Goal: Information Seeking & Learning: Learn about a topic

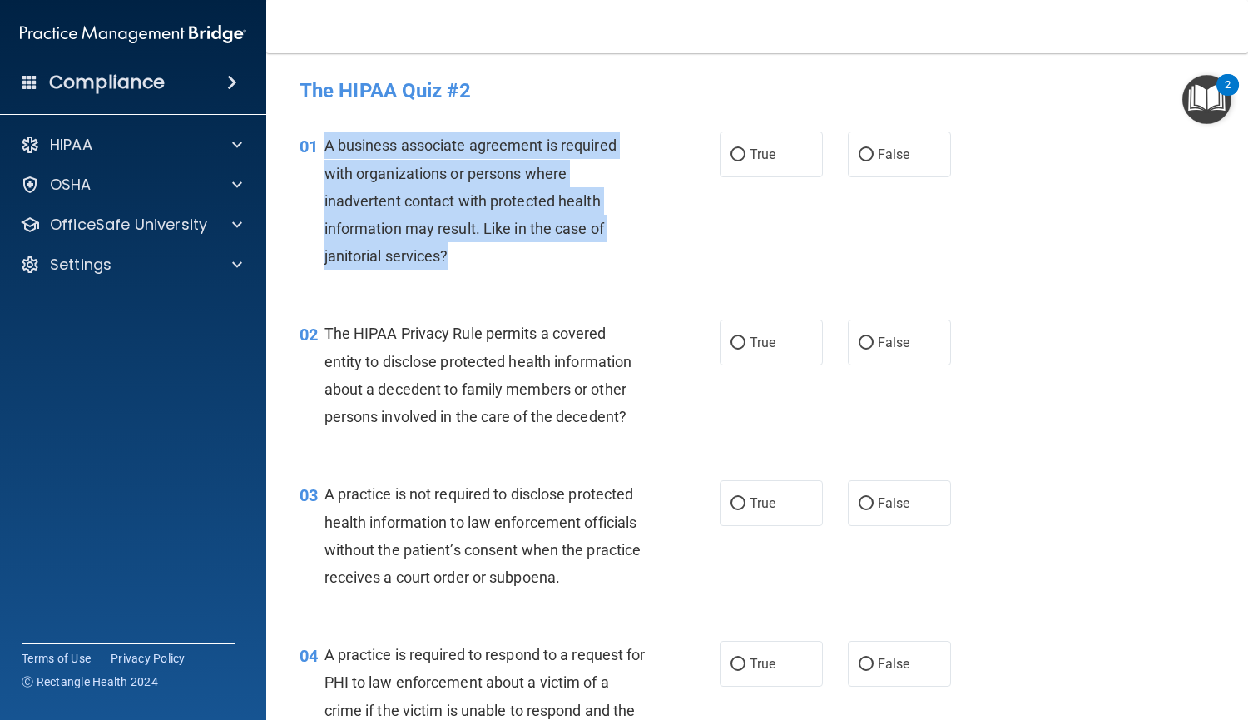
drag, startPoint x: 481, startPoint y: 258, endPoint x: 324, endPoint y: 155, distance: 188.1
click at [325, 155] on div "A business associate agreement is required with organizations or persons where …" at bounding box center [492, 200] width 334 height 138
copy span "A business associate agreement is required with organizations or persons where …"
click at [848, 151] on label "False" at bounding box center [899, 154] width 103 height 46
click at [859, 151] on input "False" at bounding box center [866, 155] width 15 height 12
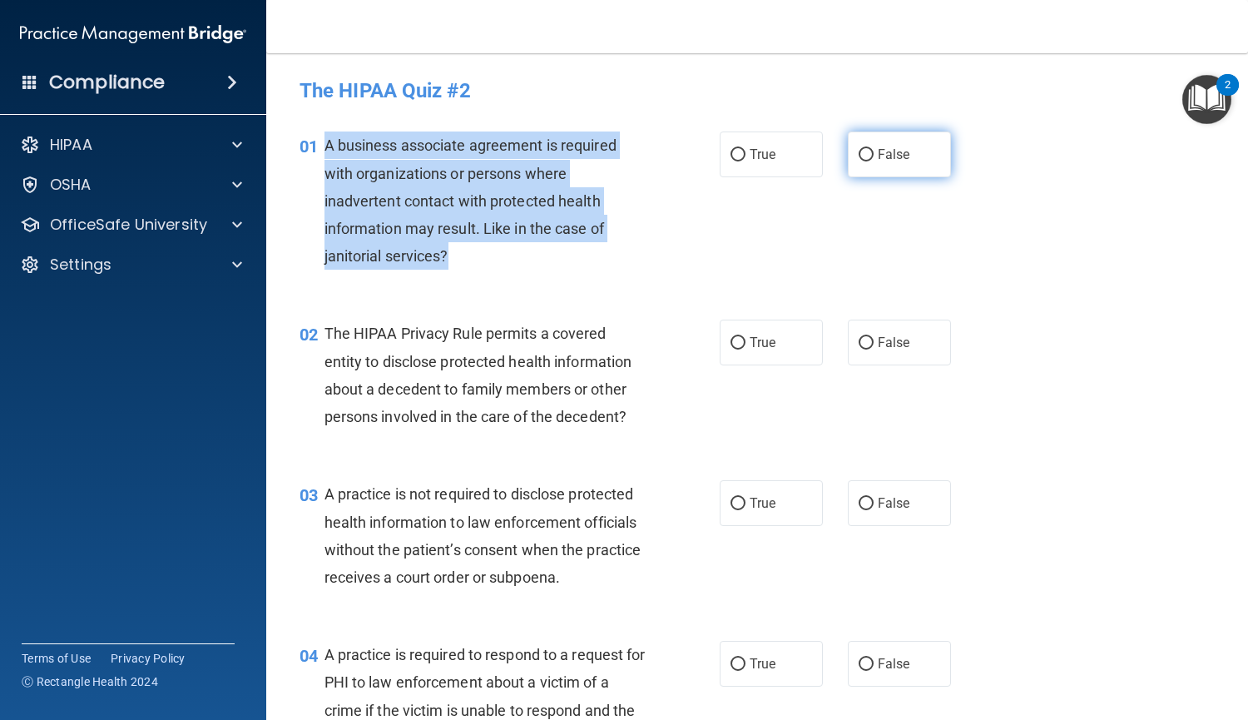
radio input "true"
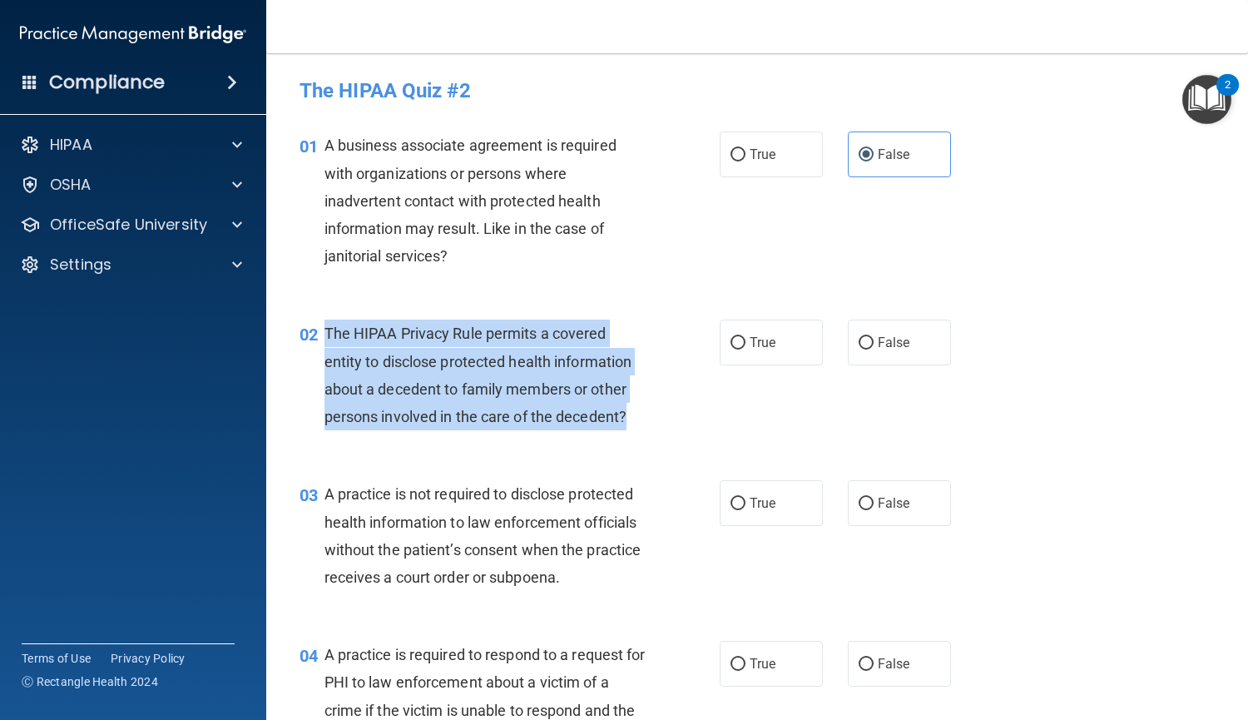
drag, startPoint x: 641, startPoint y: 409, endPoint x: 324, endPoint y: 335, distance: 325.4
click at [325, 335] on div "The HIPAA Privacy Rule permits a covered entity to disclose protected health in…" at bounding box center [492, 375] width 334 height 111
copy span "The HIPAA Privacy Rule permits a covered entity to disclose protected health in…"
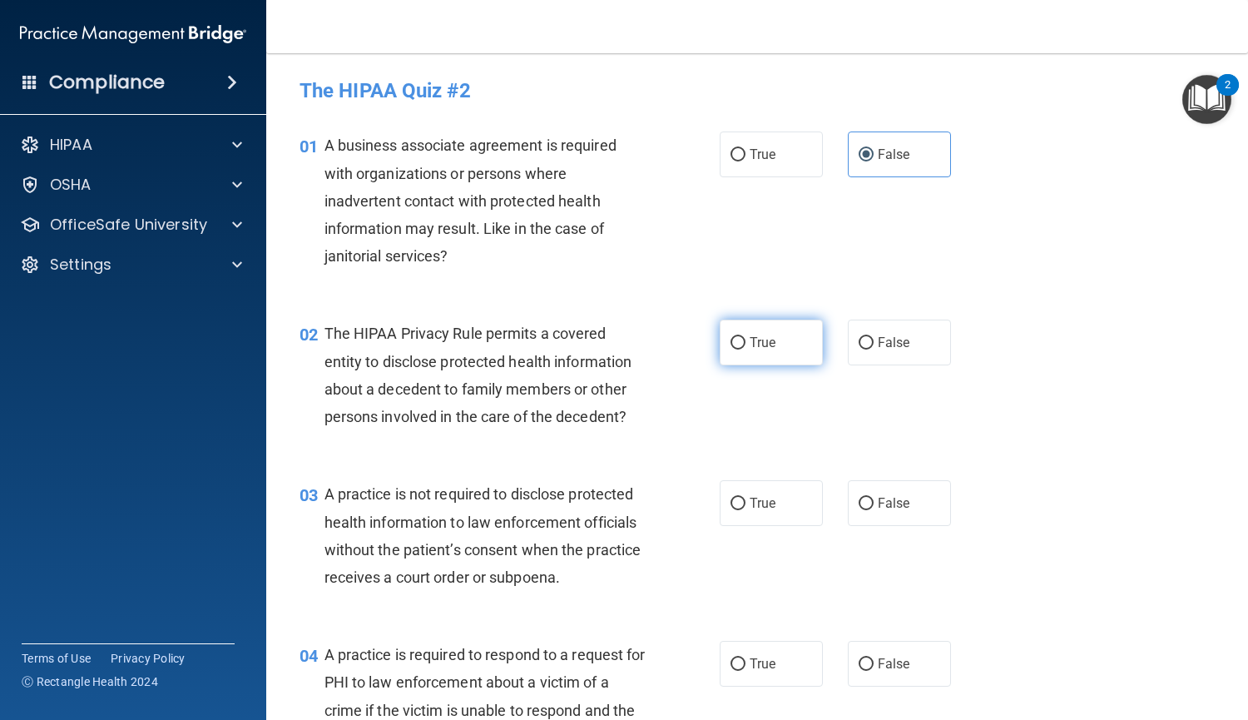
click at [750, 340] on span "True" at bounding box center [763, 343] width 26 height 16
click at [745, 340] on input "True" at bounding box center [738, 343] width 15 height 12
radio input "true"
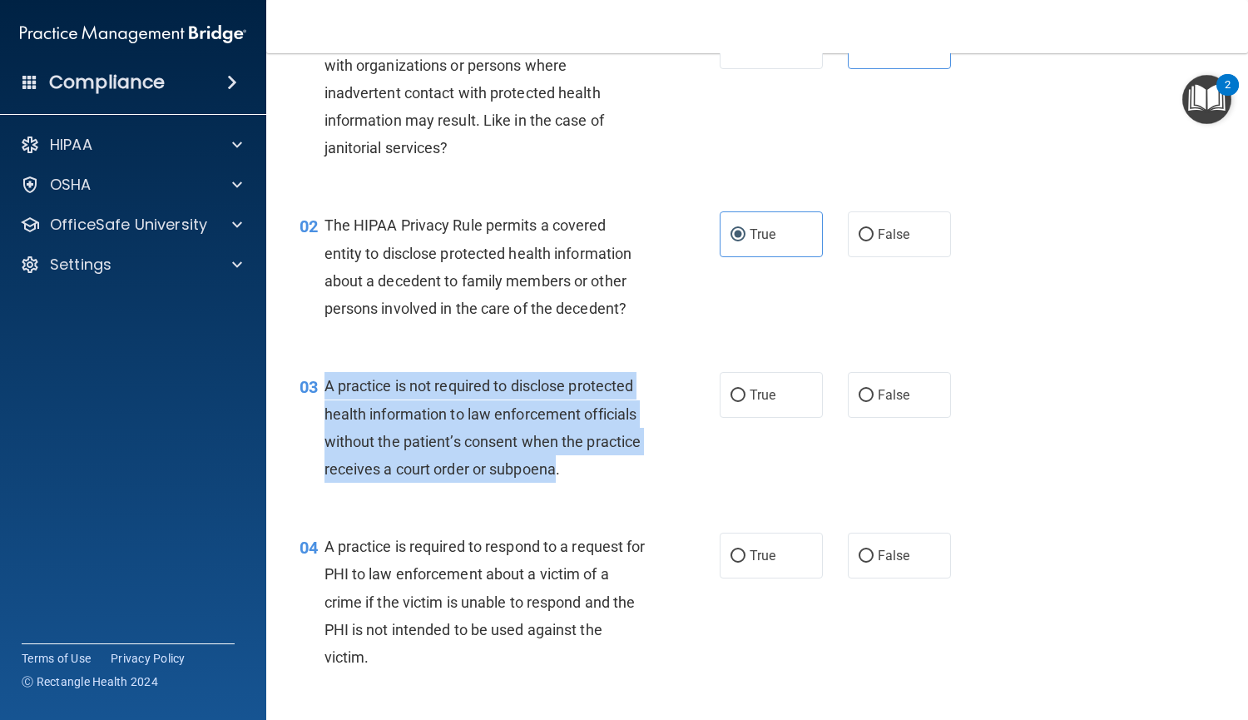
drag, startPoint x: 618, startPoint y: 470, endPoint x: 320, endPoint y: 393, distance: 307.8
click at [320, 393] on div "03 A practice is not required to disclose protected health information to law e…" at bounding box center [510, 431] width 470 height 119
copy div "A practice is not required to disclose protected health information to law enfo…"
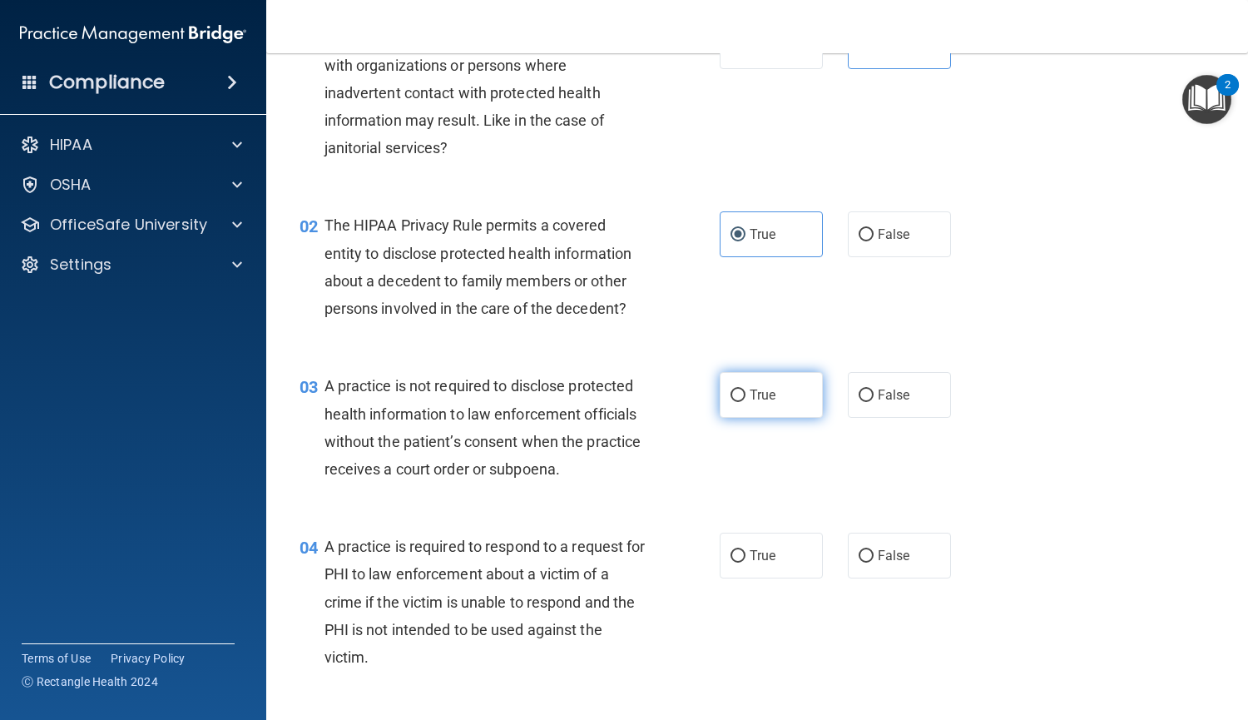
click at [734, 403] on label "True" at bounding box center [771, 395] width 103 height 46
click at [734, 402] on input "True" at bounding box center [738, 396] width 15 height 12
radio input "true"
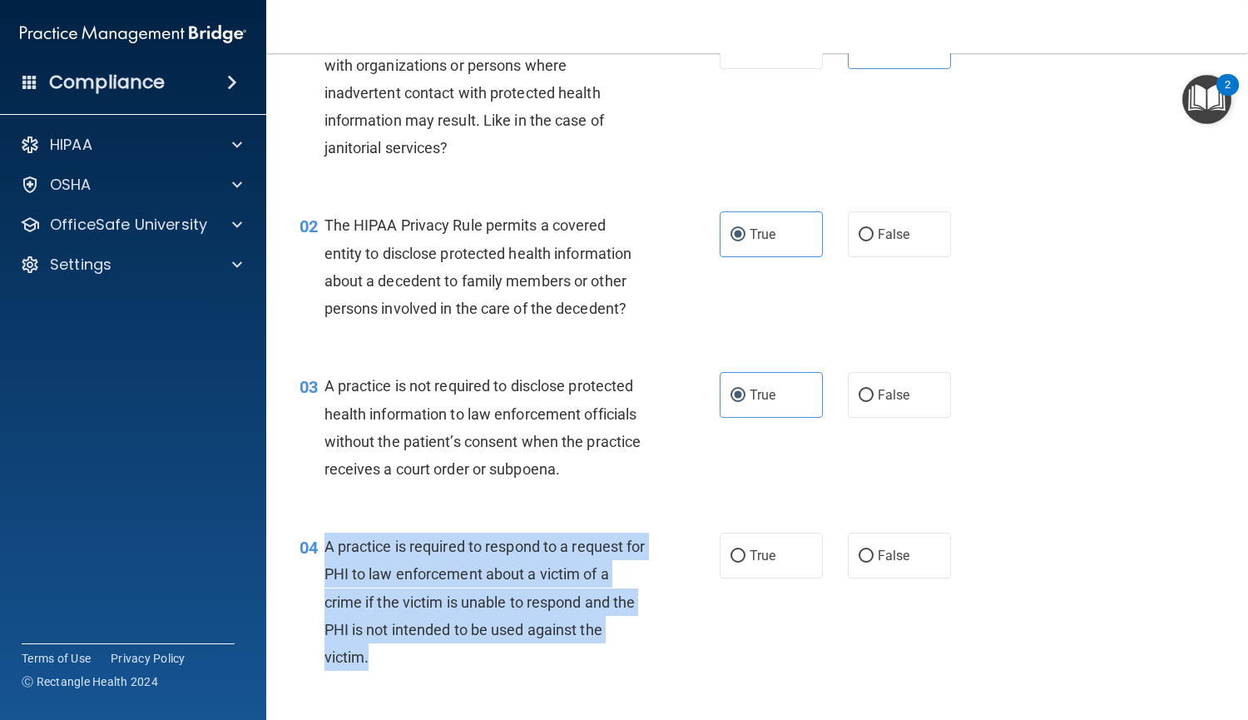
drag, startPoint x: 429, startPoint y: 662, endPoint x: 325, endPoint y: 552, distance: 151.3
click at [325, 552] on div "A practice is required to respond to a request for PHI to law enforcement about…" at bounding box center [492, 602] width 334 height 138
copy span "A practice is required to respond to a request for PHI to law enforcement about…"
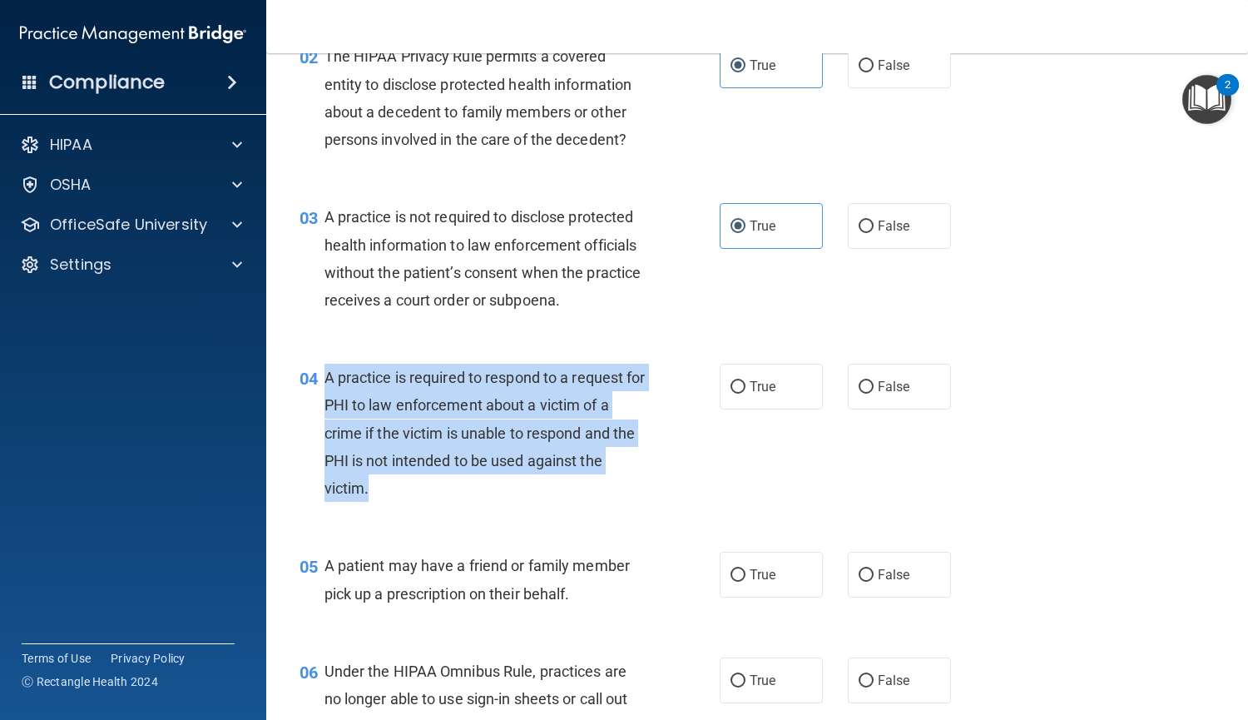
scroll to position [279, 0]
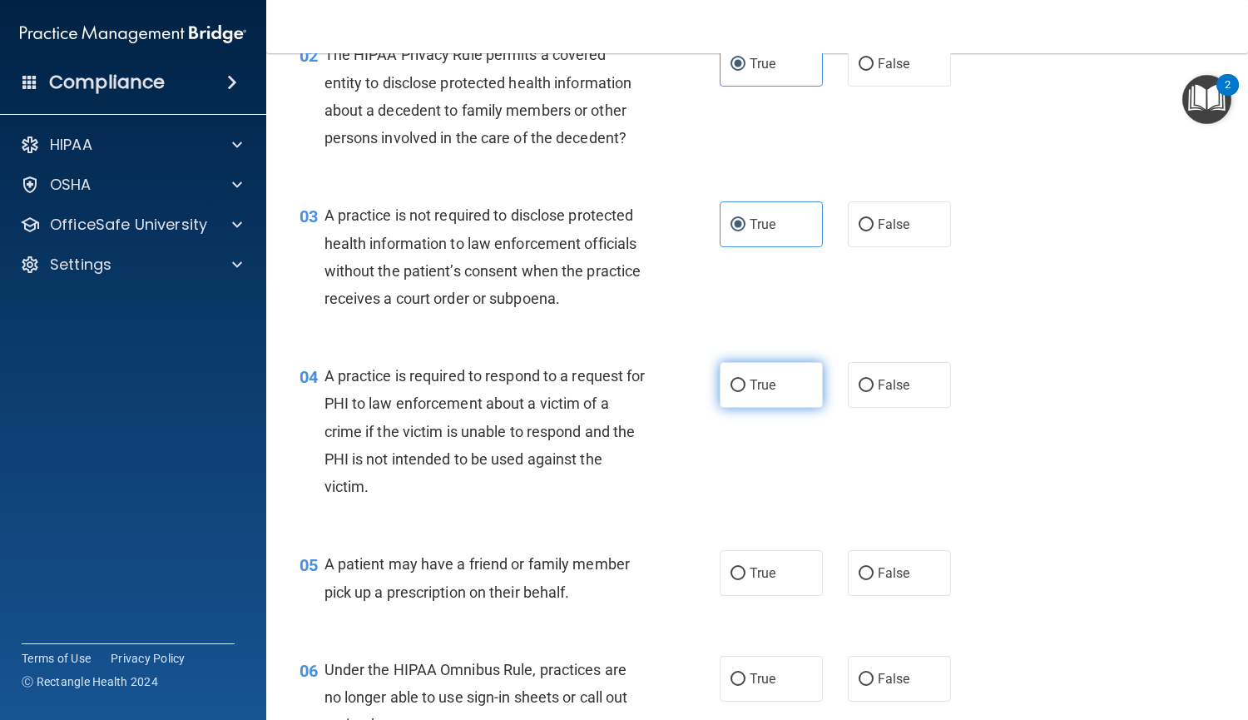
click at [777, 405] on label "True" at bounding box center [771, 385] width 103 height 46
click at [746, 392] on input "True" at bounding box center [738, 386] width 15 height 12
radio input "true"
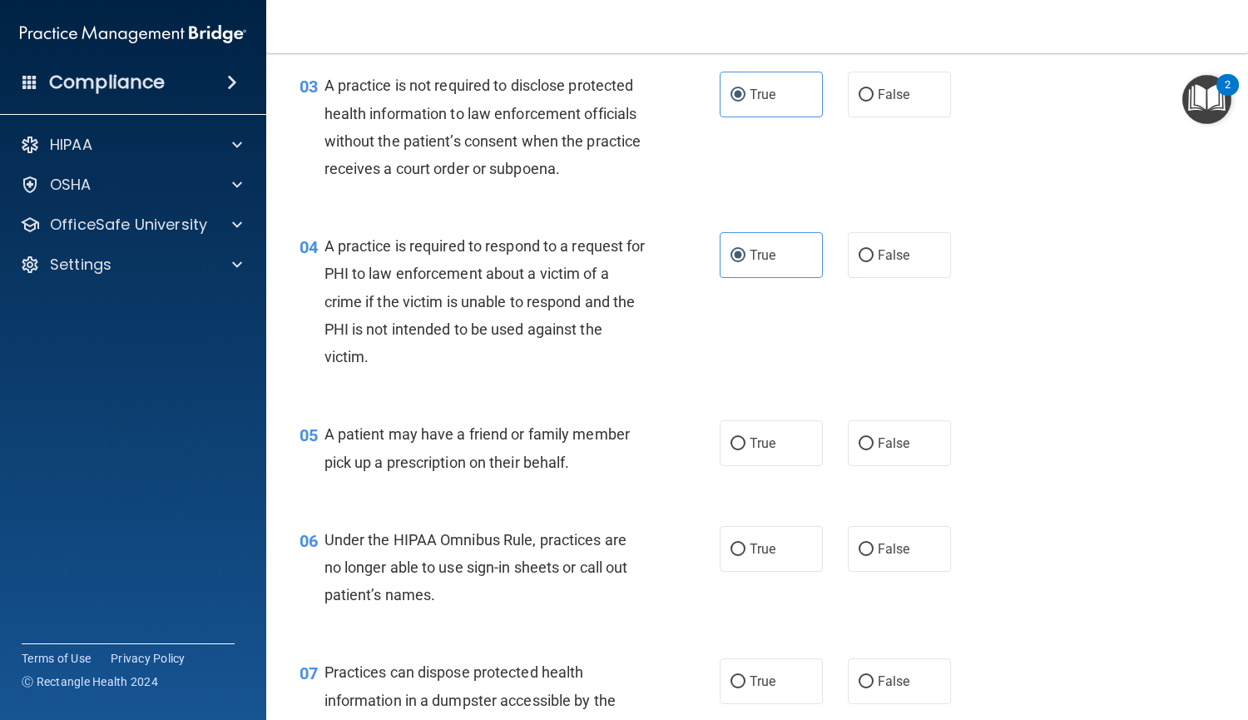
scroll to position [407, 0]
click at [879, 257] on span "False" at bounding box center [894, 257] width 32 height 16
click at [874, 257] on input "False" at bounding box center [866, 257] width 15 height 12
radio input "true"
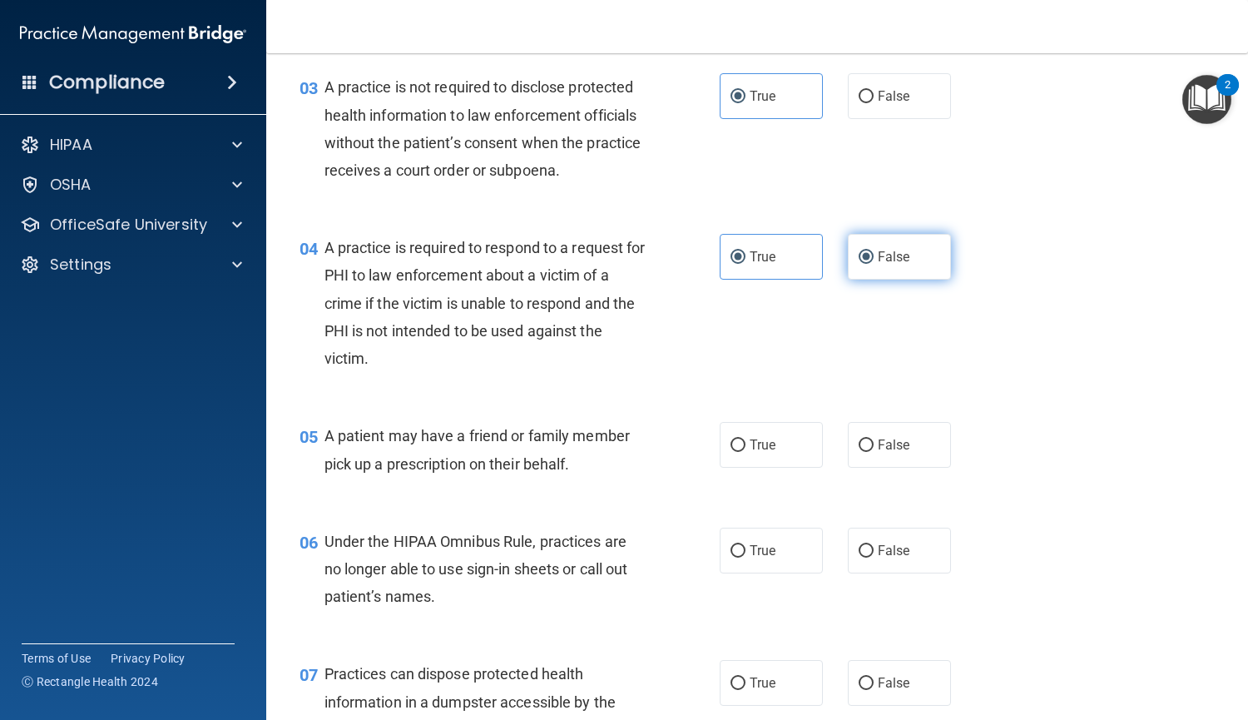
radio input "false"
click at [861, 92] on input "False" at bounding box center [866, 97] width 15 height 12
radio input "true"
radio input "false"
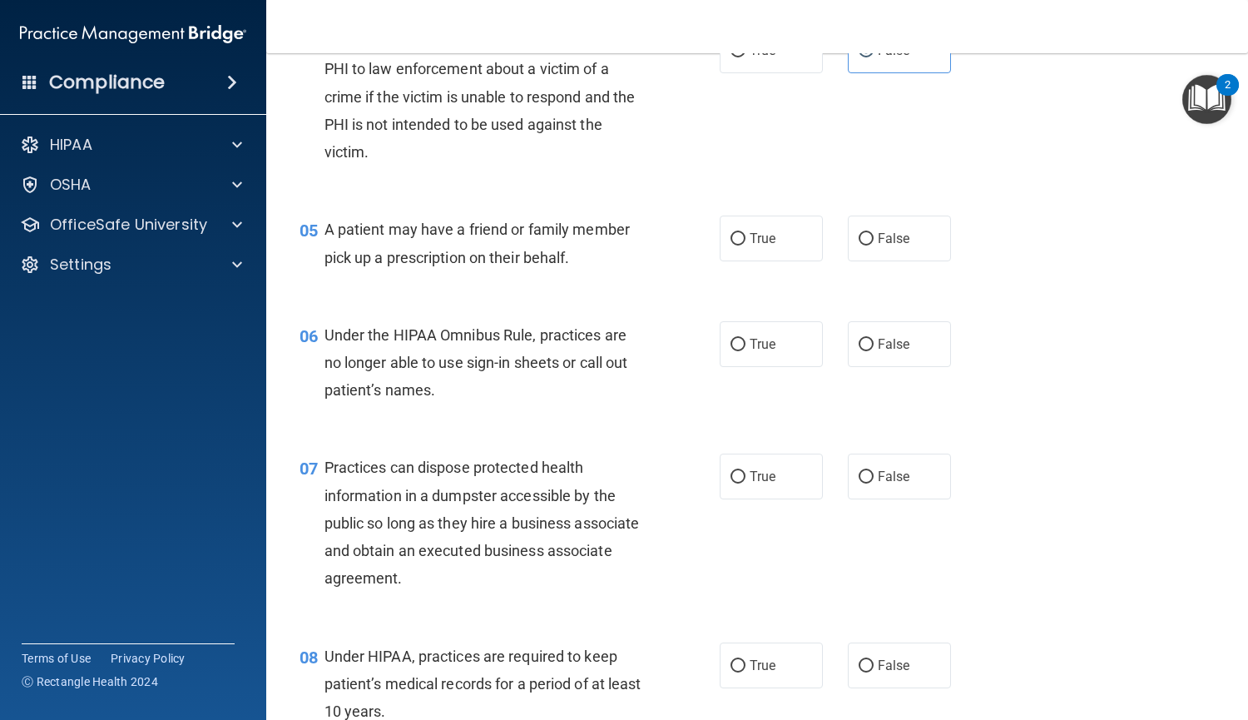
scroll to position [614, 0]
click at [731, 262] on div "05 A patient may have a friend or family member pick up a prescription on their…" at bounding box center [510, 246] width 470 height 63
click at [740, 242] on label "True" at bounding box center [771, 238] width 103 height 46
click at [740, 242] on input "True" at bounding box center [738, 238] width 15 height 12
radio input "true"
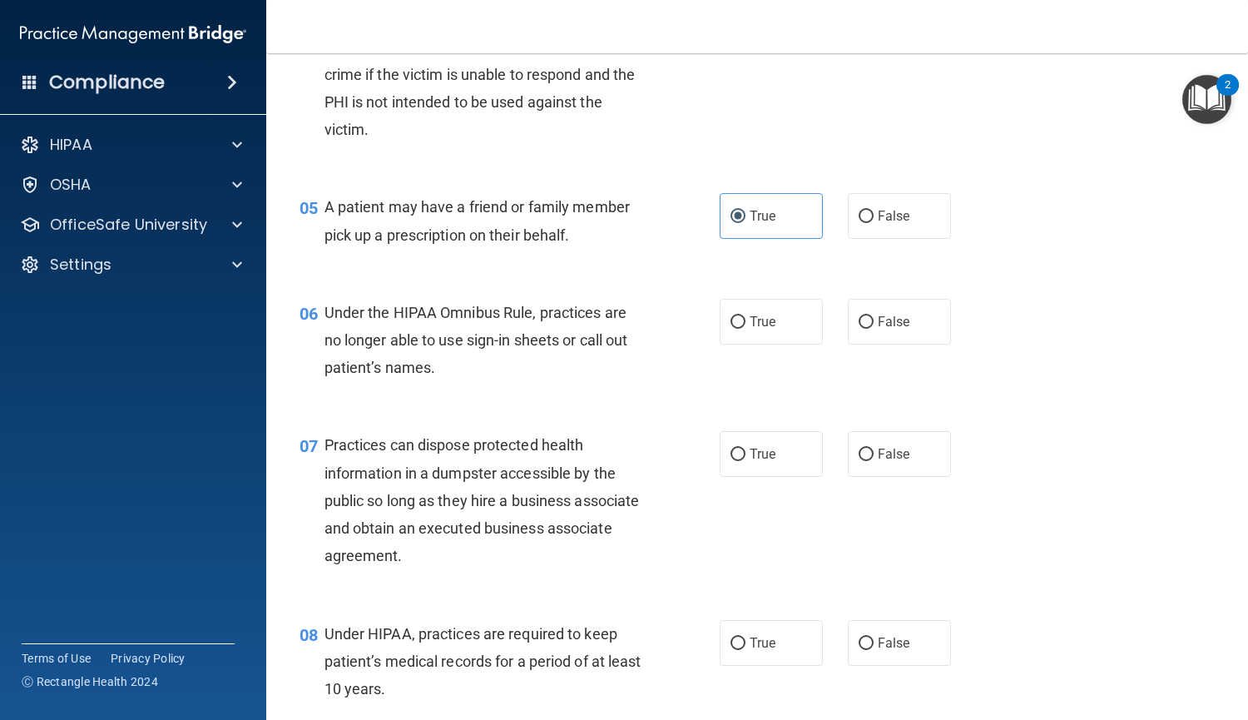
scroll to position [643, 0]
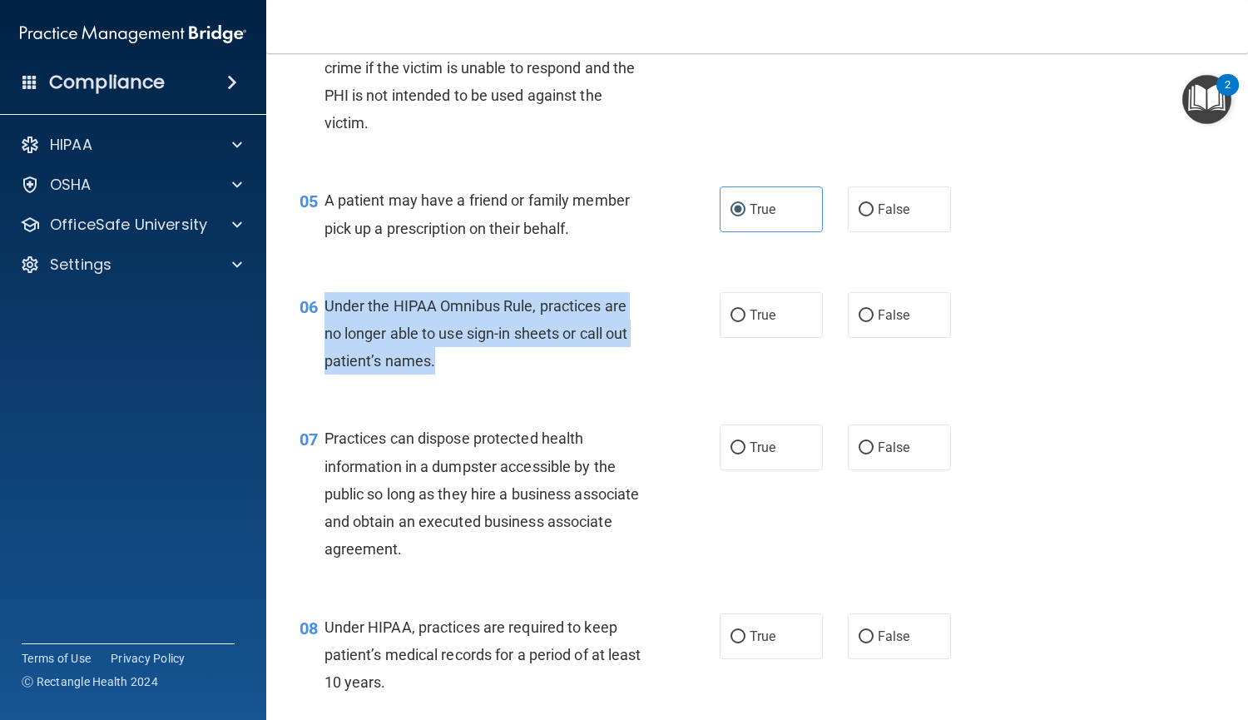
drag, startPoint x: 440, startPoint y: 360, endPoint x: 328, endPoint y: 292, distance: 131.0
click at [328, 292] on div "Under the HIPAA Omnibus Rule, practices are no longer able to use sign-in sheet…" at bounding box center [492, 333] width 334 height 83
copy span "Under the HIPAA Omnibus Rule, practices are no longer able to use sign-in sheet…"
click at [885, 330] on label "False" at bounding box center [899, 315] width 103 height 46
click at [874, 322] on input "False" at bounding box center [866, 316] width 15 height 12
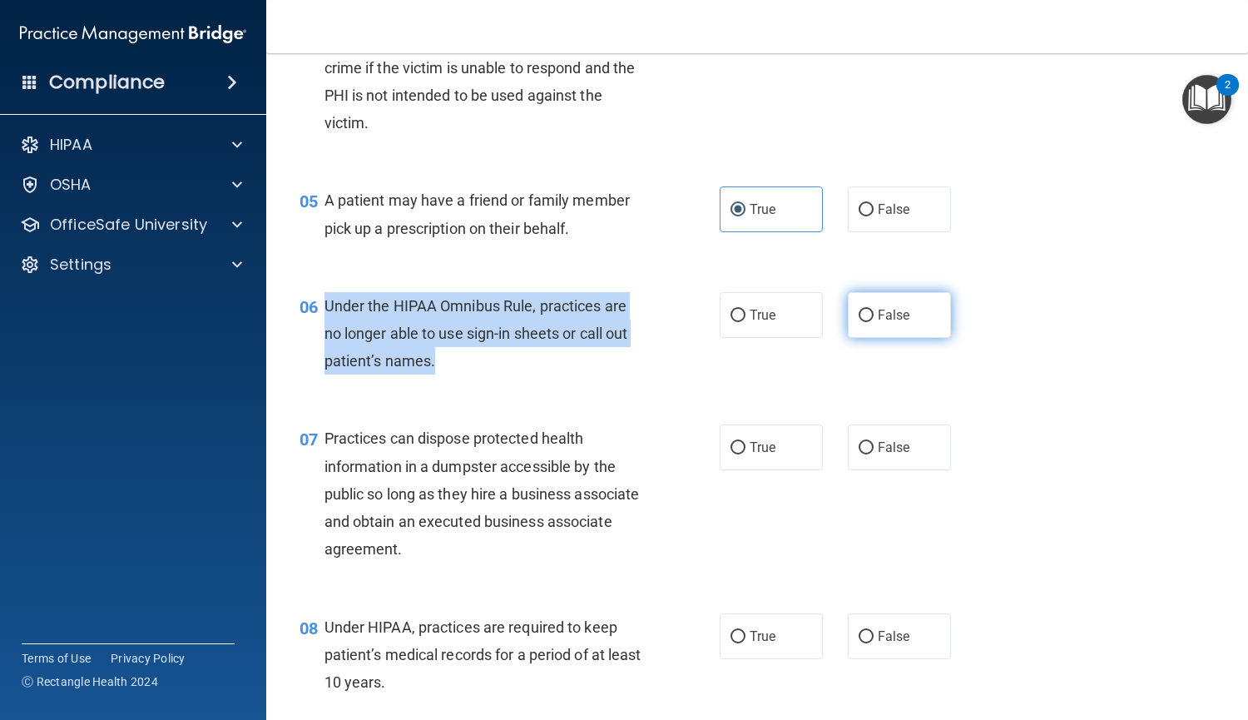
radio input "true"
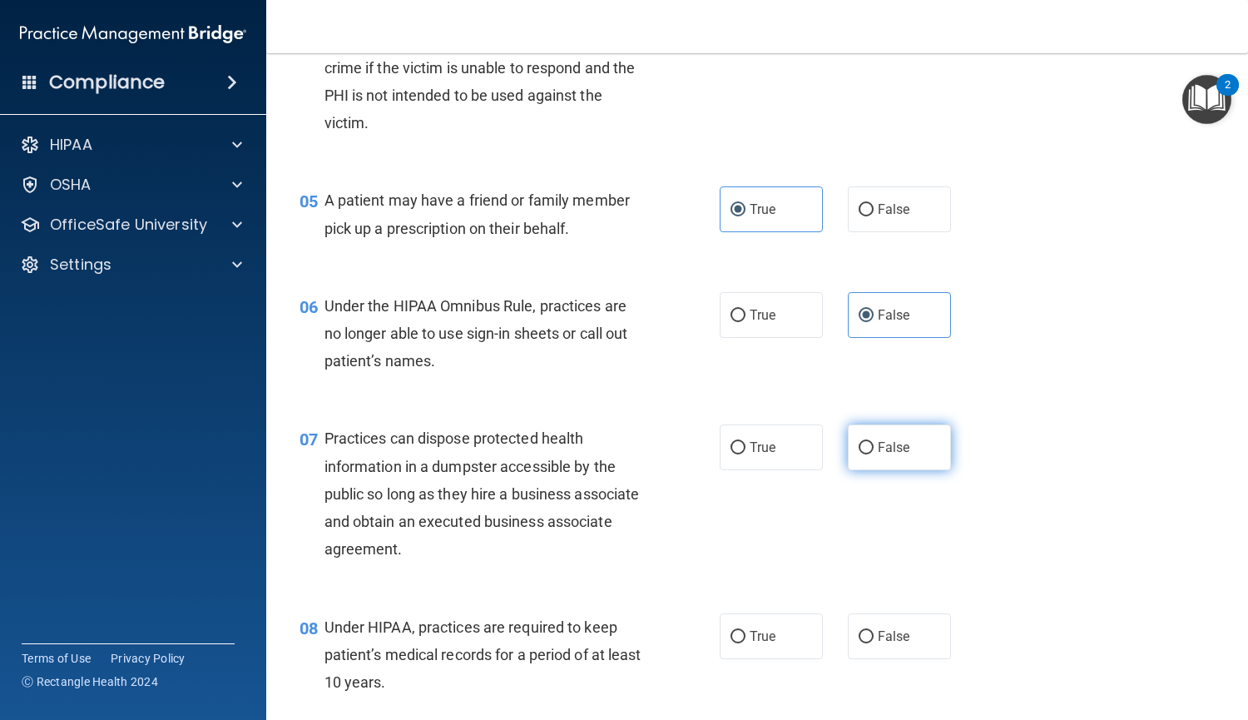
click at [861, 456] on label "False" at bounding box center [899, 447] width 103 height 46
click at [861, 454] on input "False" at bounding box center [866, 448] width 15 height 12
radio input "true"
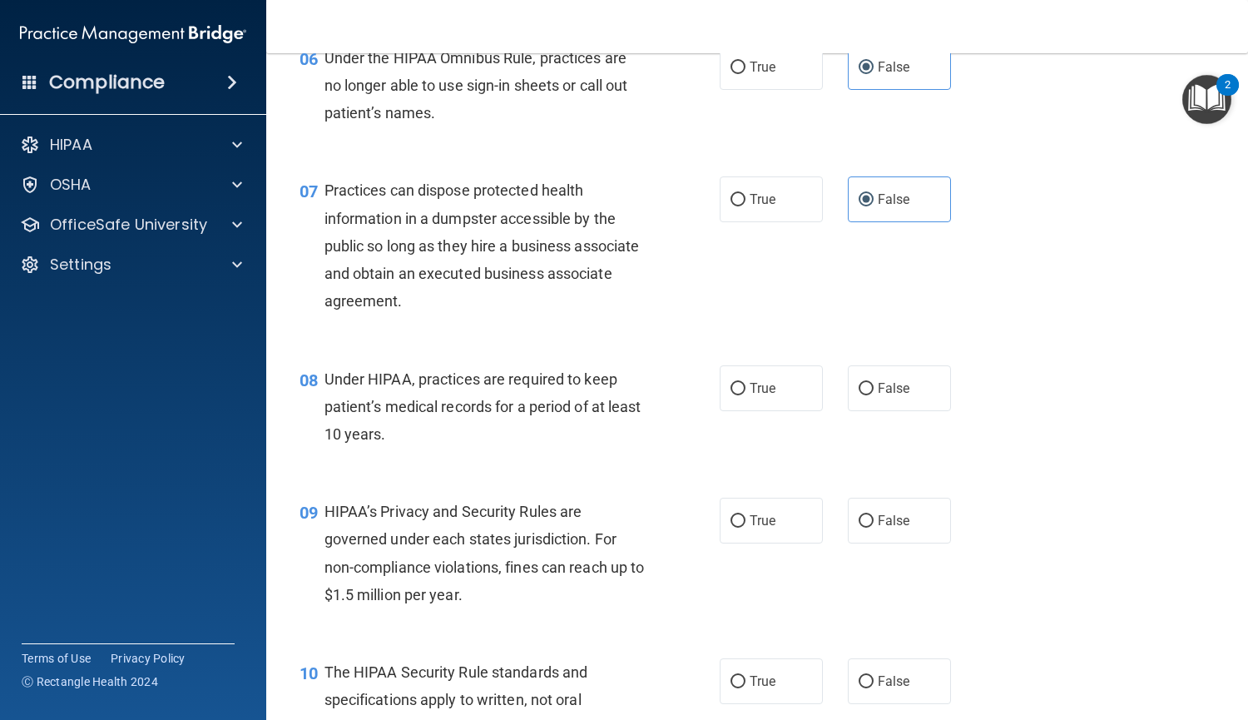
scroll to position [891, 0]
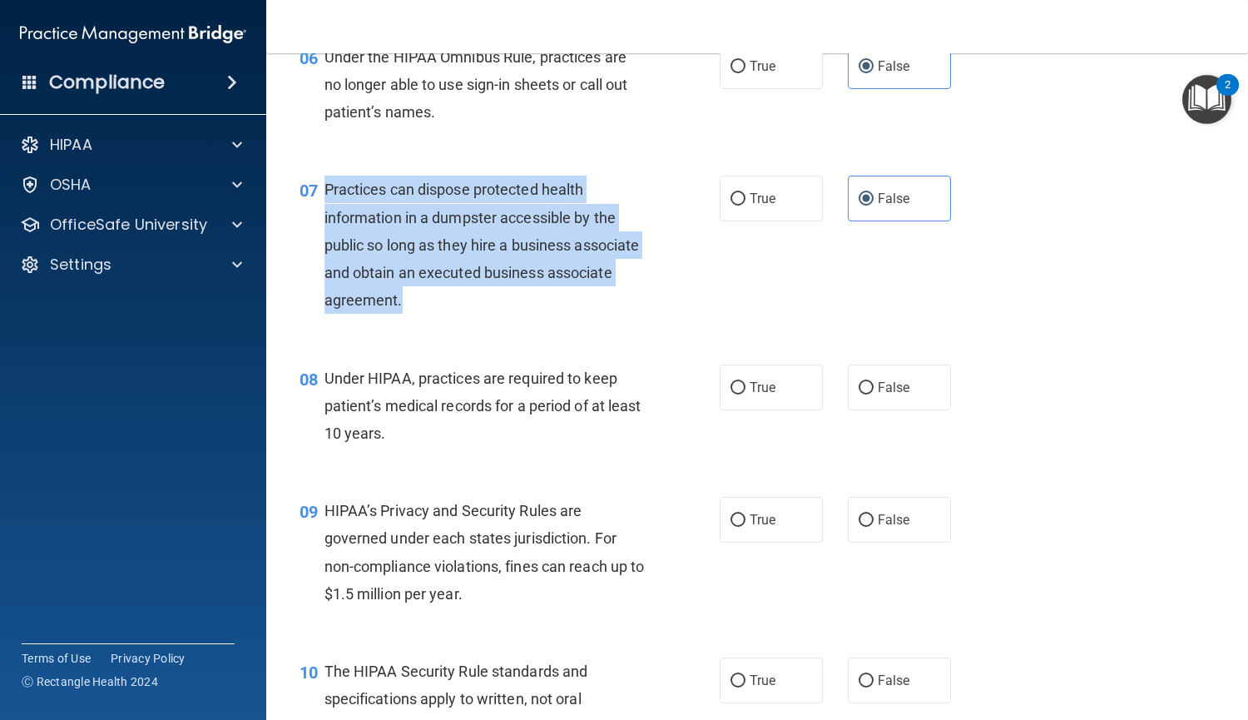
drag, startPoint x: 478, startPoint y: 303, endPoint x: 322, endPoint y: 188, distance: 193.4
click at [322, 188] on div "07 Practices can dispose protected health information in a dumpster accessible …" at bounding box center [510, 249] width 470 height 146
copy div "Practices can dispose protected health information in a dumpster accessible by …"
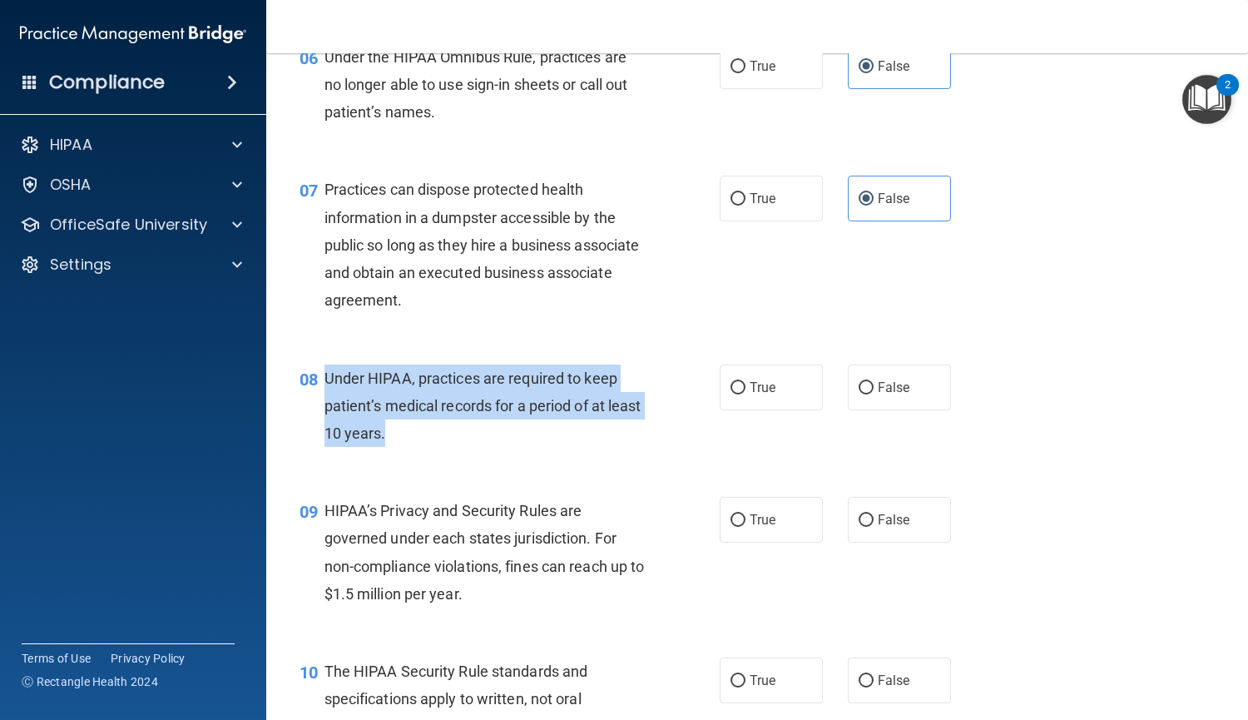
drag, startPoint x: 451, startPoint y: 425, endPoint x: 326, endPoint y: 380, distance: 133.0
click at [326, 380] on div "Under HIPAA, practices are required to keep patient’s medical records for a per…" at bounding box center [492, 406] width 334 height 83
copy span "Under HIPAA, practices are required to keep patient’s medical records for a per…"
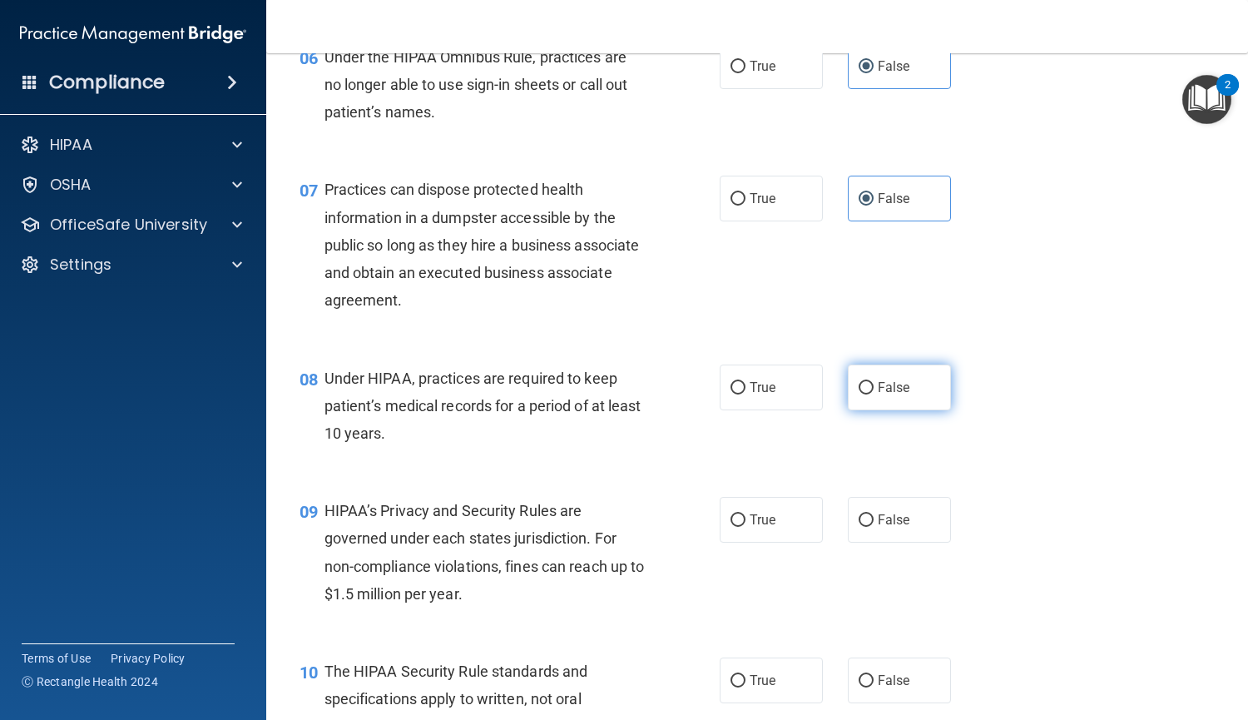
click at [848, 399] on label "False" at bounding box center [899, 388] width 103 height 46
click at [859, 394] on input "False" at bounding box center [866, 388] width 15 height 12
radio input "true"
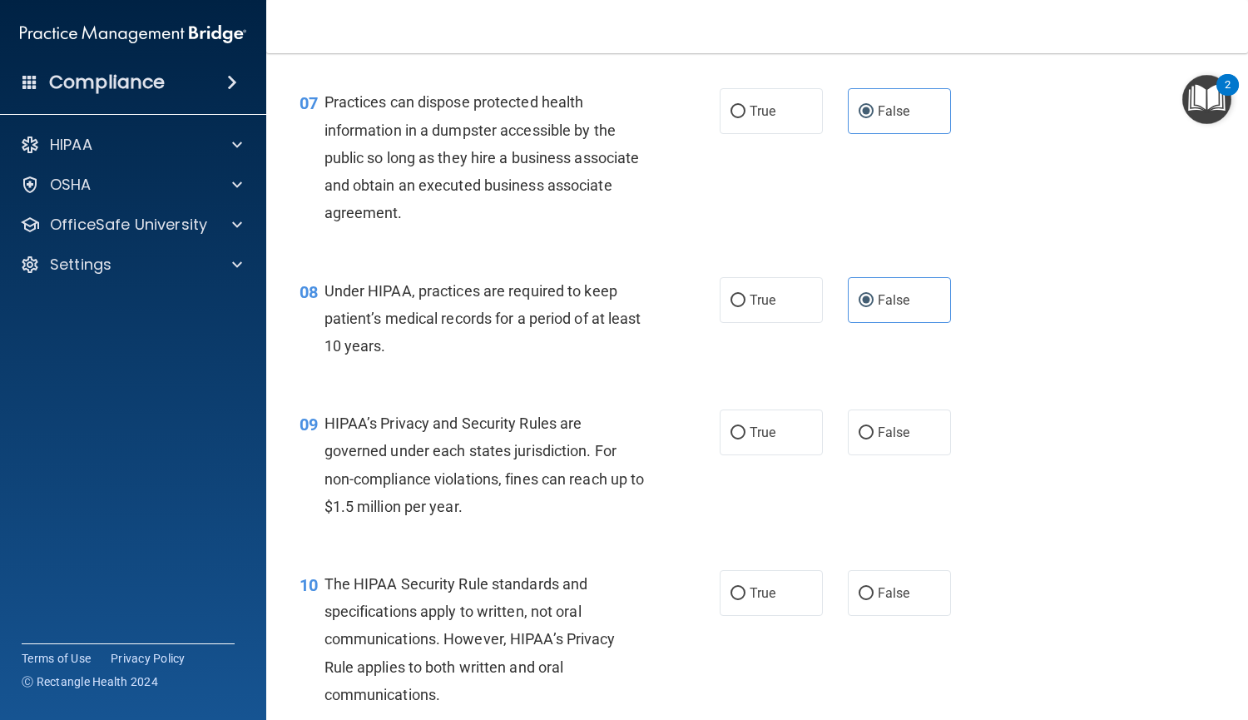
scroll to position [980, 0]
click at [732, 434] on input "True" at bounding box center [738, 432] width 15 height 12
radio input "true"
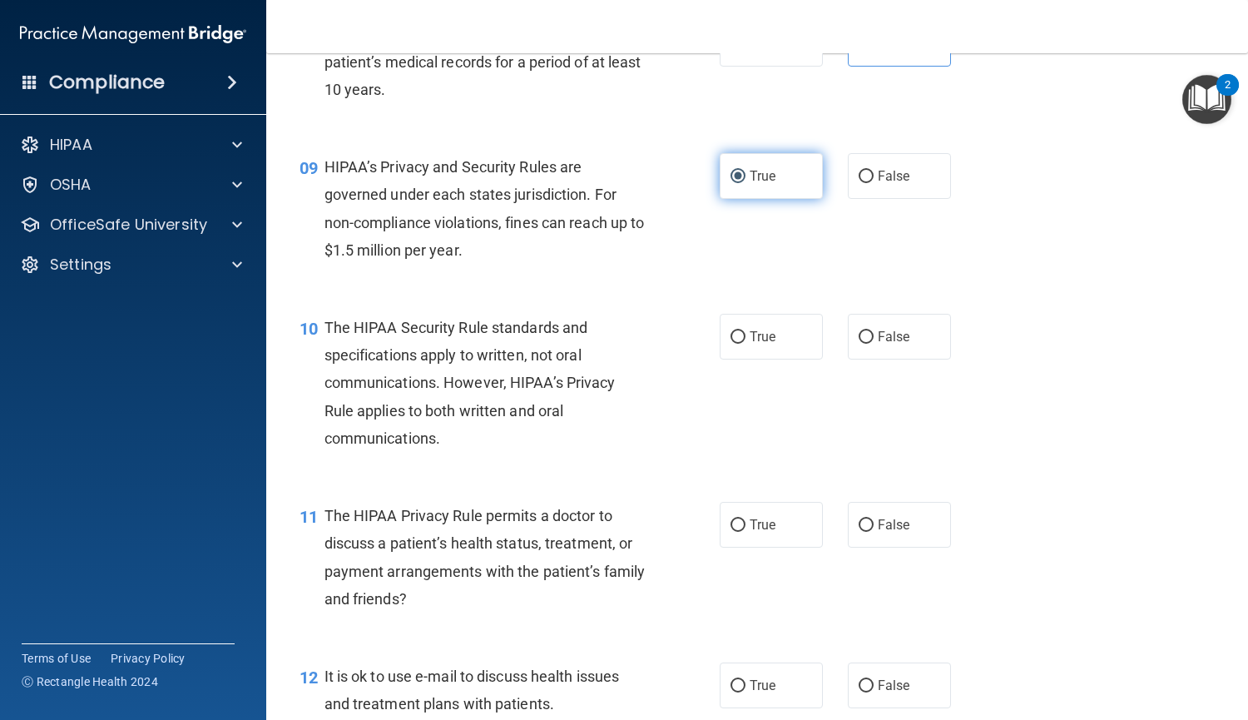
scroll to position [1242, 0]
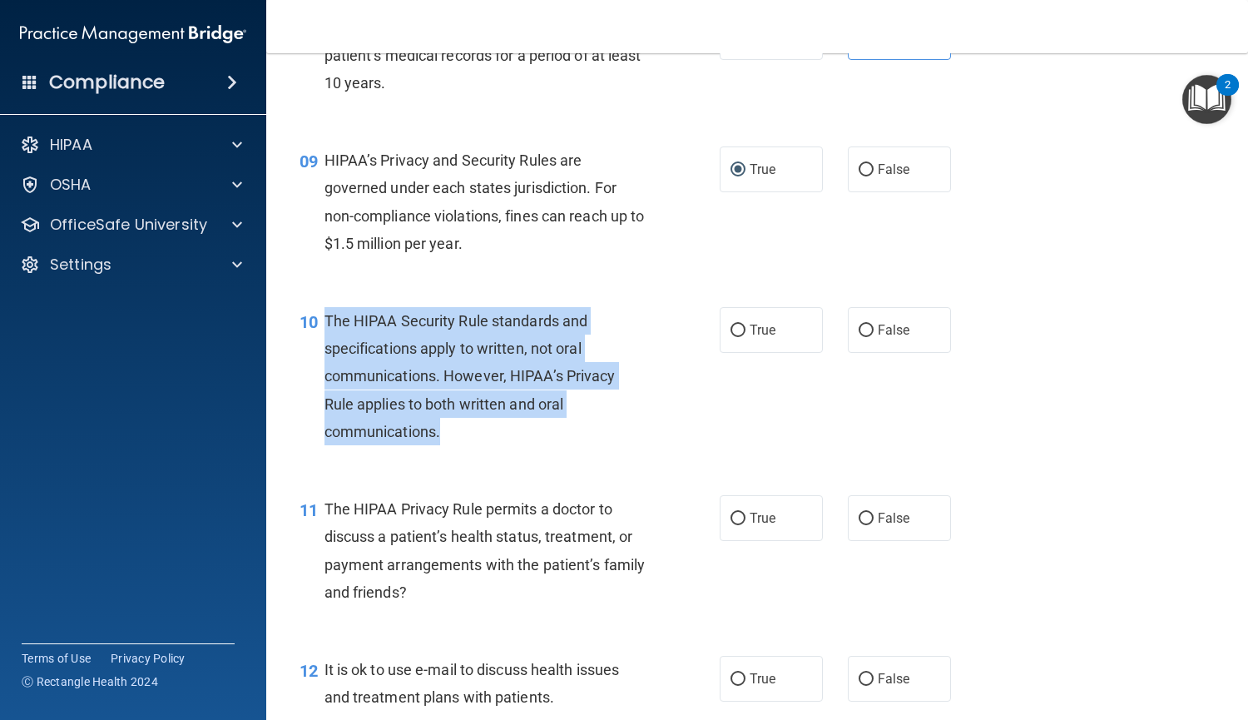
drag, startPoint x: 469, startPoint y: 428, endPoint x: 325, endPoint y: 320, distance: 180.1
click at [325, 320] on div "The HIPAA Security Rule standards and specifications apply to written, not oral…" at bounding box center [492, 376] width 334 height 138
copy span "The HIPAA Security Rule standards and specifications apply to written, not oral…"
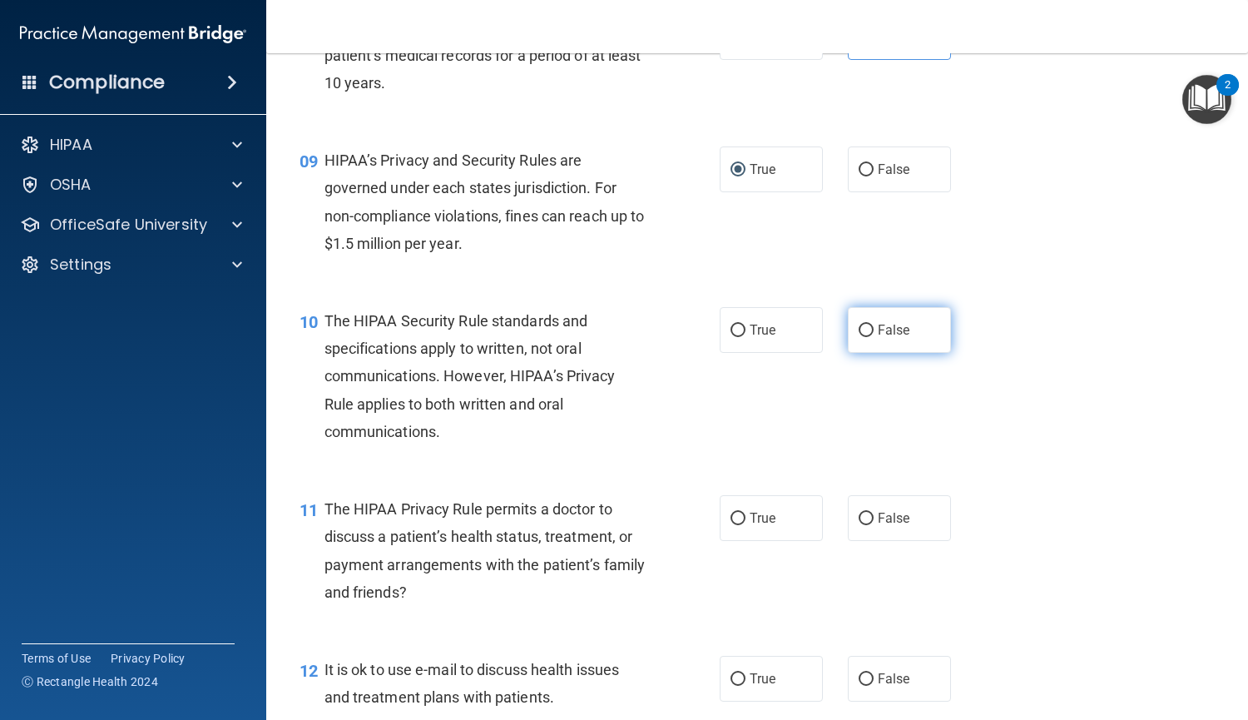
click at [897, 342] on label "False" at bounding box center [899, 330] width 103 height 46
click at [874, 337] on input "False" at bounding box center [866, 331] width 15 height 12
radio input "true"
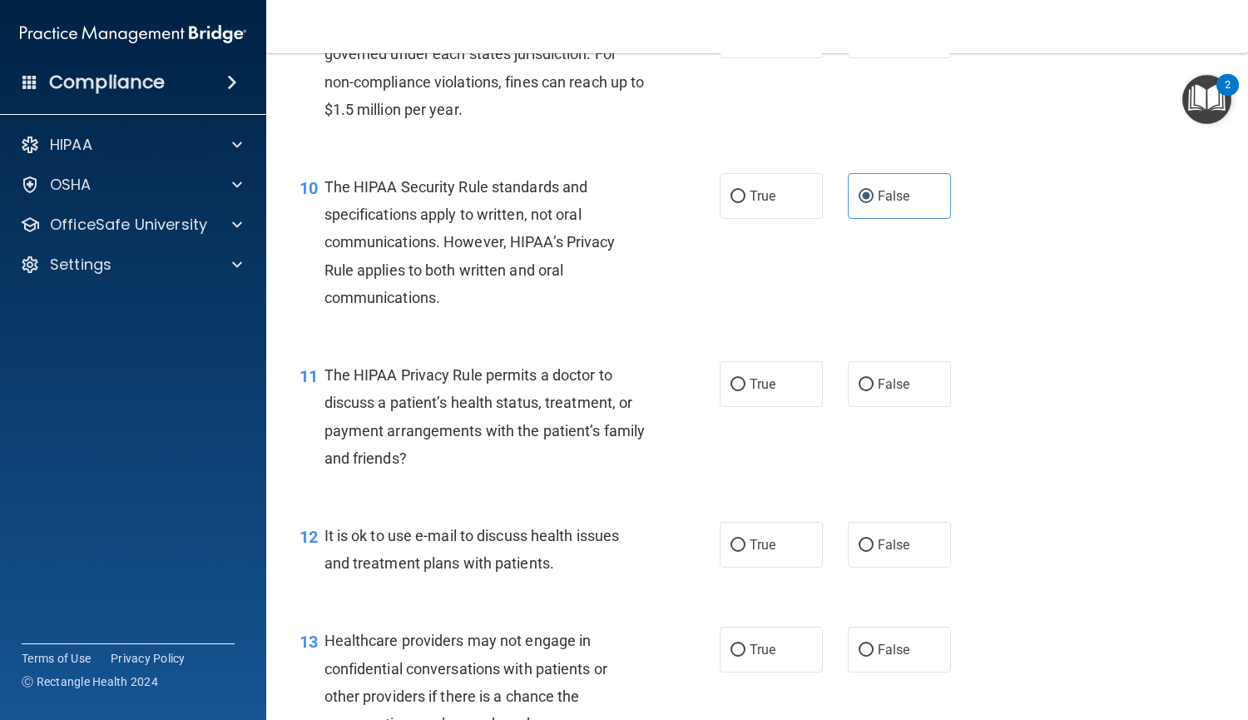
scroll to position [1388, 0]
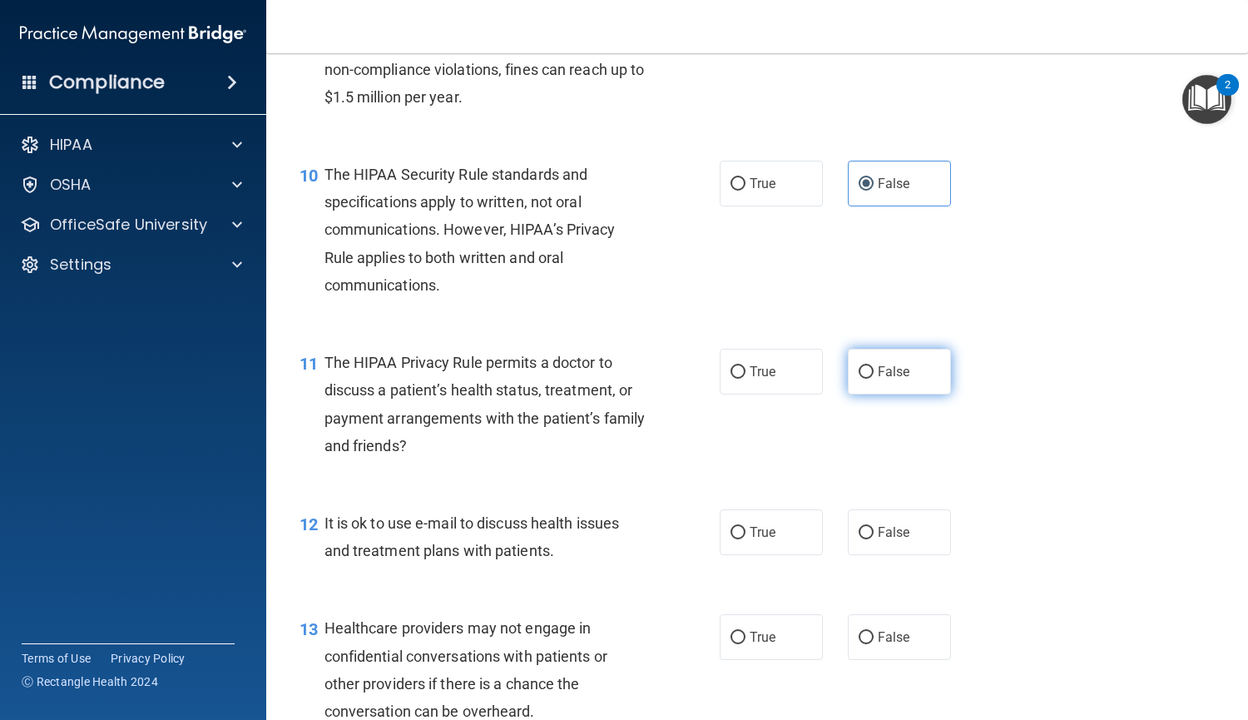
click at [905, 382] on label "False" at bounding box center [899, 372] width 103 height 46
click at [874, 379] on input "False" at bounding box center [866, 372] width 15 height 12
radio input "true"
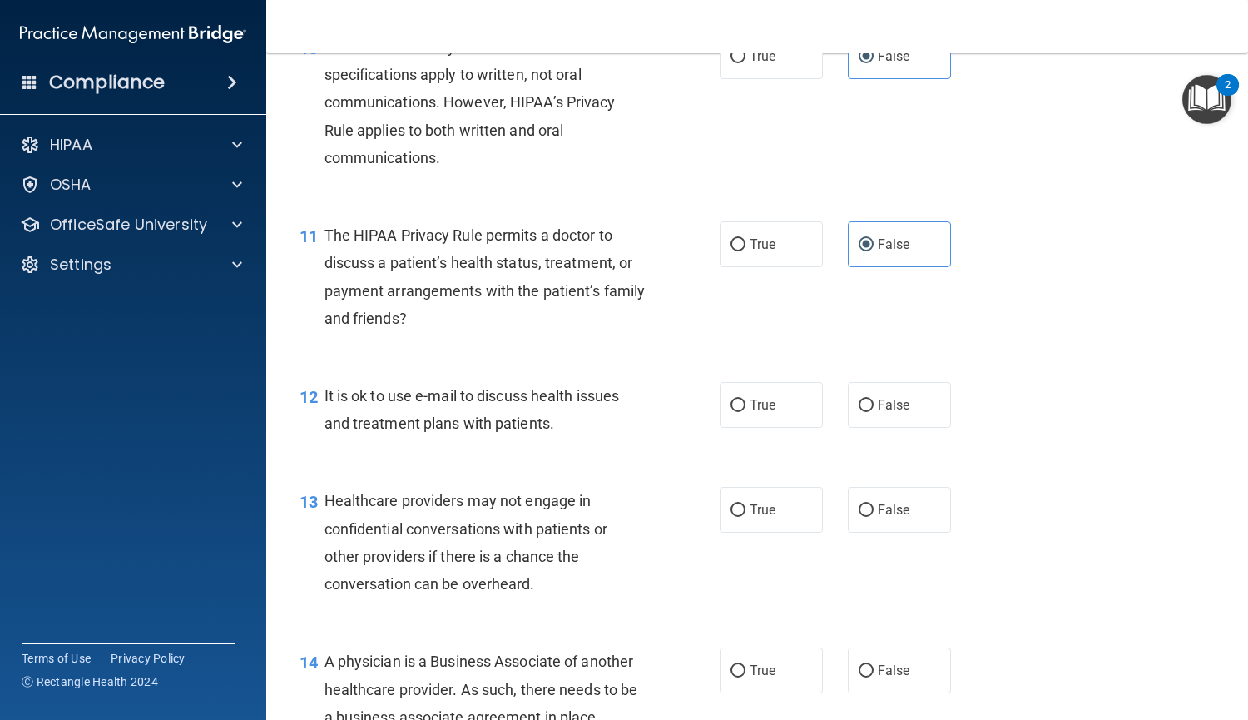
scroll to position [1516, 0]
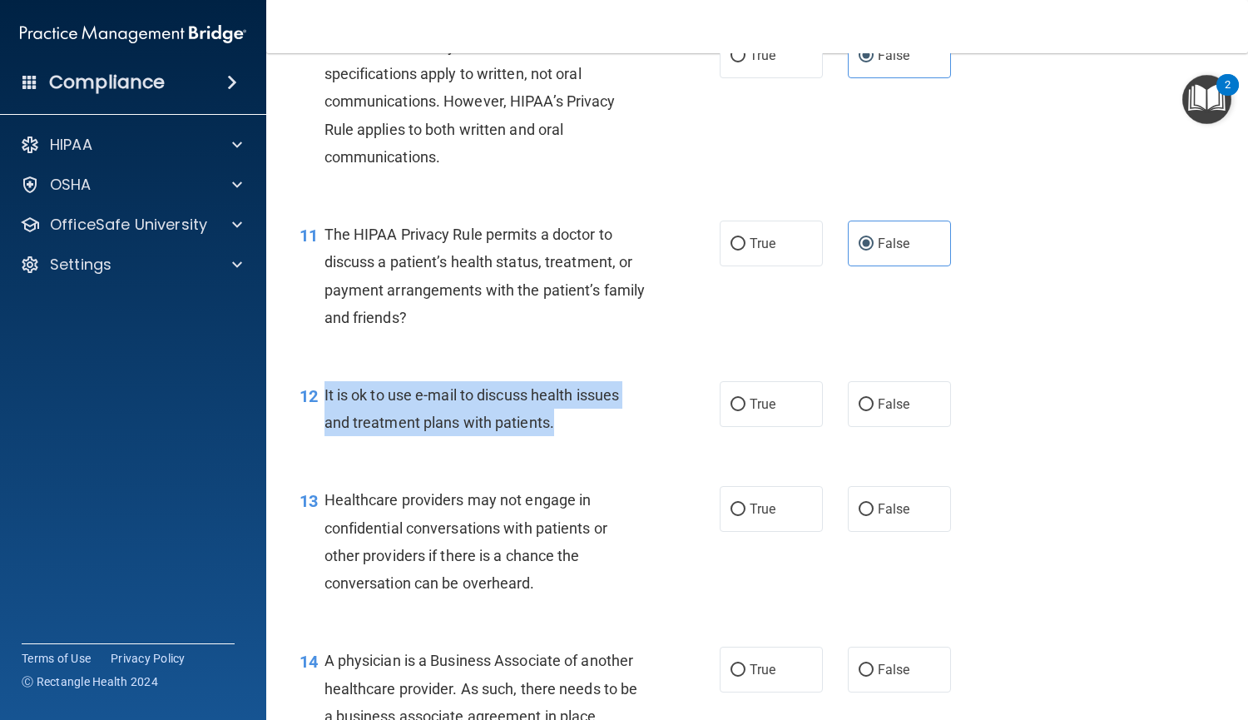
drag, startPoint x: 581, startPoint y: 420, endPoint x: 324, endPoint y: 393, distance: 258.6
click at [325, 393] on div "It is ok to use e-mail to discuss health issues and treatment plans with patien…" at bounding box center [492, 408] width 334 height 55
copy span "It is ok to use e-mail to discuss health issues and treatment plans with patien…"
click at [731, 408] on input "True" at bounding box center [738, 405] width 15 height 12
radio input "true"
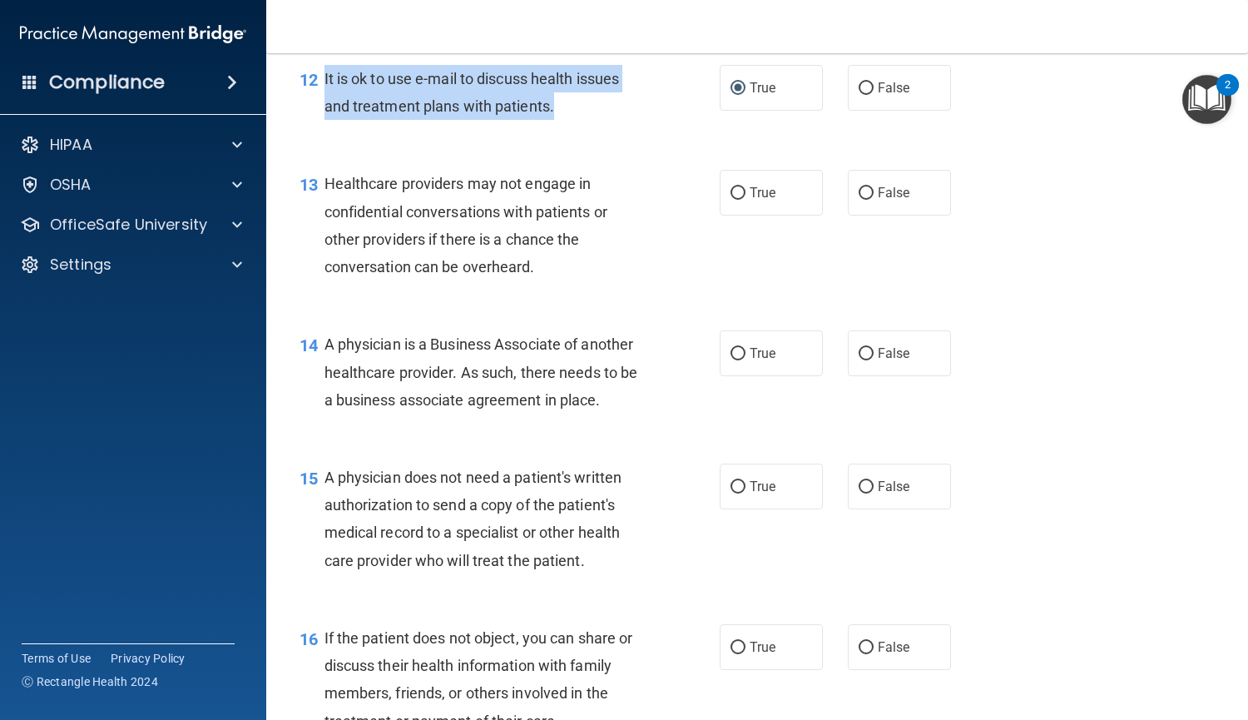
scroll to position [1833, 0]
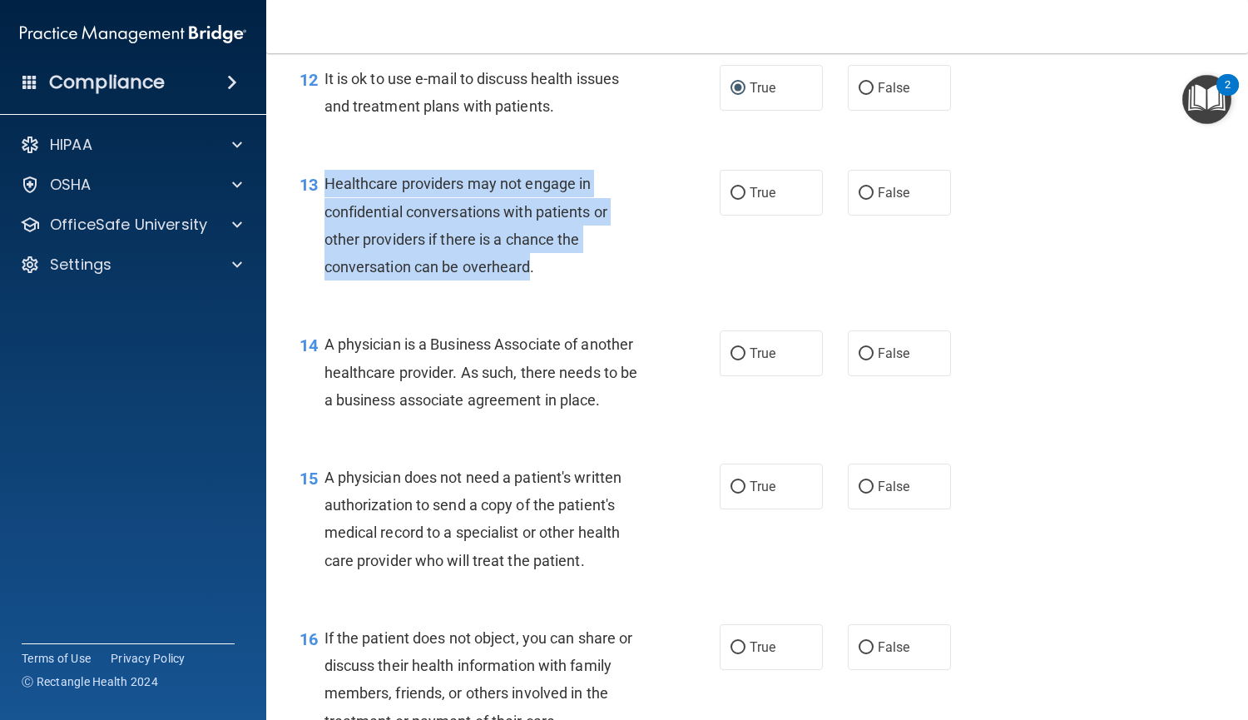
drag, startPoint x: 531, startPoint y: 266, endPoint x: 325, endPoint y: 183, distance: 221.8
click at [325, 183] on span "Healthcare providers may not engage in confidential conversations with patients…" at bounding box center [466, 225] width 283 height 101
click at [863, 187] on input "False" at bounding box center [866, 193] width 15 height 12
radio input "true"
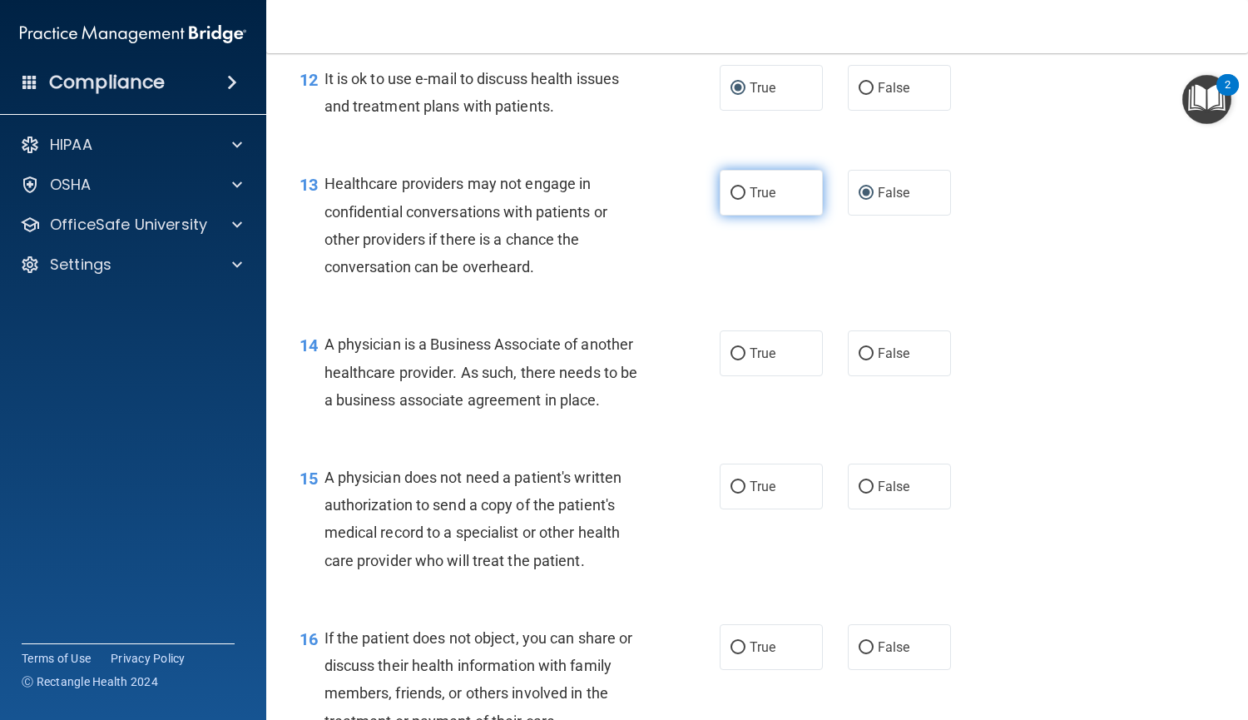
click at [743, 191] on label "True" at bounding box center [771, 193] width 103 height 46
click at [743, 191] on input "True" at bounding box center [738, 193] width 15 height 12
radio input "true"
radio input "false"
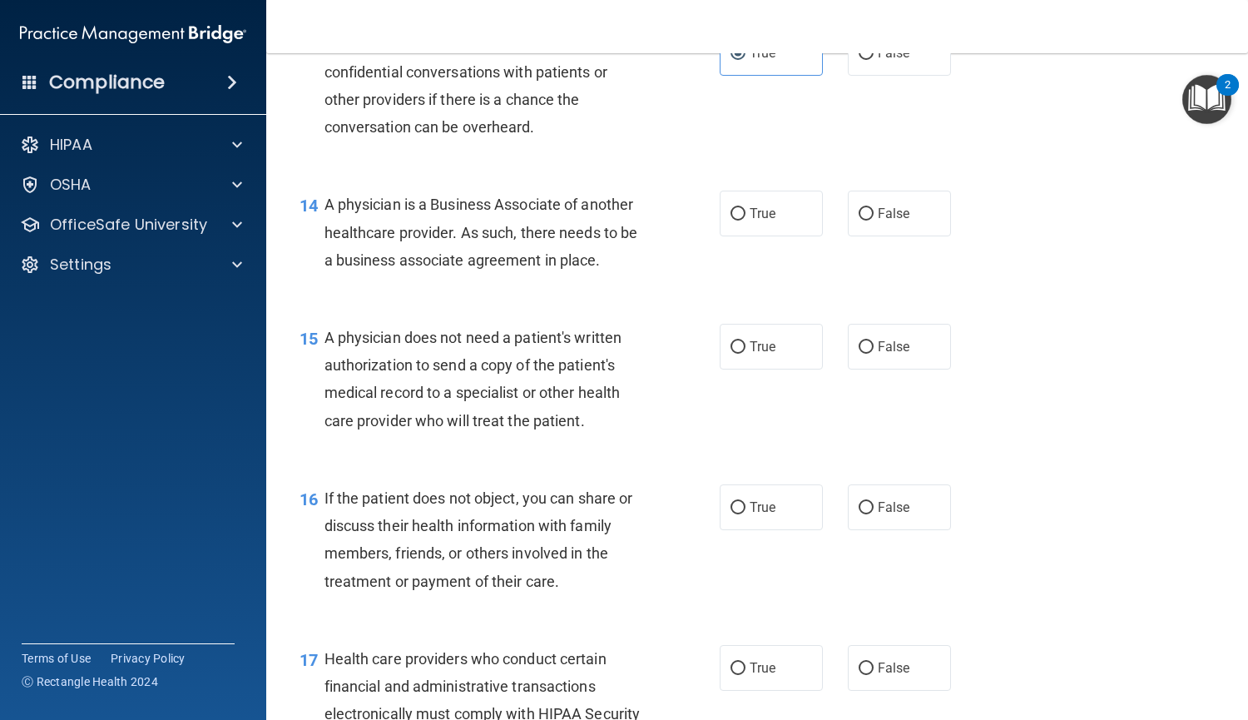
scroll to position [1975, 0]
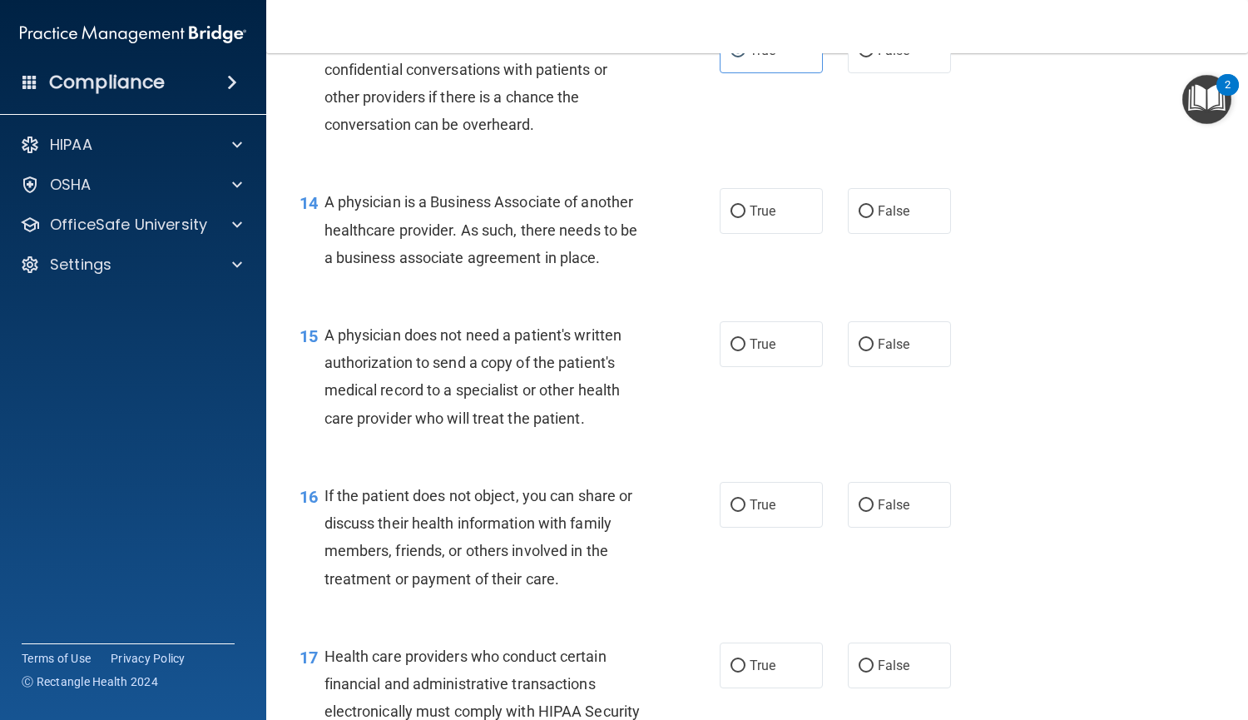
drag, startPoint x: 617, startPoint y: 267, endPoint x: 325, endPoint y: 196, distance: 300.0
click at [325, 196] on div "A physician is a Business Associate of another healthcare provider. As such, th…" at bounding box center [492, 229] width 334 height 83
click at [894, 234] on label "False" at bounding box center [899, 211] width 103 height 46
click at [874, 218] on input "False" at bounding box center [866, 212] width 15 height 12
radio input "true"
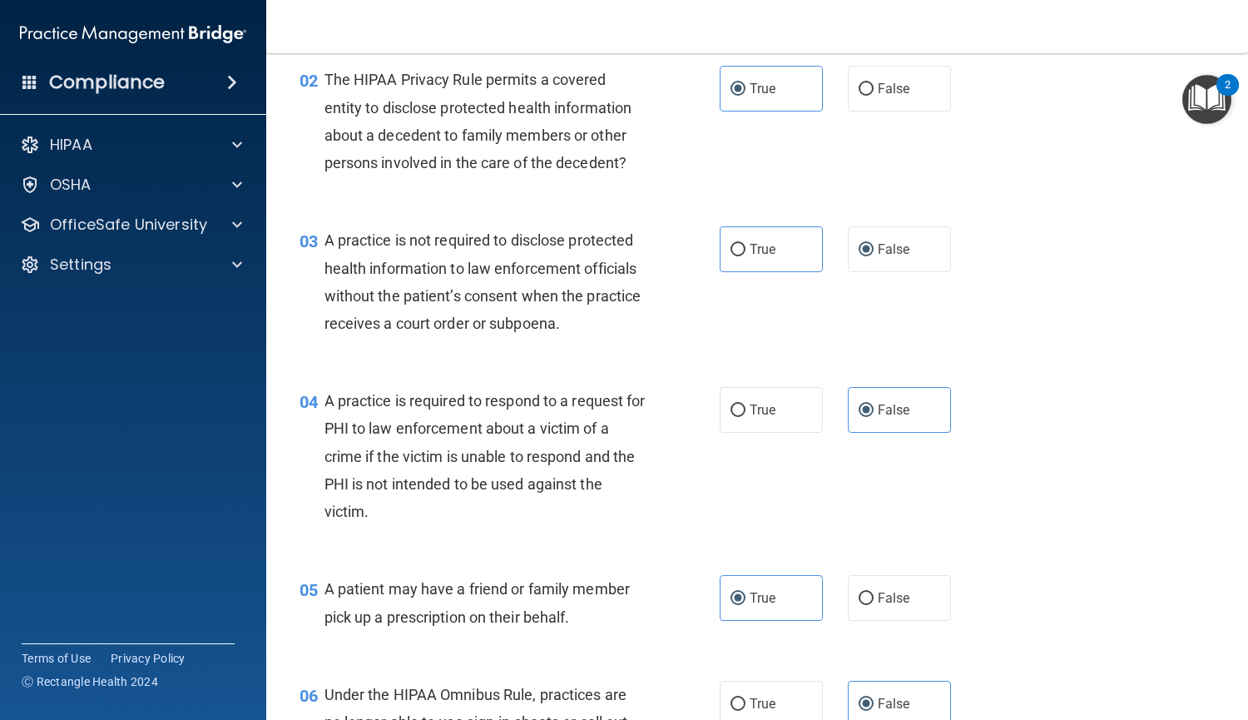
scroll to position [255, 0]
click at [731, 243] on input "True" at bounding box center [738, 249] width 15 height 12
radio input "true"
radio input "false"
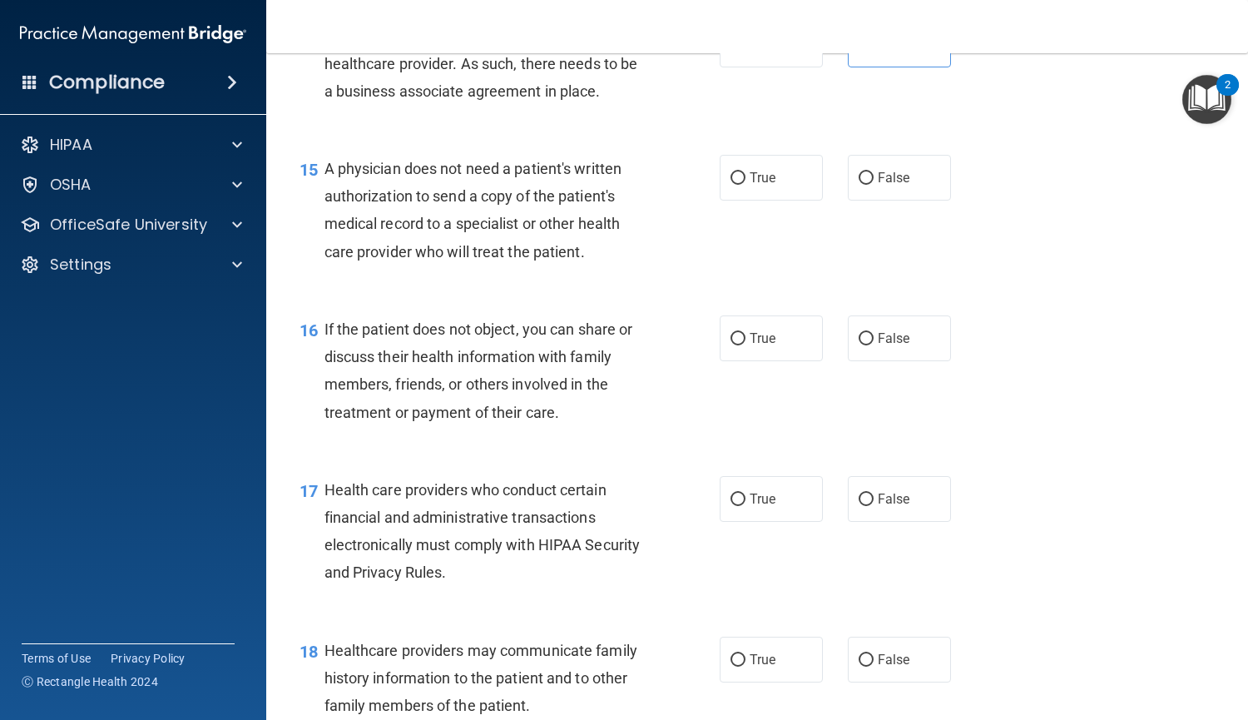
scroll to position [2148, 0]
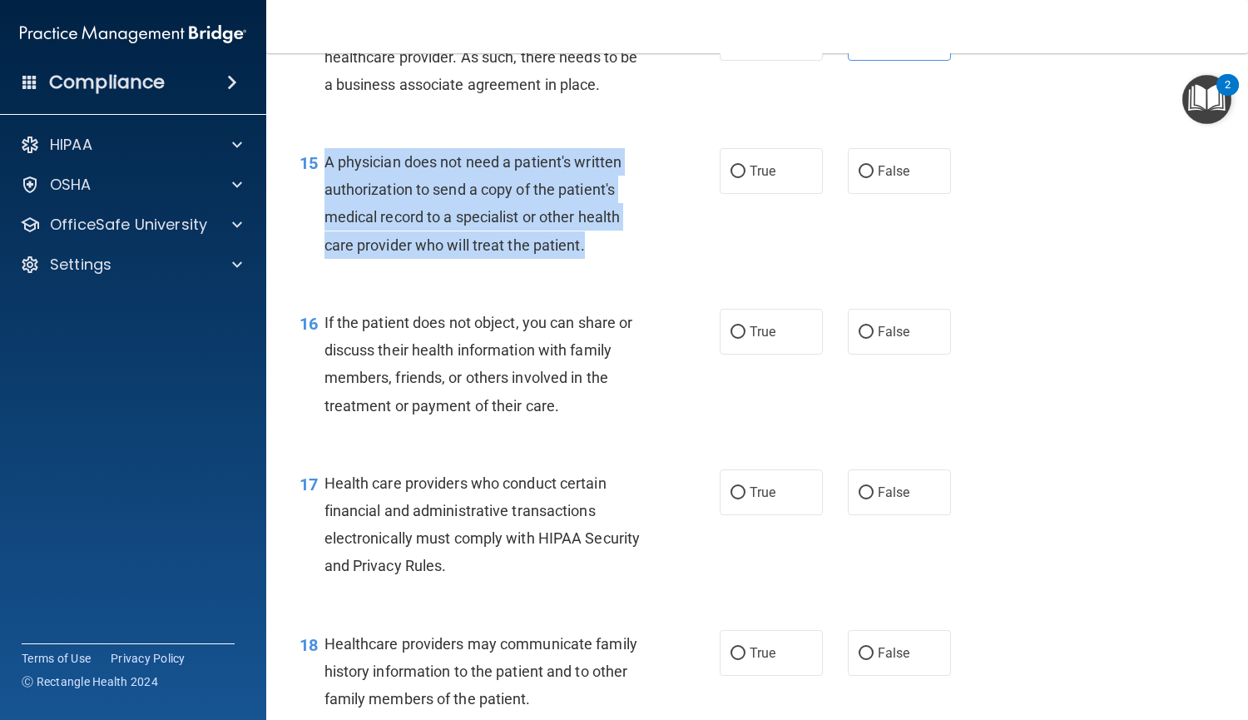
drag, startPoint x: 583, startPoint y: 246, endPoint x: 324, endPoint y: 156, distance: 275.1
click at [325, 156] on span "A physician does not need a patient's written authorization to send a copy of t…" at bounding box center [474, 203] width 298 height 101
click at [741, 181] on label "True" at bounding box center [771, 171] width 103 height 46
click at [741, 178] on input "True" at bounding box center [738, 172] width 15 height 12
radio input "true"
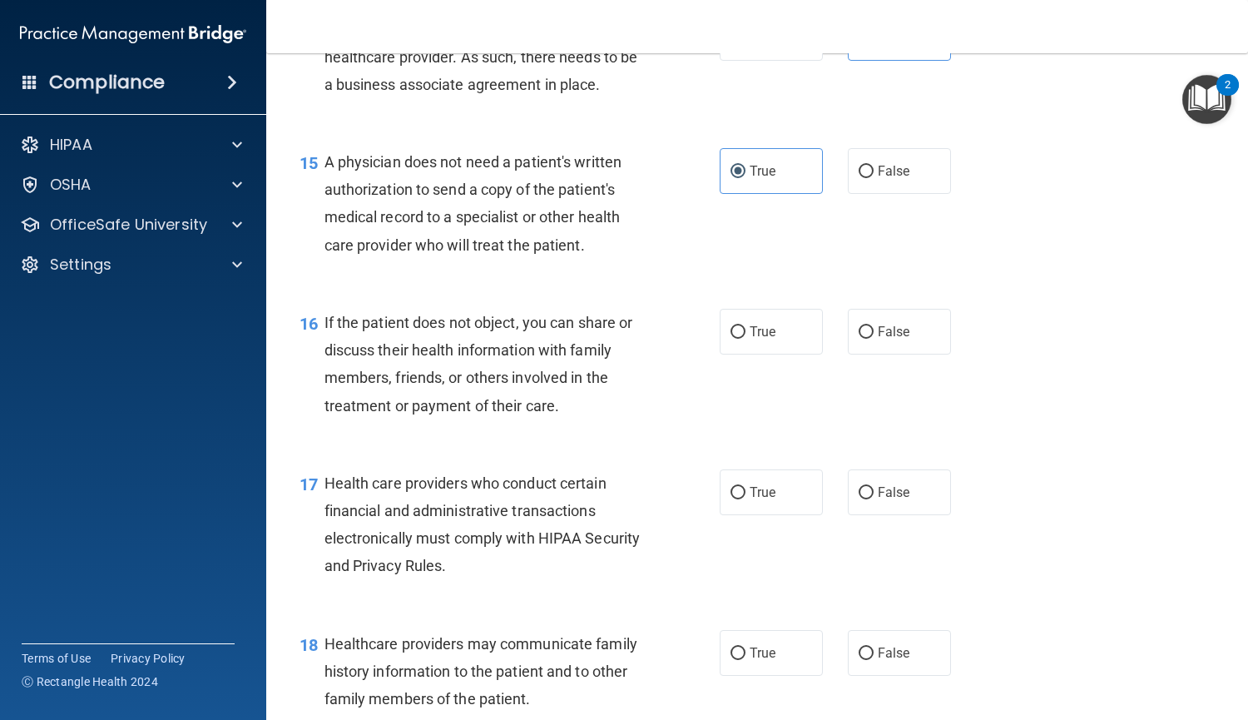
click at [564, 418] on div "If the patient does not object, you can share or discuss their health informati…" at bounding box center [492, 364] width 334 height 111
click at [563, 414] on div "If the patient does not object, you can share or discuss their health informati…" at bounding box center [492, 364] width 334 height 111
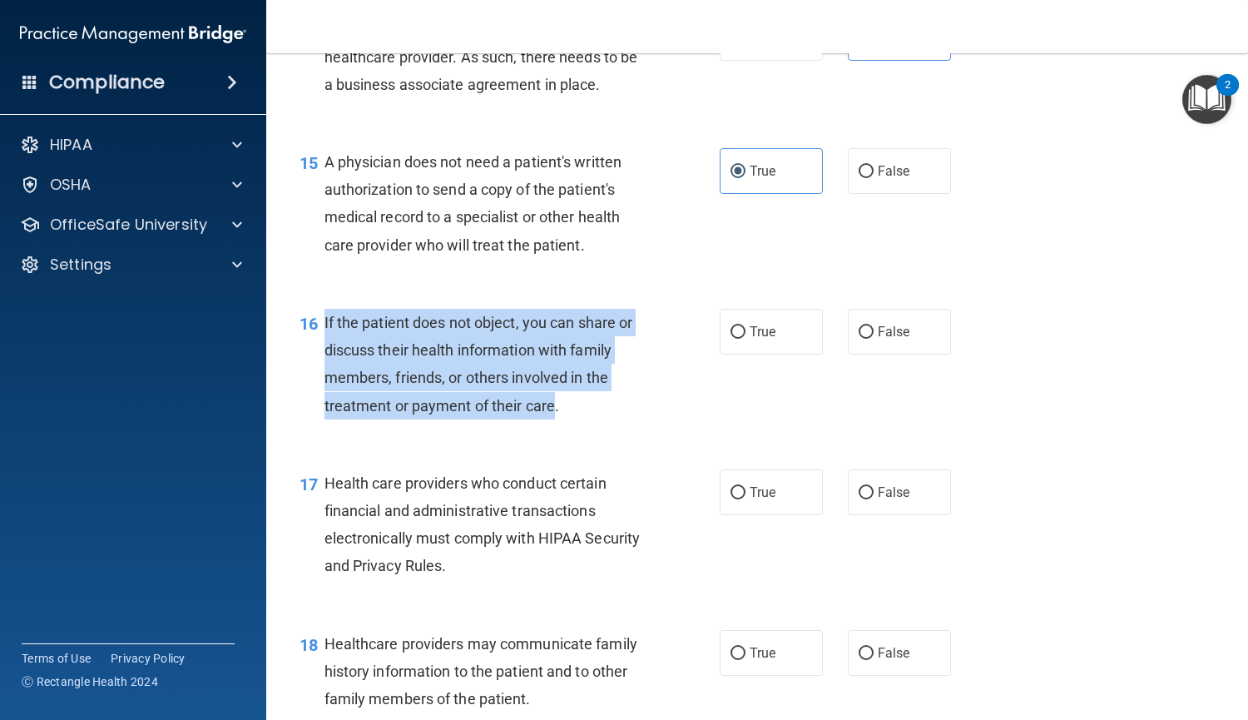
drag, startPoint x: 555, startPoint y: 406, endPoint x: 322, endPoint y: 313, distance: 251.0
click at [322, 313] on div "16 If the patient does not object, you can share or discuss their health inform…" at bounding box center [510, 368] width 470 height 119
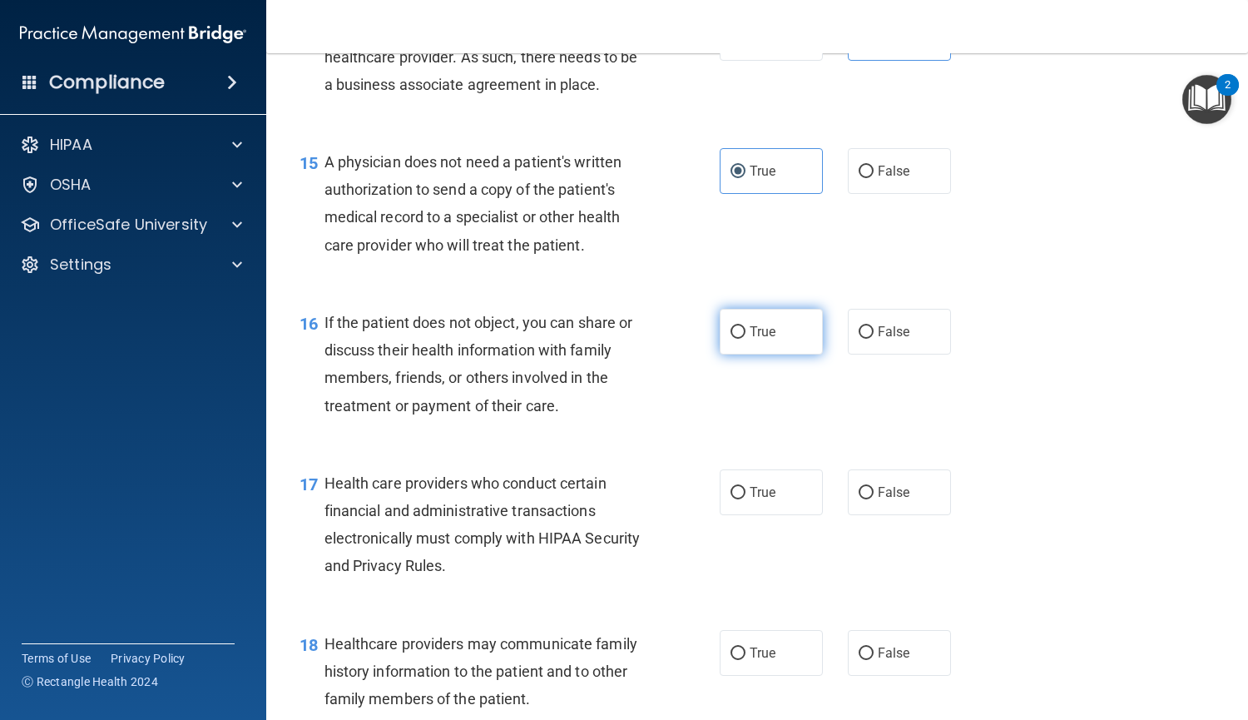
click at [764, 339] on span "True" at bounding box center [763, 332] width 26 height 16
click at [746, 339] on input "True" at bounding box center [738, 332] width 15 height 12
radio input "true"
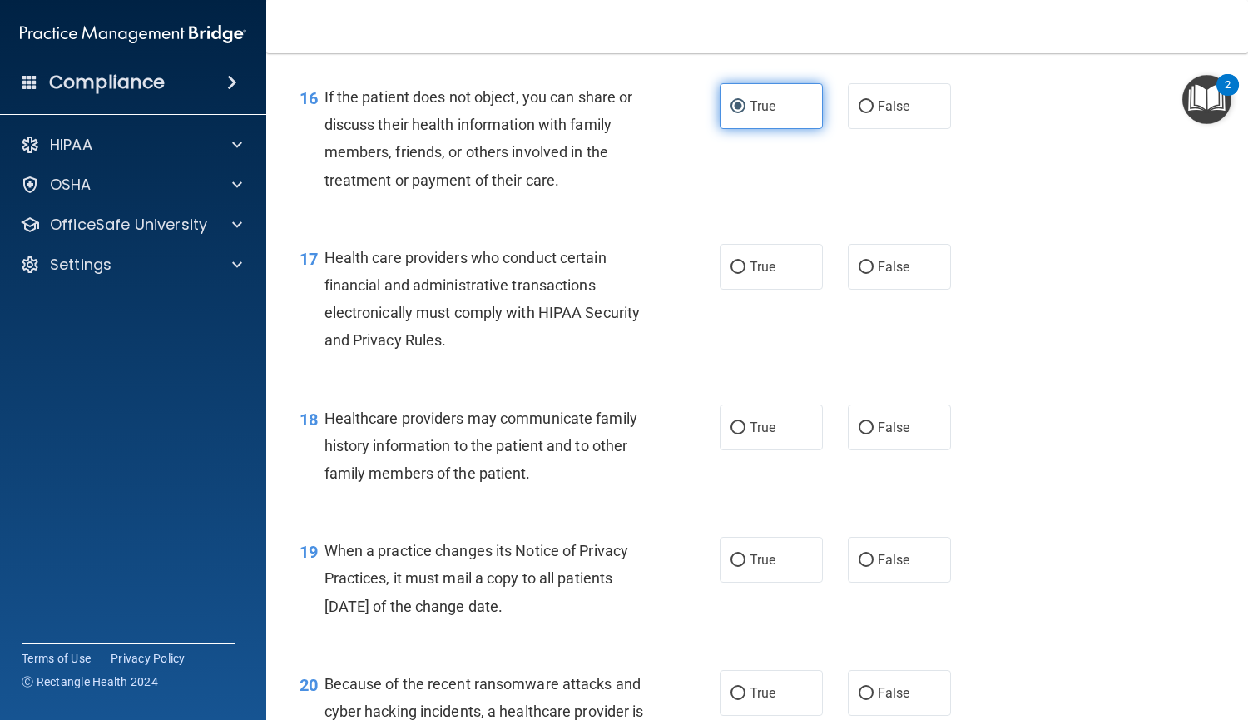
scroll to position [2376, 0]
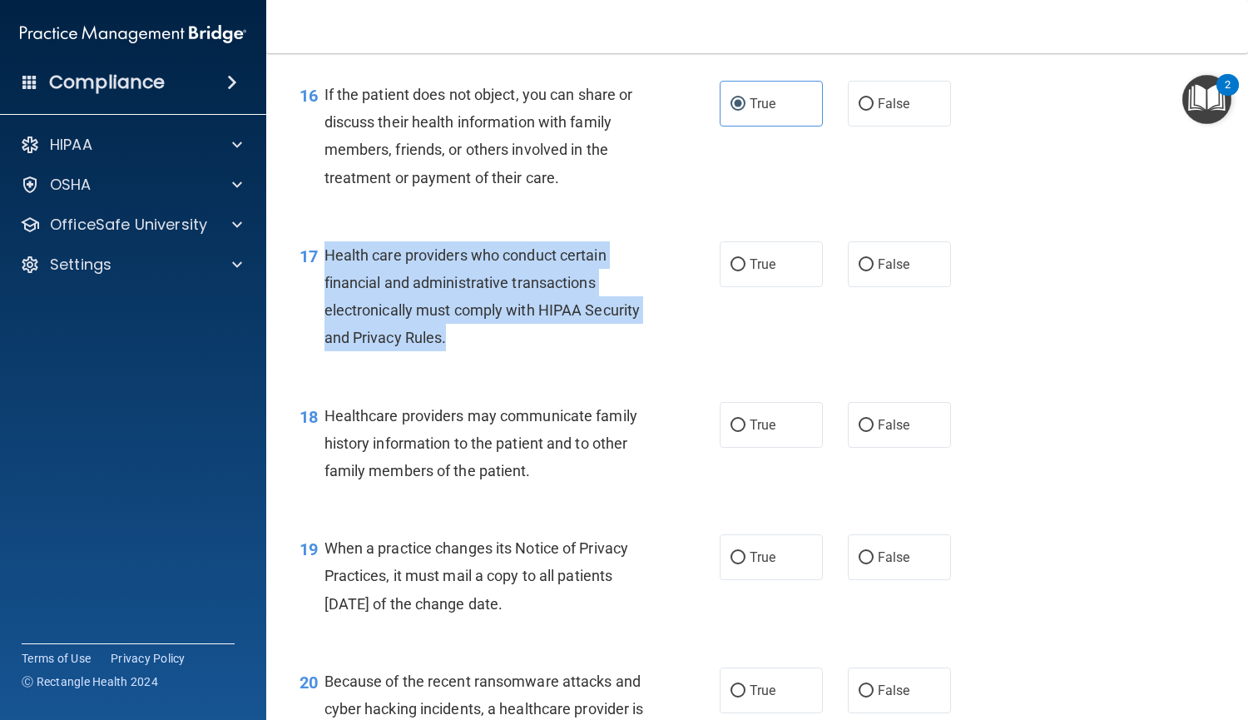
drag, startPoint x: 516, startPoint y: 339, endPoint x: 328, endPoint y: 245, distance: 210.3
click at [328, 245] on div "Health care providers who conduct certain financial and administrative transact…" at bounding box center [492, 296] width 334 height 111
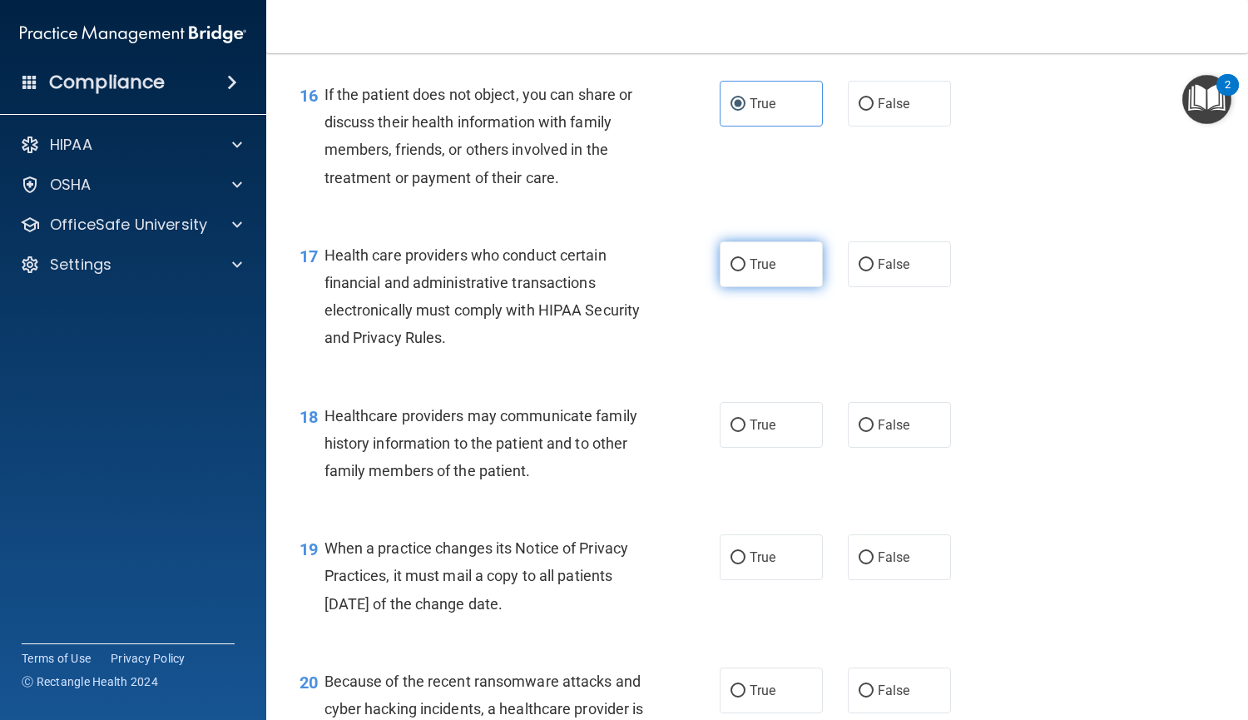
click at [750, 265] on span "True" at bounding box center [763, 264] width 26 height 16
click at [746, 265] on input "True" at bounding box center [738, 265] width 15 height 12
radio input "true"
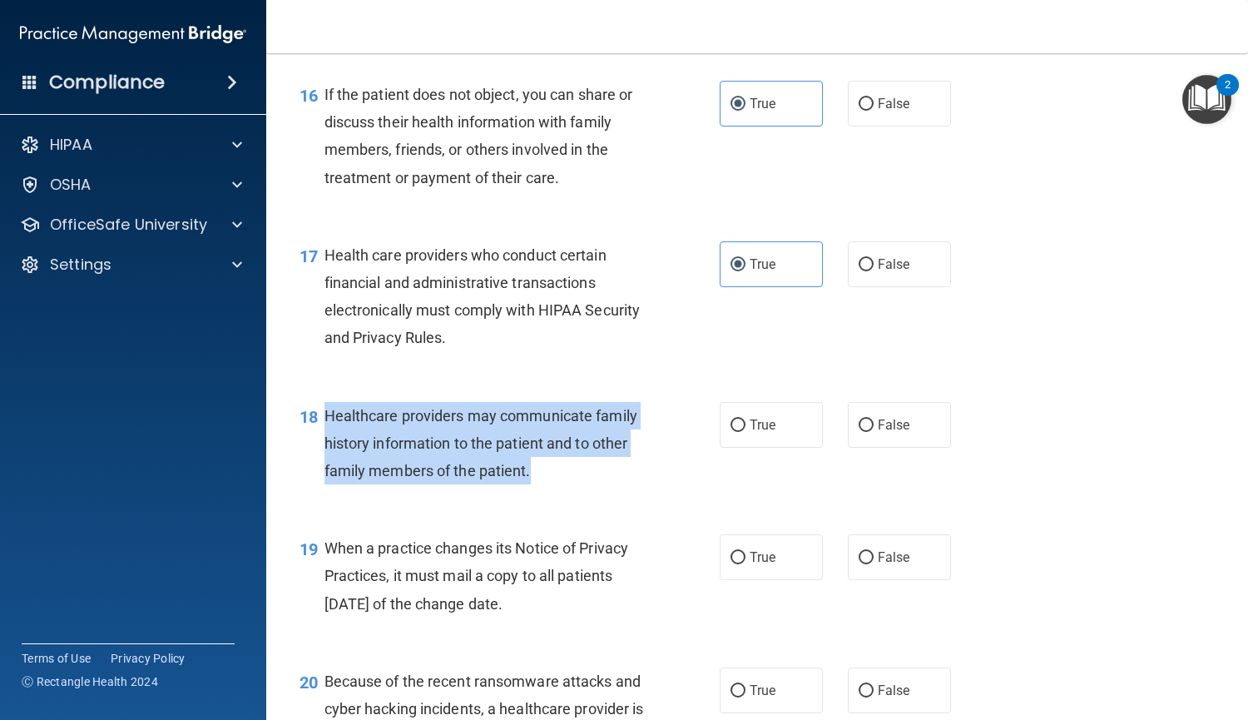
drag, startPoint x: 540, startPoint y: 471, endPoint x: 318, endPoint y: 414, distance: 229.3
click at [318, 414] on div "18 Healthcare providers may communicate family history information to the patie…" at bounding box center [510, 448] width 470 height 92
click at [744, 434] on label "True" at bounding box center [771, 425] width 103 height 46
click at [744, 432] on input "True" at bounding box center [738, 425] width 15 height 12
radio input "true"
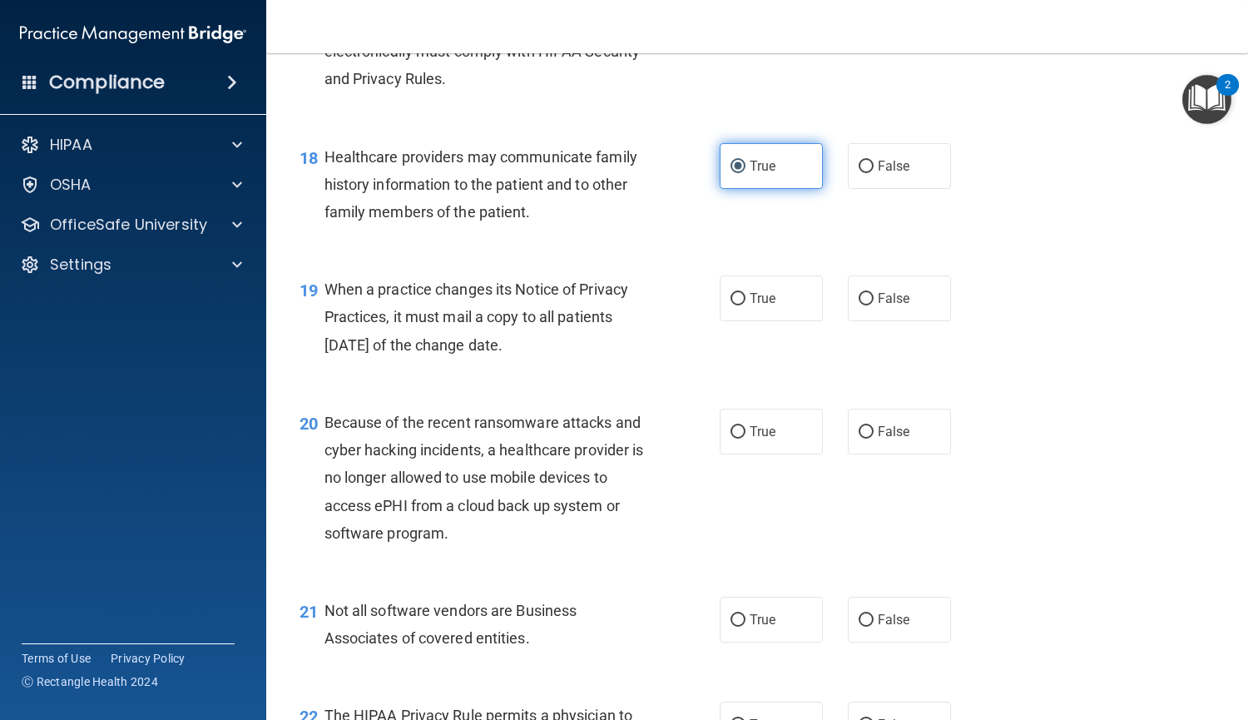
scroll to position [2634, 0]
click at [750, 297] on span "True" at bounding box center [763, 299] width 26 height 16
click at [746, 297] on input "True" at bounding box center [738, 300] width 15 height 12
radio input "true"
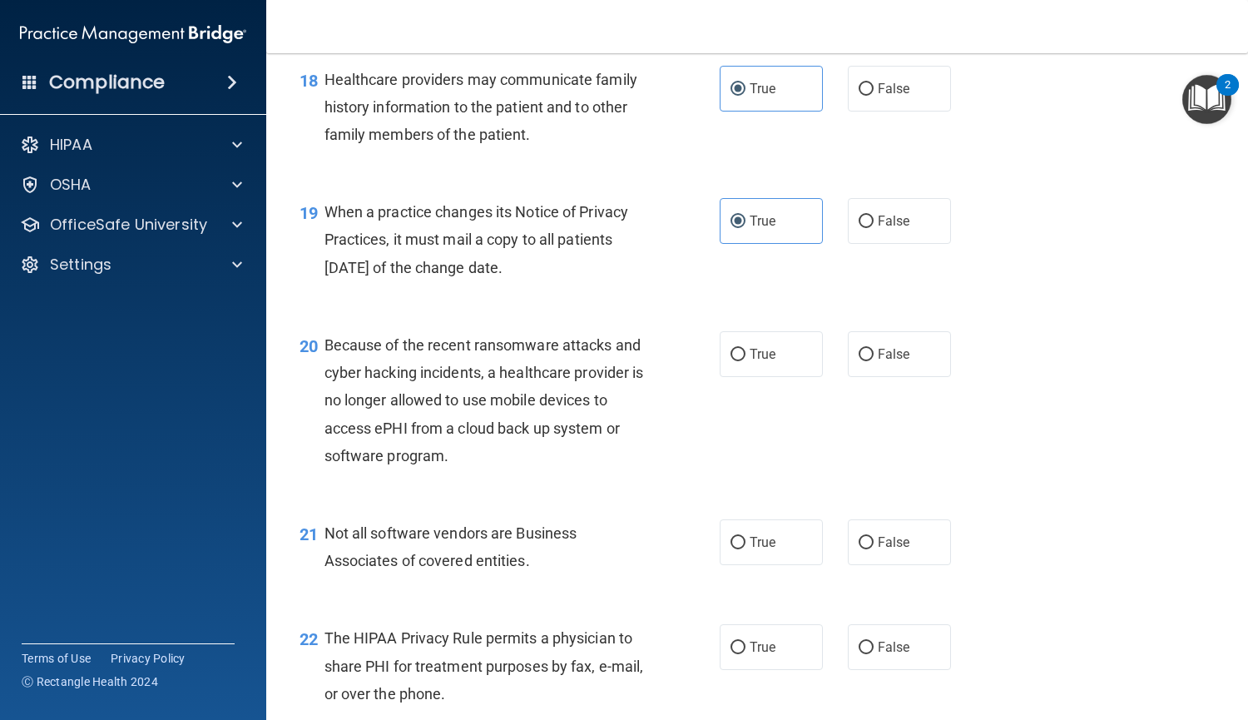
scroll to position [2717, 0]
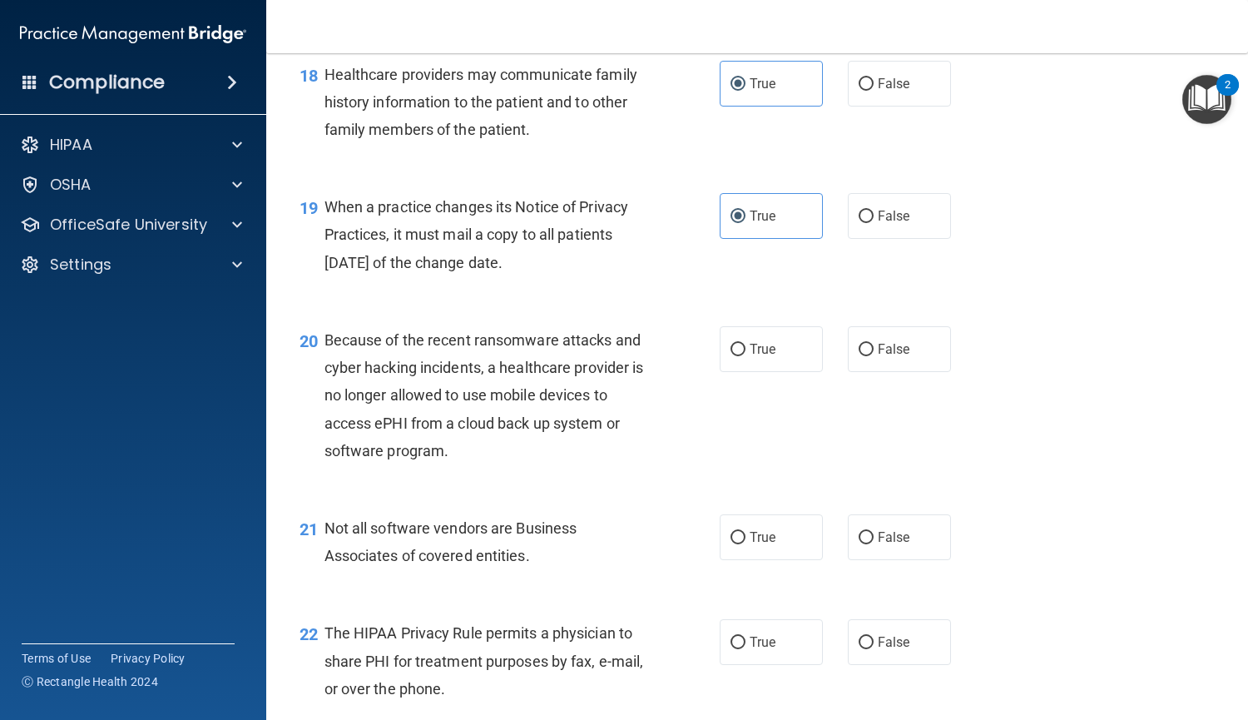
drag, startPoint x: 558, startPoint y: 265, endPoint x: 325, endPoint y: 201, distance: 240.7
click at [325, 201] on div "When a practice changes its Notice of Privacy Practices, it must mail a copy to…" at bounding box center [492, 234] width 334 height 83
click at [894, 211] on span "False" at bounding box center [894, 216] width 32 height 16
click at [874, 211] on input "False" at bounding box center [866, 217] width 15 height 12
radio input "true"
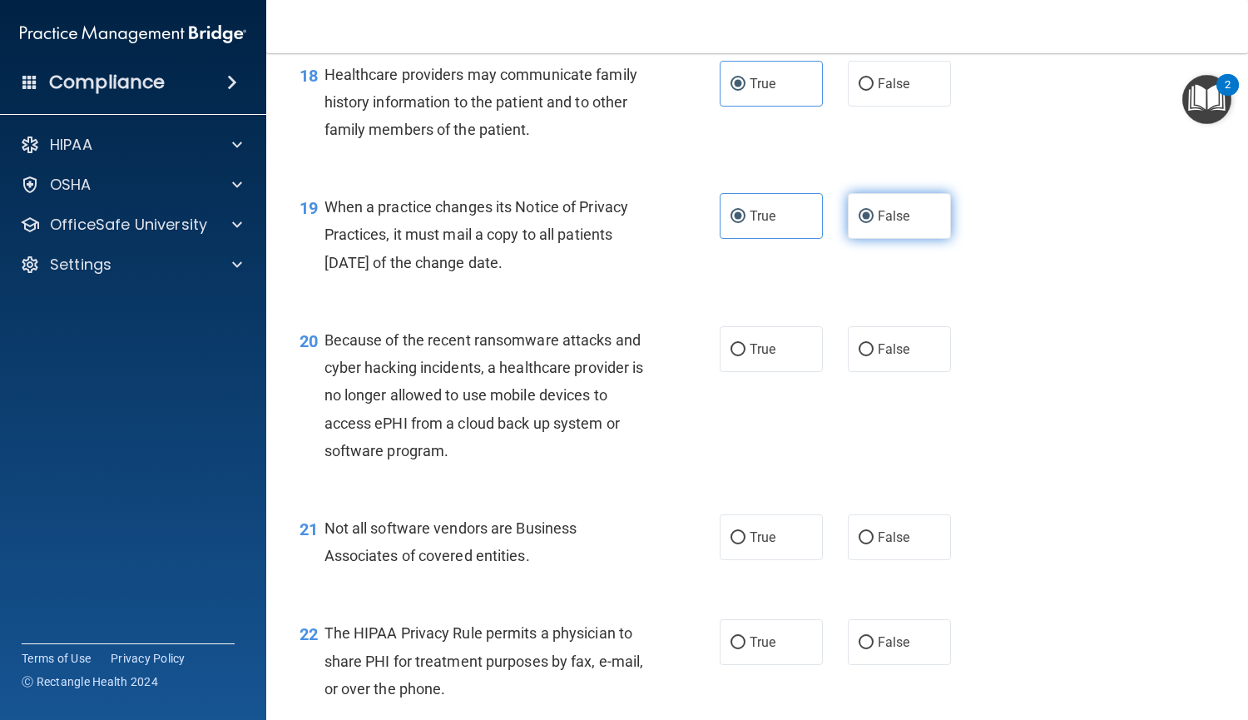
radio input "false"
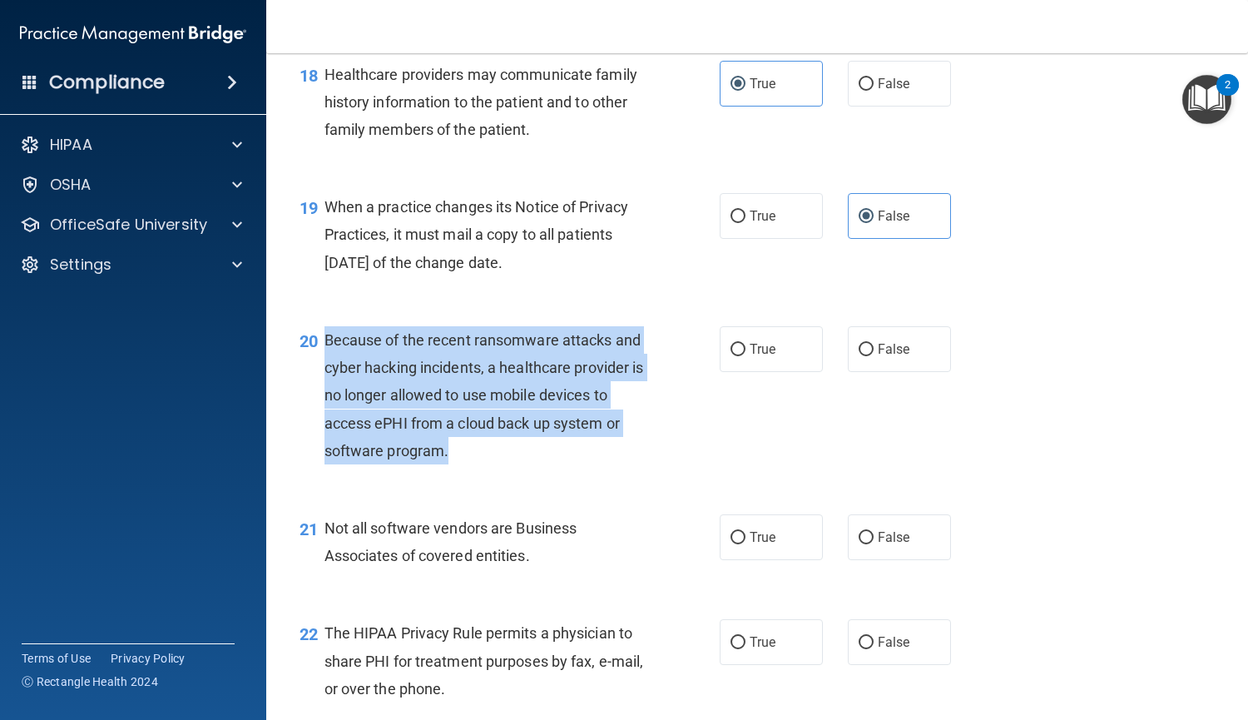
drag, startPoint x: 523, startPoint y: 449, endPoint x: 325, endPoint y: 335, distance: 228.9
click at [325, 335] on div "Because of the recent ransomware attacks and cyber hacking incidents, a healthc…" at bounding box center [492, 395] width 334 height 138
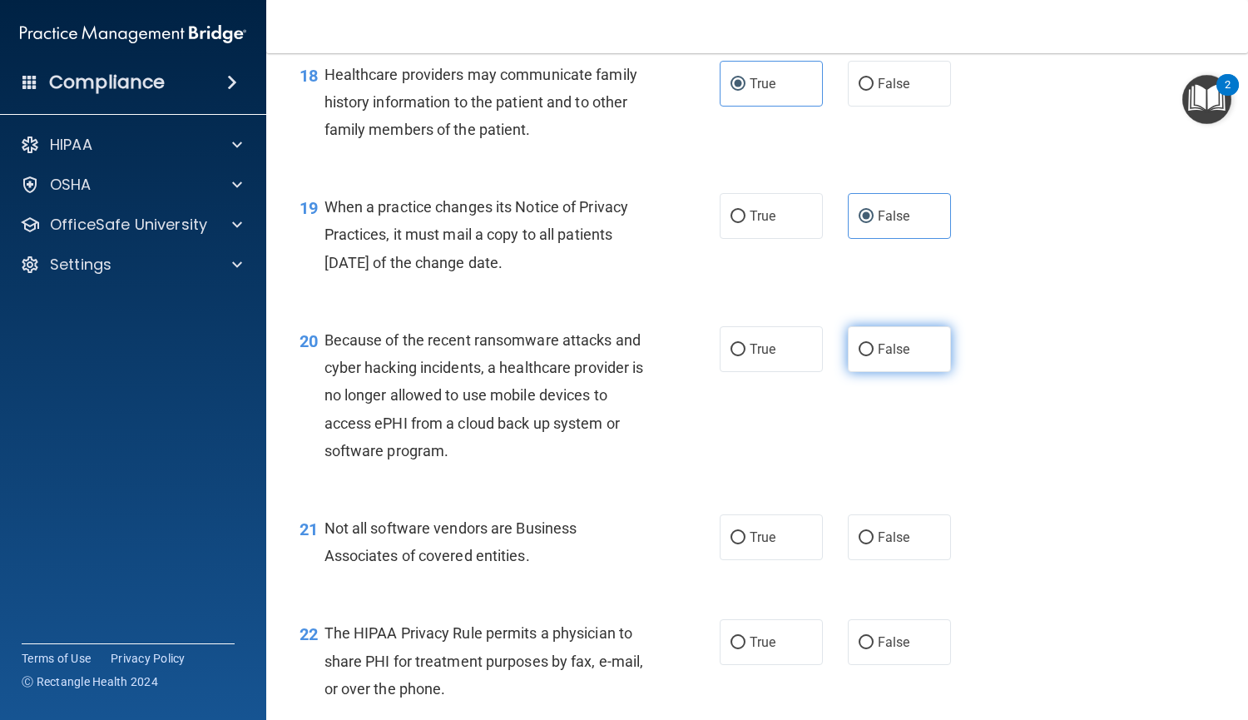
click at [862, 340] on label "False" at bounding box center [899, 349] width 103 height 46
click at [862, 344] on input "False" at bounding box center [866, 350] width 15 height 12
radio input "true"
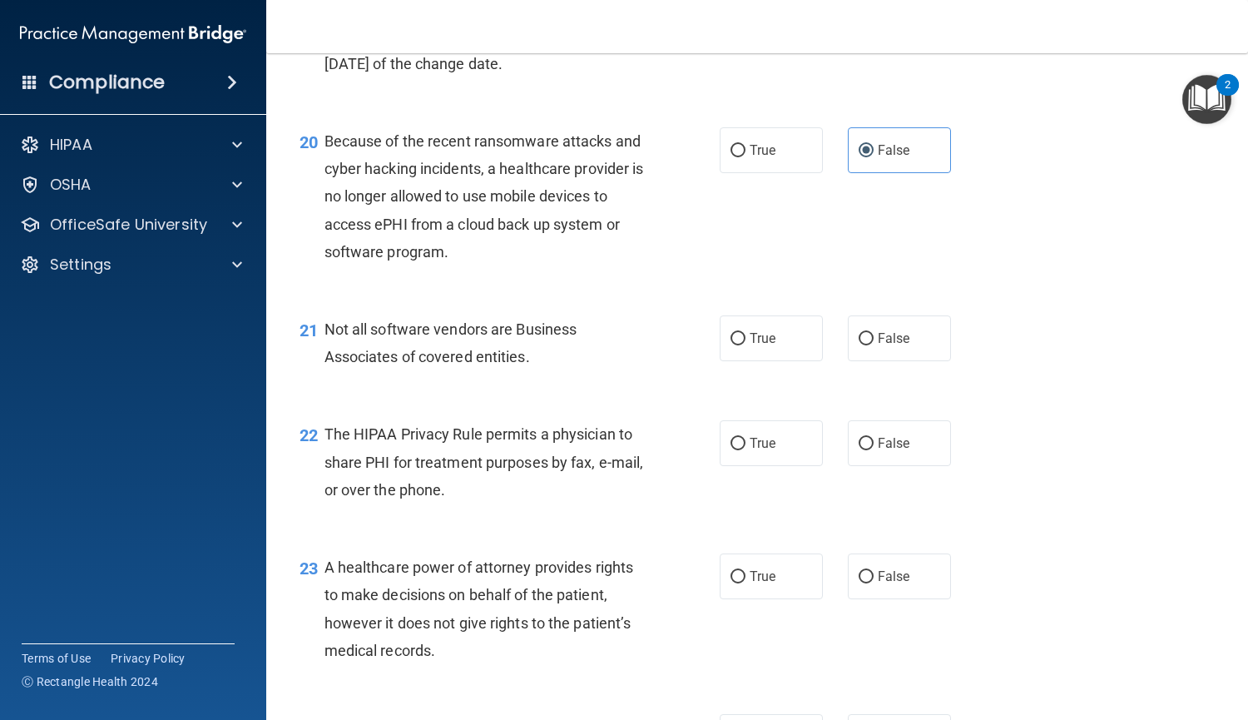
scroll to position [2919, 0]
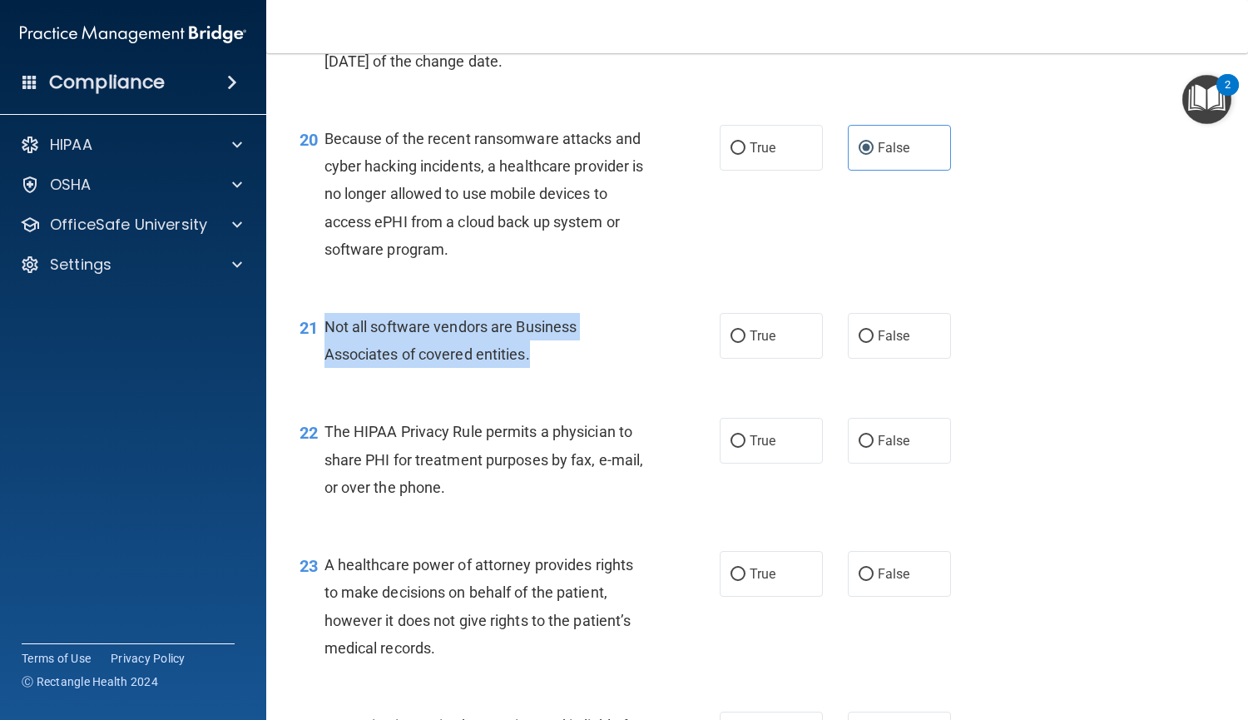
drag, startPoint x: 555, startPoint y: 357, endPoint x: 323, endPoint y: 318, distance: 235.5
click at [323, 318] on div "21 Not all software vendors are Business Associates of covered entities." at bounding box center [510, 344] width 470 height 63
click at [771, 336] on label "True" at bounding box center [771, 336] width 103 height 46
click at [746, 336] on input "True" at bounding box center [738, 336] width 15 height 12
radio input "true"
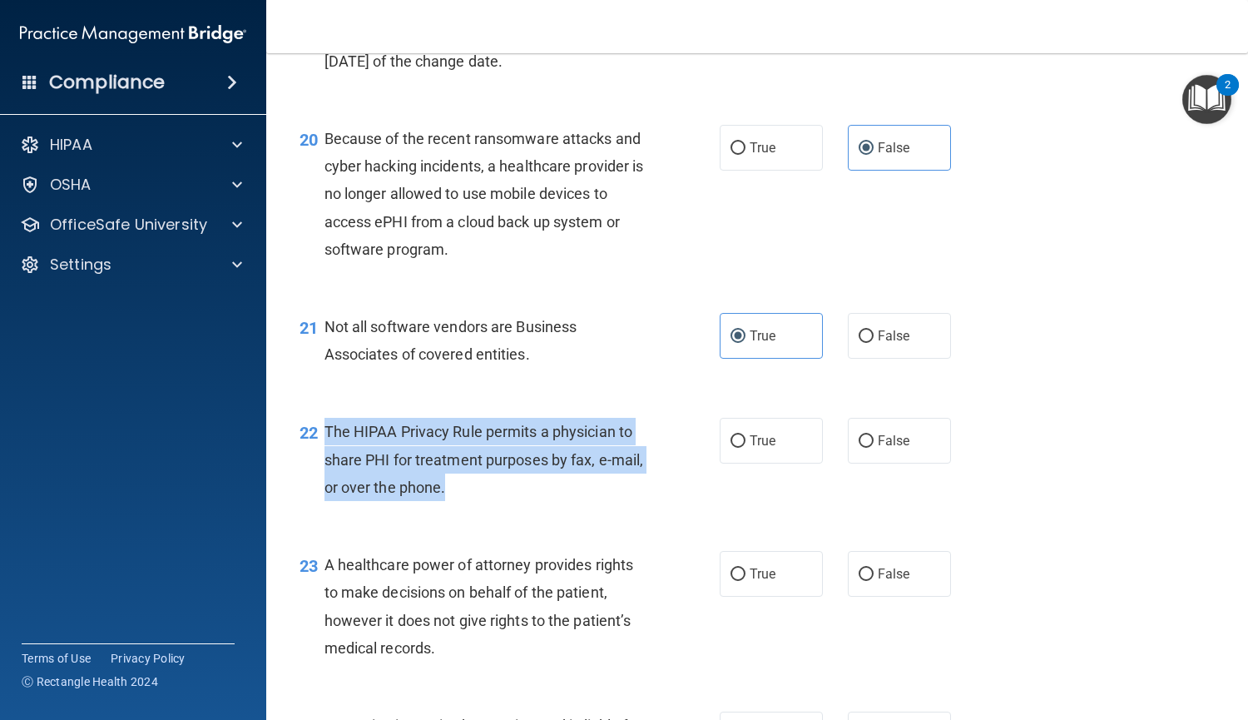
drag, startPoint x: 483, startPoint y: 489, endPoint x: 322, endPoint y: 431, distance: 170.6
click at [322, 431] on div "22 The HIPAA Privacy Rule permits a physician to share PHI for treatment purpos…" at bounding box center [510, 464] width 470 height 92
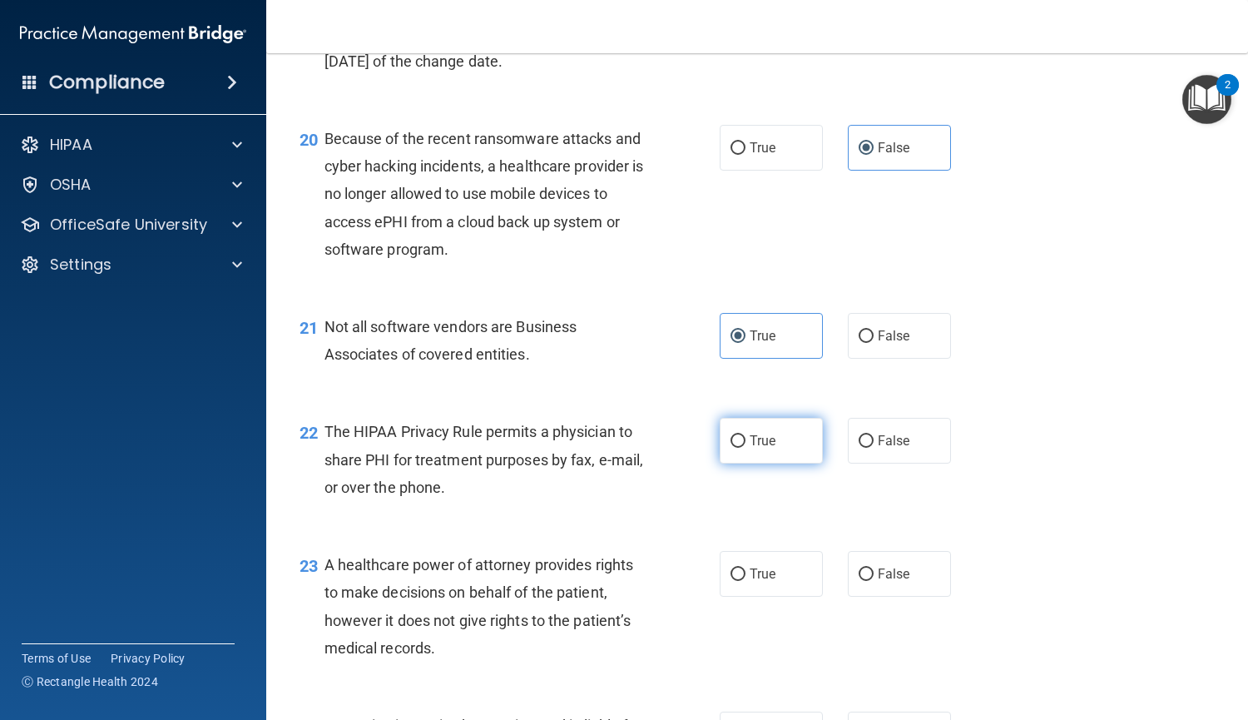
click at [783, 435] on label "True" at bounding box center [771, 441] width 103 height 46
click at [746, 435] on input "True" at bounding box center [738, 441] width 15 height 12
radio input "true"
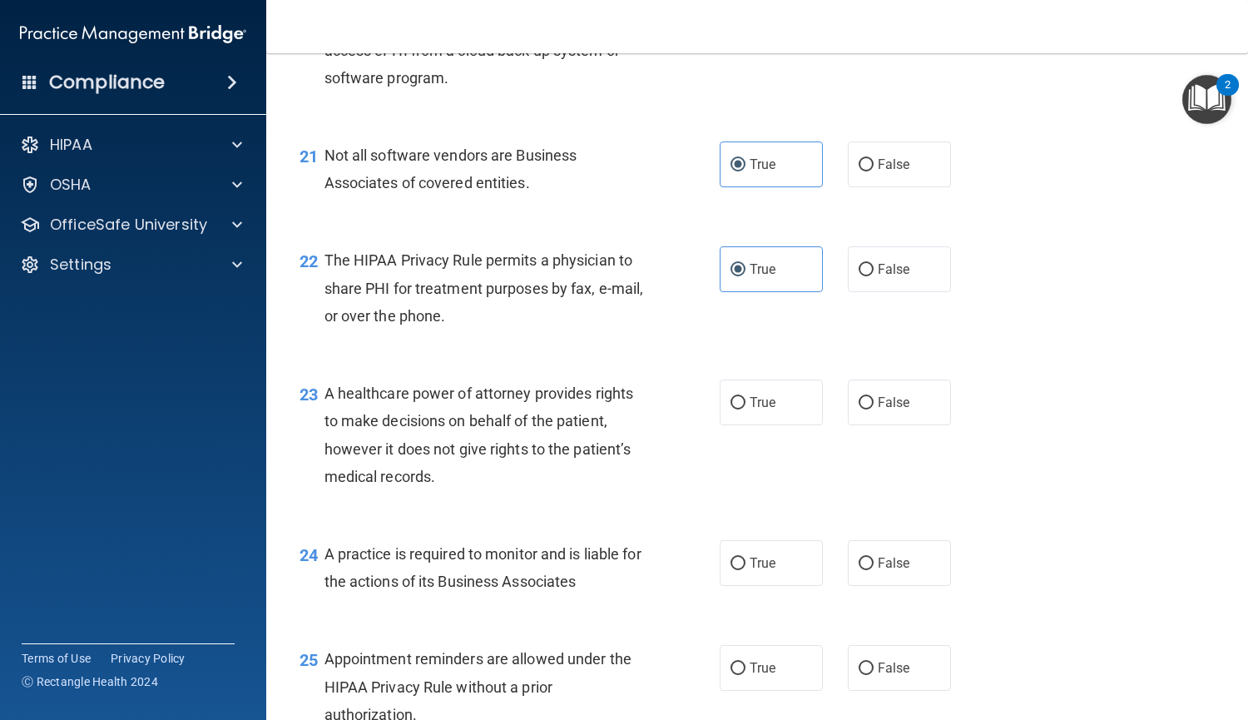
scroll to position [3091, 0]
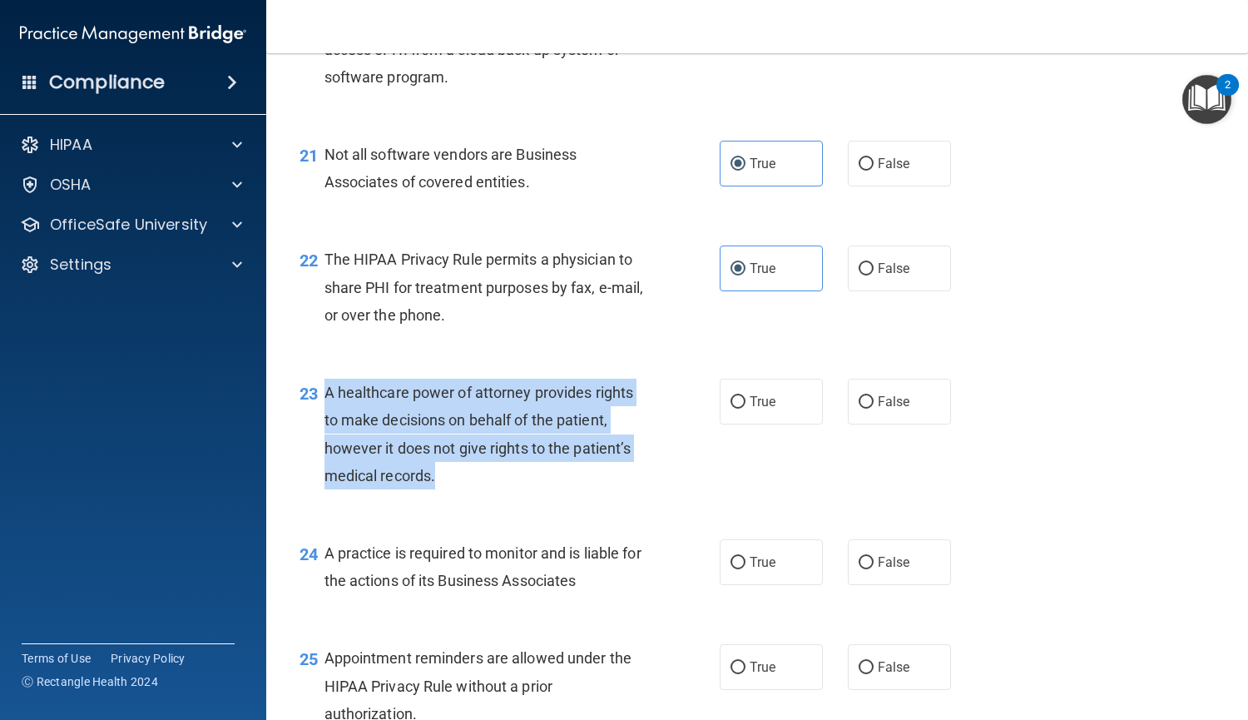
drag, startPoint x: 437, startPoint y: 474, endPoint x: 325, endPoint y: 385, distance: 142.2
click at [325, 385] on div "A healthcare power of attorney provides rights to make decisions on behalf of t…" at bounding box center [492, 434] width 334 height 111
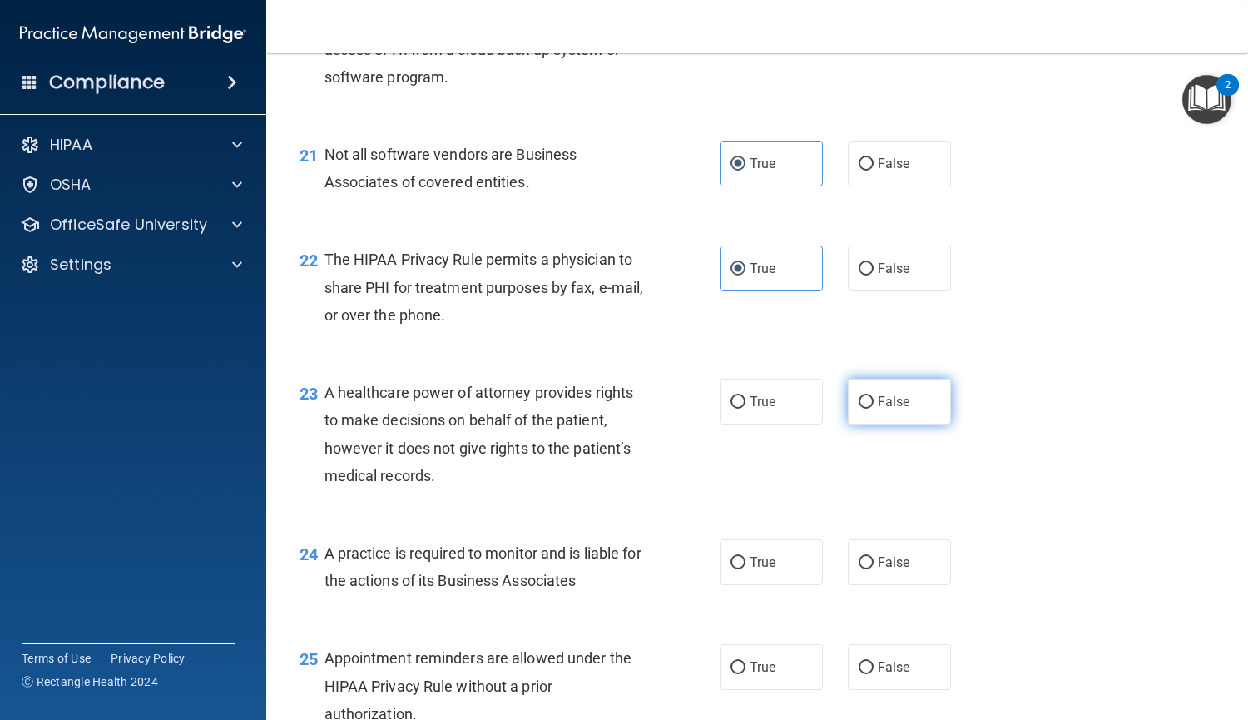
click at [906, 417] on label "False" at bounding box center [899, 402] width 103 height 46
click at [874, 409] on input "False" at bounding box center [866, 402] width 15 height 12
radio input "true"
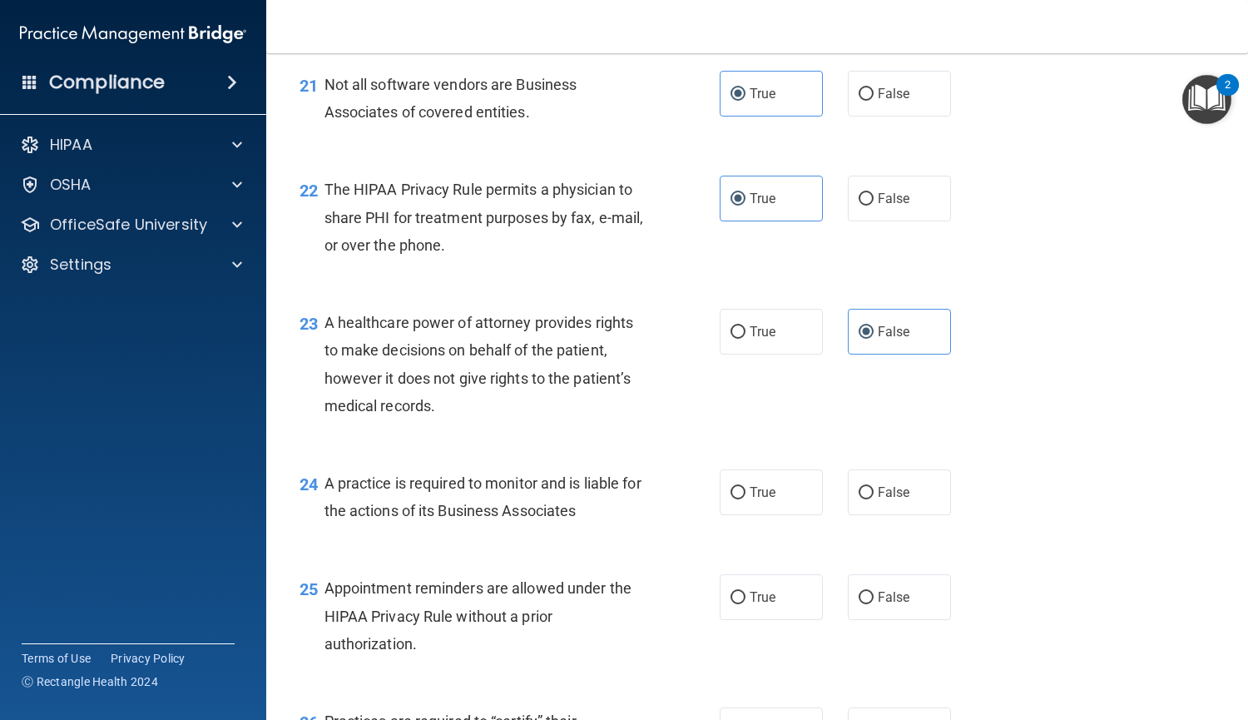
scroll to position [3172, 0]
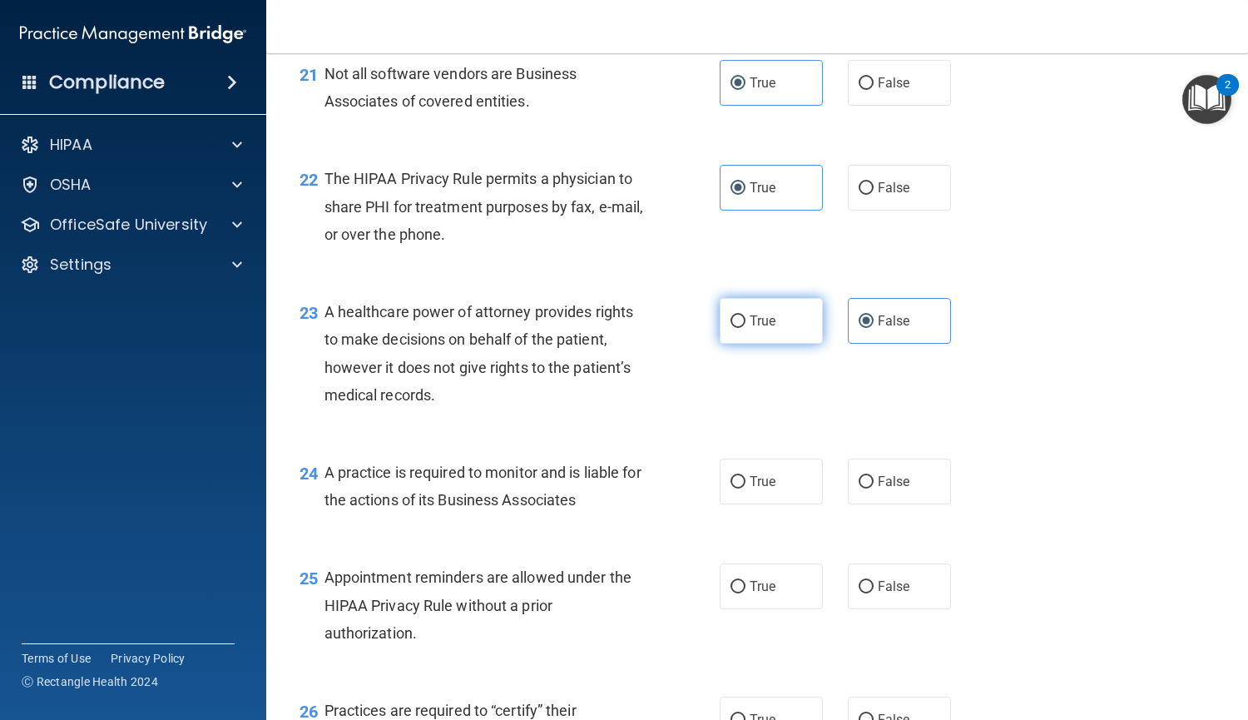
click at [736, 313] on label "True" at bounding box center [771, 321] width 103 height 46
click at [736, 315] on input "True" at bounding box center [738, 321] width 15 height 12
radio input "true"
radio input "false"
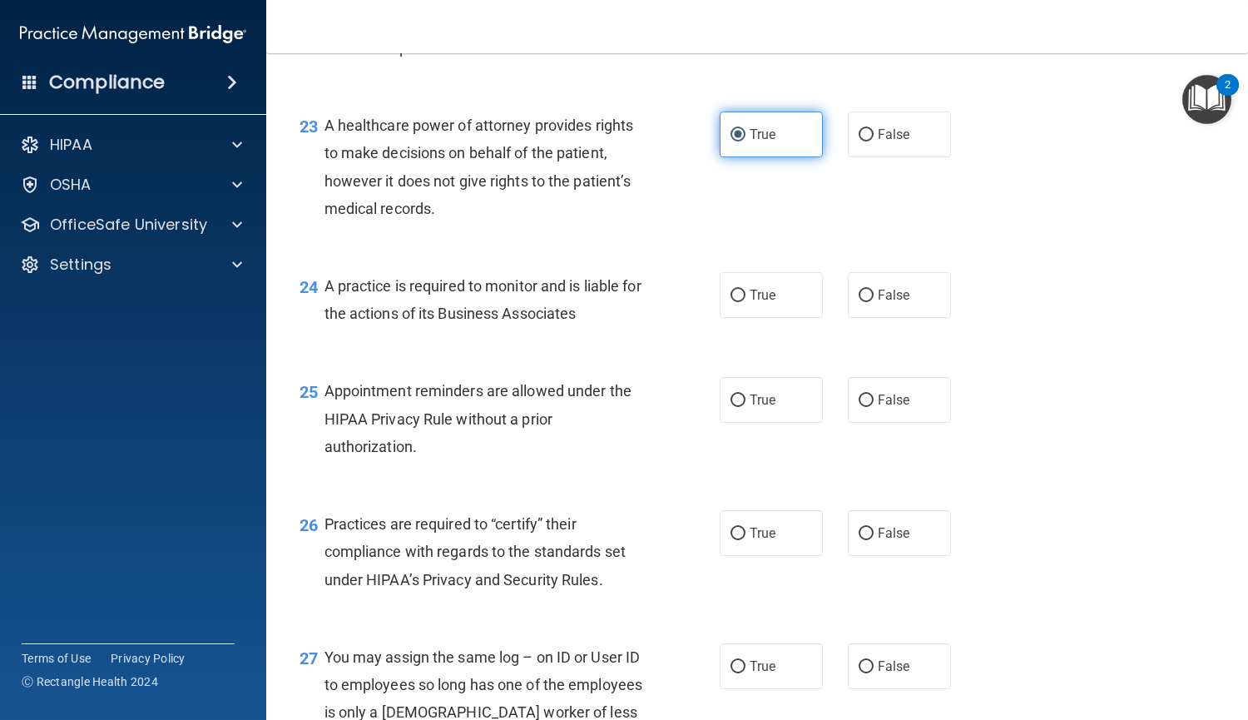
scroll to position [3367, 0]
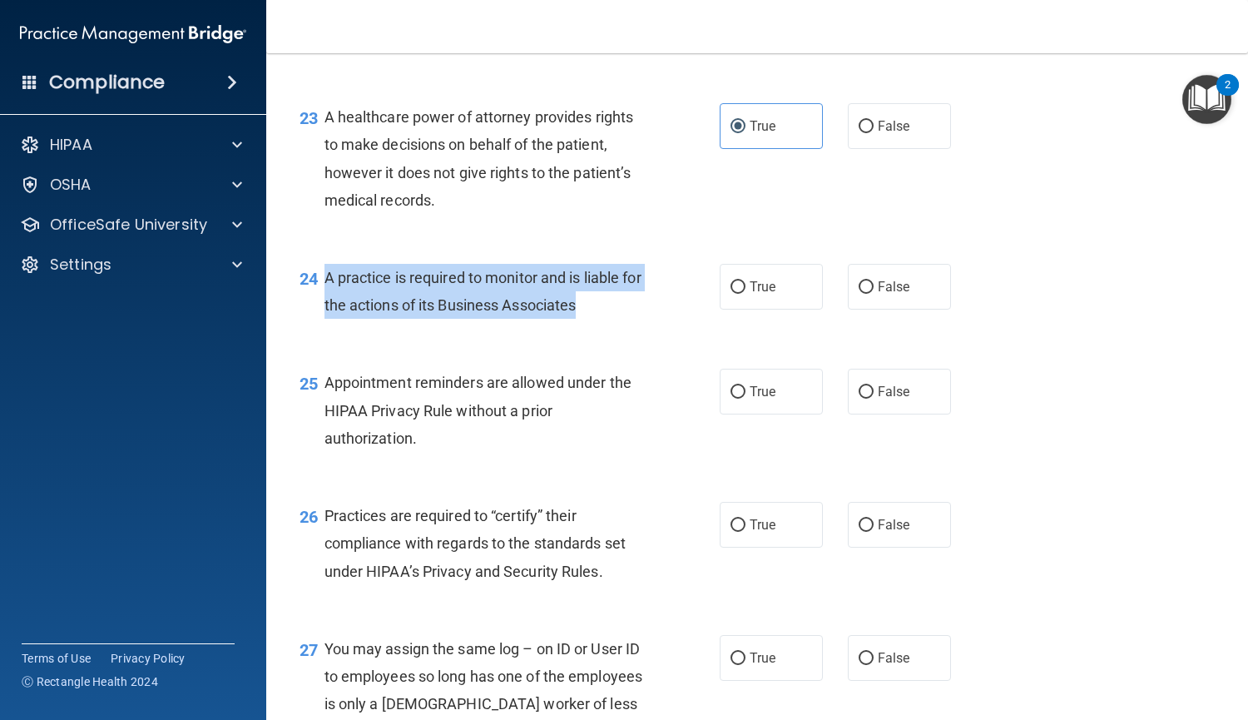
drag, startPoint x: 608, startPoint y: 317, endPoint x: 323, endPoint y: 275, distance: 287.8
click at [325, 275] on div "A practice is required to monitor and is liable for the actions of its Business…" at bounding box center [492, 291] width 334 height 55
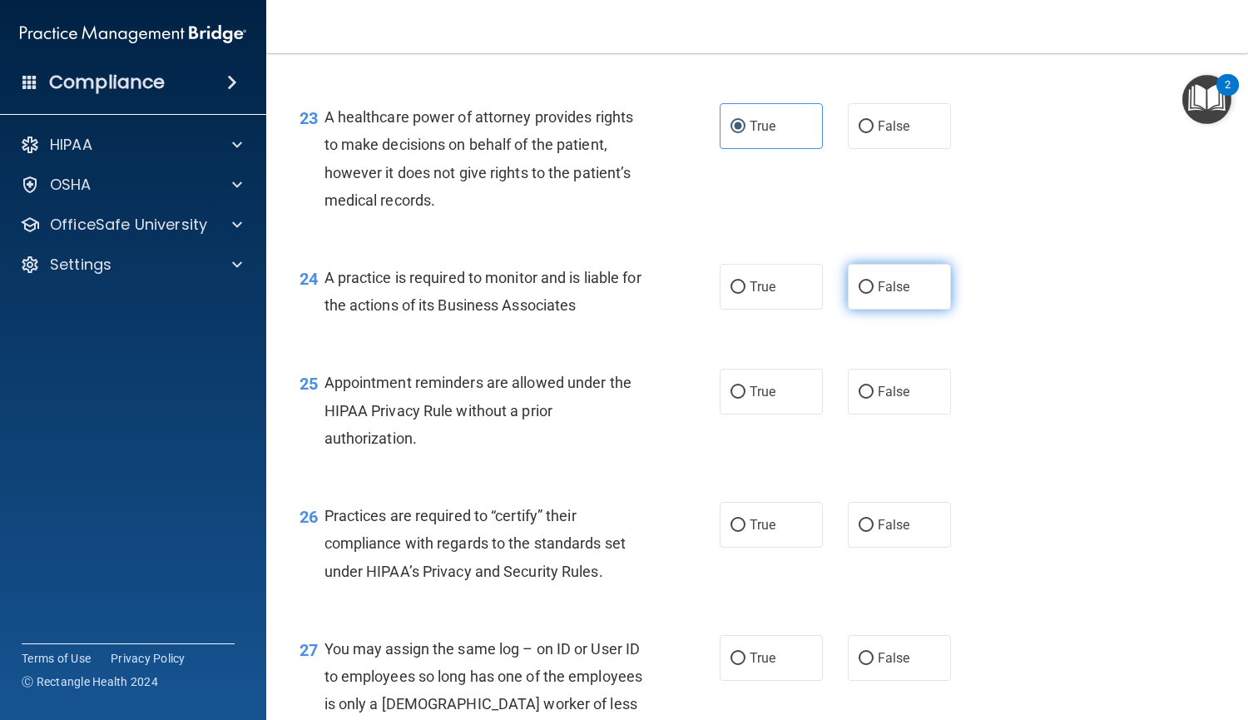
click at [850, 293] on label "False" at bounding box center [899, 287] width 103 height 46
click at [859, 293] on input "False" at bounding box center [866, 287] width 15 height 12
radio input "true"
click at [737, 286] on input "True" at bounding box center [738, 287] width 15 height 12
radio input "true"
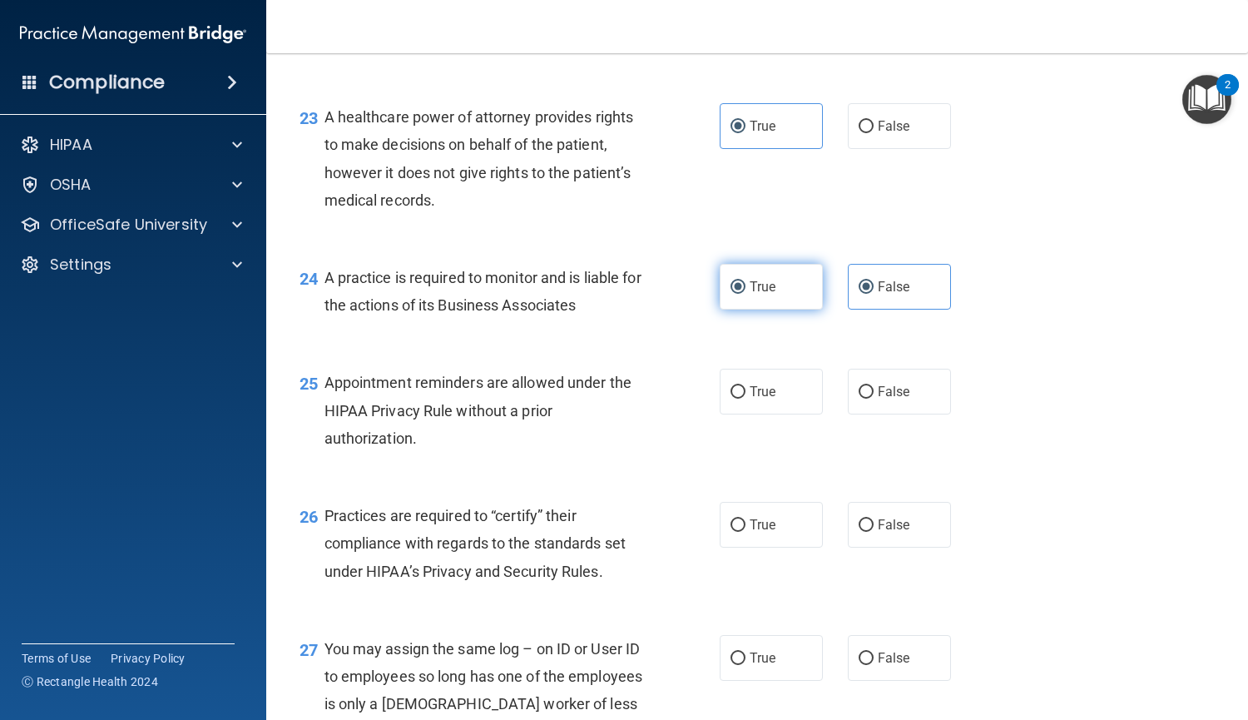
radio input "false"
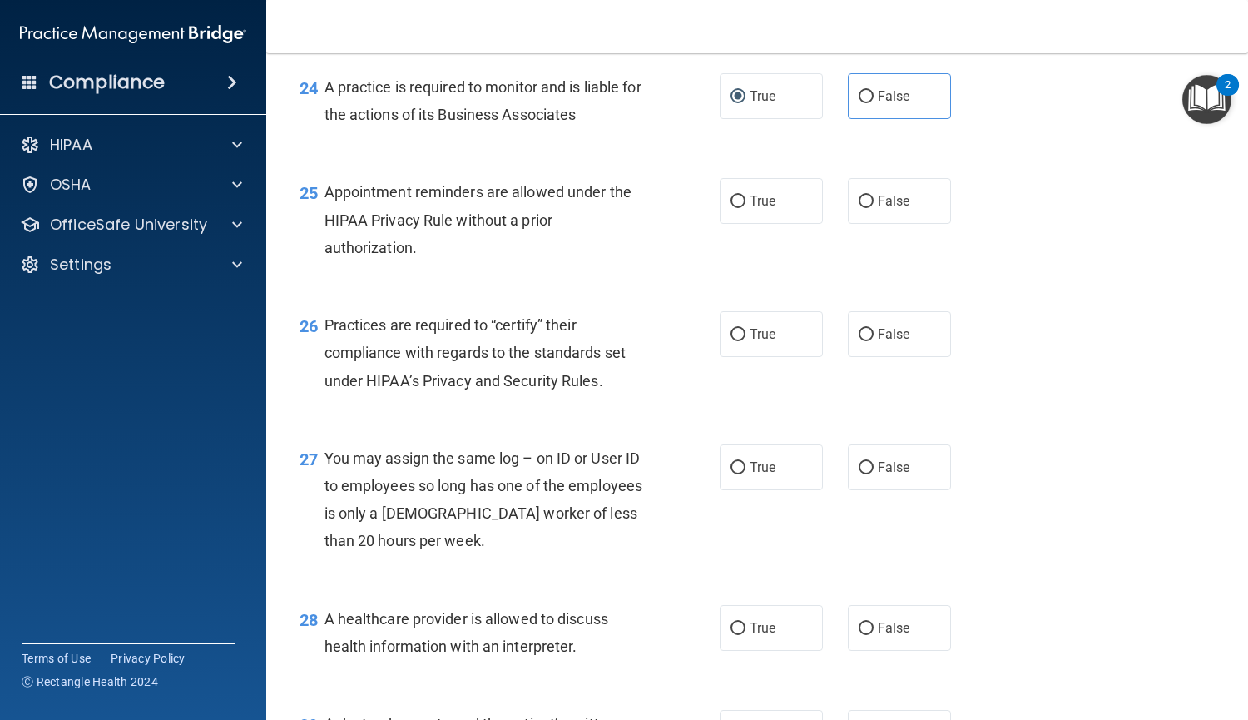
scroll to position [3563, 0]
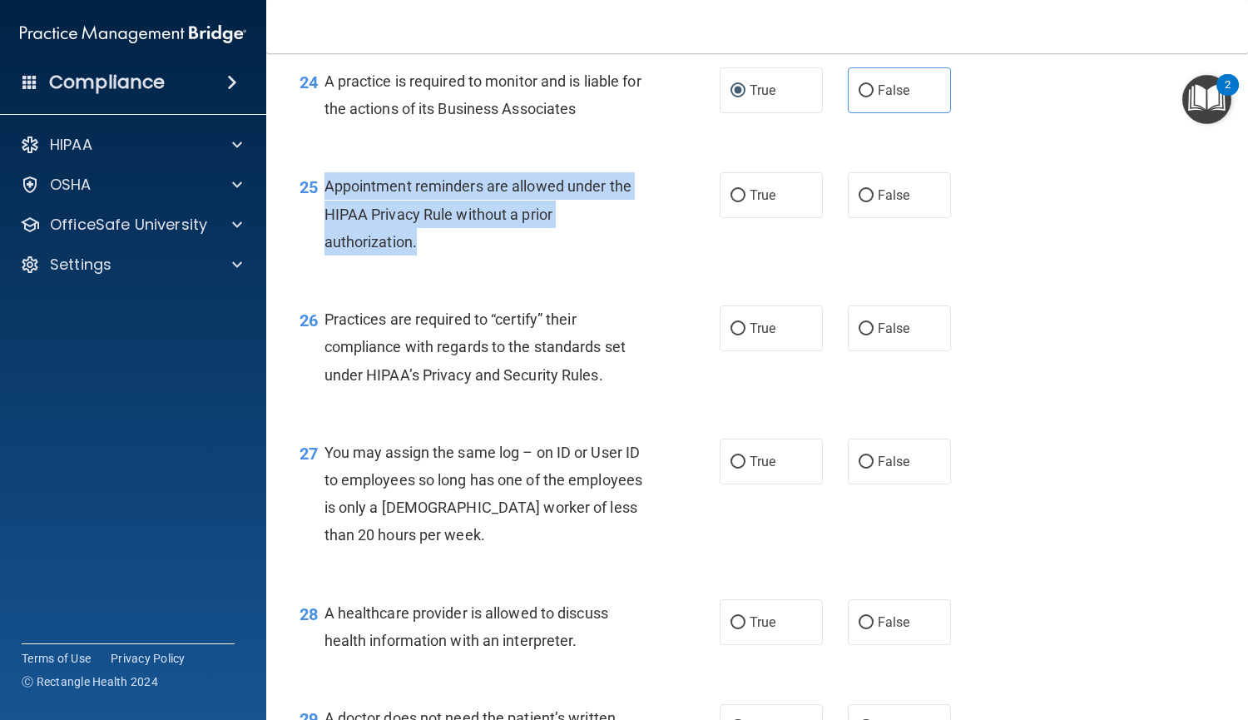
drag, startPoint x: 424, startPoint y: 245, endPoint x: 319, endPoint y: 186, distance: 120.7
click at [319, 186] on div "25 Appointment reminders are allowed under the HIPAA Privacy Rule without a pri…" at bounding box center [510, 218] width 470 height 92
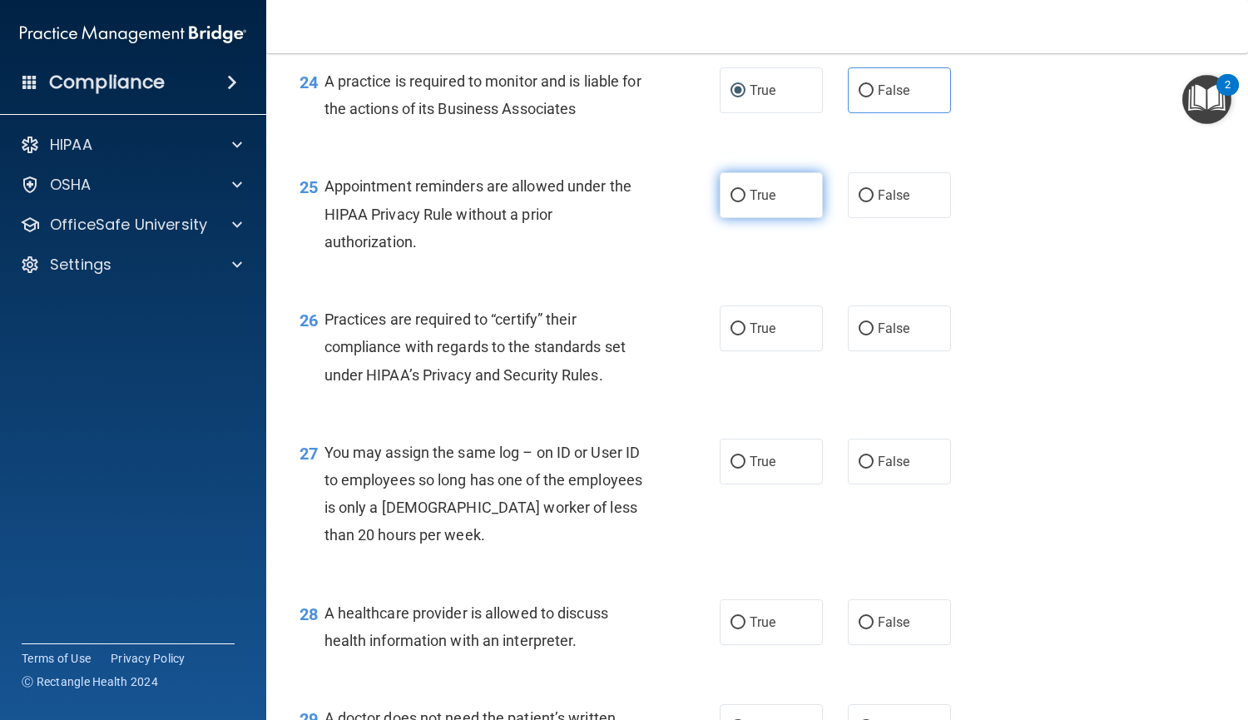
click at [720, 203] on label "True" at bounding box center [771, 195] width 103 height 46
click at [731, 202] on input "True" at bounding box center [738, 196] width 15 height 12
radio input "true"
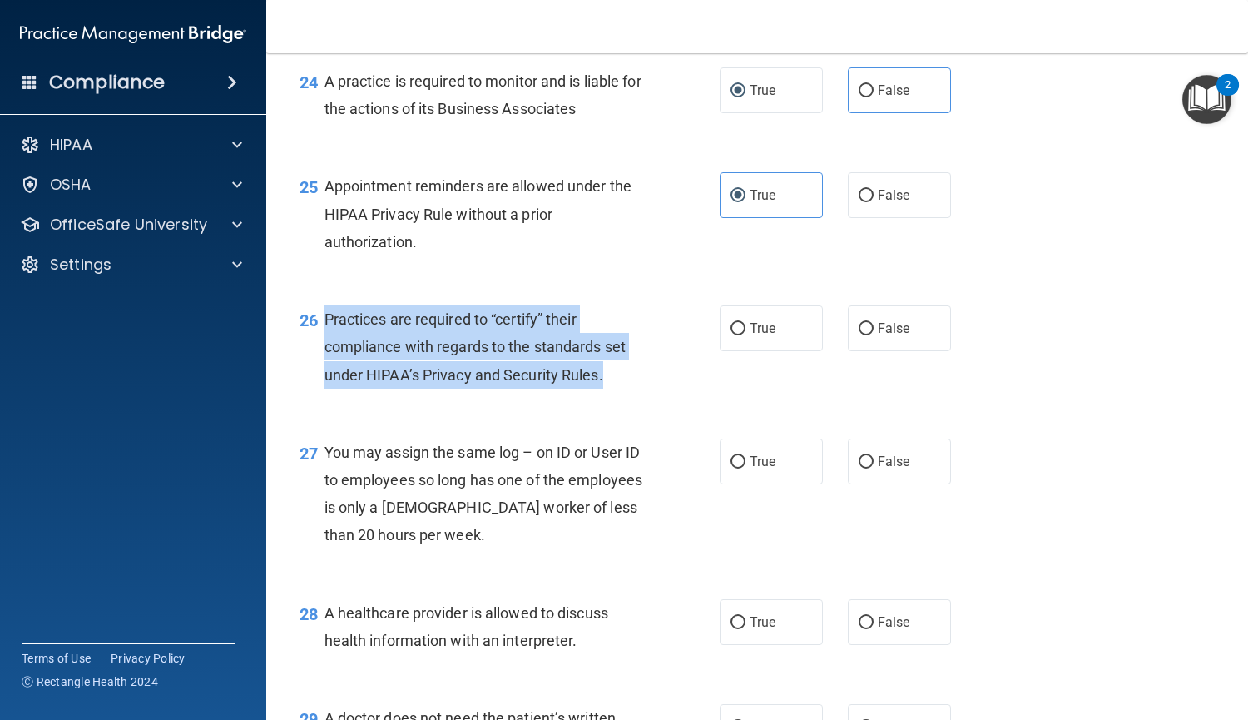
drag, startPoint x: 614, startPoint y: 378, endPoint x: 318, endPoint y: 314, distance: 303.1
click at [318, 314] on div "26 Practices are required to “certify” their compliance with regards to the sta…" at bounding box center [510, 351] width 470 height 92
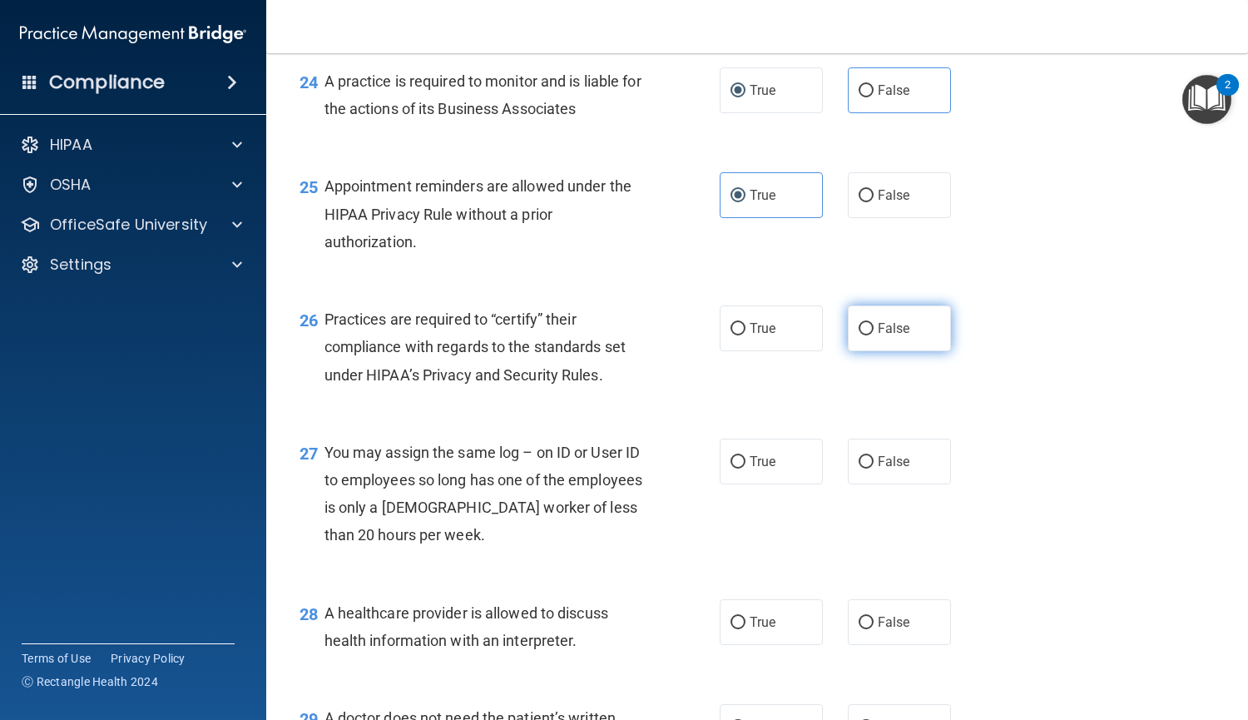
click at [858, 338] on label "False" at bounding box center [899, 328] width 103 height 46
click at [859, 335] on input "False" at bounding box center [866, 329] width 15 height 12
radio input "true"
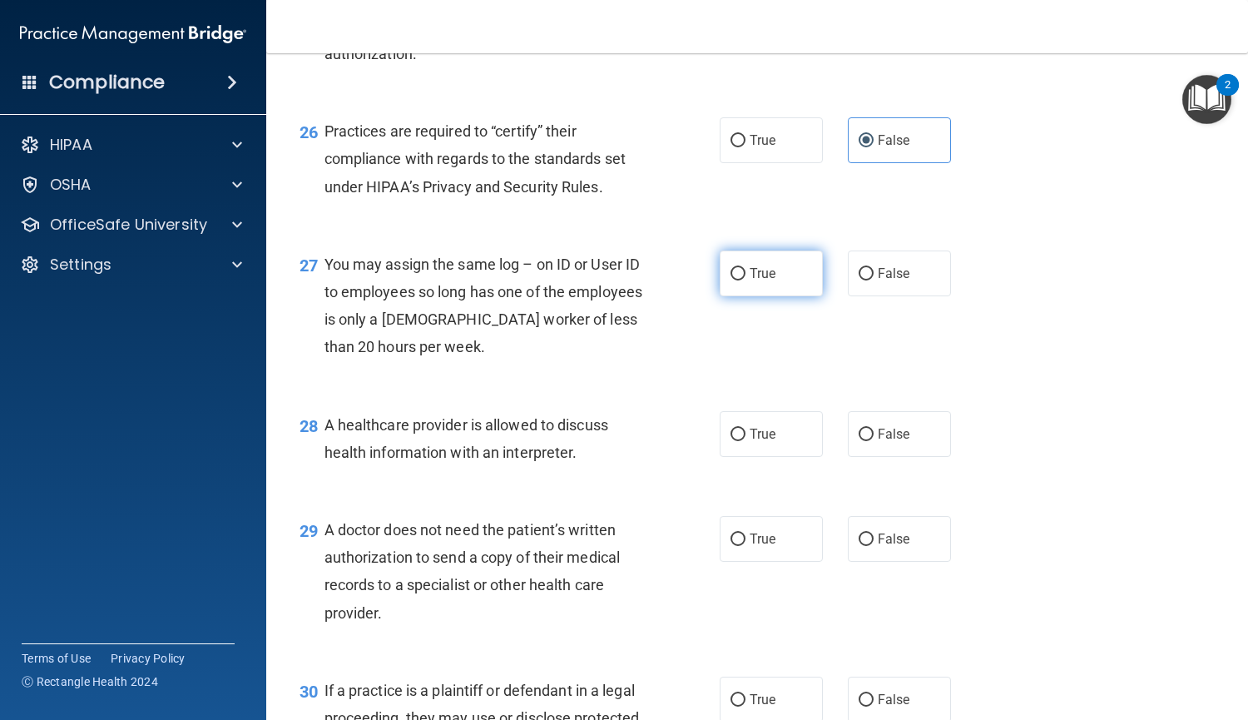
scroll to position [3757, 0]
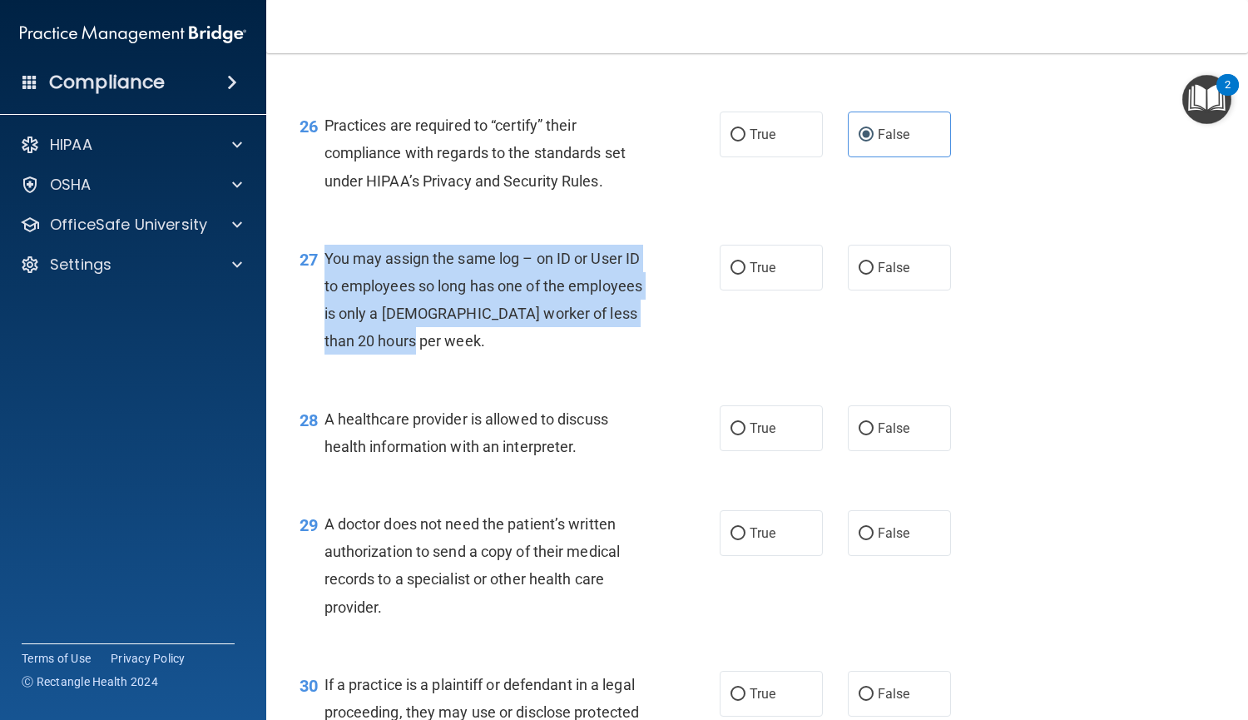
drag, startPoint x: 481, startPoint y: 346, endPoint x: 325, endPoint y: 265, distance: 175.7
click at [325, 265] on span "You may assign the same log – on ID or User ID to employees so long has one of …" at bounding box center [484, 300] width 319 height 101
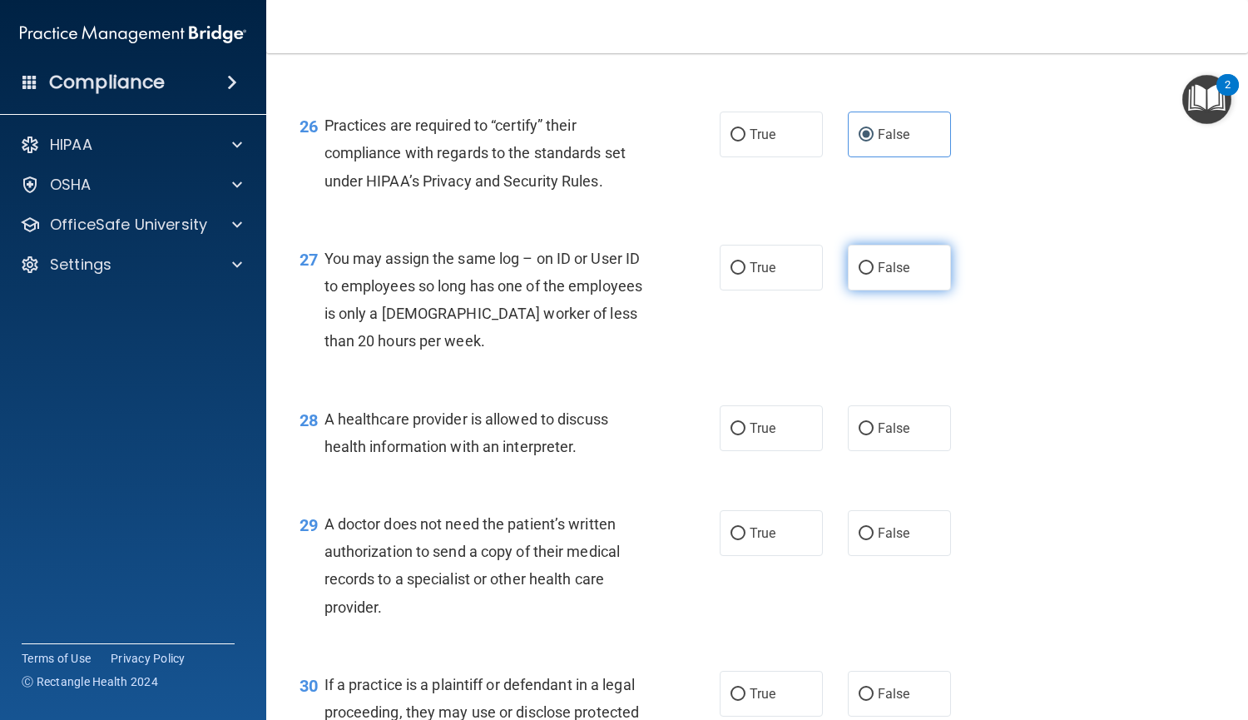
click at [881, 275] on span "False" at bounding box center [894, 268] width 32 height 16
click at [874, 275] on input "False" at bounding box center [866, 268] width 15 height 12
radio input "true"
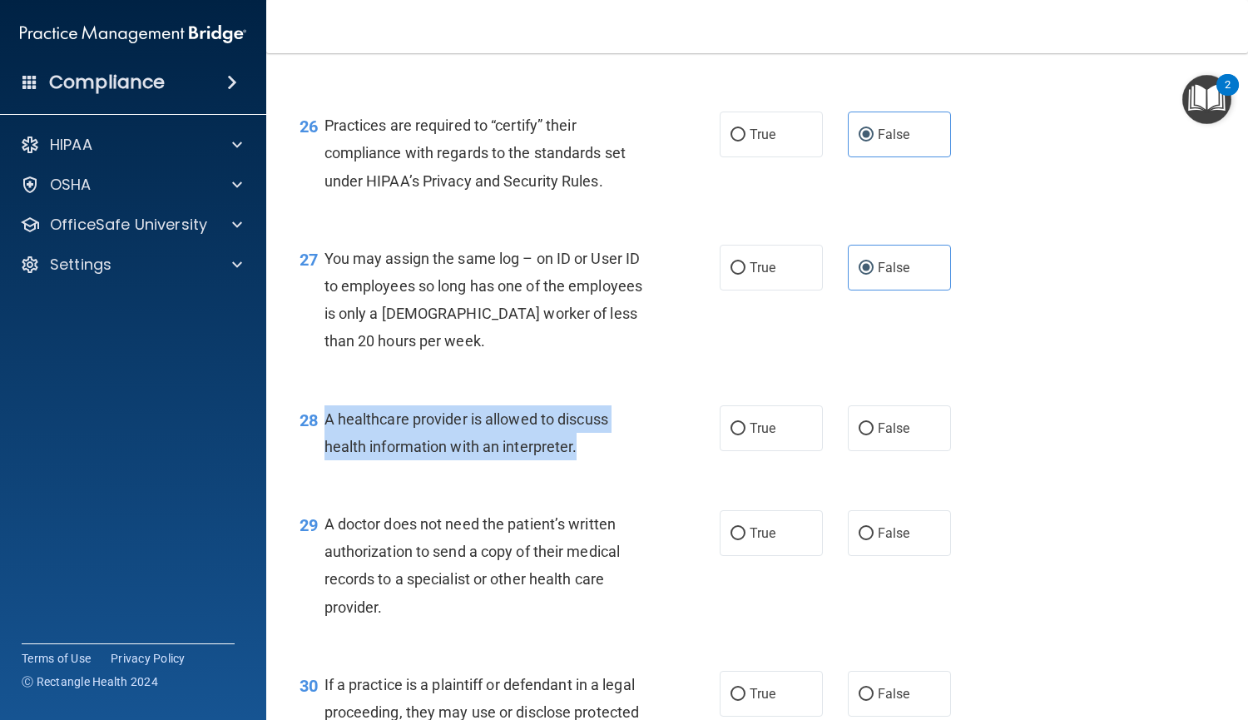
drag, startPoint x: 578, startPoint y: 446, endPoint x: 320, endPoint y: 412, distance: 261.1
click at [320, 412] on div "28 A healthcare provider is allowed to discuss health information with an inter…" at bounding box center [510, 436] width 470 height 63
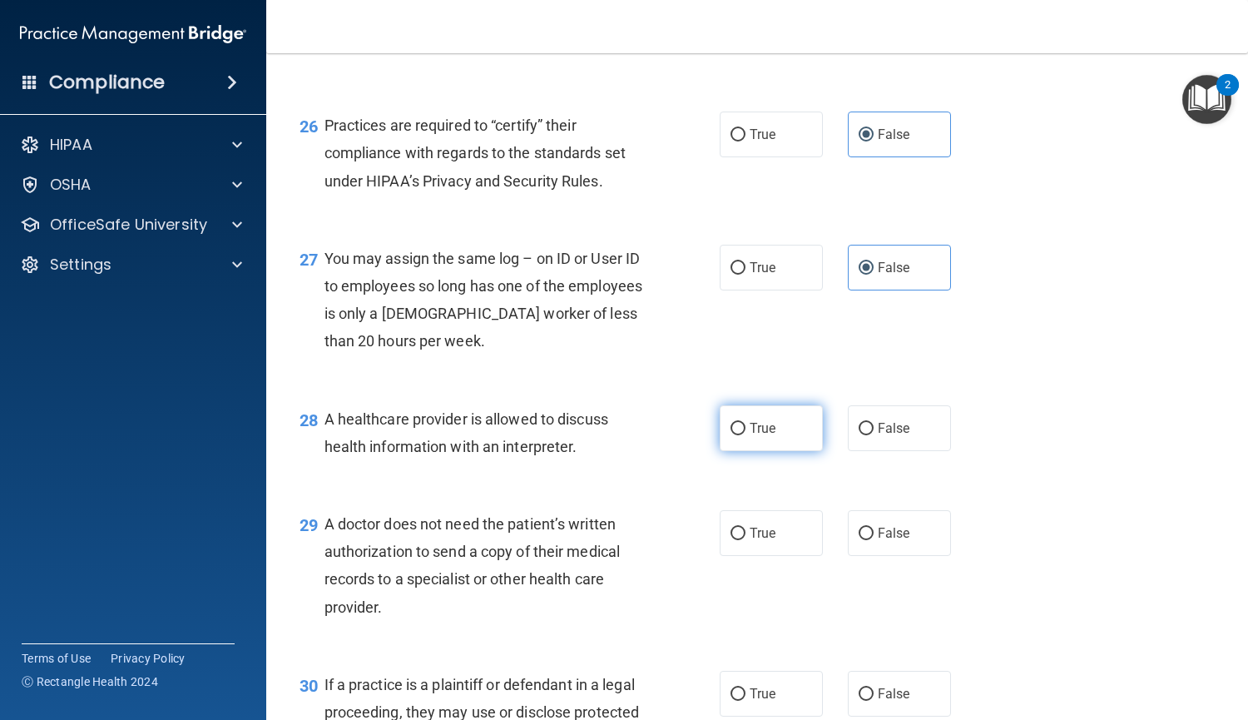
click at [750, 428] on span "True" at bounding box center [763, 428] width 26 height 16
click at [744, 428] on input "True" at bounding box center [738, 429] width 15 height 12
radio input "true"
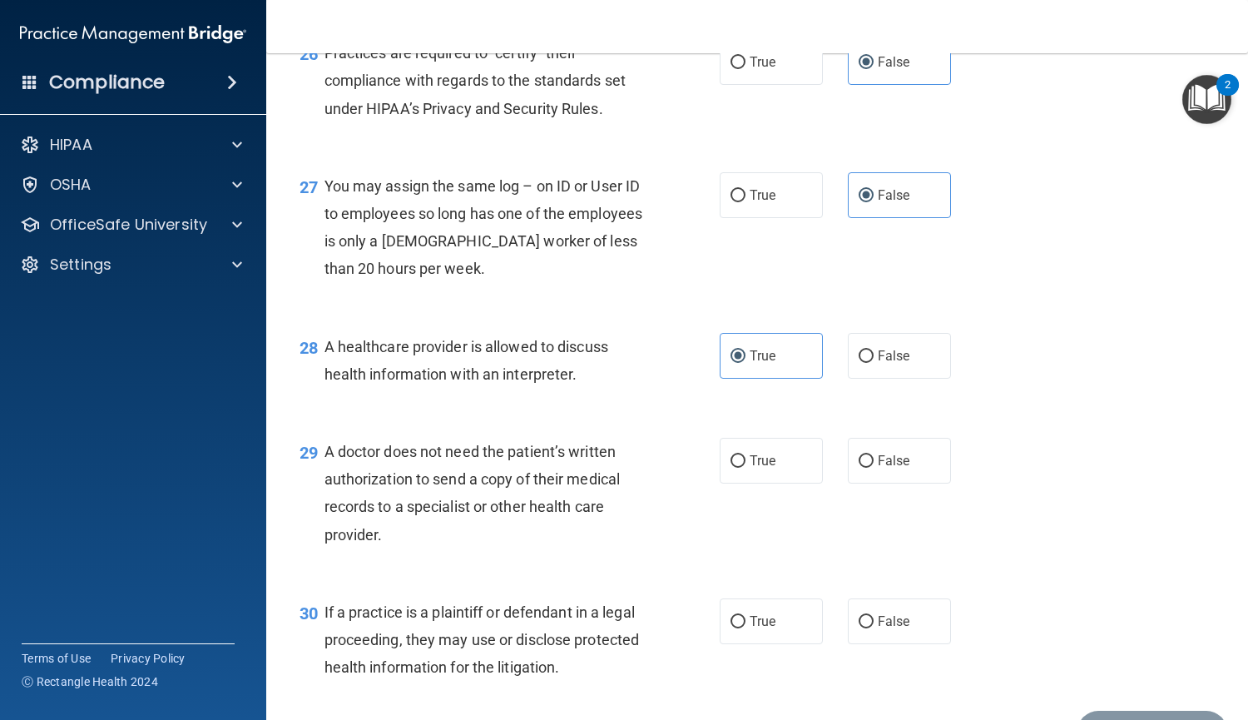
scroll to position [3833, 0]
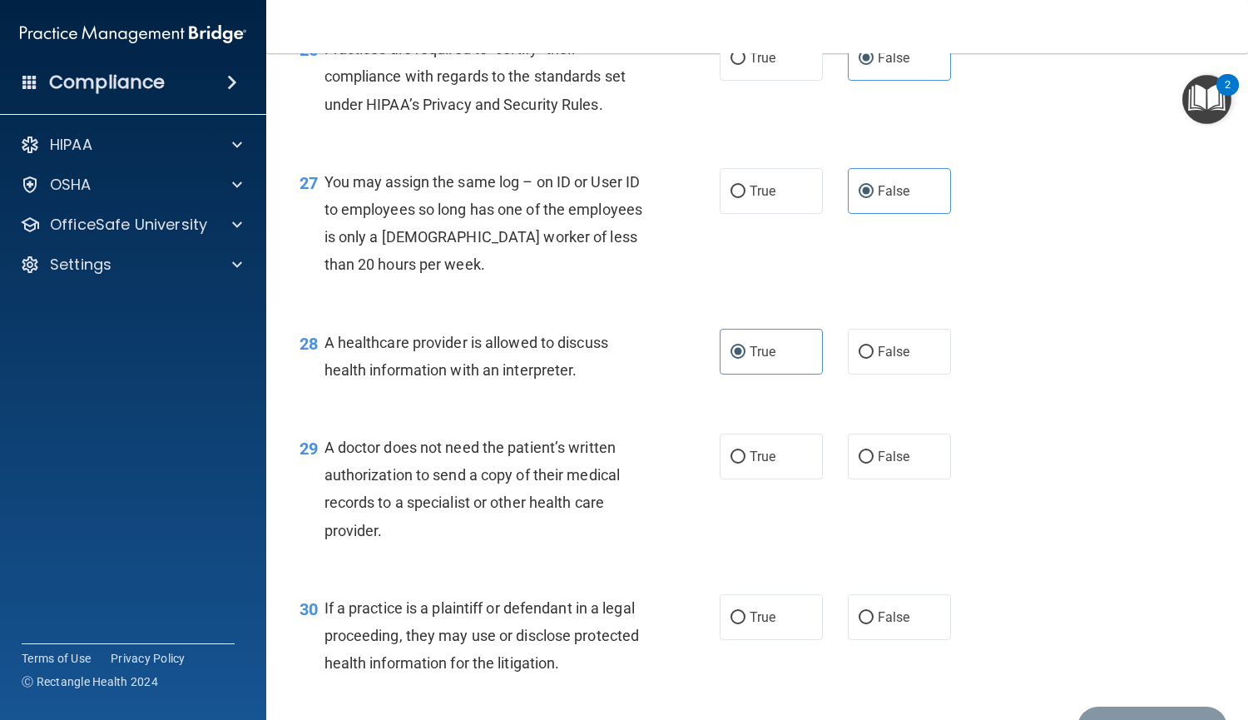
drag, startPoint x: 399, startPoint y: 528, endPoint x: 315, endPoint y: 449, distance: 114.2
click at [315, 449] on div "29 A doctor does not need the patient’s written authorization to send a copy of…" at bounding box center [510, 493] width 470 height 119
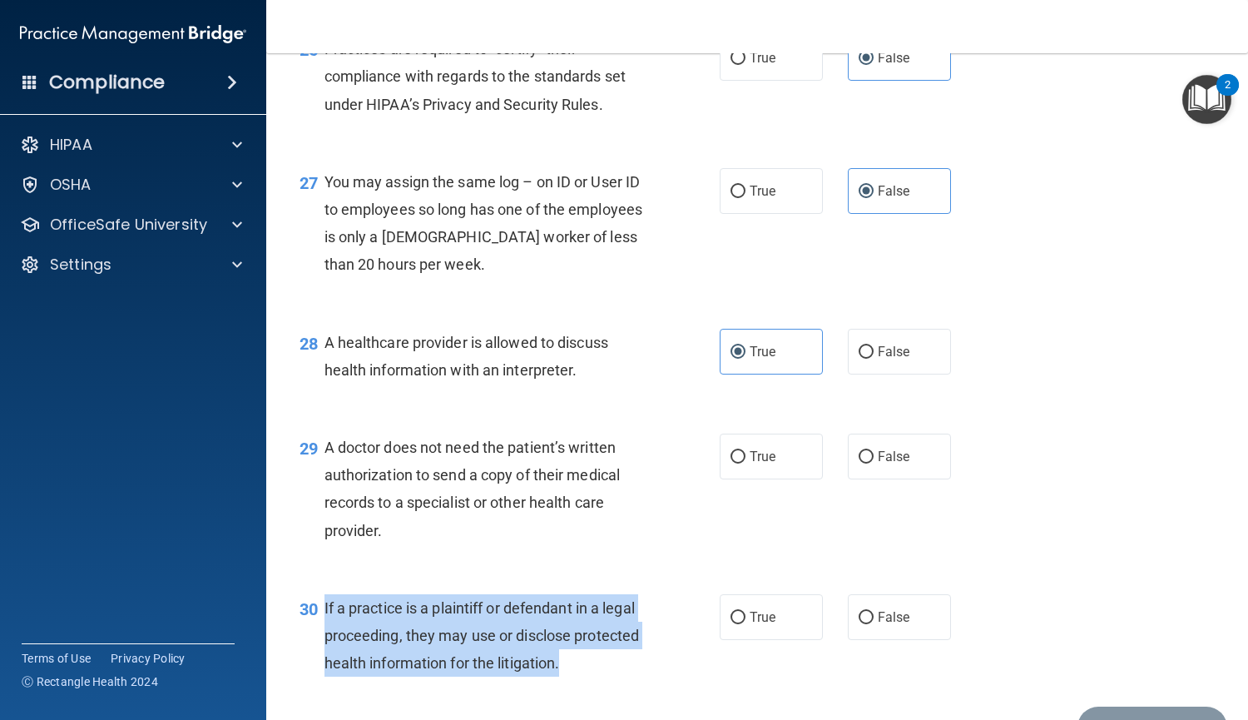
drag, startPoint x: 565, startPoint y: 666, endPoint x: 324, endPoint y: 608, distance: 248.3
click at [325, 608] on div "If a practice is a plaintiff or defendant in a legal proceeding, they may use o…" at bounding box center [492, 635] width 334 height 83
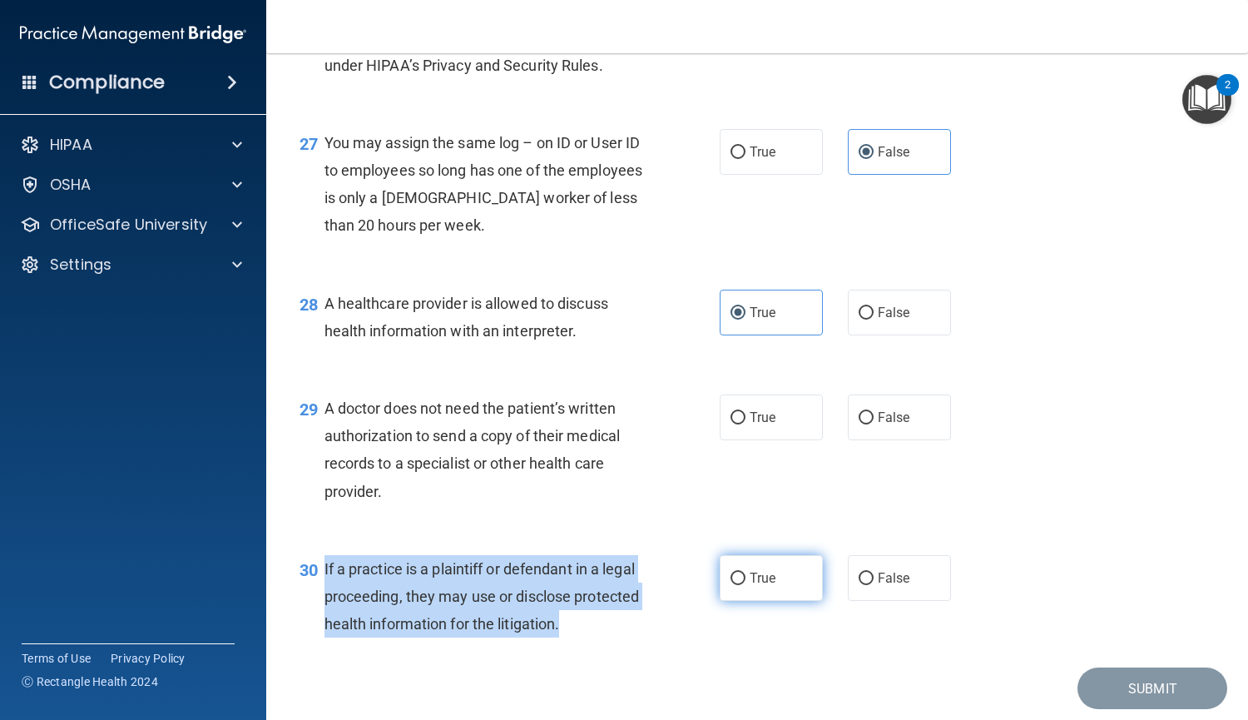
click at [731, 580] on input "True" at bounding box center [738, 579] width 15 height 12
radio input "true"
click at [731, 580] on input "True" at bounding box center [738, 579] width 15 height 12
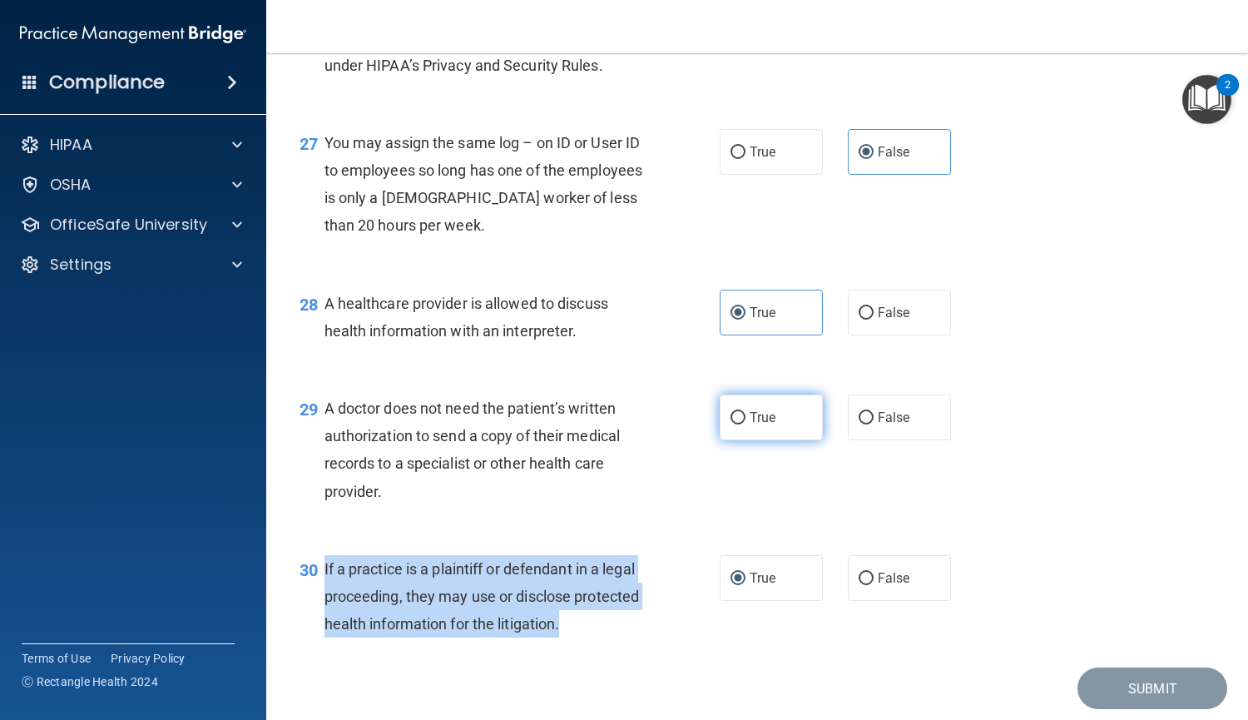
click at [731, 414] on input "True" at bounding box center [738, 418] width 15 height 12
radio input "true"
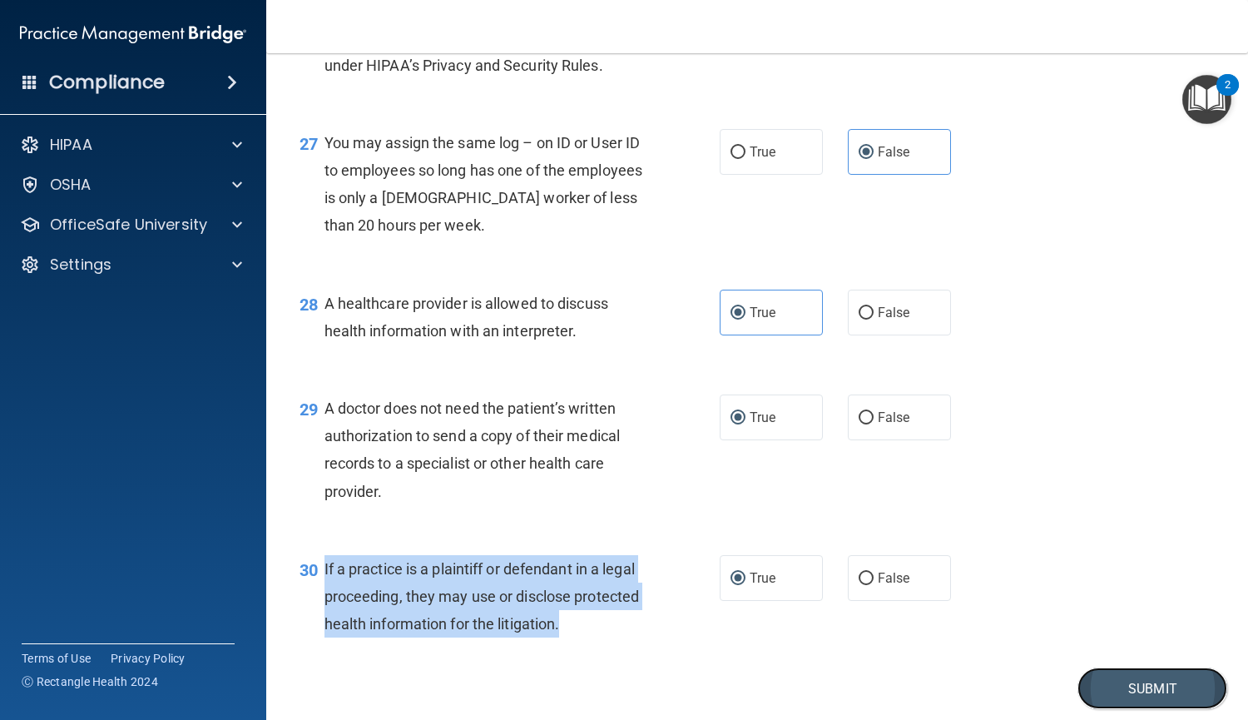
click at [1110, 687] on button "Submit" at bounding box center [1153, 688] width 150 height 42
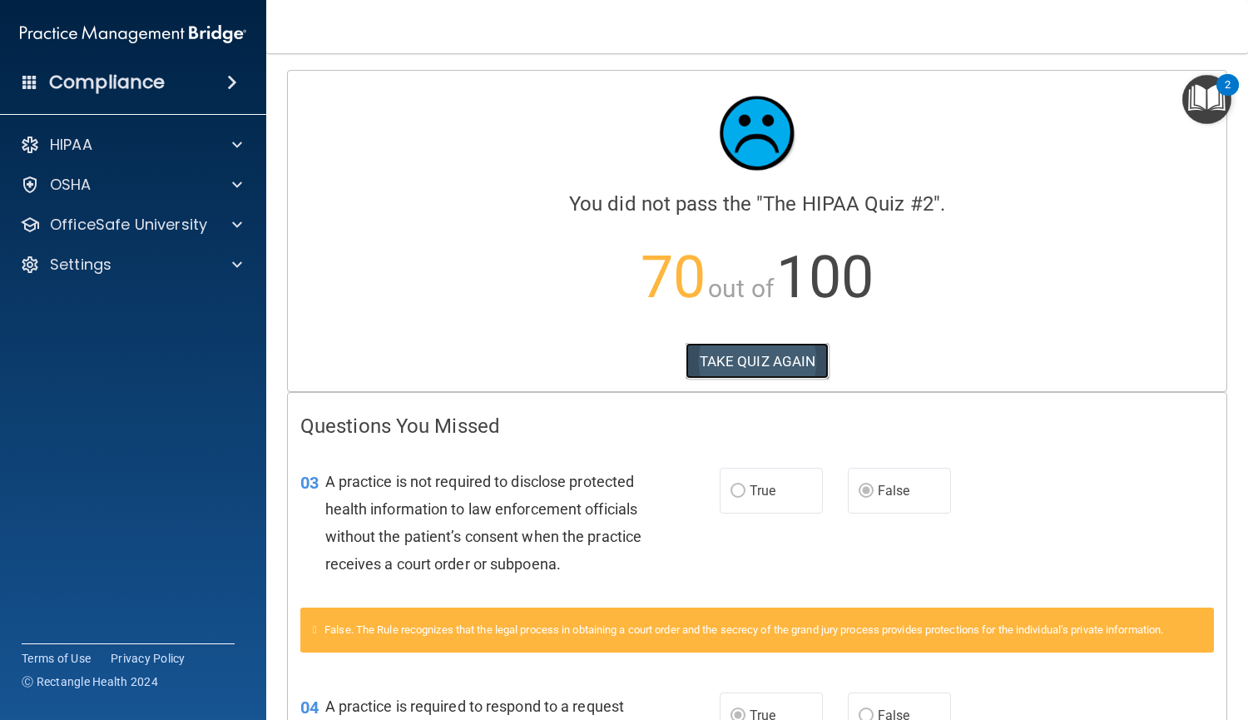
click at [758, 361] on button "TAKE QUIZ AGAIN" at bounding box center [758, 361] width 144 height 37
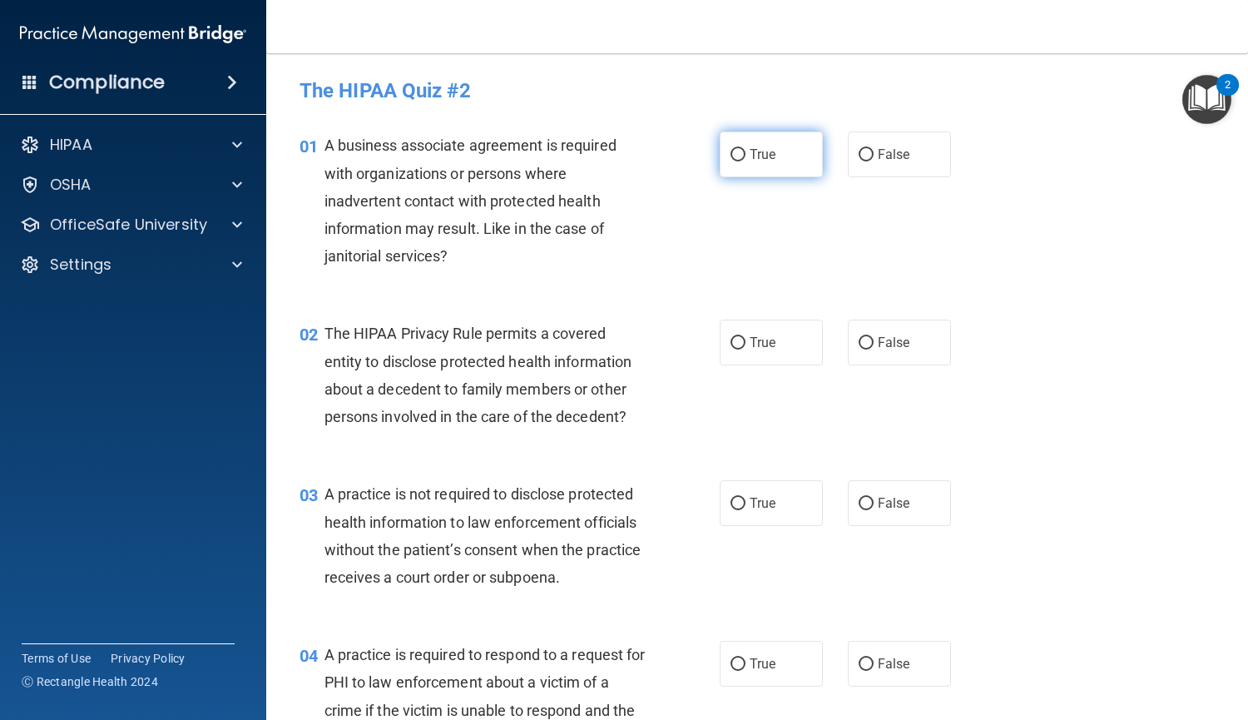
click at [720, 161] on label "True" at bounding box center [771, 154] width 103 height 46
click at [731, 161] on input "True" at bounding box center [738, 155] width 15 height 12
radio input "true"
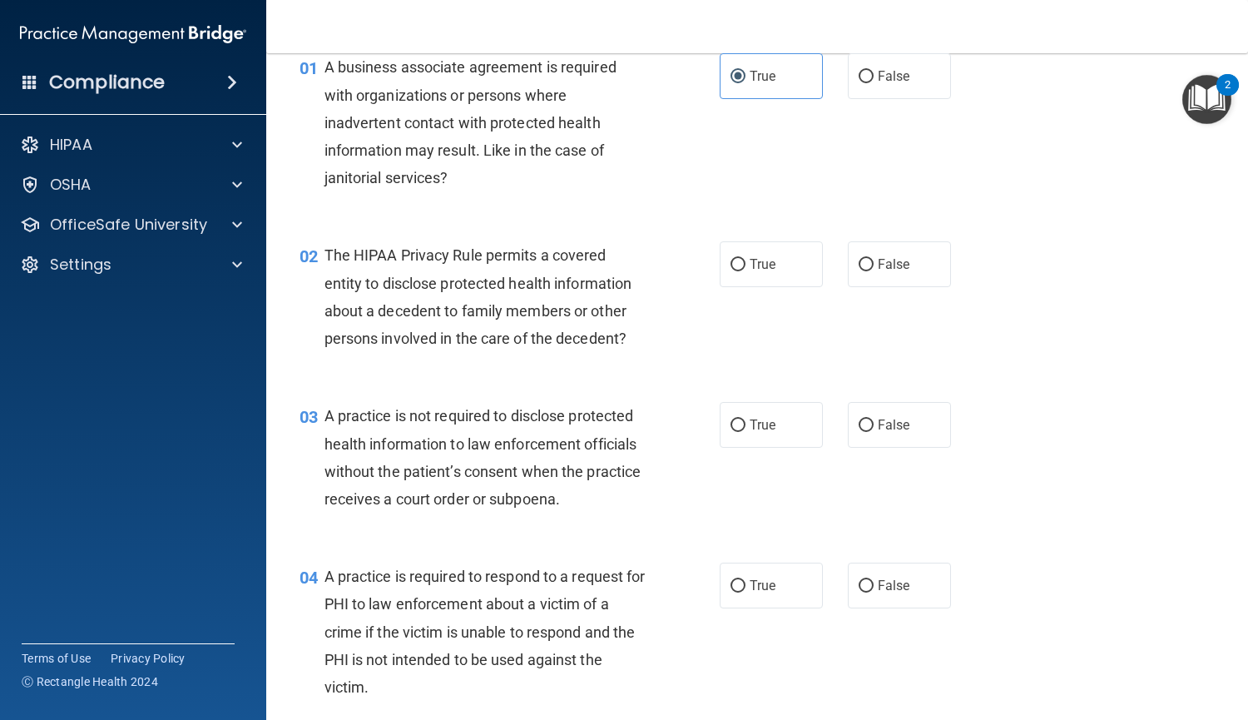
scroll to position [79, 0]
click at [750, 262] on span "True" at bounding box center [763, 264] width 26 height 16
click at [746, 262] on input "True" at bounding box center [738, 264] width 15 height 12
radio input "true"
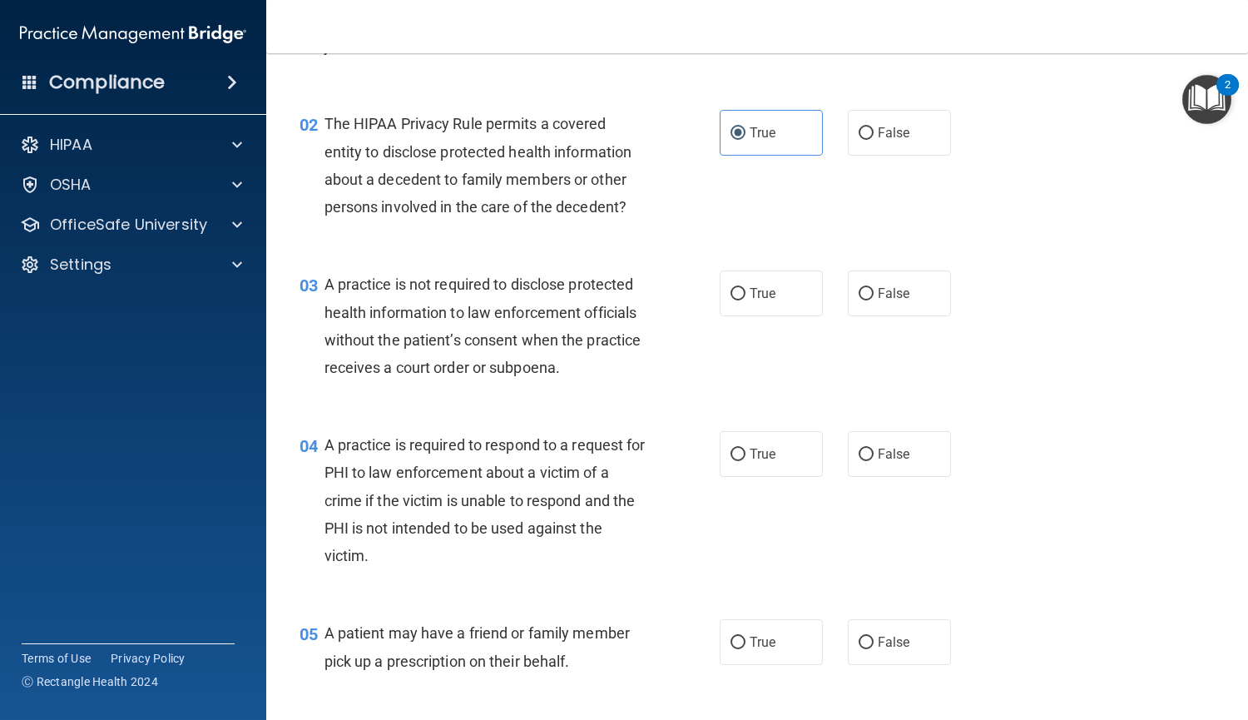
scroll to position [211, 0]
click at [862, 287] on input "False" at bounding box center [866, 293] width 15 height 12
radio input "true"
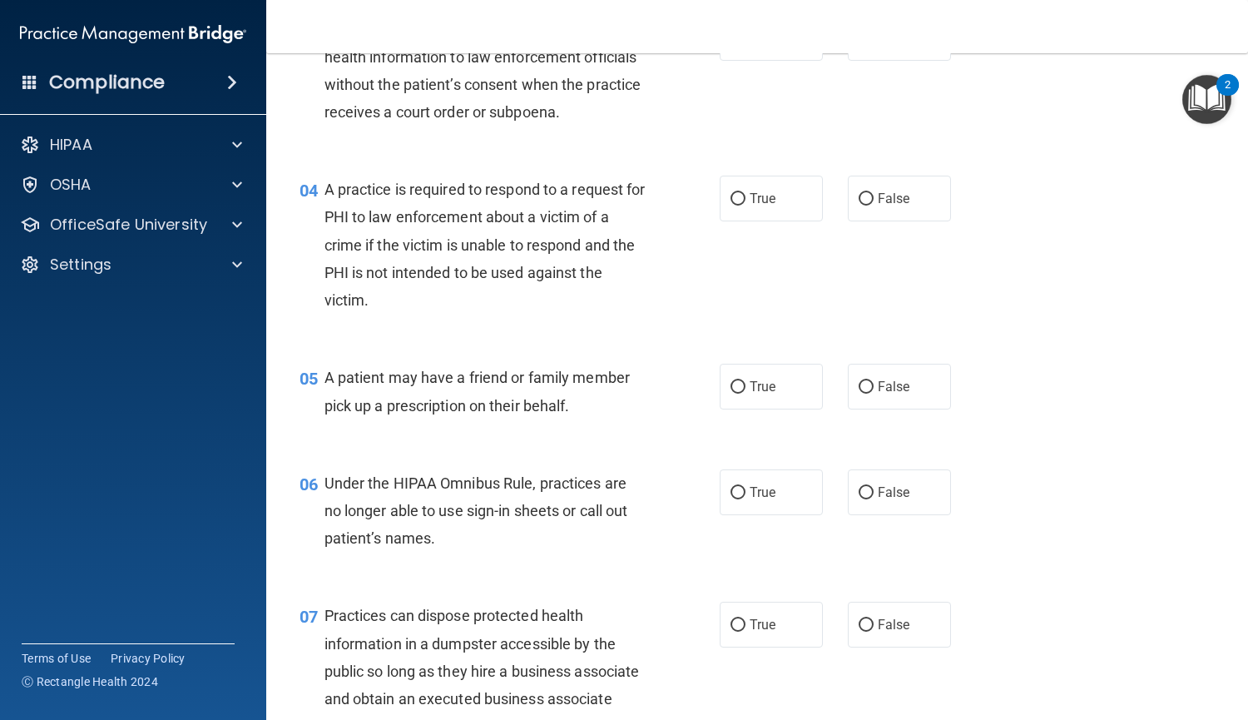
scroll to position [474, 0]
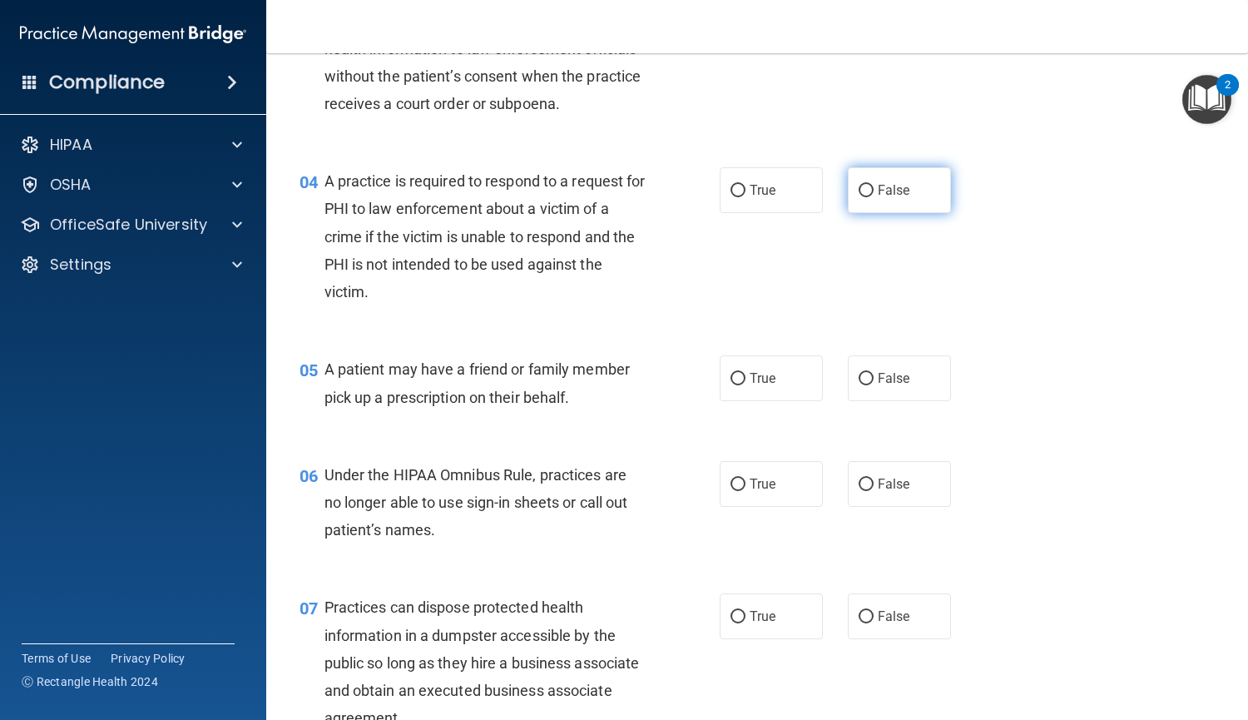
click at [878, 196] on span "False" at bounding box center [894, 190] width 32 height 16
click at [874, 196] on input "False" at bounding box center [866, 191] width 15 height 12
radio input "true"
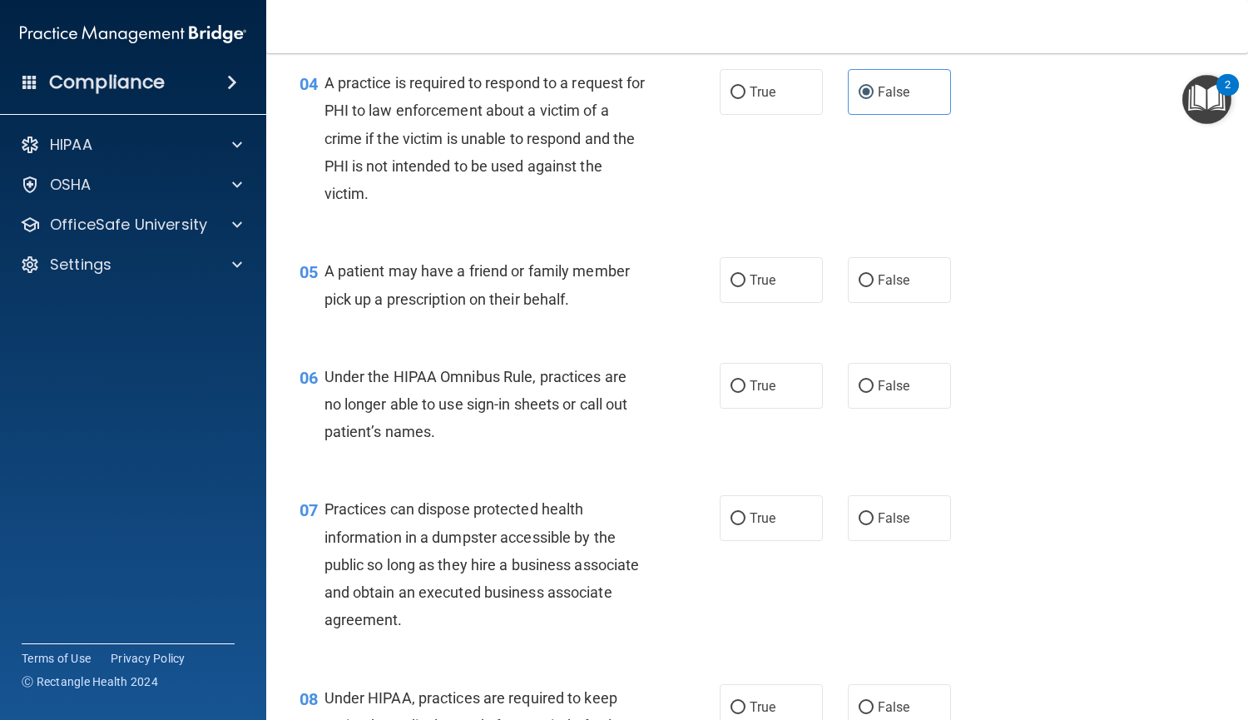
scroll to position [574, 0]
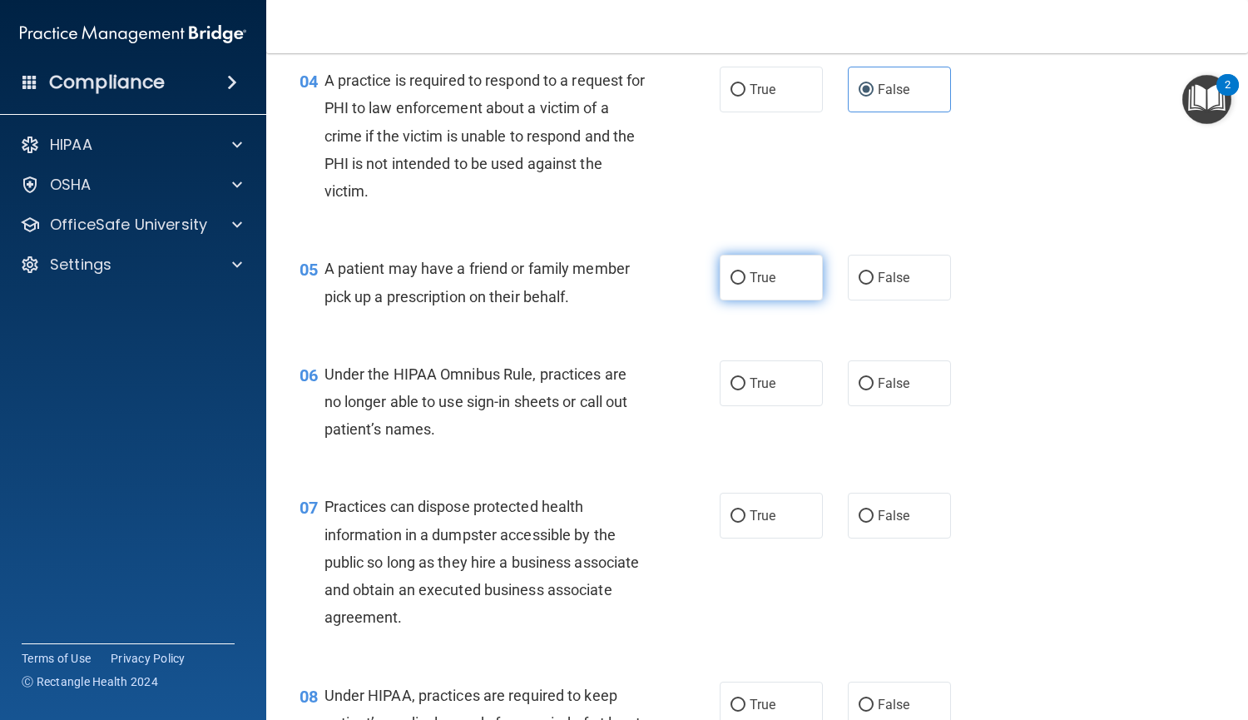
click at [732, 279] on input "True" at bounding box center [738, 278] width 15 height 12
radio input "true"
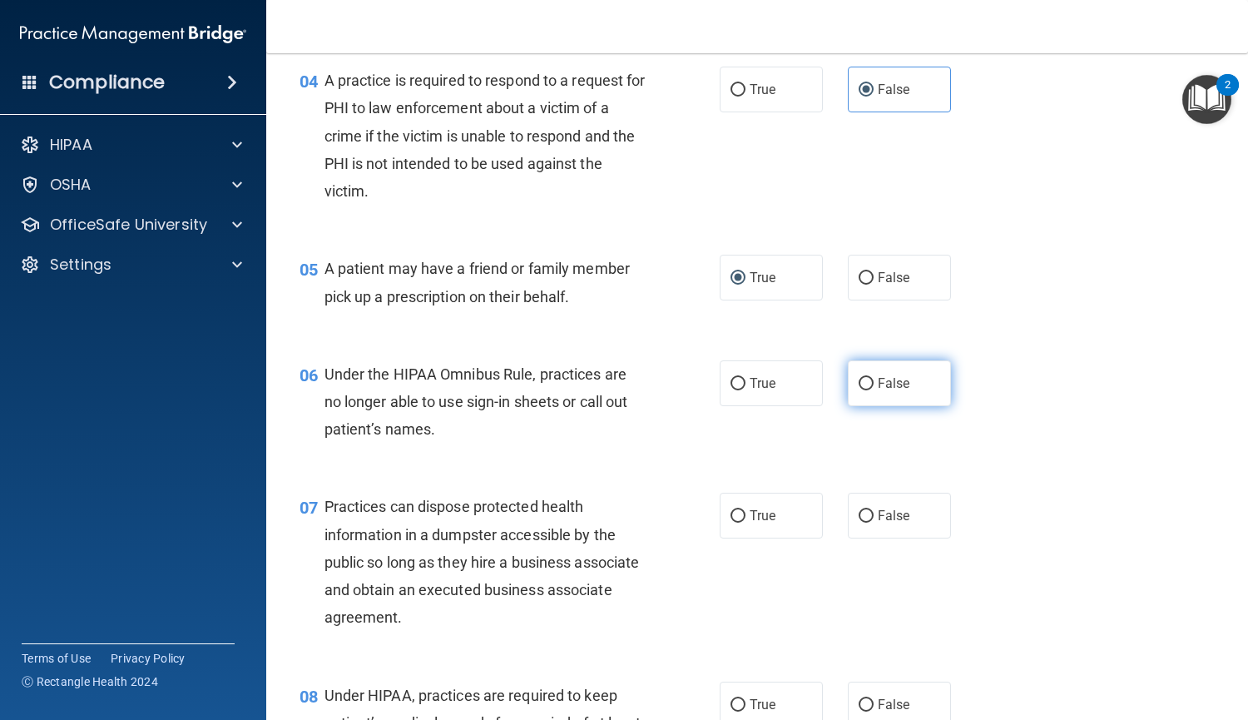
click at [867, 384] on label "False" at bounding box center [899, 383] width 103 height 46
click at [867, 384] on input "False" at bounding box center [866, 384] width 15 height 12
radio input "true"
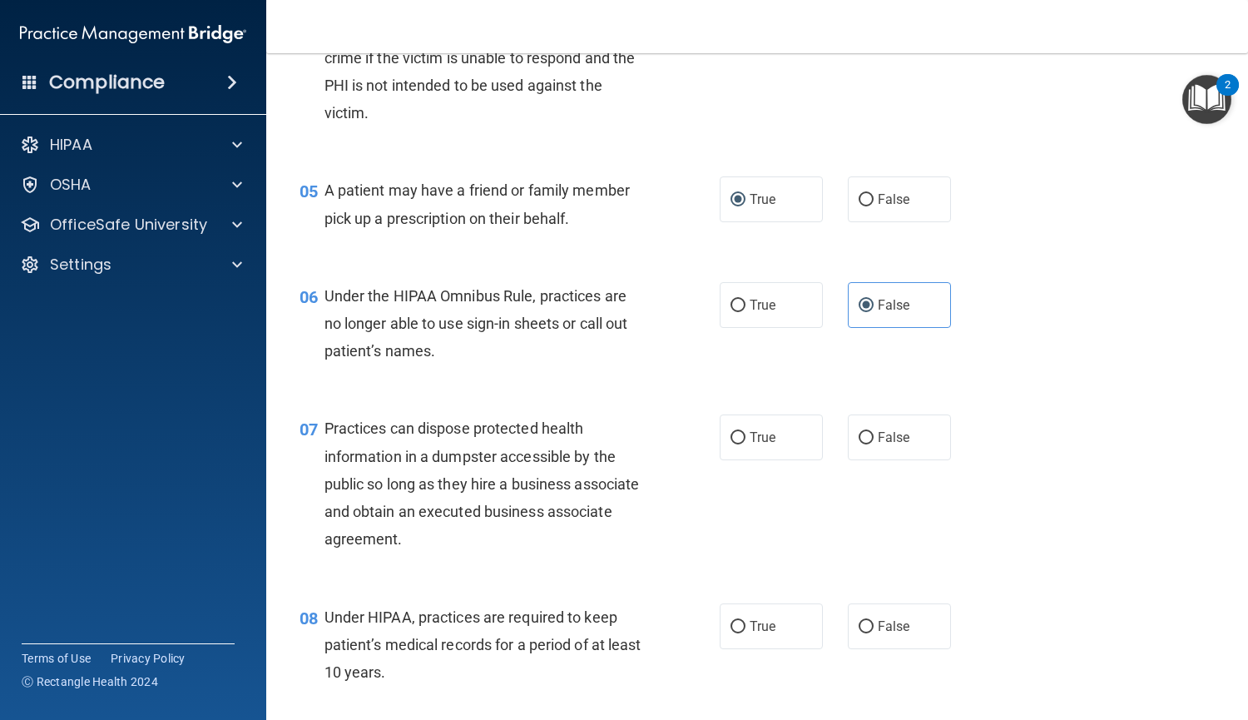
scroll to position [653, 0]
click at [859, 438] on input "False" at bounding box center [866, 437] width 15 height 12
radio input "true"
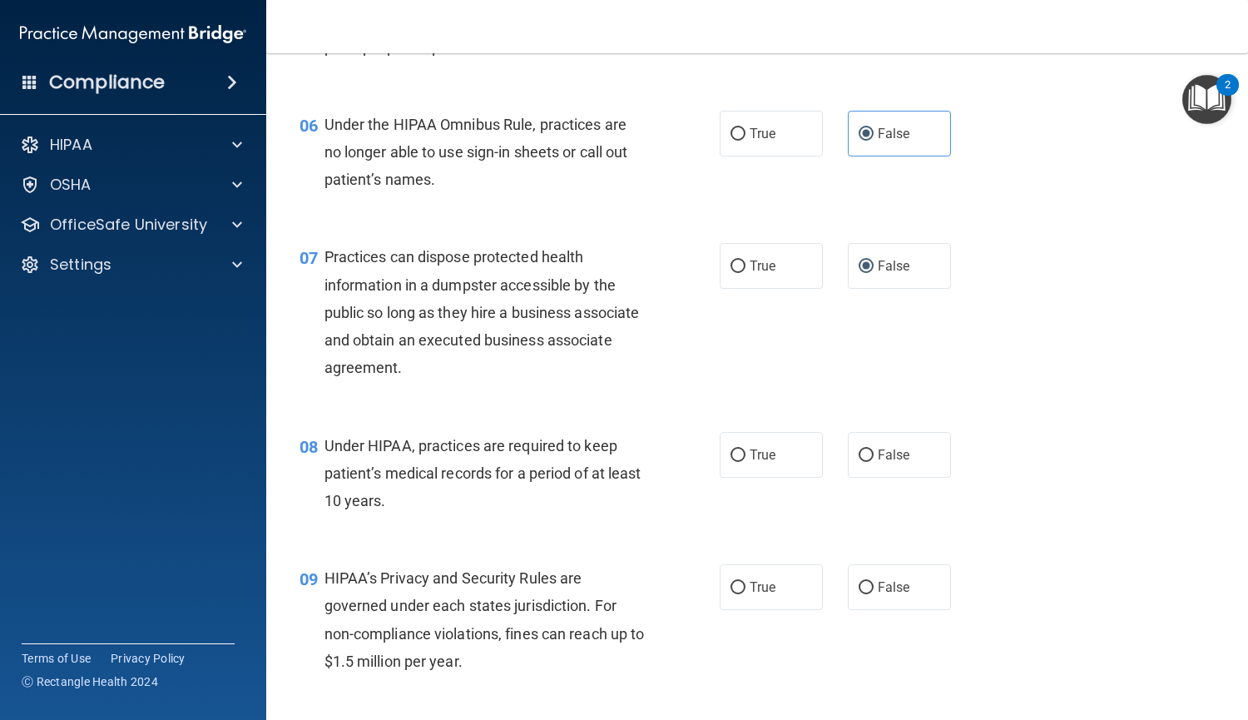
scroll to position [825, 0]
click at [869, 456] on label "False" at bounding box center [899, 454] width 103 height 46
click at [869, 456] on input "False" at bounding box center [866, 455] width 15 height 12
radio input "true"
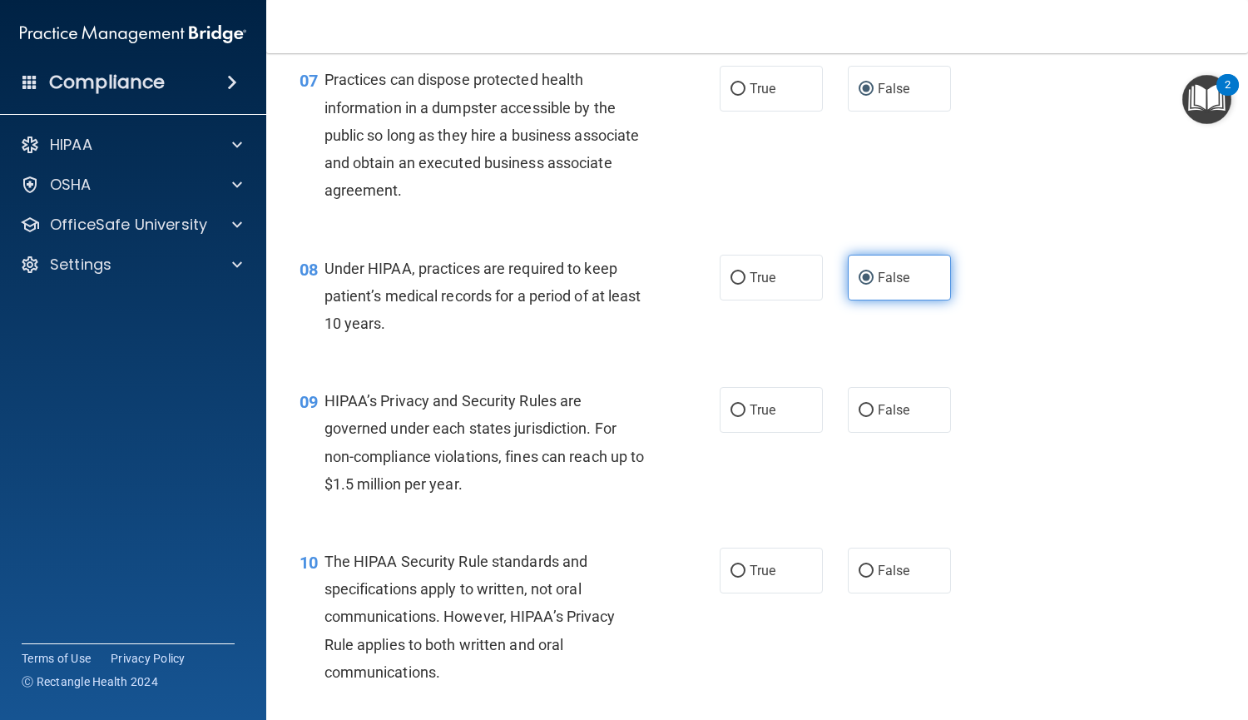
scroll to position [1003, 0]
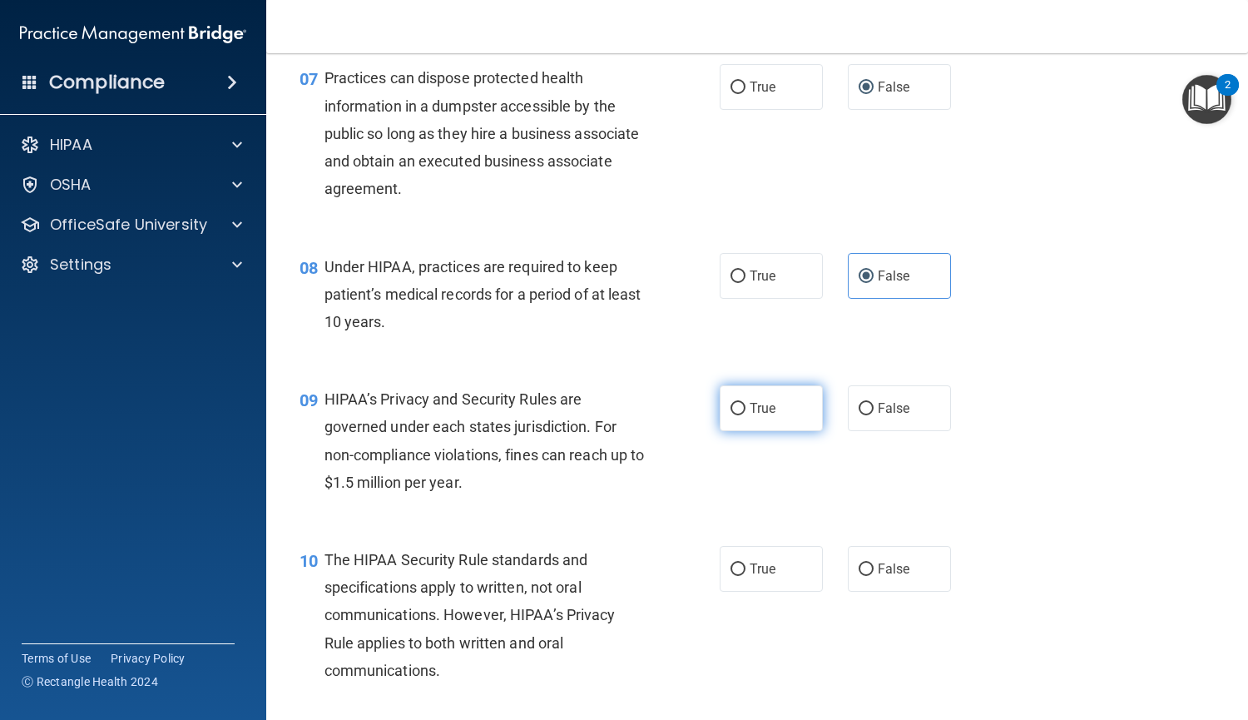
click at [739, 418] on label "True" at bounding box center [771, 408] width 103 height 46
click at [739, 415] on input "True" at bounding box center [738, 409] width 15 height 12
radio input "true"
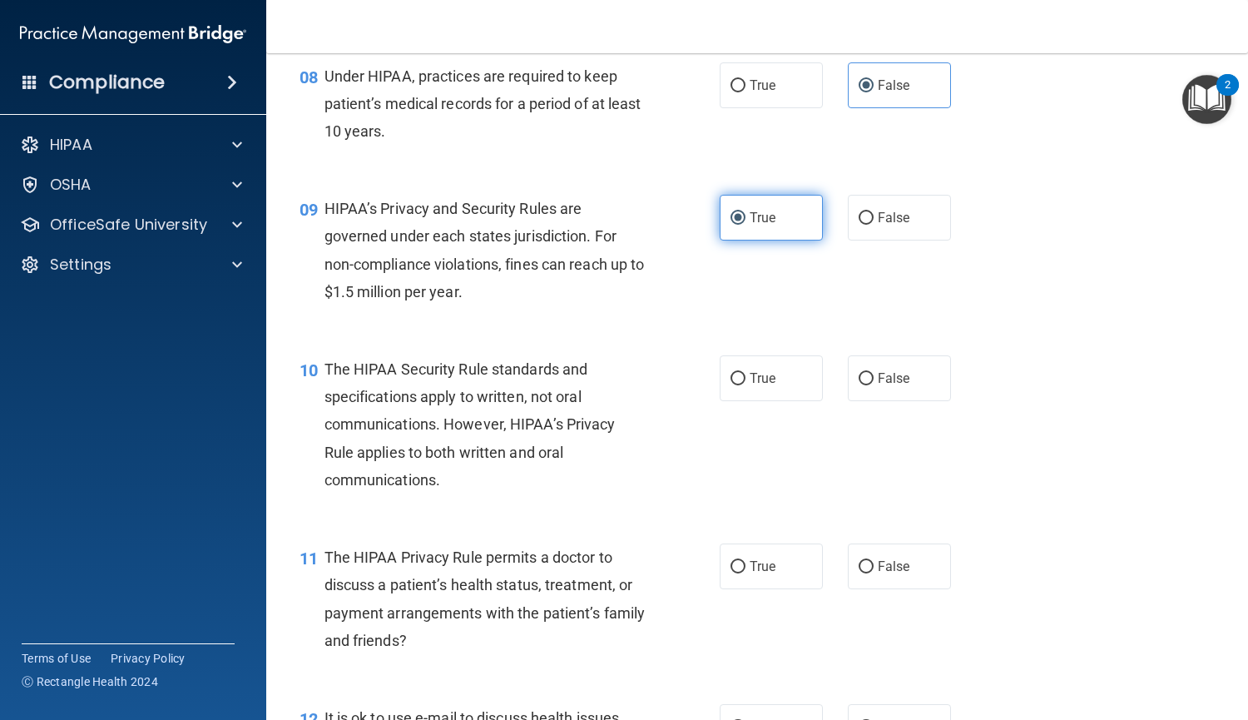
scroll to position [1197, 0]
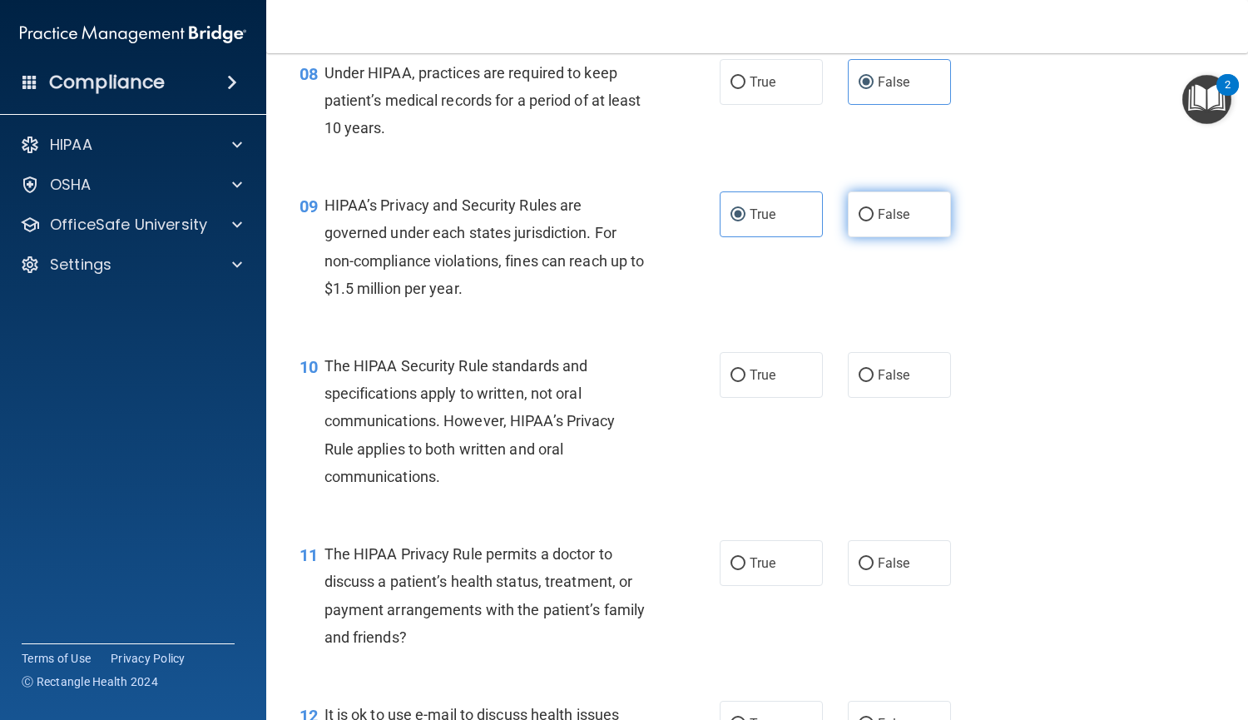
click at [906, 236] on label "False" at bounding box center [899, 214] width 103 height 46
click at [874, 221] on input "False" at bounding box center [866, 215] width 15 height 12
radio input "true"
radio input "false"
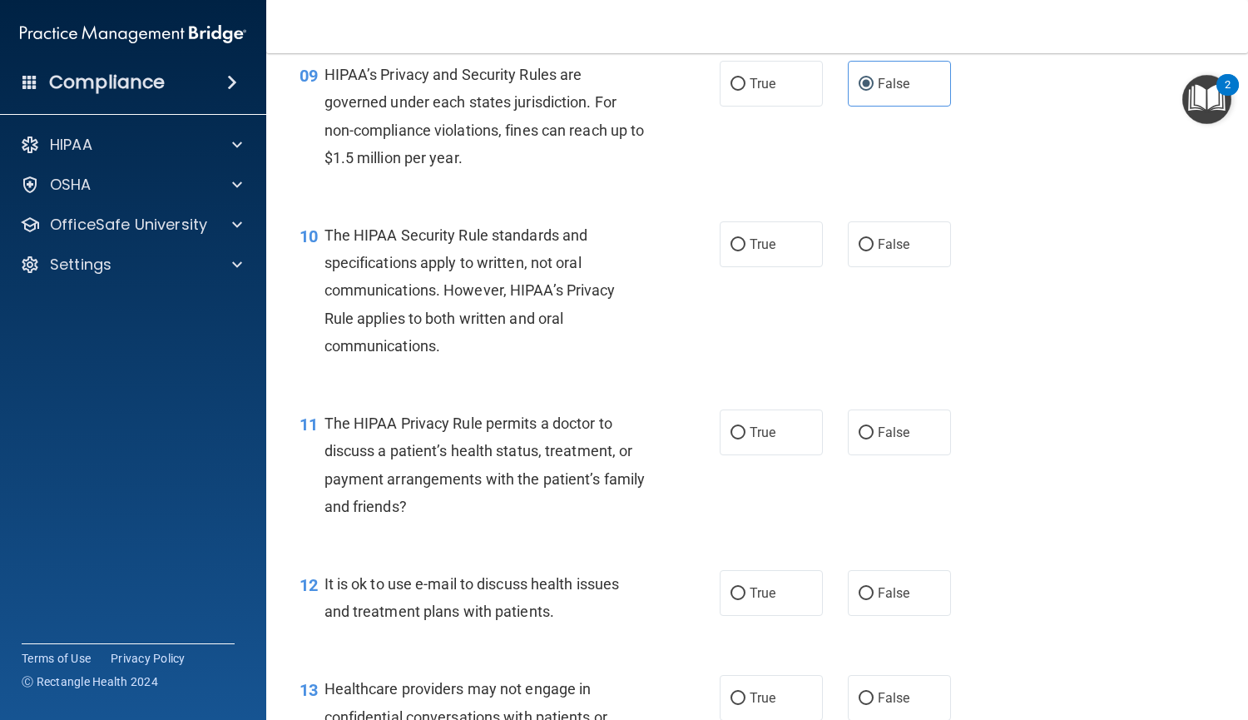
scroll to position [1333, 0]
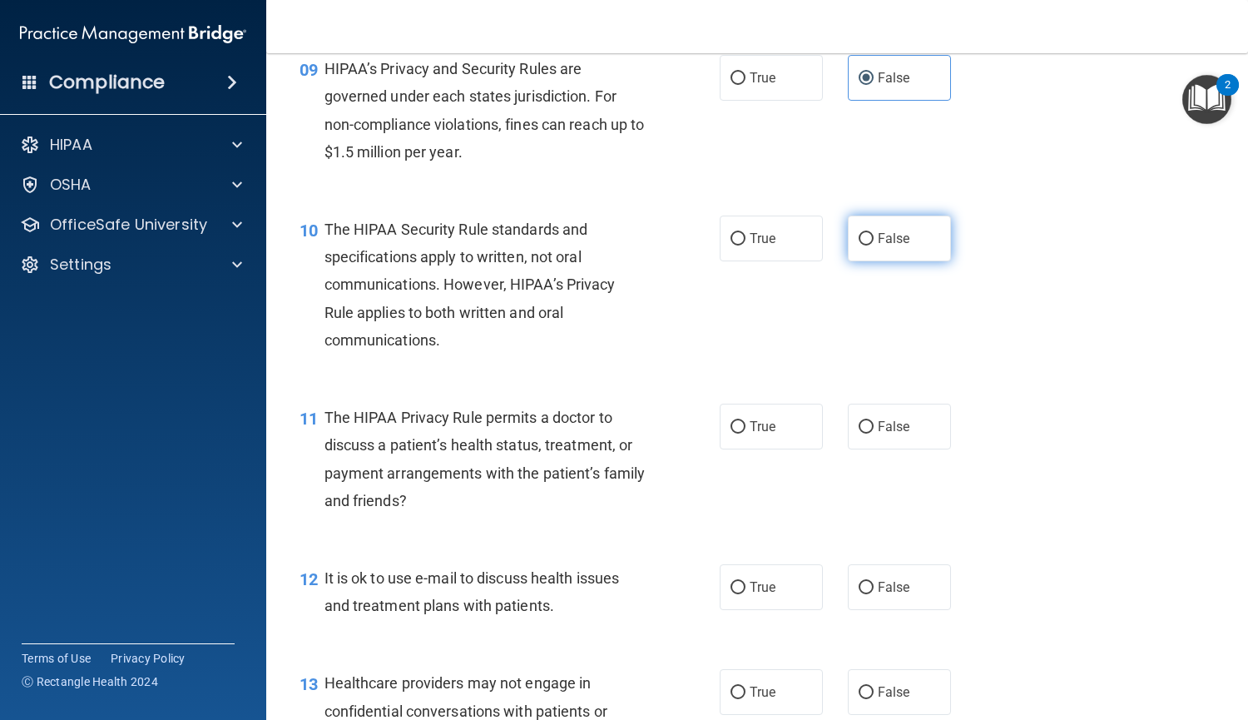
click at [896, 244] on span "False" at bounding box center [894, 239] width 32 height 16
click at [874, 244] on input "False" at bounding box center [866, 239] width 15 height 12
radio input "true"
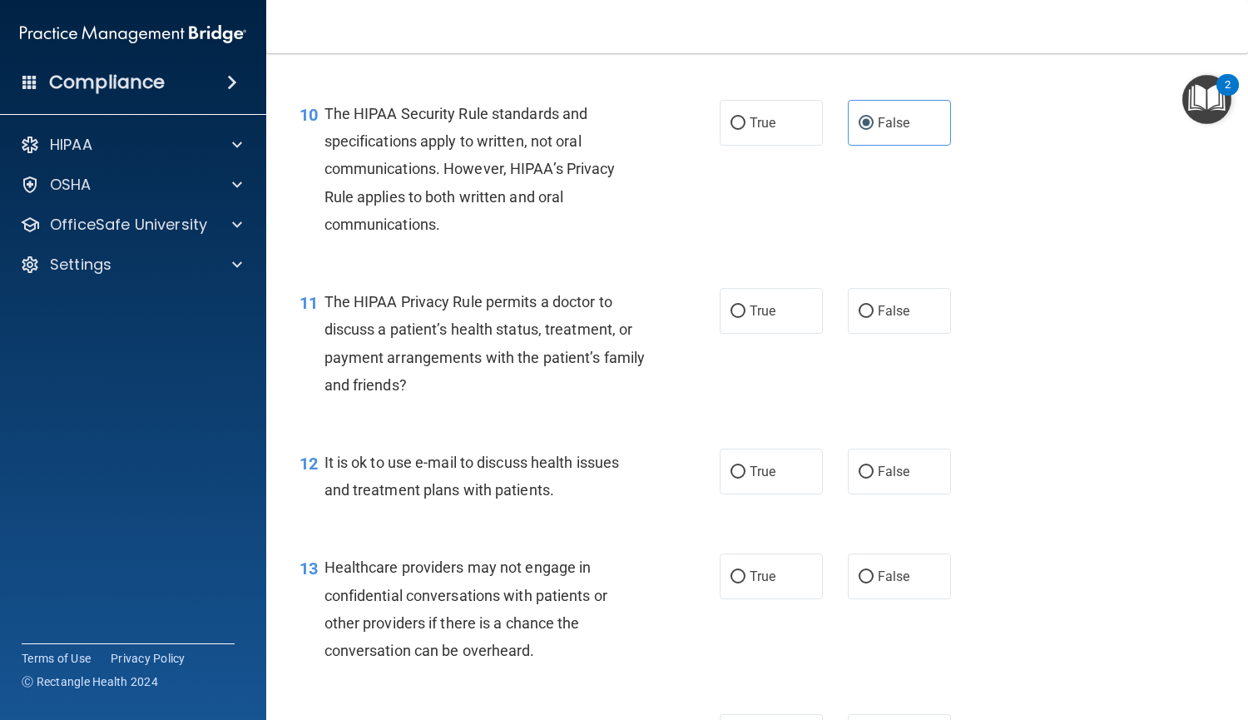
scroll to position [1454, 0]
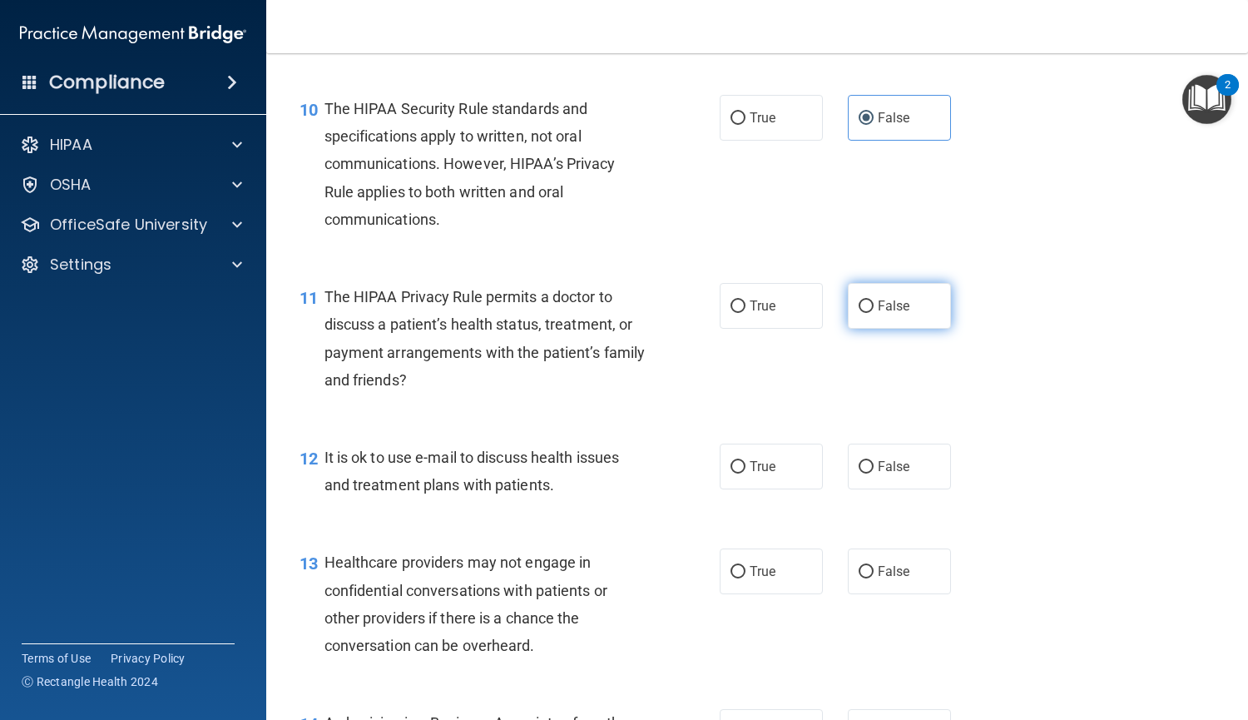
click at [860, 307] on input "False" at bounding box center [866, 306] width 15 height 12
radio input "true"
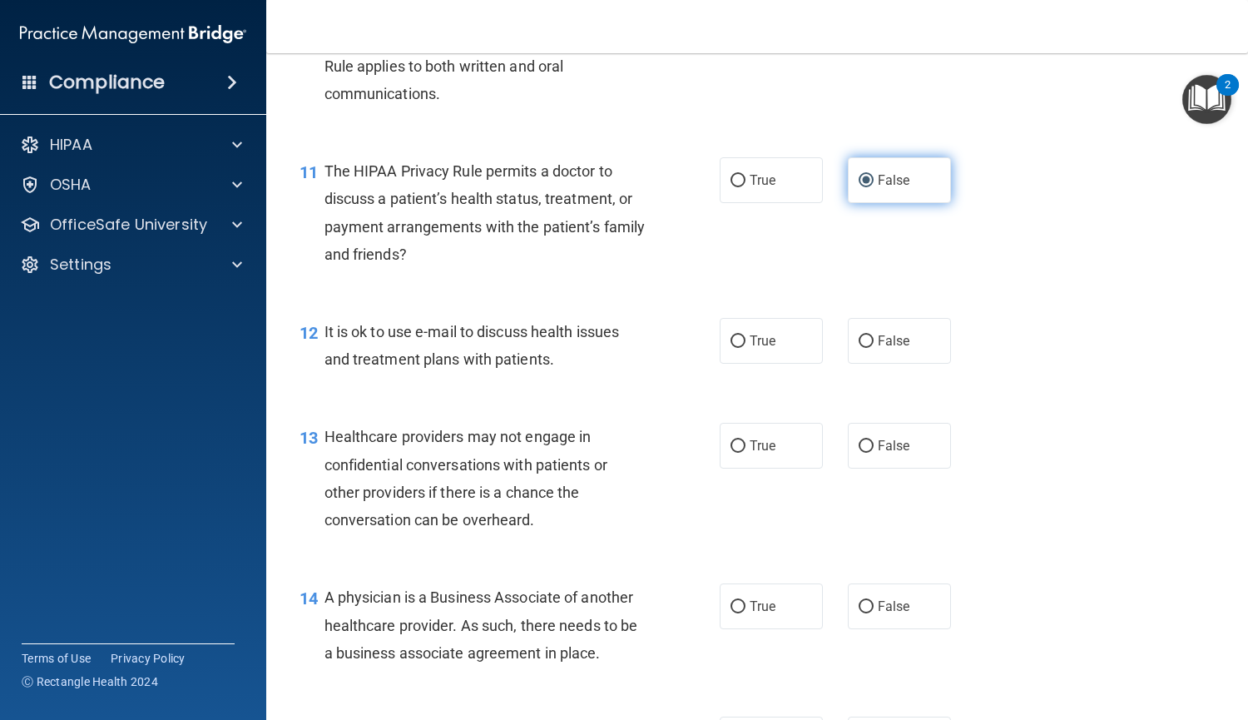
scroll to position [1585, 0]
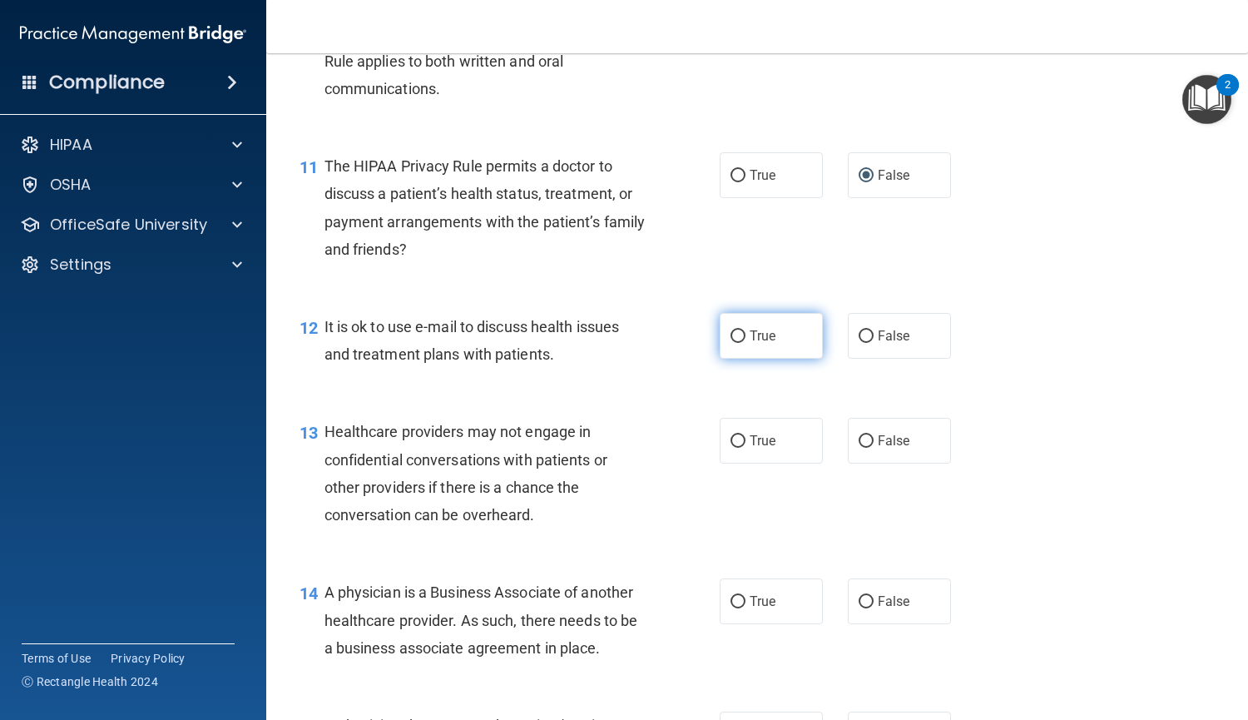
click at [731, 340] on input "True" at bounding box center [738, 336] width 15 height 12
radio input "true"
click at [848, 444] on label "False" at bounding box center [899, 441] width 103 height 46
click at [859, 444] on input "False" at bounding box center [866, 441] width 15 height 12
radio input "true"
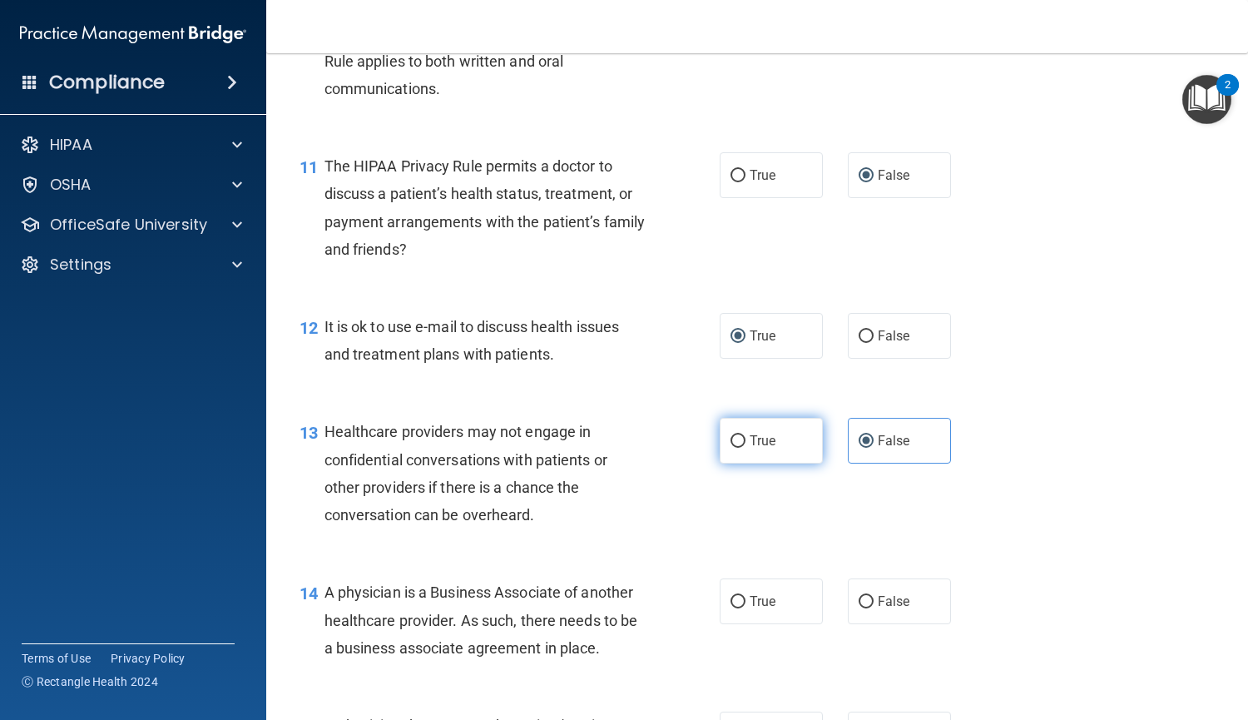
click at [779, 446] on label "True" at bounding box center [771, 441] width 103 height 46
click at [746, 446] on input "True" at bounding box center [738, 441] width 15 height 12
radio input "true"
radio input "false"
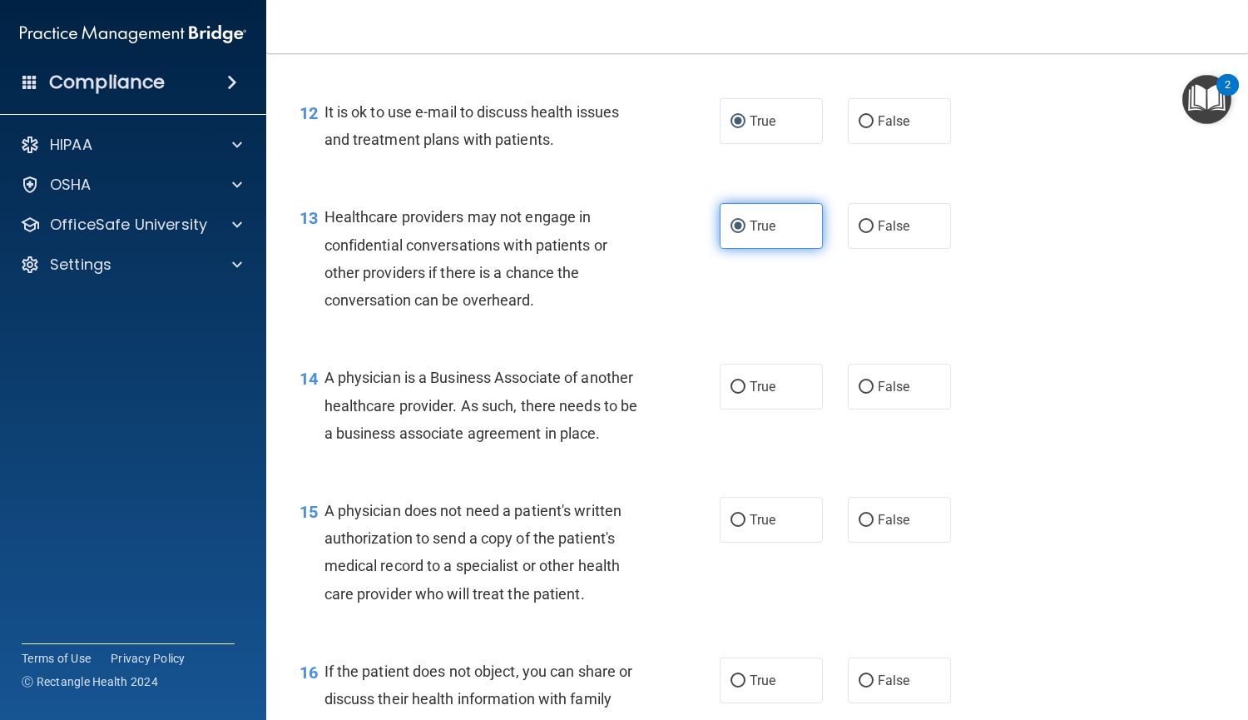
scroll to position [1802, 0]
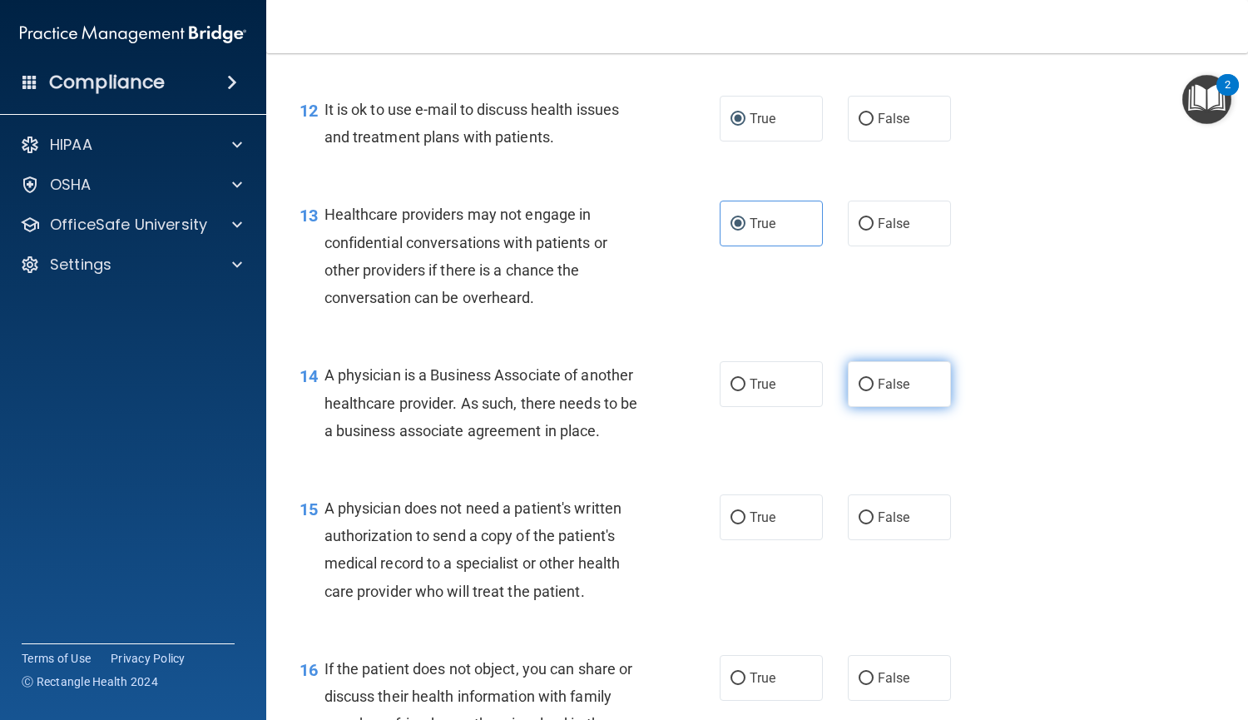
click at [859, 388] on input "False" at bounding box center [866, 385] width 15 height 12
radio input "true"
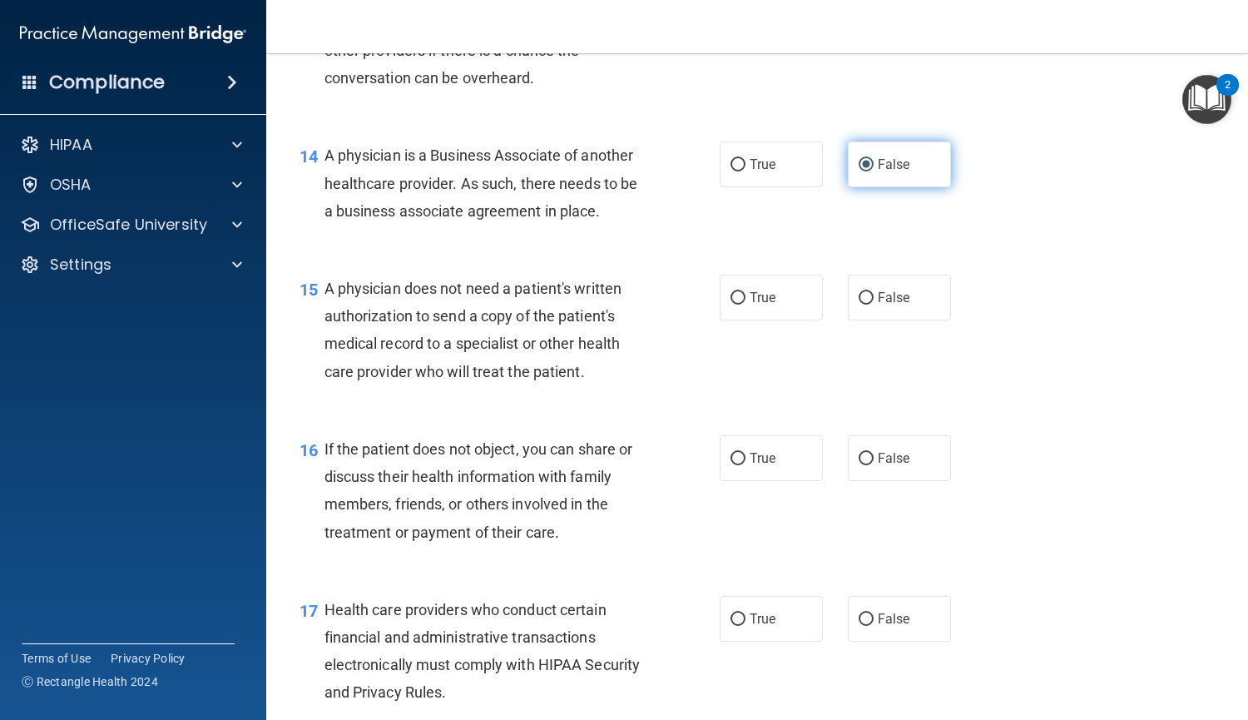
scroll to position [2022, 0]
click at [776, 304] on label "True" at bounding box center [771, 297] width 103 height 46
click at [746, 304] on input "True" at bounding box center [738, 297] width 15 height 12
radio input "true"
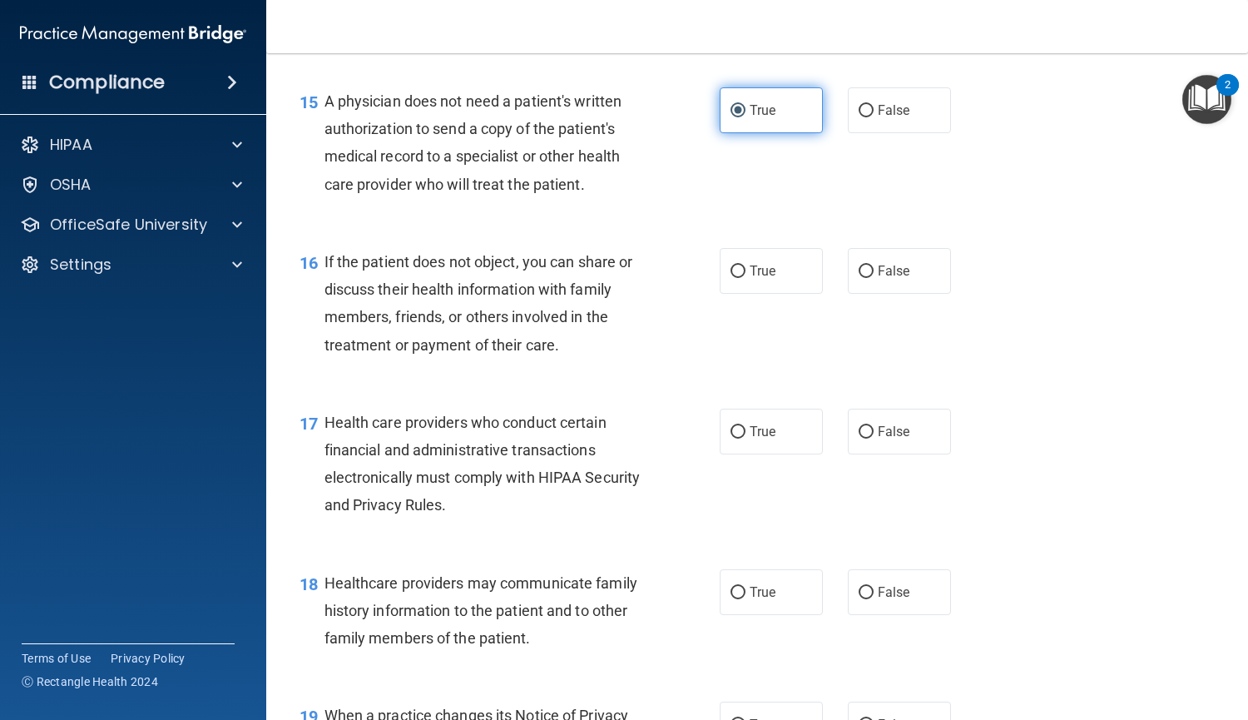
scroll to position [2210, 0]
click at [757, 286] on label "True" at bounding box center [771, 270] width 103 height 46
click at [746, 277] on input "True" at bounding box center [738, 271] width 15 height 12
radio input "true"
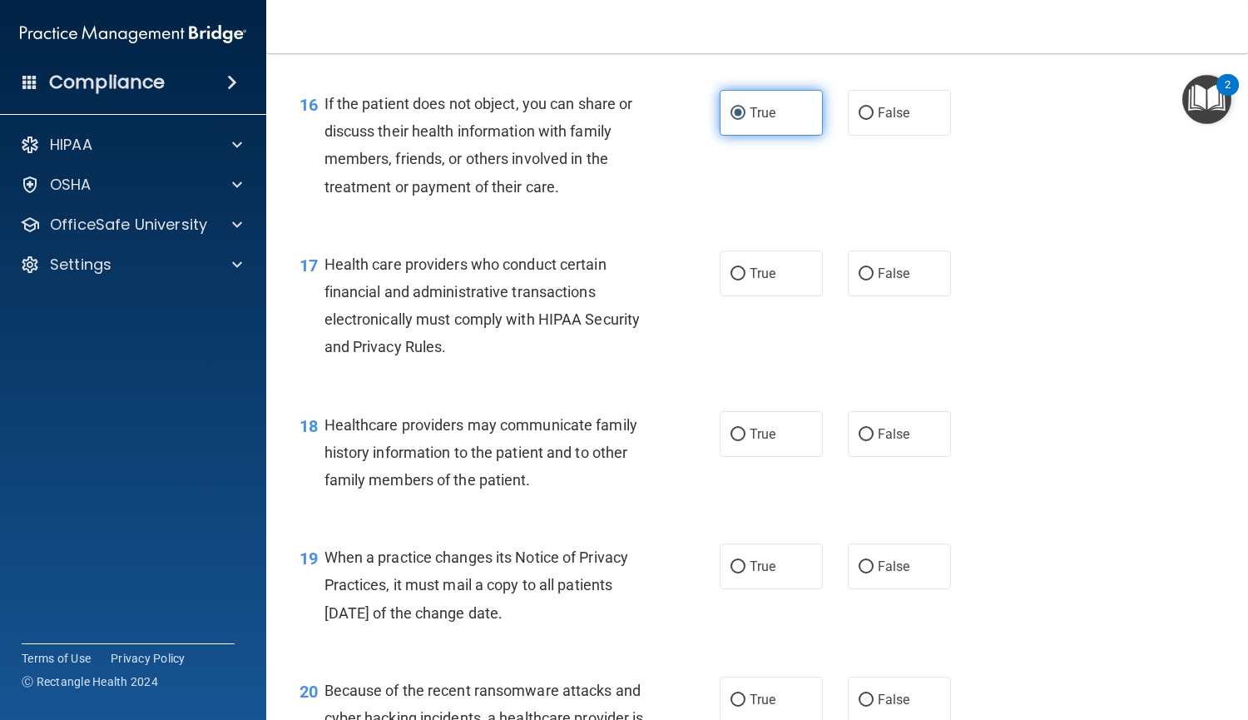
scroll to position [2369, 0]
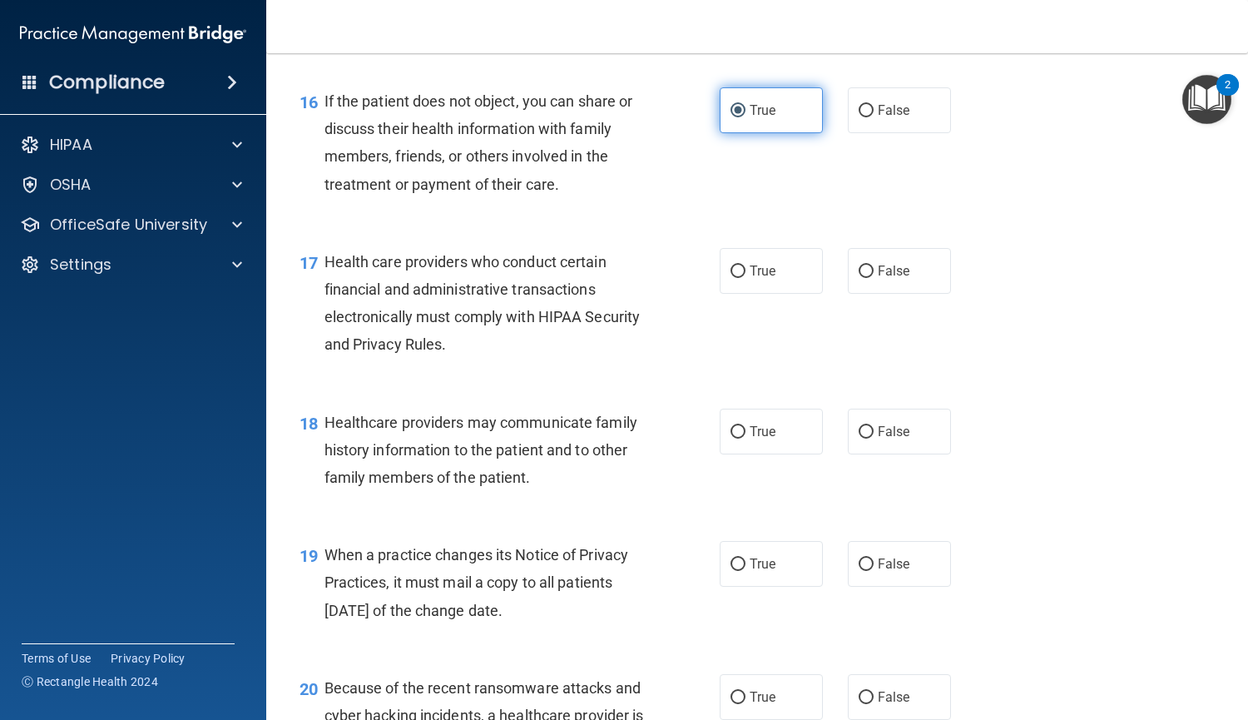
click at [757, 286] on label "True" at bounding box center [771, 271] width 103 height 46
click at [746, 278] on input "True" at bounding box center [738, 271] width 15 height 12
radio input "true"
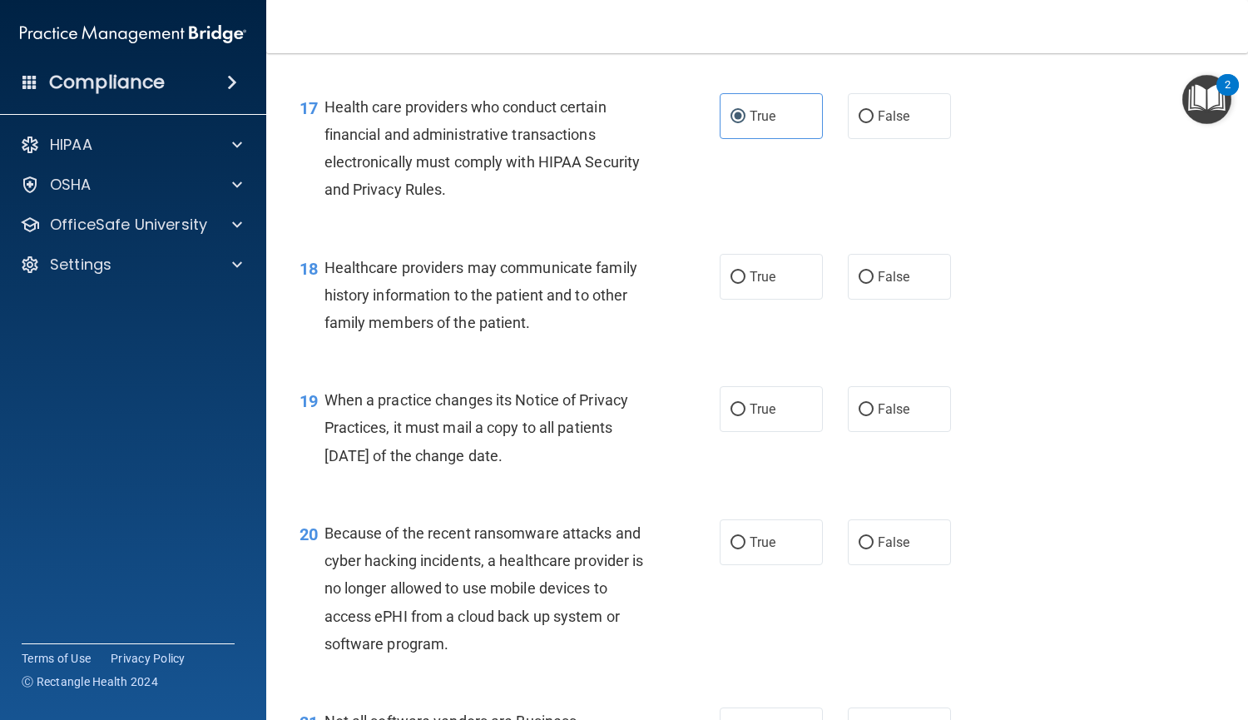
scroll to position [2526, 0]
click at [757, 286] on label "True" at bounding box center [771, 275] width 103 height 46
click at [746, 282] on input "True" at bounding box center [738, 276] width 15 height 12
radio input "true"
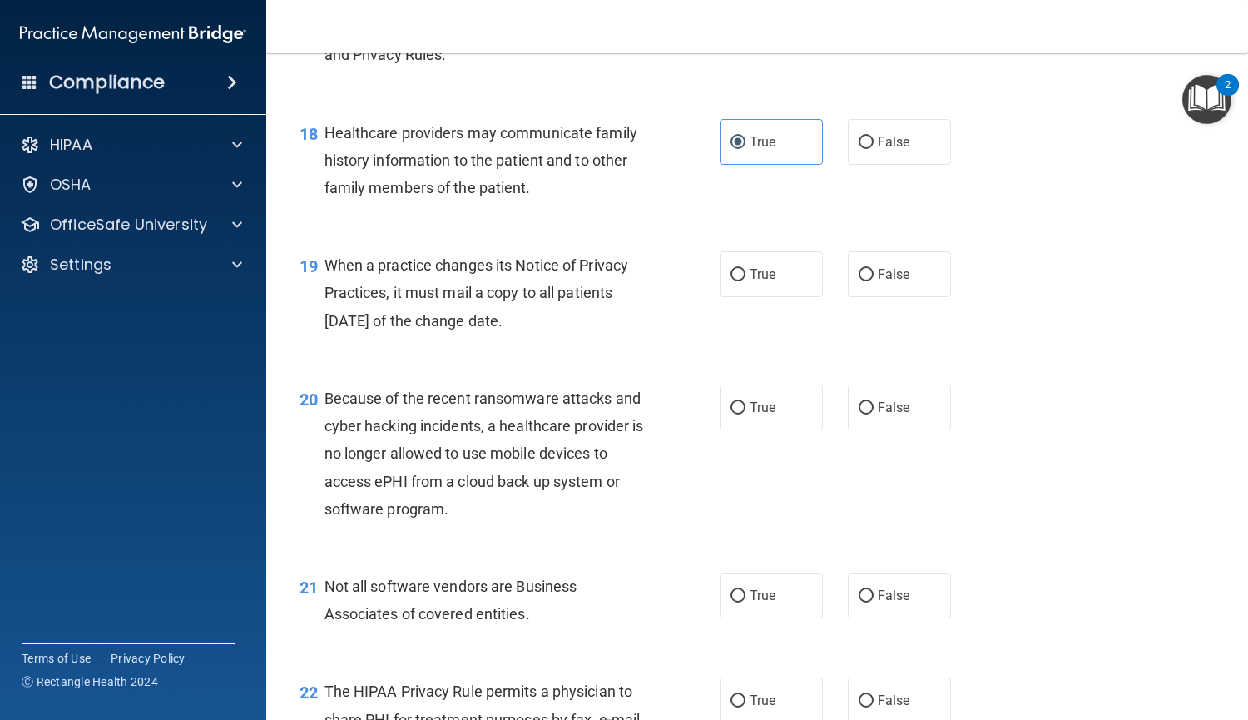
scroll to position [2660, 0]
click at [857, 281] on label "False" at bounding box center [899, 274] width 103 height 46
click at [859, 280] on input "False" at bounding box center [866, 274] width 15 height 12
radio input "true"
click at [861, 412] on input "False" at bounding box center [866, 407] width 15 height 12
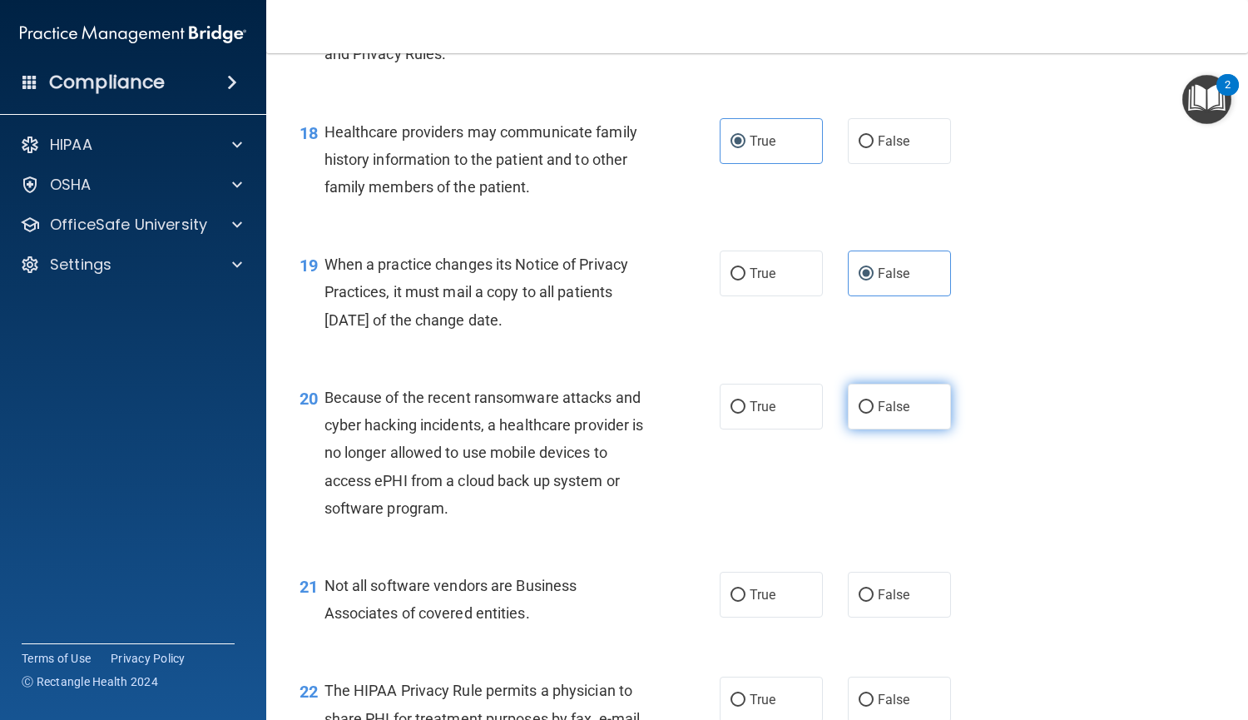
radio input "true"
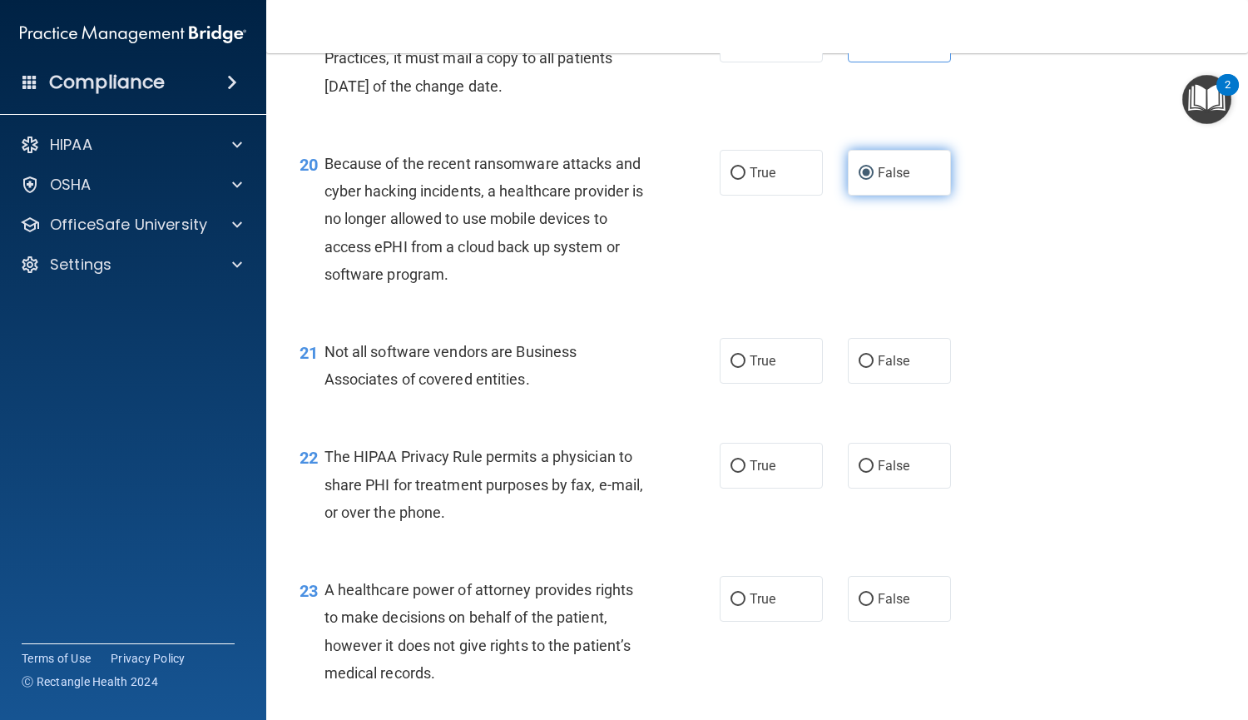
scroll to position [2895, 0]
click at [752, 361] on span "True" at bounding box center [763, 360] width 26 height 16
click at [746, 361] on input "True" at bounding box center [738, 361] width 15 height 12
radio input "true"
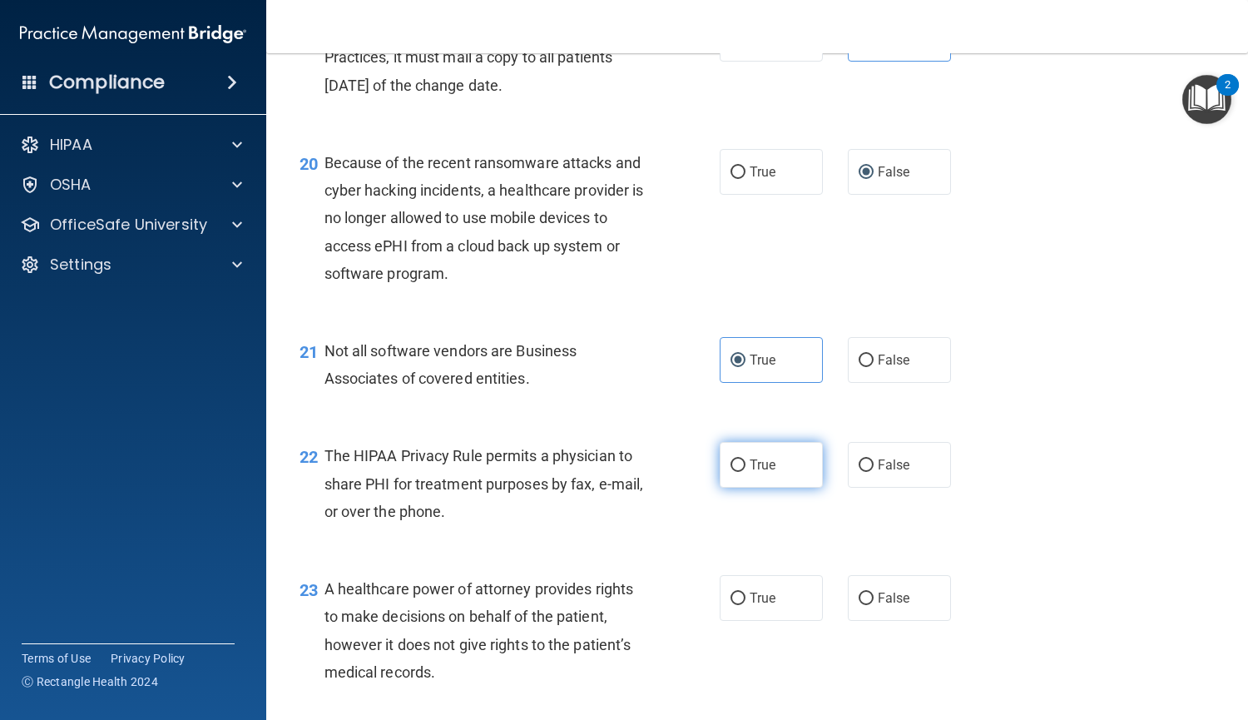
click at [755, 467] on span "True" at bounding box center [763, 465] width 26 height 16
click at [746, 467] on input "True" at bounding box center [738, 465] width 15 height 12
radio input "true"
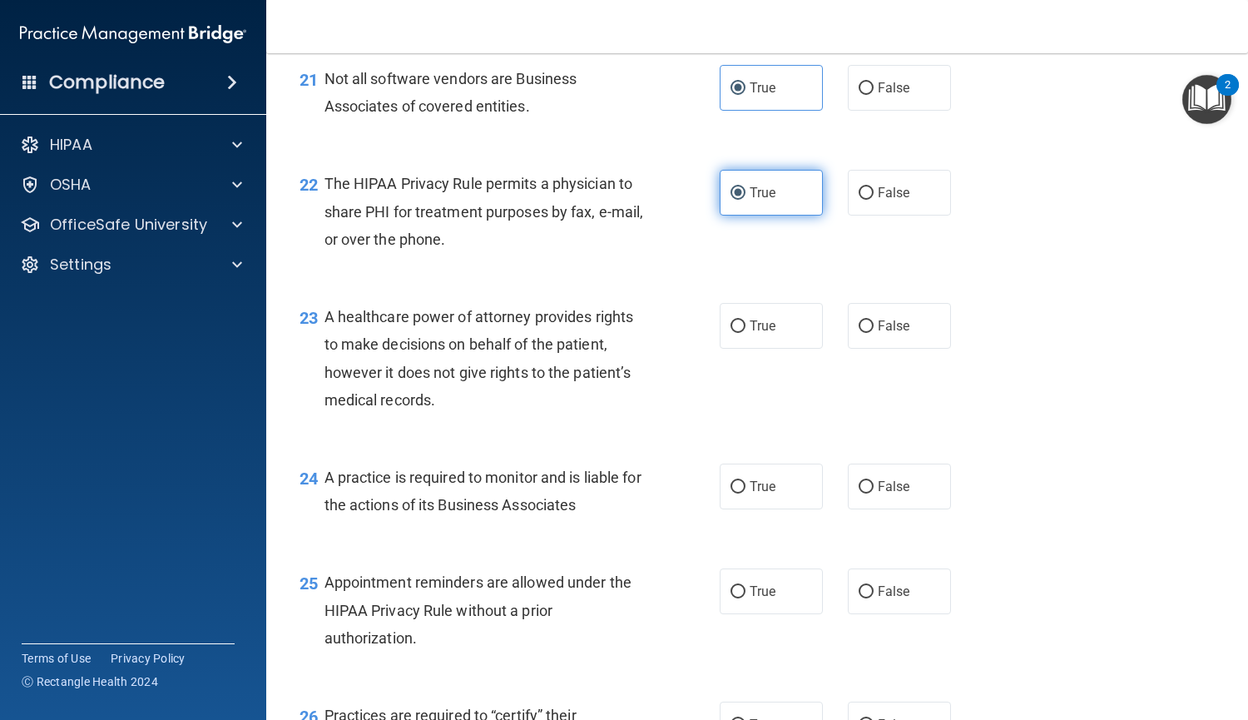
scroll to position [3168, 0]
click at [749, 337] on label "True" at bounding box center [771, 325] width 103 height 46
click at [746, 332] on input "True" at bounding box center [738, 326] width 15 height 12
radio input "true"
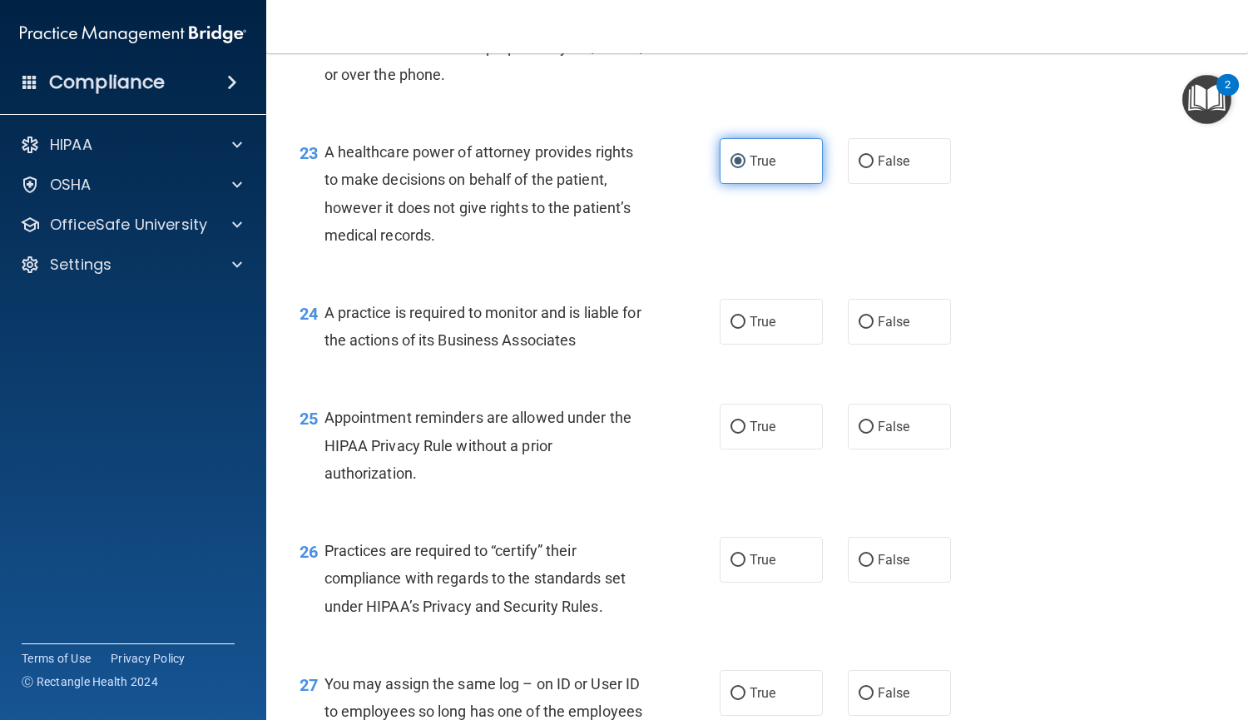
scroll to position [3332, 0]
click at [748, 329] on label "True" at bounding box center [771, 321] width 103 height 46
click at [746, 328] on input "True" at bounding box center [738, 321] width 15 height 12
radio input "true"
click at [882, 325] on span "False" at bounding box center [894, 321] width 32 height 16
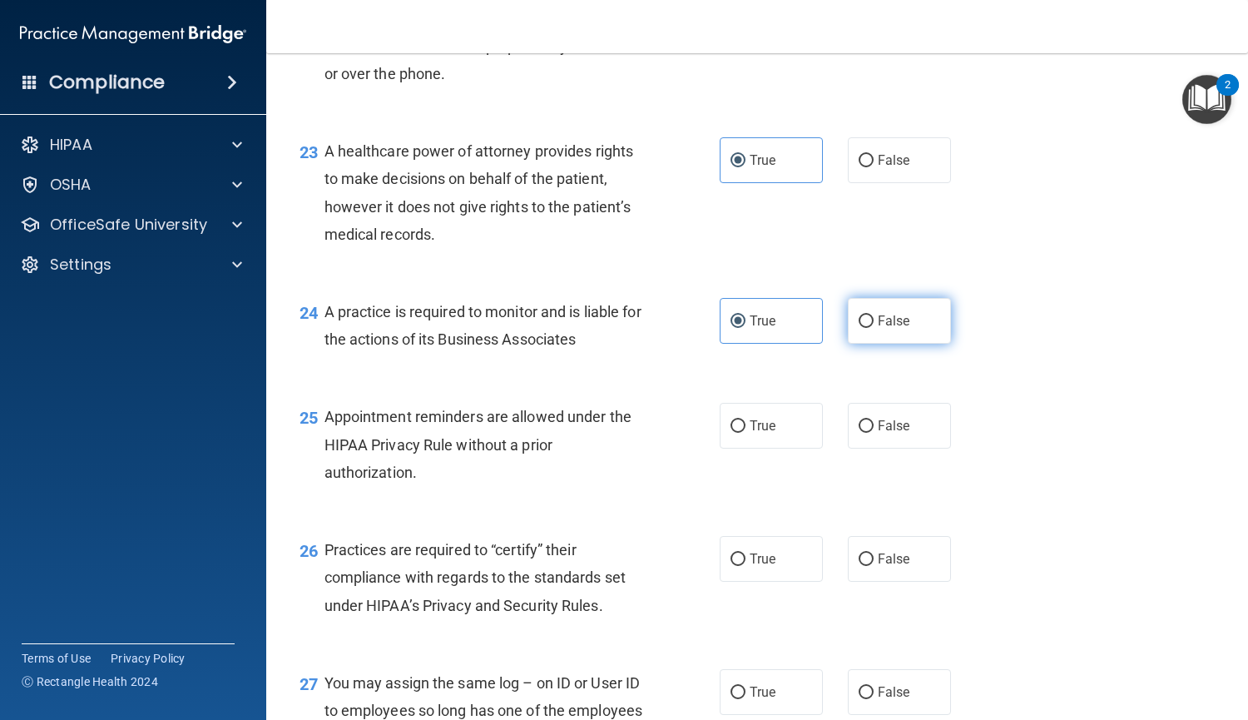
click at [874, 325] on input "False" at bounding box center [866, 321] width 15 height 12
radio input "true"
radio input "false"
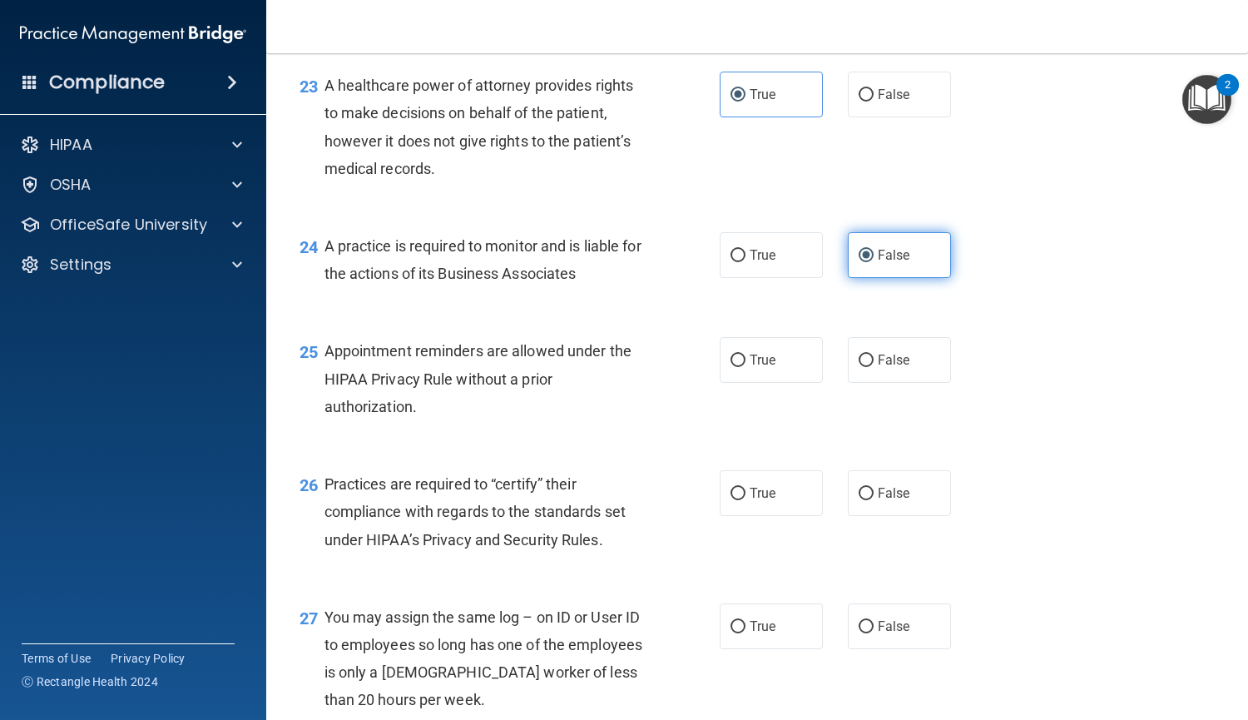
scroll to position [3527, 0]
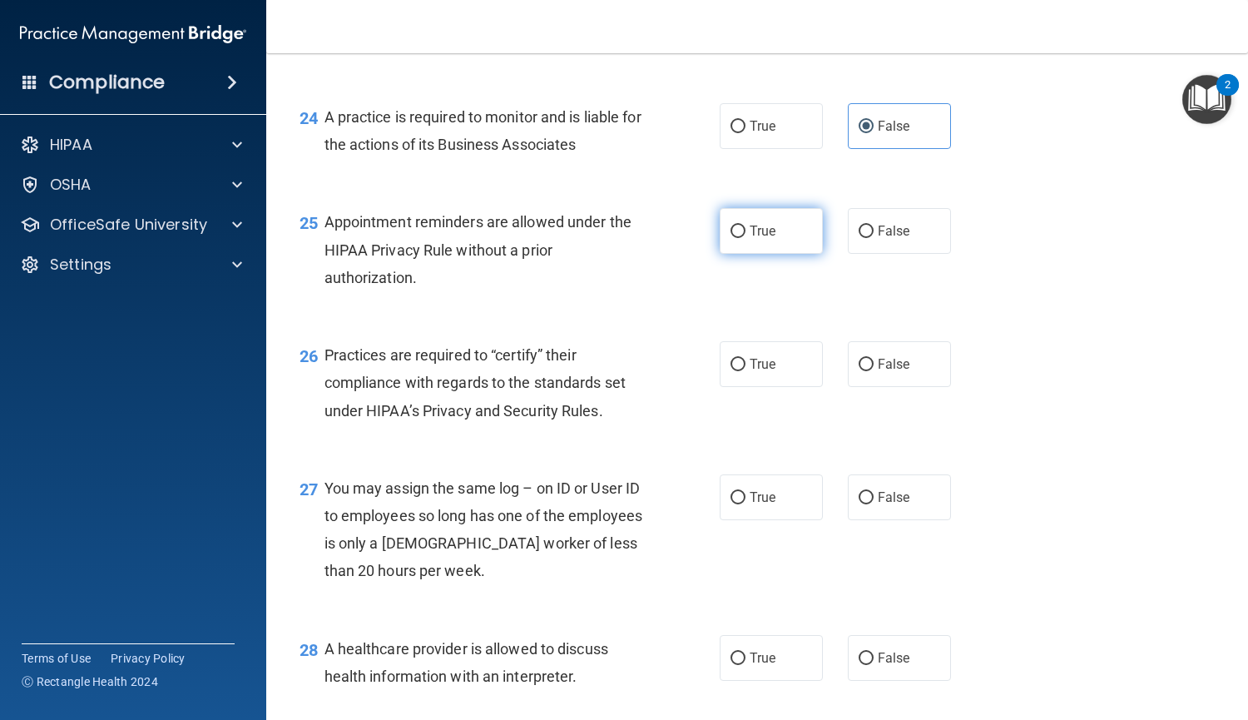
click at [753, 231] on span "True" at bounding box center [763, 231] width 26 height 16
click at [746, 231] on input "True" at bounding box center [738, 232] width 15 height 12
radio input "true"
click at [861, 349] on label "False" at bounding box center [899, 364] width 103 height 46
click at [861, 359] on input "False" at bounding box center [866, 365] width 15 height 12
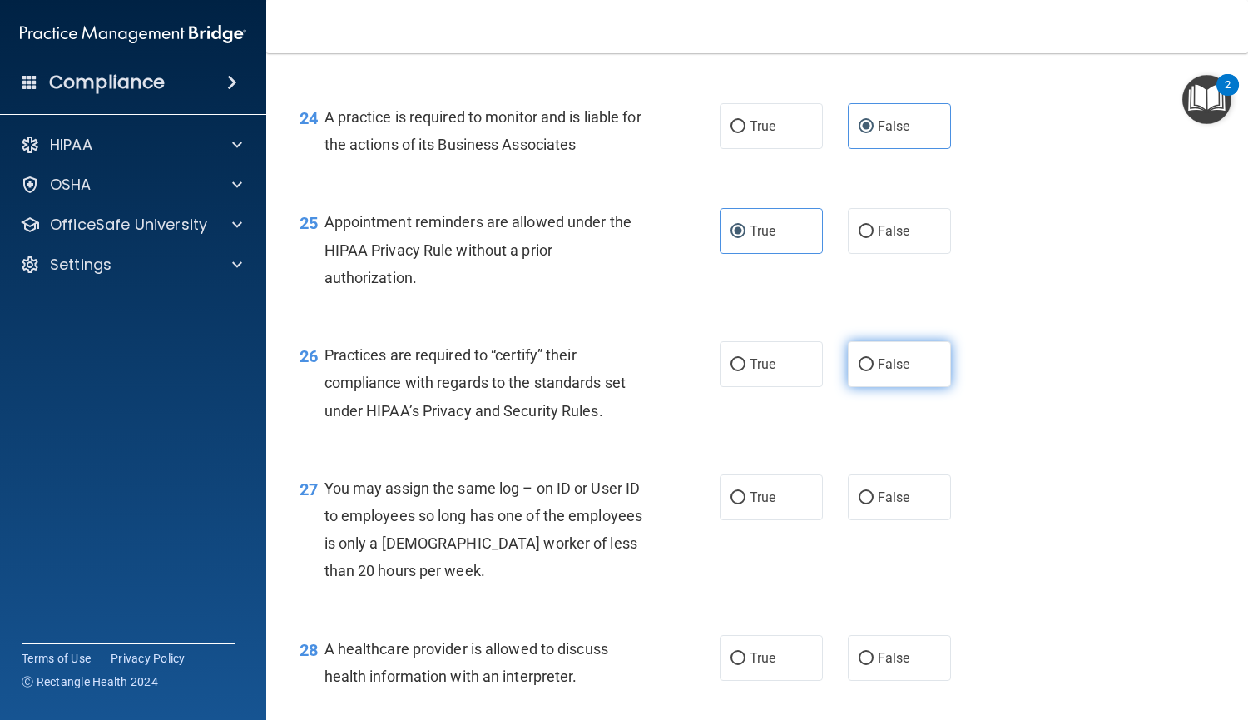
radio input "true"
click at [848, 499] on label "False" at bounding box center [899, 497] width 103 height 46
click at [859, 499] on input "False" at bounding box center [866, 498] width 15 height 12
radio input "true"
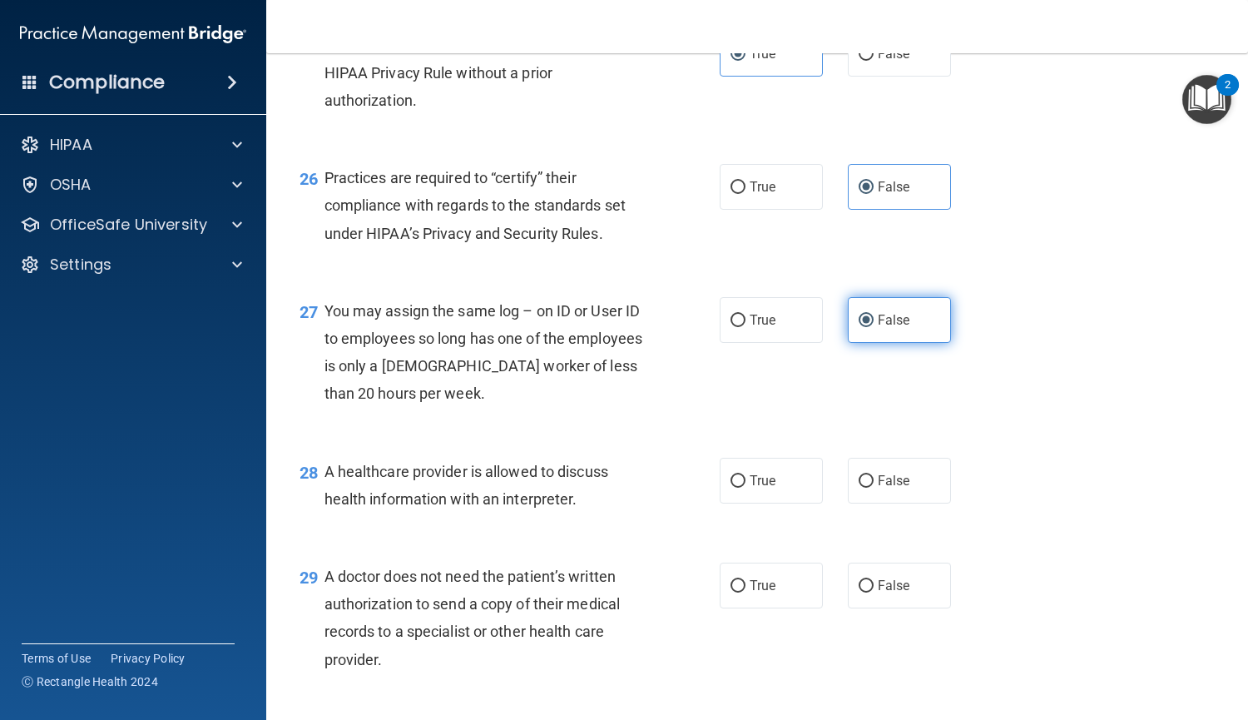
scroll to position [3712, 0]
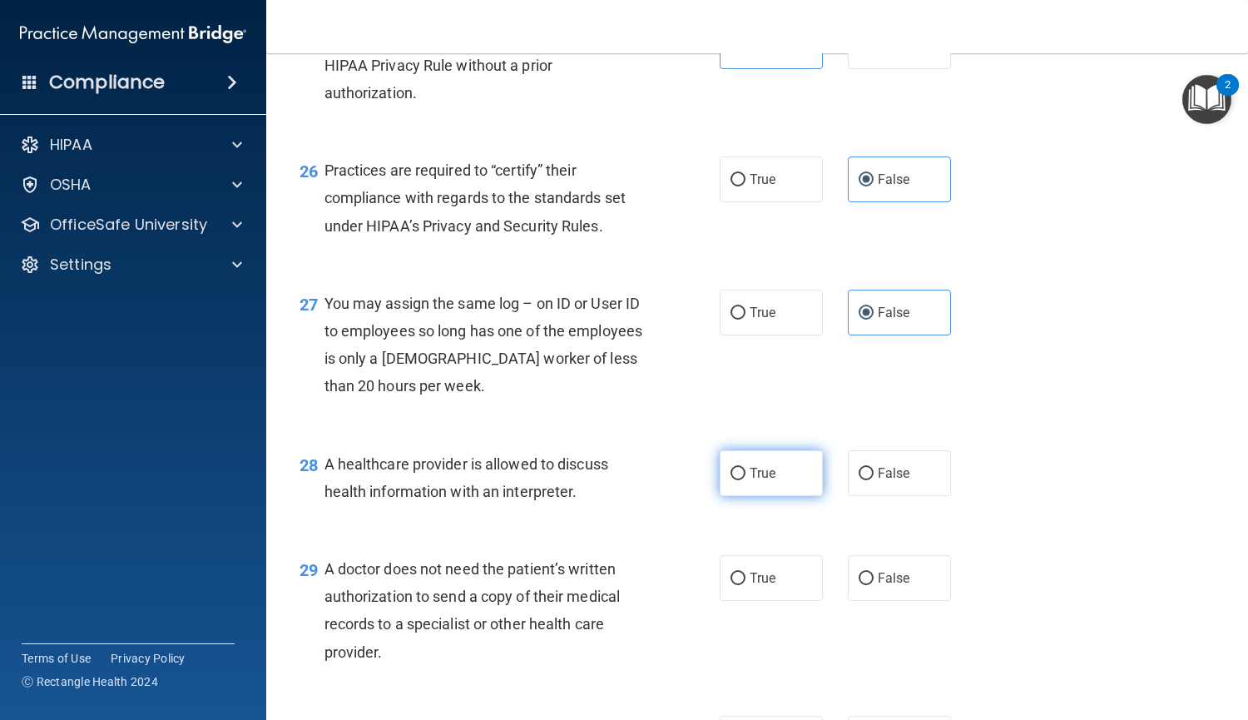
click at [772, 490] on label "True" at bounding box center [771, 473] width 103 height 46
click at [746, 480] on input "True" at bounding box center [738, 474] width 15 height 12
radio input "true"
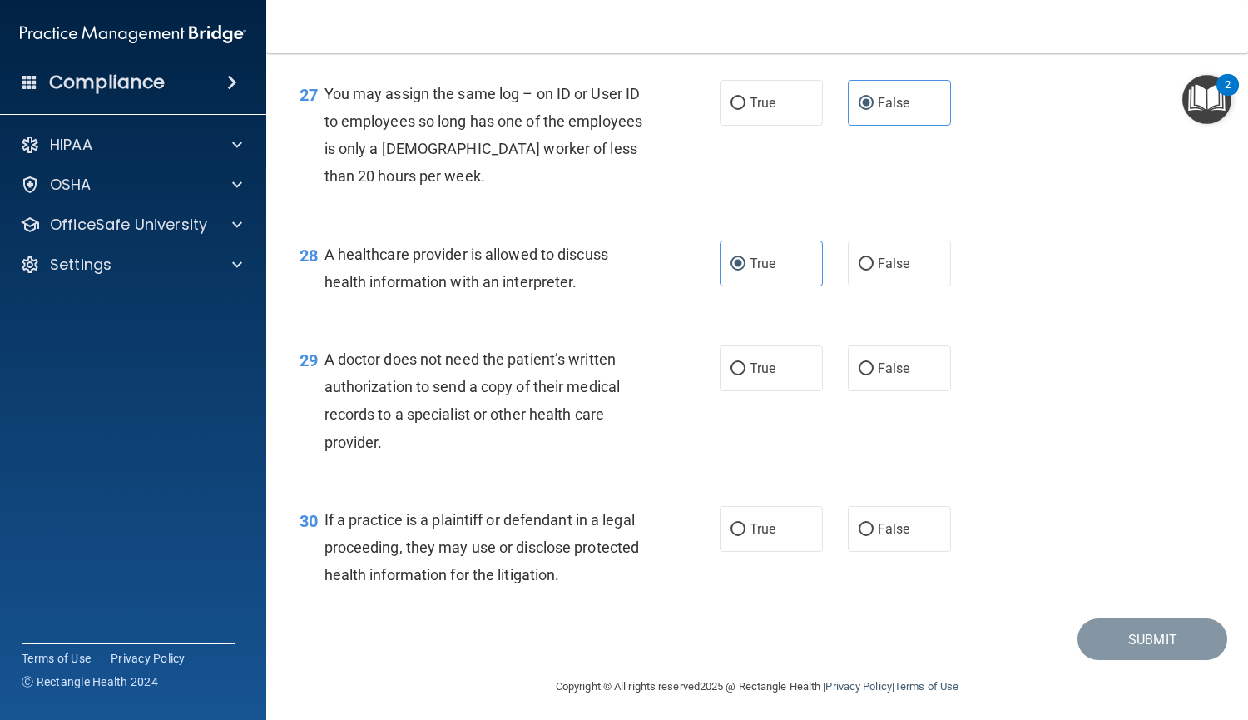
scroll to position [3929, 0]
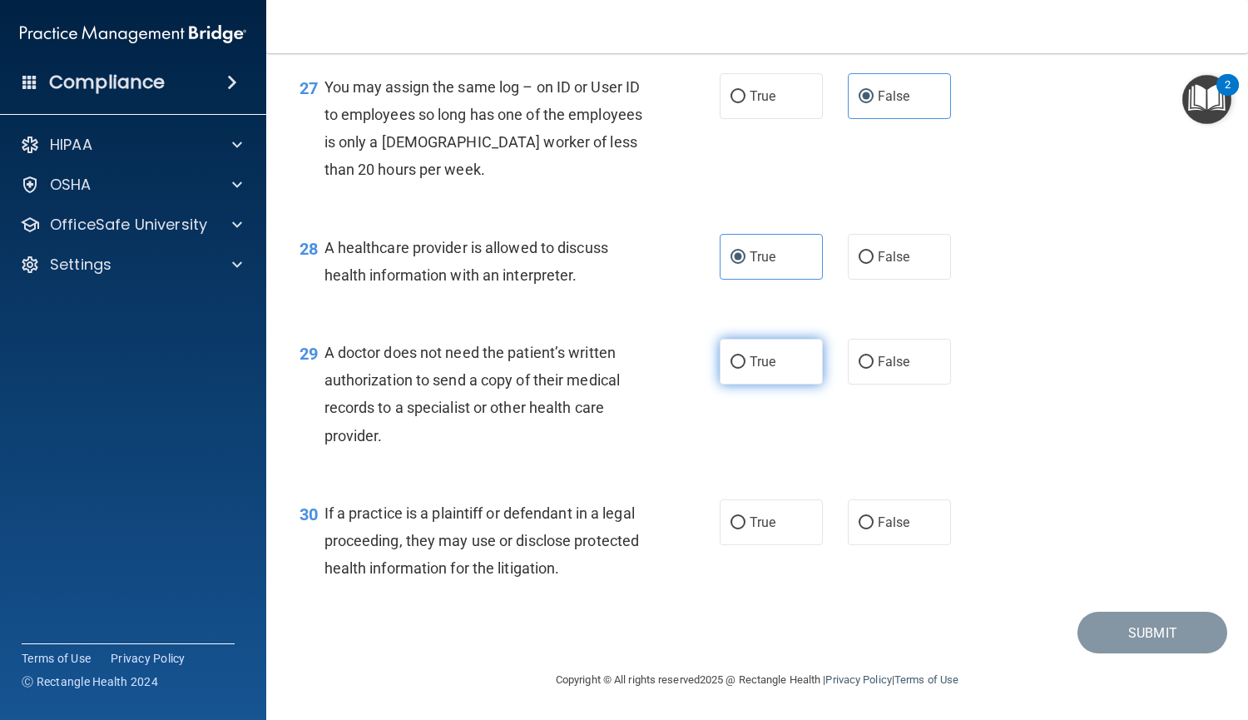
click at [731, 363] on input "True" at bounding box center [738, 362] width 15 height 12
radio input "true"
click at [731, 524] on input "True" at bounding box center [738, 523] width 15 height 12
radio input "true"
click at [1122, 638] on button "Submit" at bounding box center [1153, 633] width 150 height 42
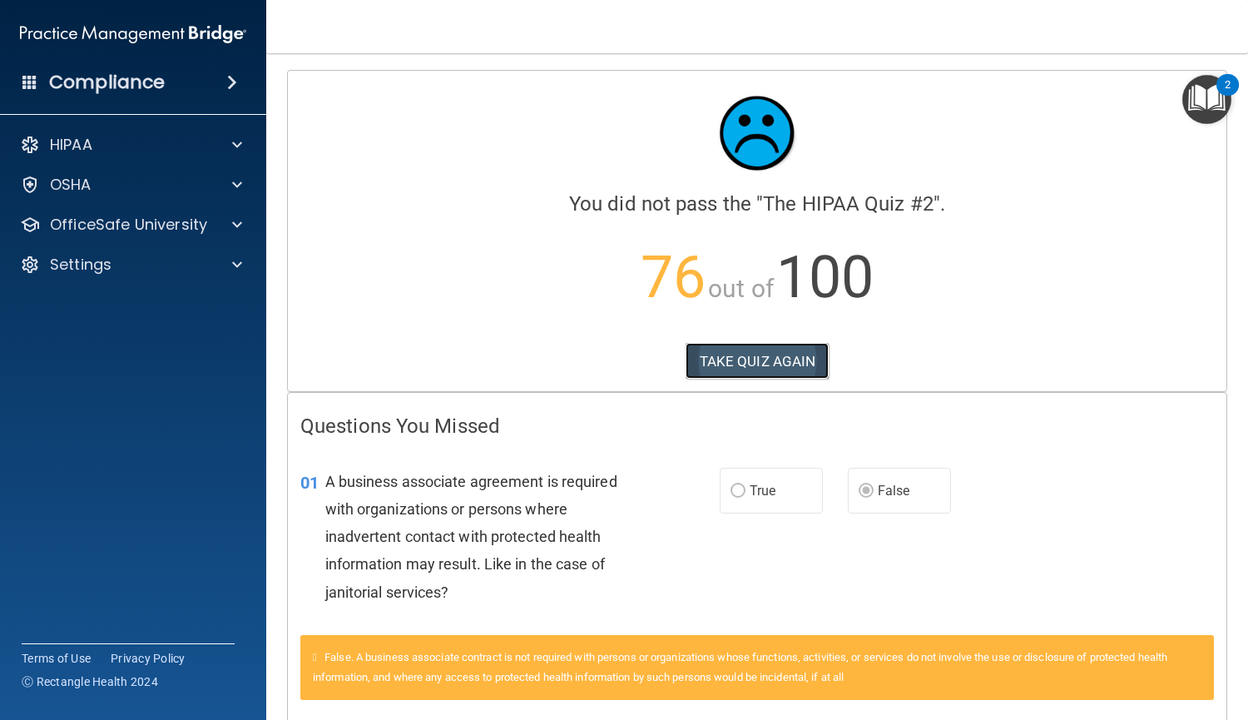
click at [777, 368] on button "TAKE QUIZ AGAIN" at bounding box center [758, 361] width 144 height 37
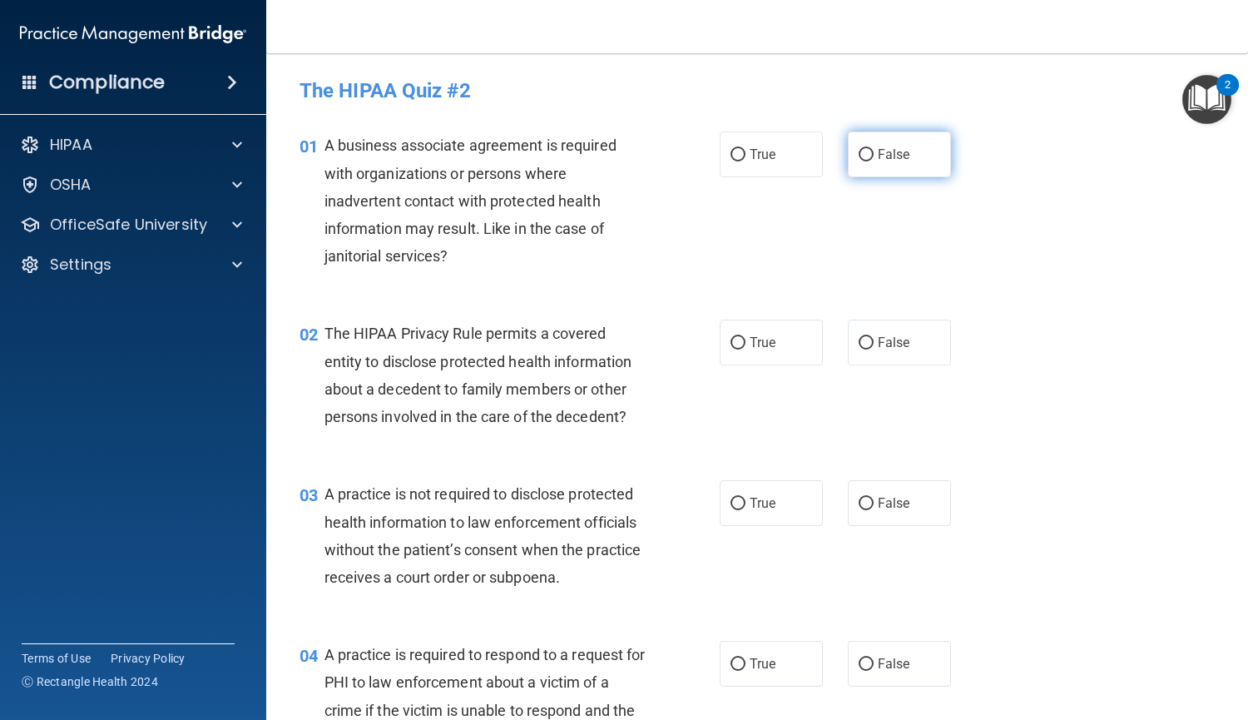
click at [848, 151] on label "False" at bounding box center [899, 154] width 103 height 46
click at [859, 151] on input "False" at bounding box center [866, 155] width 15 height 12
radio input "true"
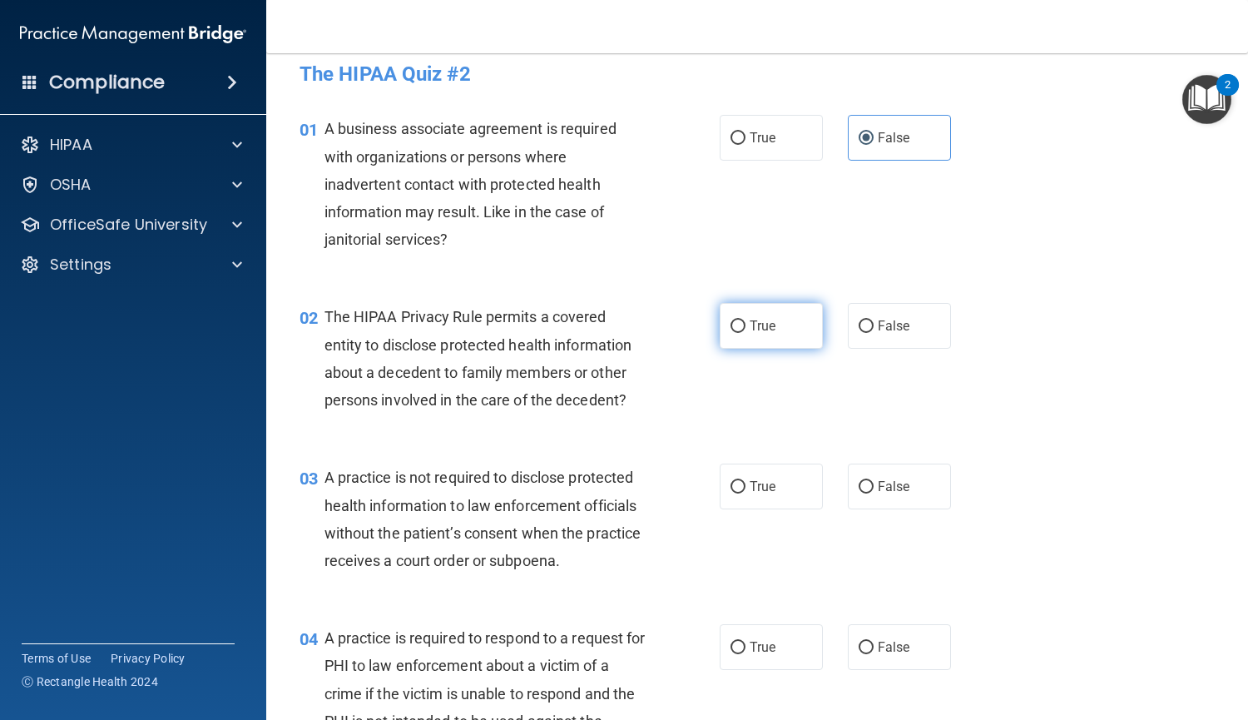
scroll to position [17, 0]
click at [731, 328] on input "True" at bounding box center [738, 326] width 15 height 12
radio input "true"
click at [731, 328] on input "True" at bounding box center [738, 326] width 15 height 12
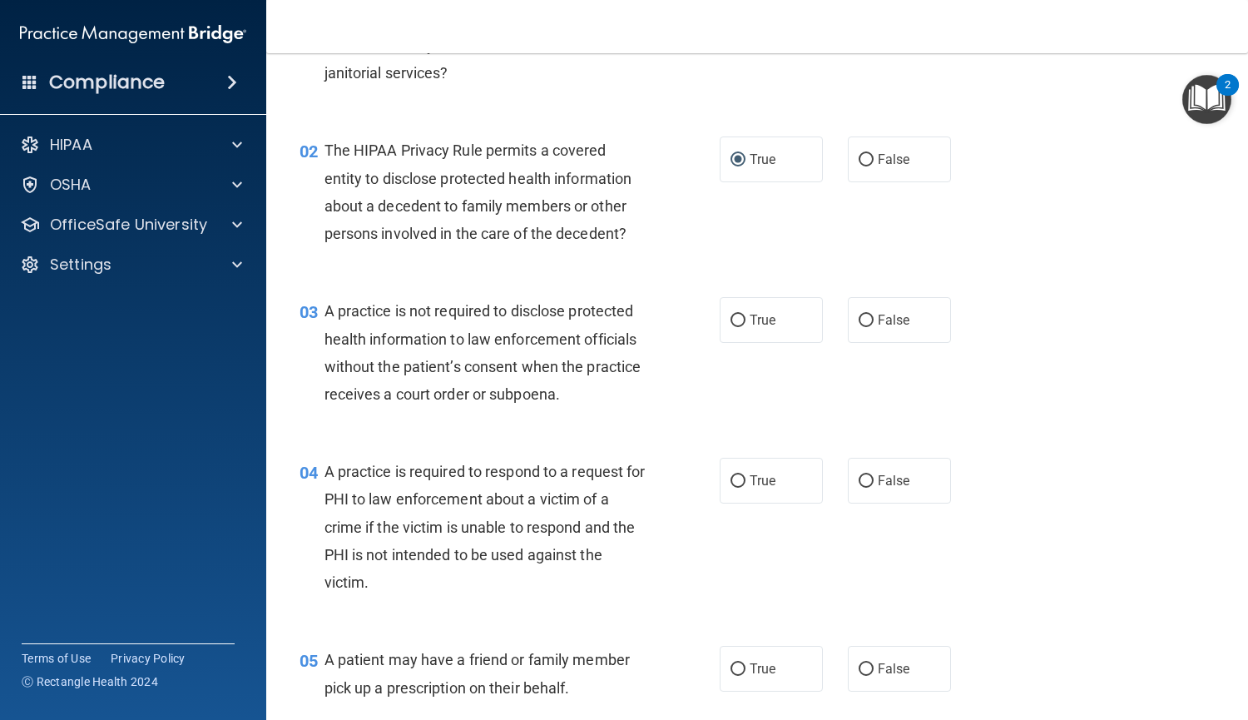
scroll to position [198, 0]
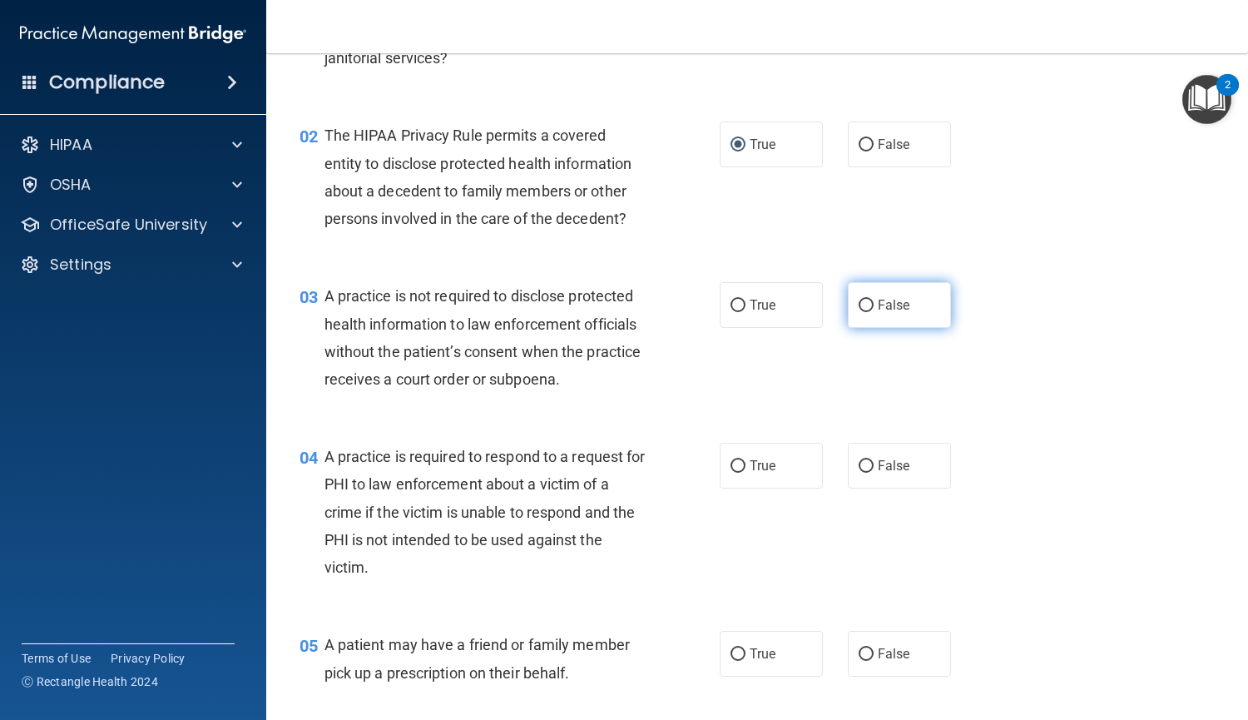
click at [856, 315] on label "False" at bounding box center [899, 305] width 103 height 46
click at [859, 312] on input "False" at bounding box center [866, 306] width 15 height 12
radio input "true"
click at [852, 473] on label "False" at bounding box center [899, 466] width 103 height 46
click at [859, 473] on input "False" at bounding box center [866, 466] width 15 height 12
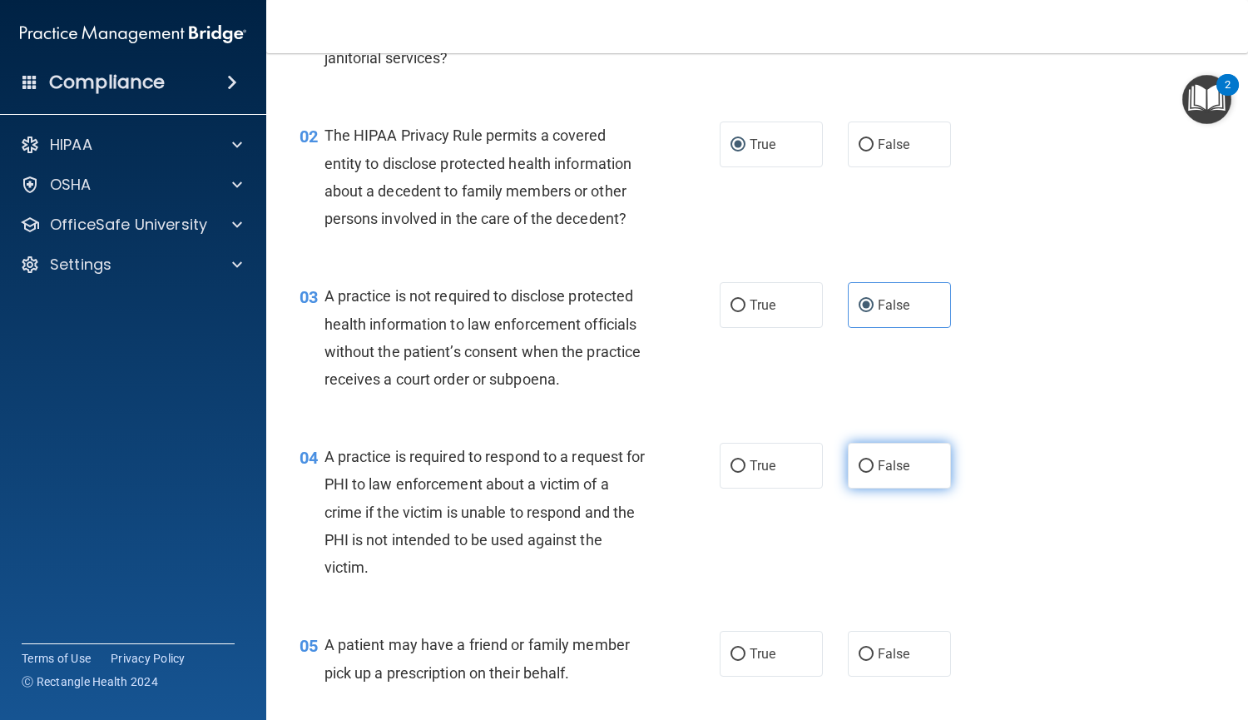
radio input "true"
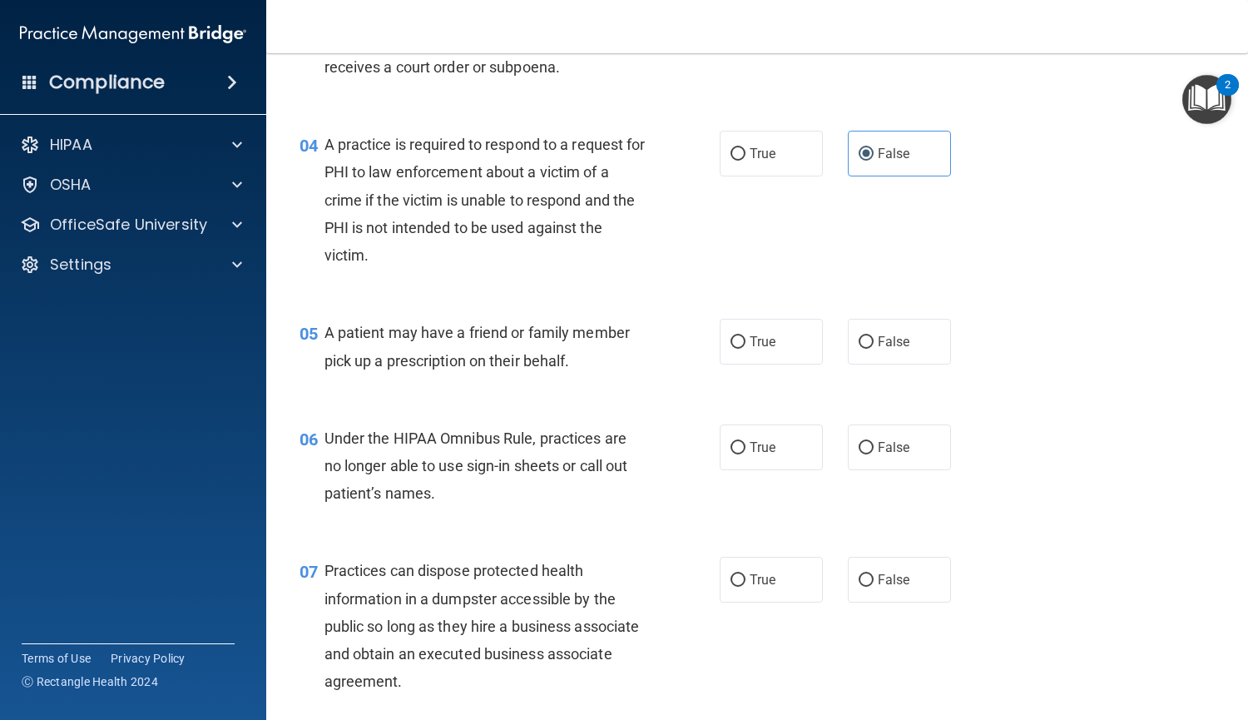
scroll to position [519, 0]
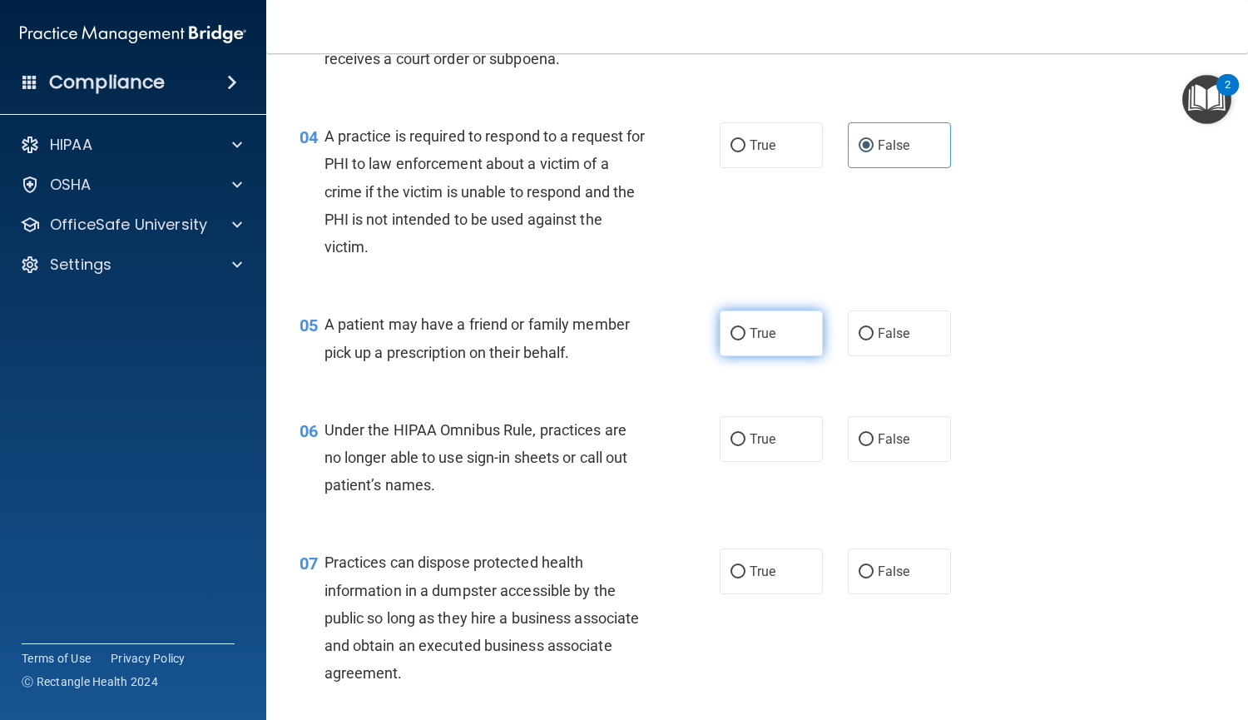
click at [731, 335] on input "True" at bounding box center [738, 334] width 15 height 12
radio input "true"
click at [859, 437] on input "False" at bounding box center [866, 440] width 15 height 12
radio input "true"
click at [859, 576] on input "False" at bounding box center [866, 572] width 15 height 12
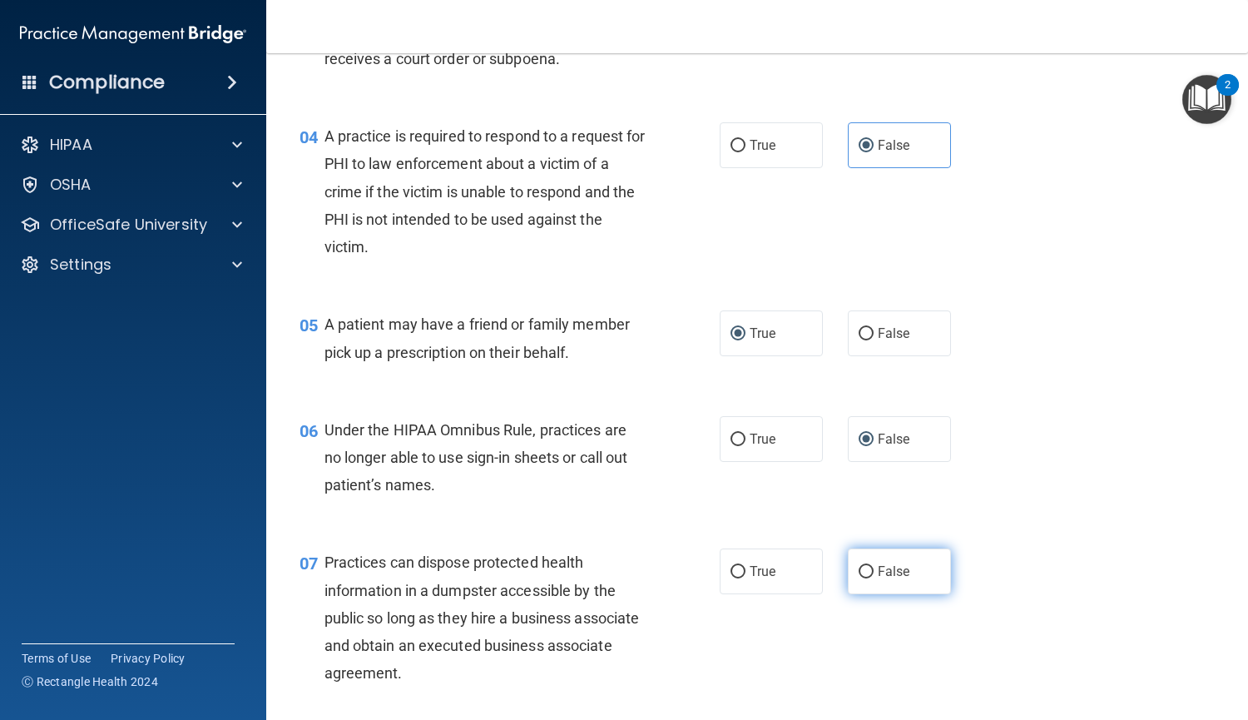
radio input "true"
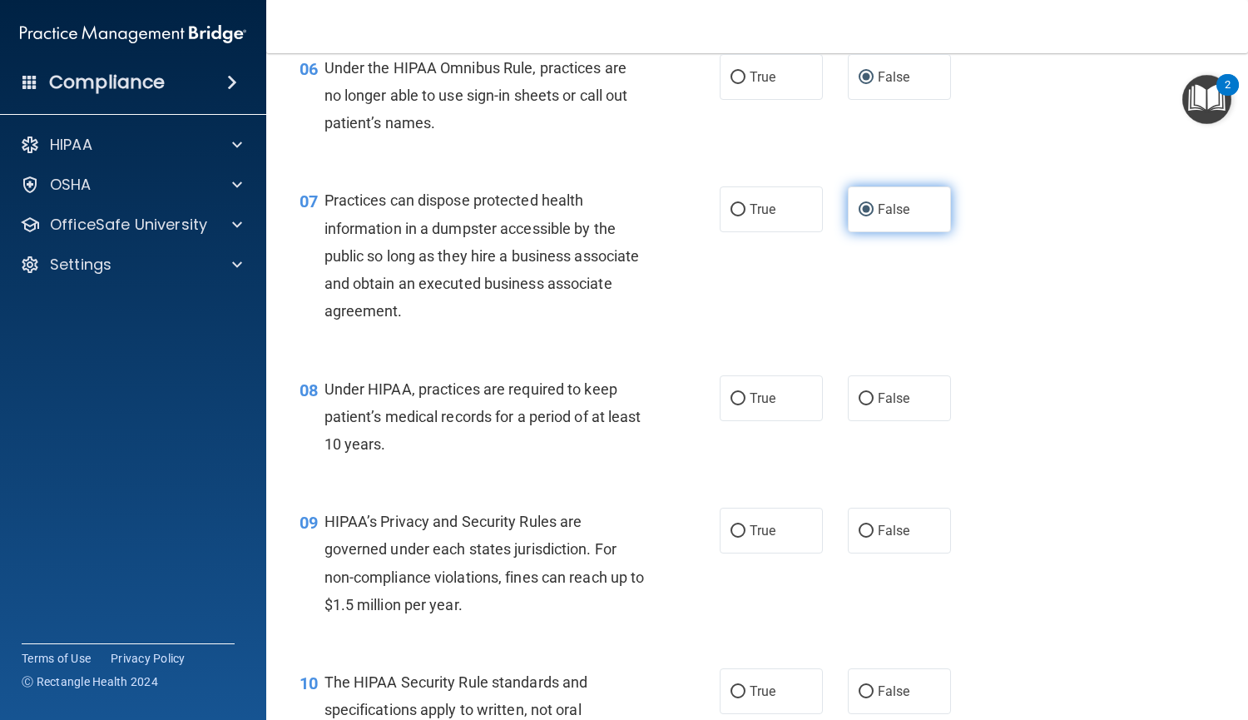
scroll to position [900, 0]
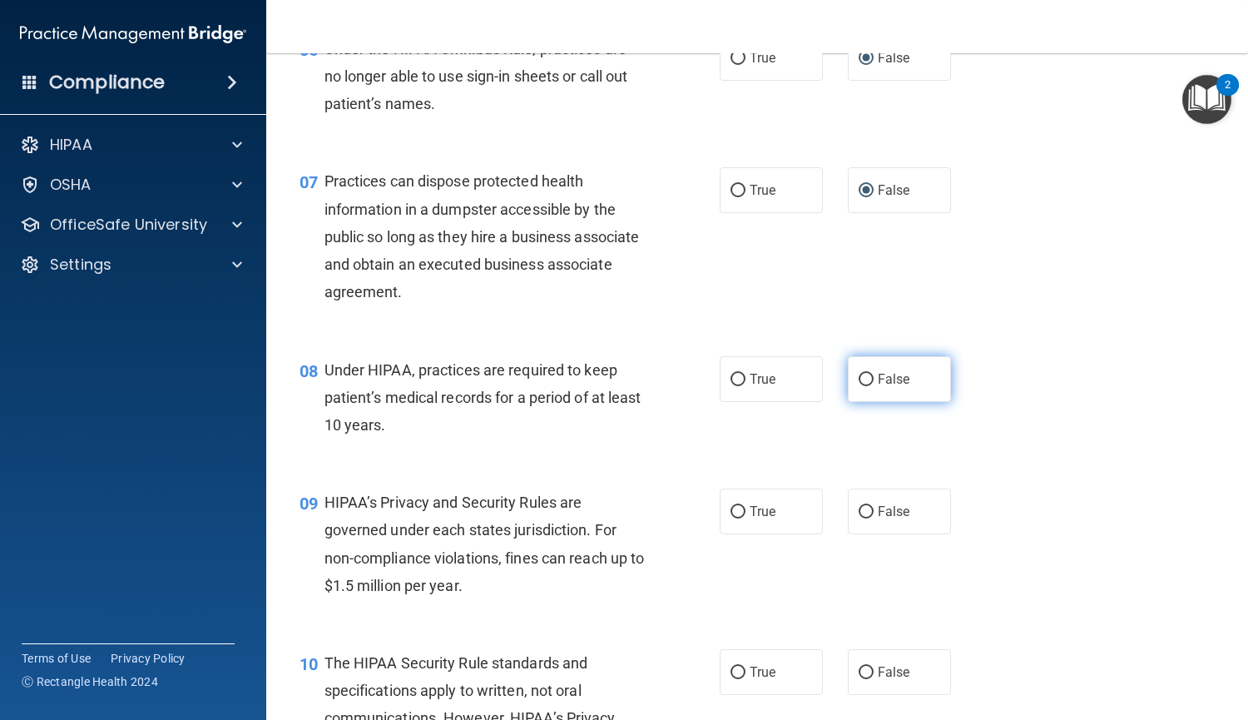
click at [859, 378] on input "False" at bounding box center [866, 380] width 15 height 12
radio input "true"
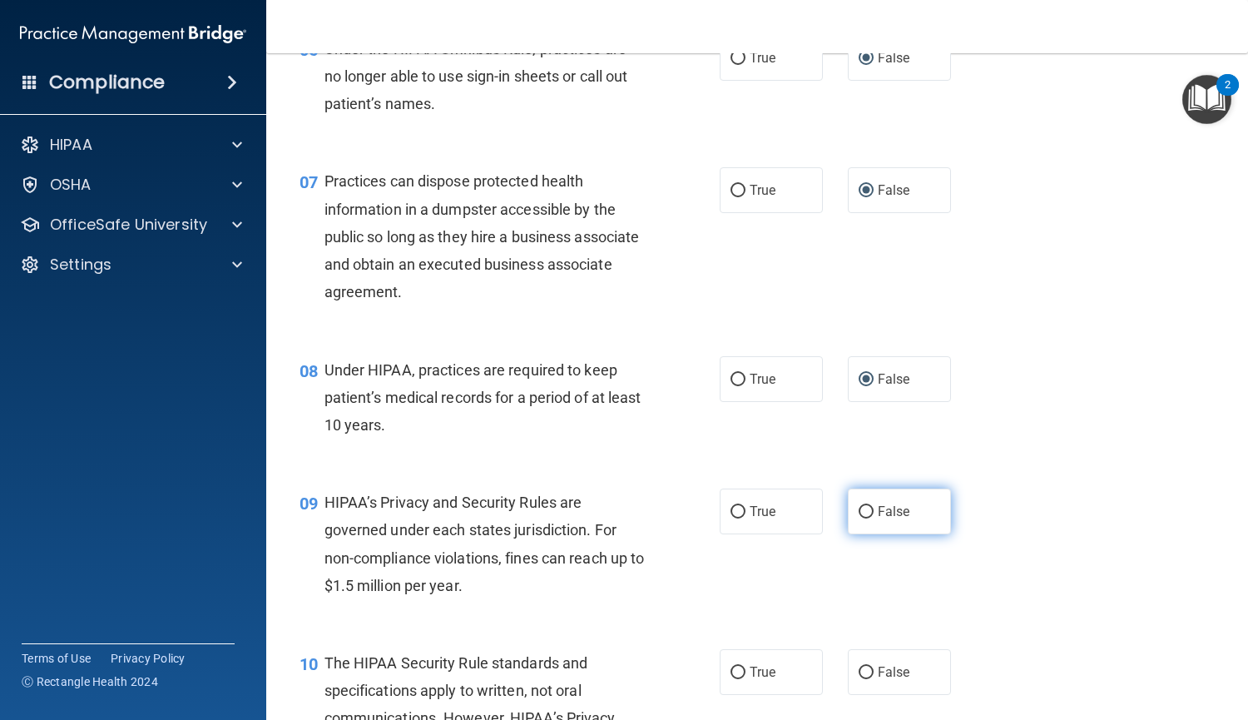
click at [861, 514] on input "False" at bounding box center [866, 512] width 15 height 12
radio input "true"
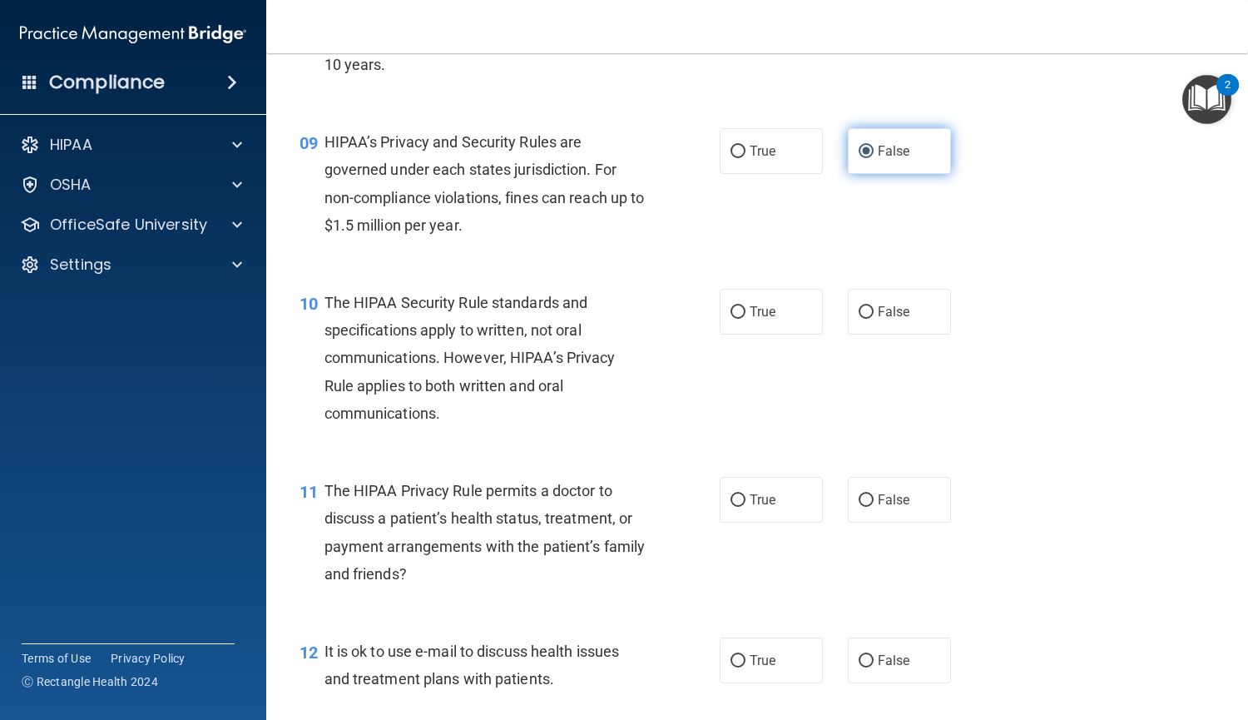
scroll to position [1259, 0]
click at [878, 315] on span "False" at bounding box center [894, 313] width 32 height 16
click at [874, 315] on input "False" at bounding box center [866, 313] width 15 height 12
radio input "true"
click at [862, 511] on label "False" at bounding box center [899, 501] width 103 height 46
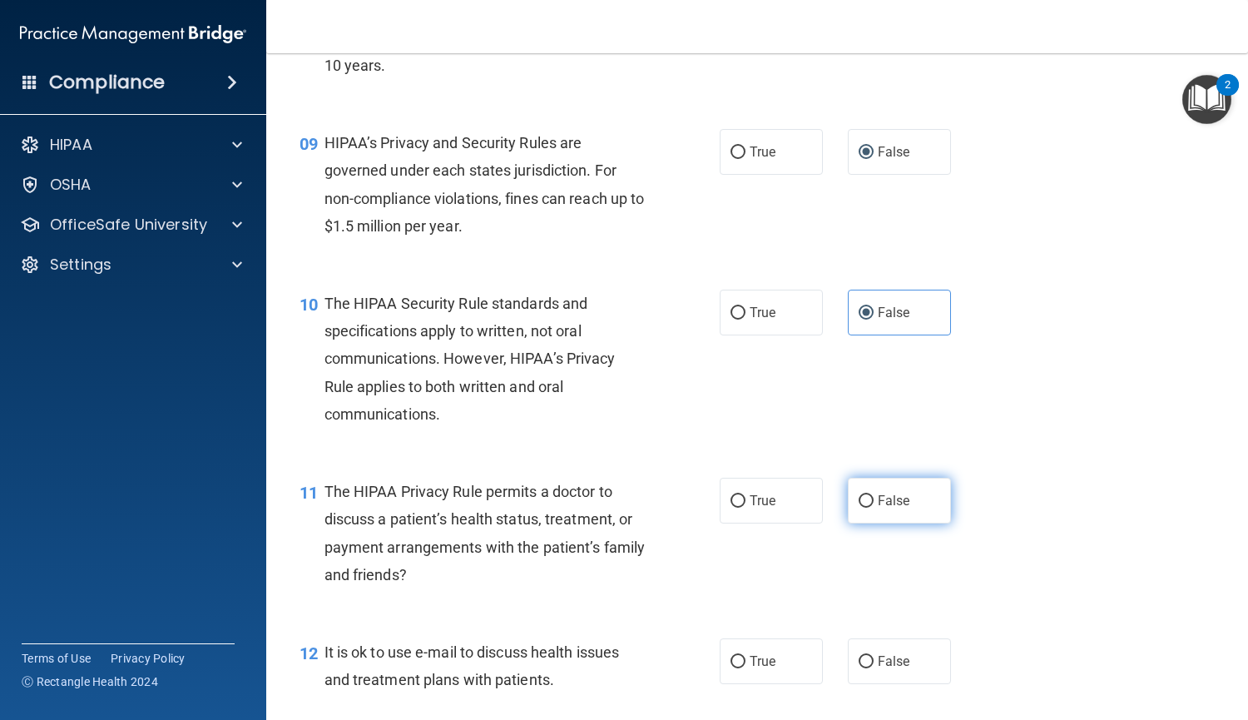
click at [862, 508] on input "False" at bounding box center [866, 501] width 15 height 12
radio input "true"
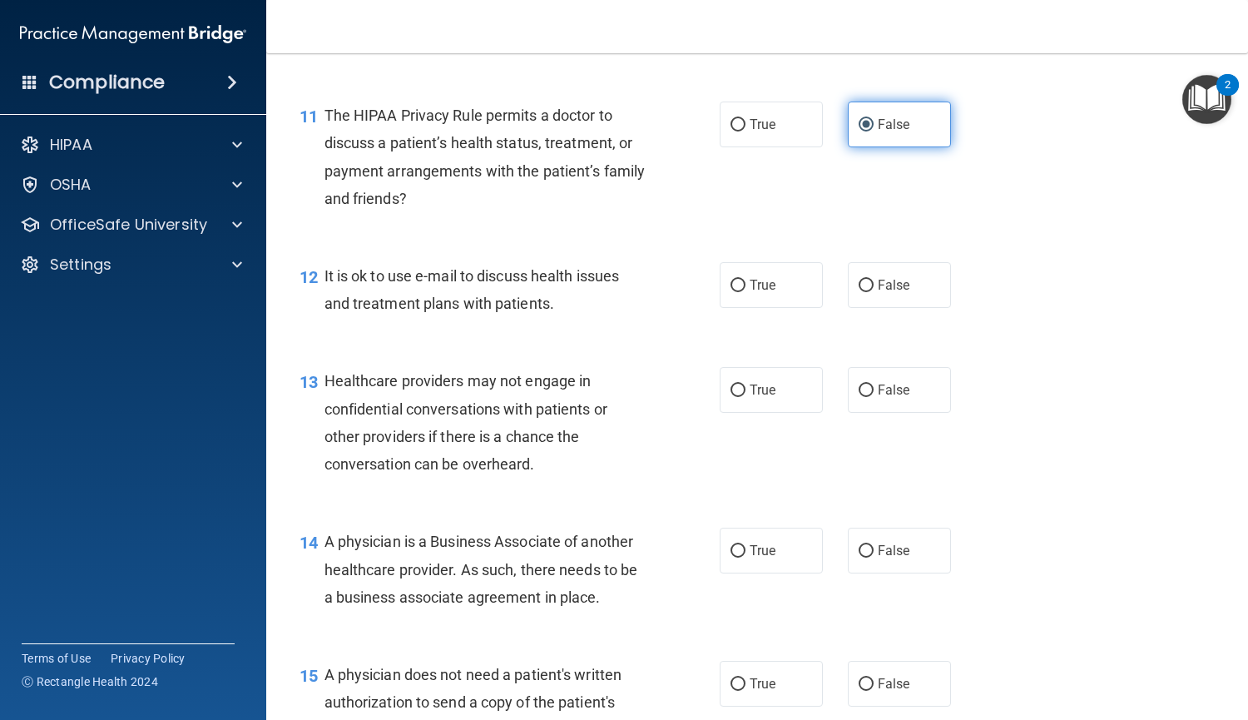
scroll to position [1637, 0]
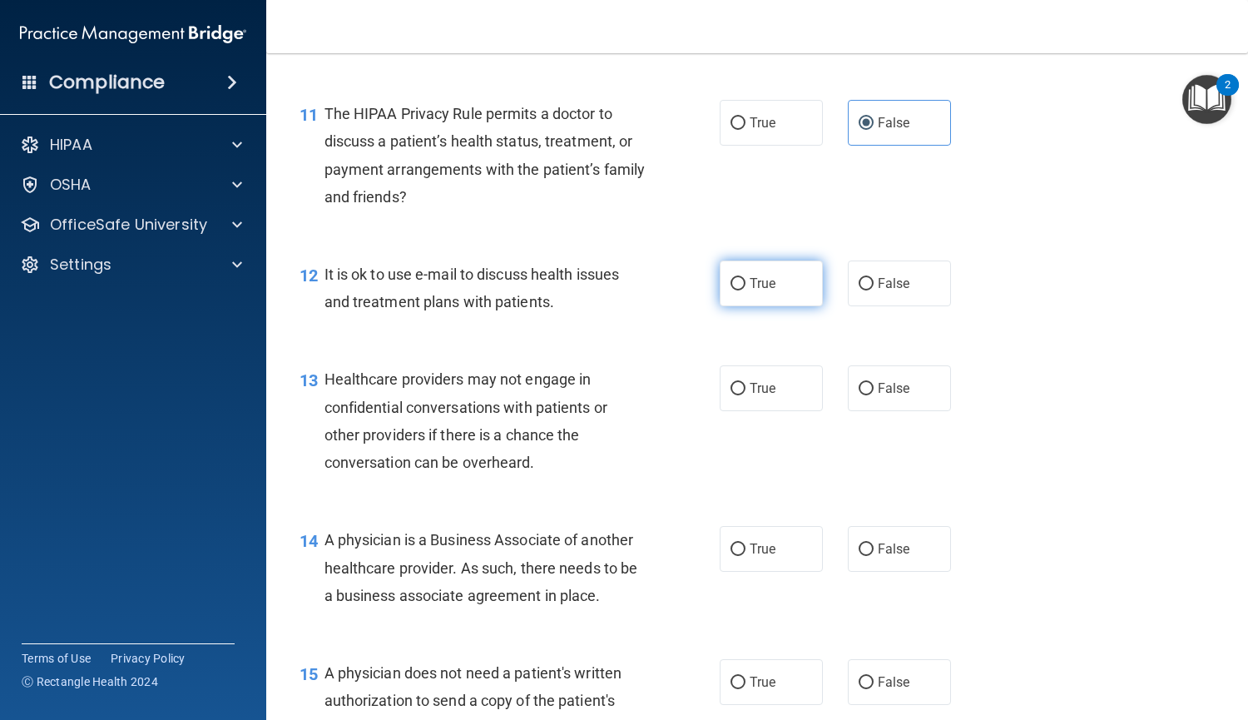
click at [727, 269] on label "True" at bounding box center [771, 283] width 103 height 46
click at [731, 278] on input "True" at bounding box center [738, 284] width 15 height 12
radio input "true"
click at [760, 397] on label "True" at bounding box center [771, 388] width 103 height 46
click at [746, 395] on input "True" at bounding box center [738, 389] width 15 height 12
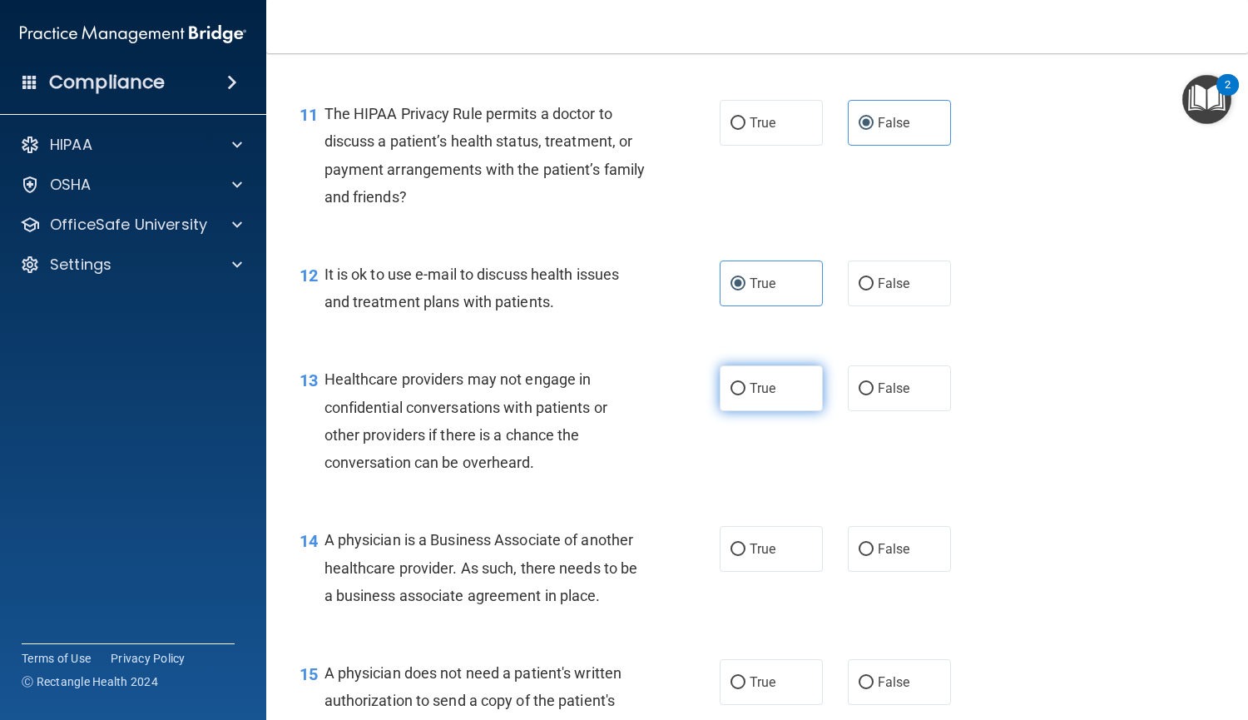
radio input "true"
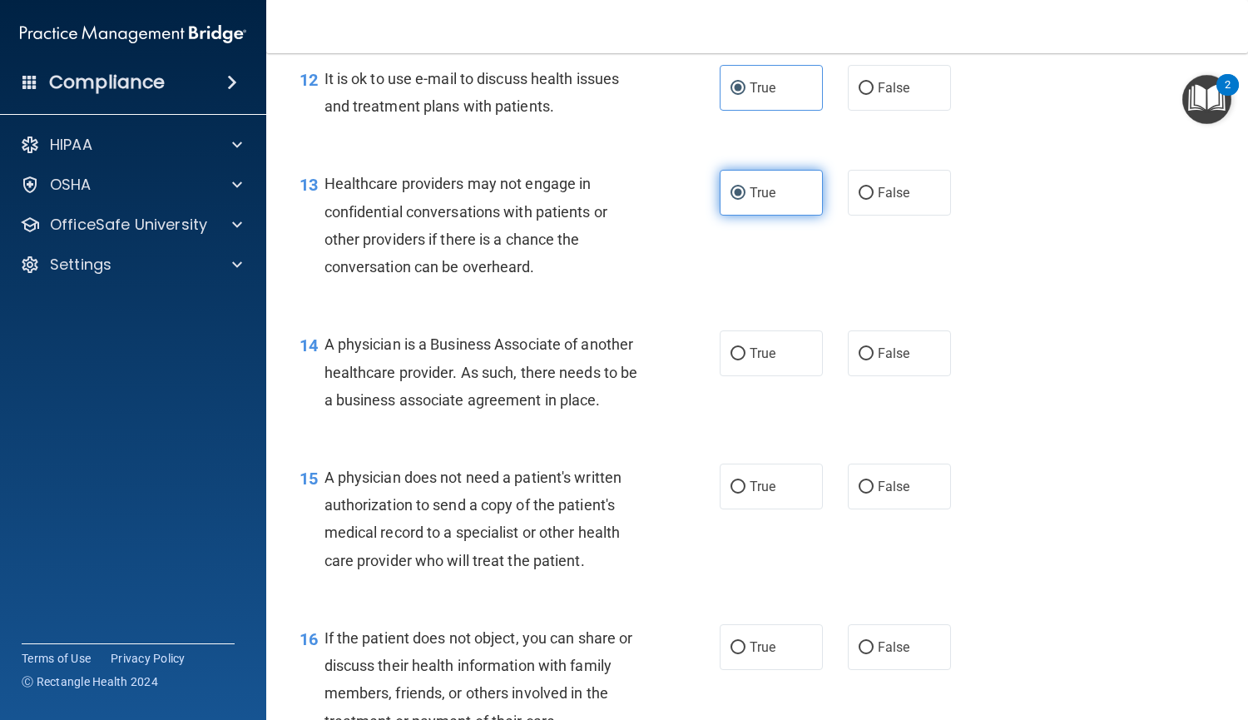
scroll to position [1833, 0]
click at [750, 353] on span "True" at bounding box center [763, 353] width 26 height 16
click at [746, 353] on input "True" at bounding box center [738, 353] width 15 height 12
radio input "true"
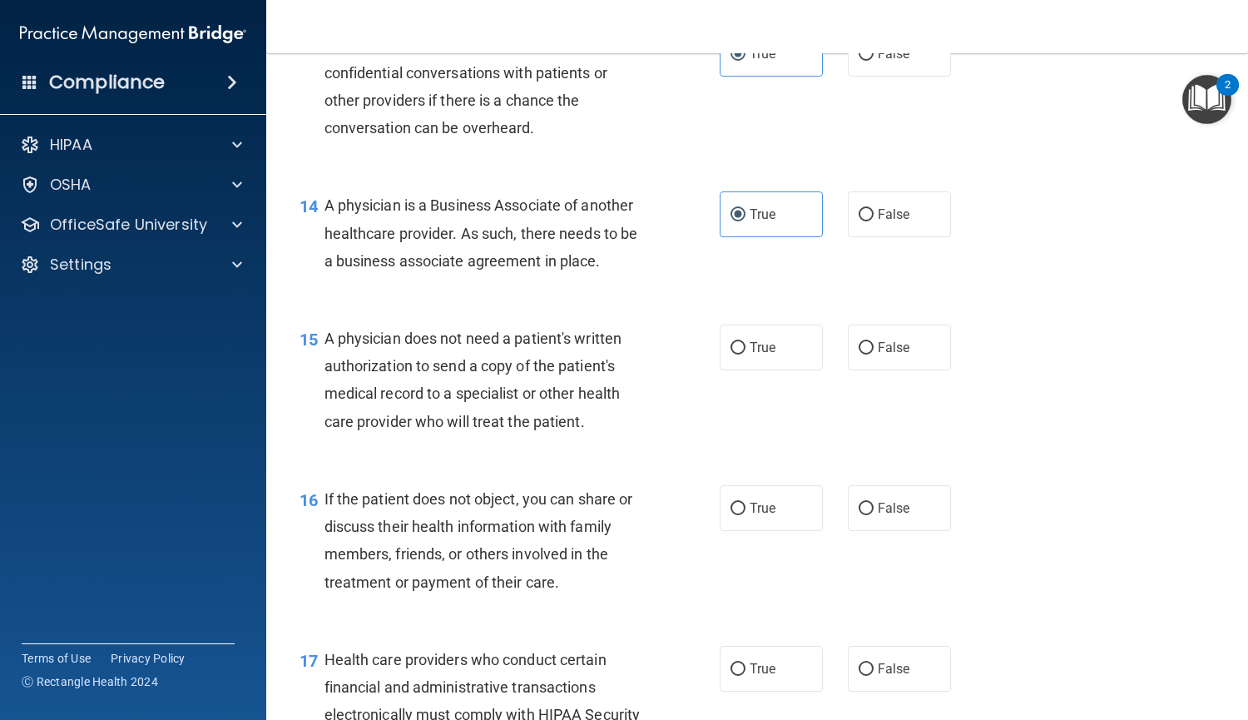
scroll to position [1972, 0]
click at [736, 348] on input "True" at bounding box center [738, 347] width 15 height 12
radio input "true"
click at [731, 502] on input "True" at bounding box center [738, 508] width 15 height 12
radio input "true"
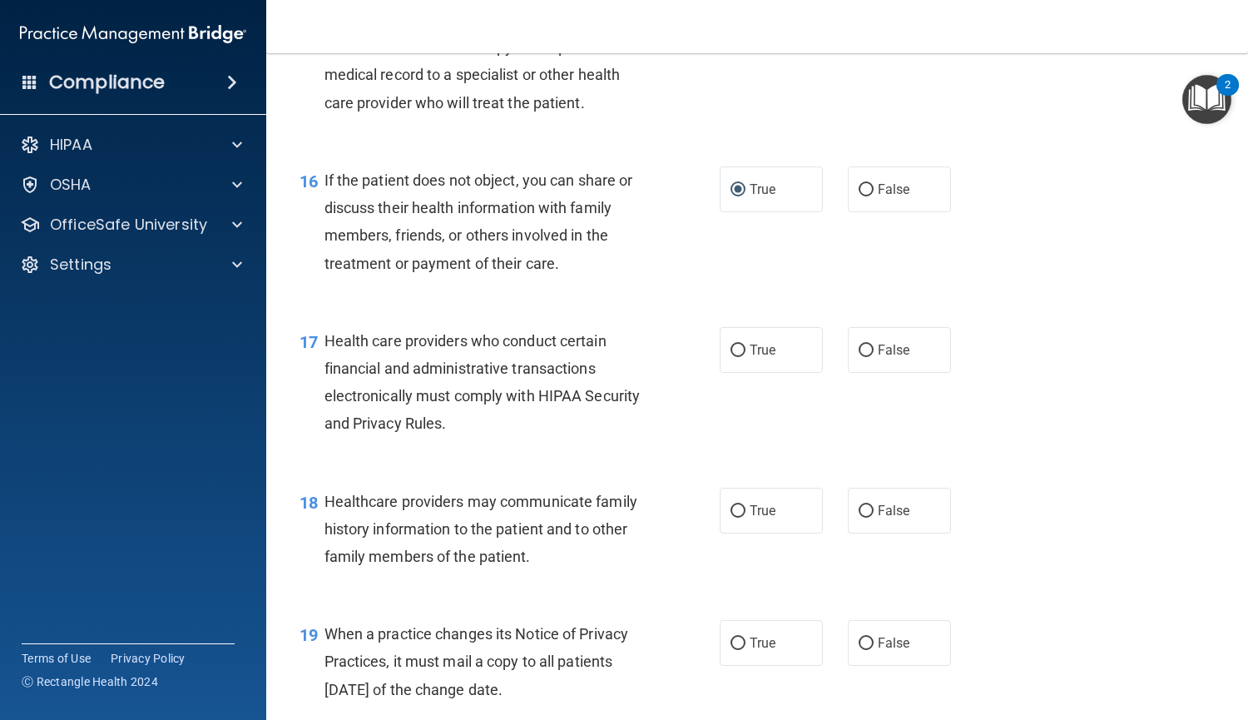
scroll to position [2295, 0]
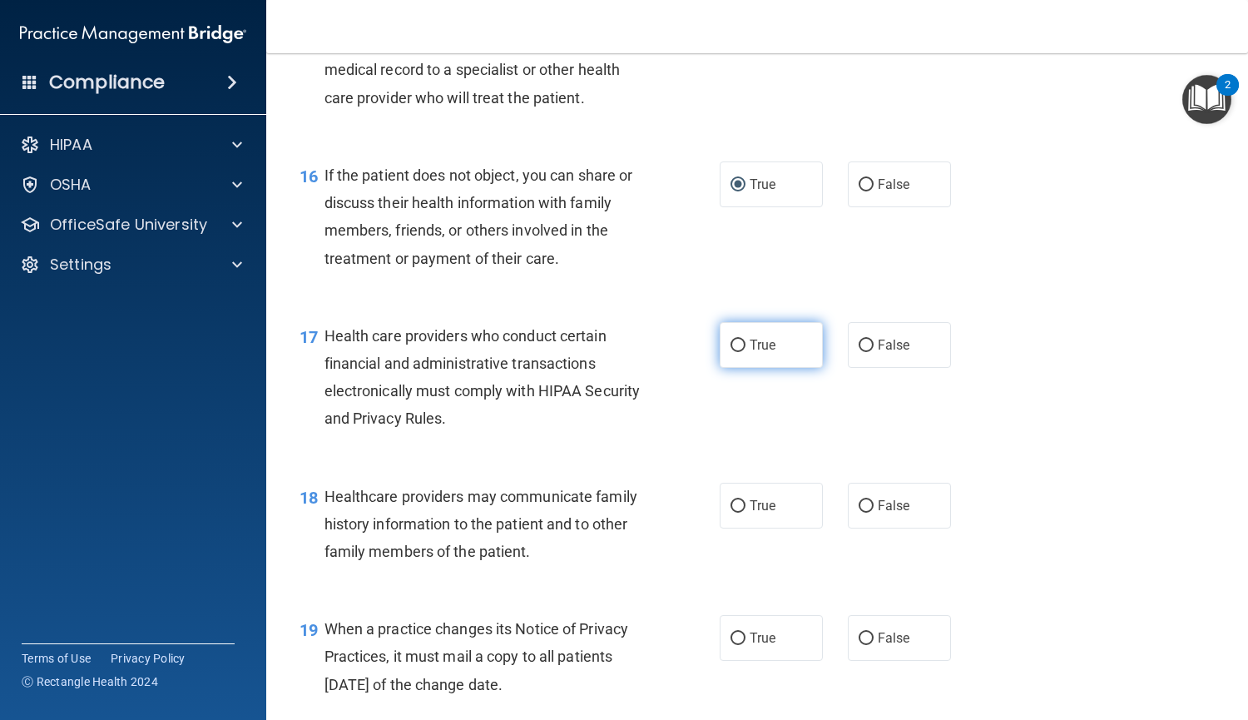
click at [739, 339] on label "True" at bounding box center [771, 345] width 103 height 46
click at [739, 340] on input "True" at bounding box center [738, 346] width 15 height 12
radio input "true"
click at [731, 512] on input "True" at bounding box center [738, 506] width 15 height 12
radio input "true"
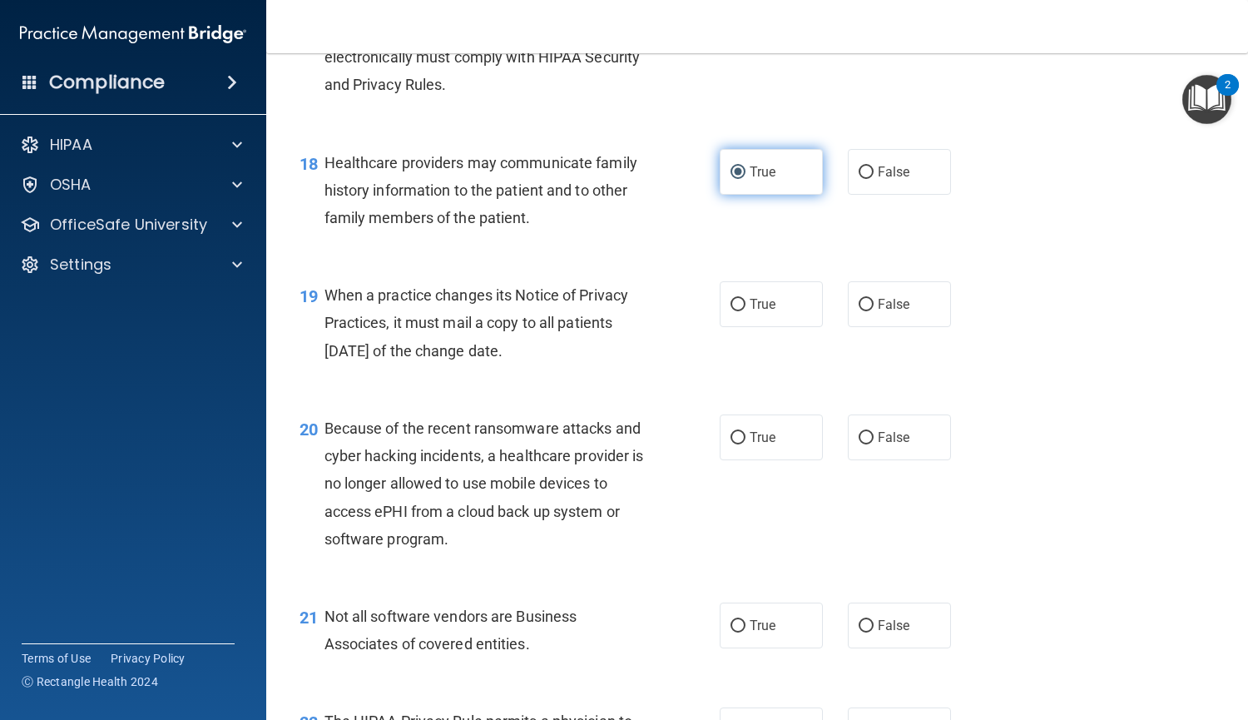
scroll to position [2637, 0]
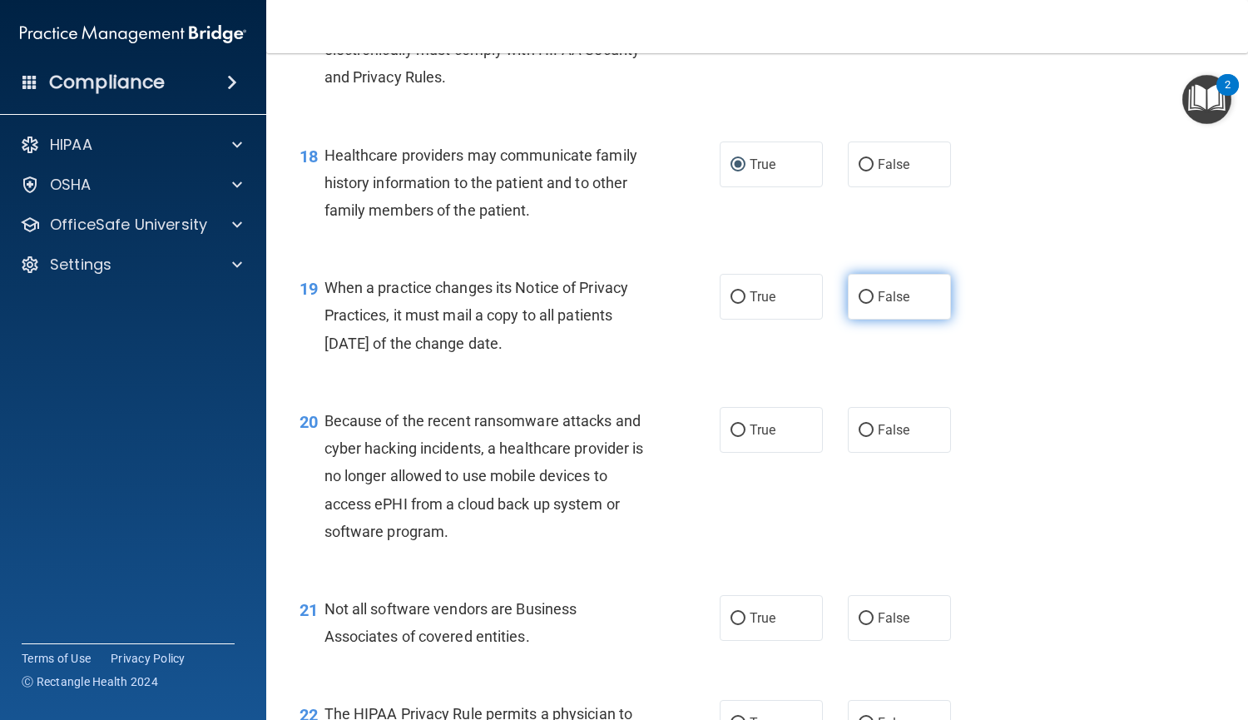
click at [901, 304] on span "False" at bounding box center [894, 297] width 32 height 16
click at [874, 304] on input "False" at bounding box center [866, 297] width 15 height 12
radio input "true"
click at [879, 441] on label "False" at bounding box center [899, 430] width 103 height 46
click at [874, 437] on input "False" at bounding box center [866, 430] width 15 height 12
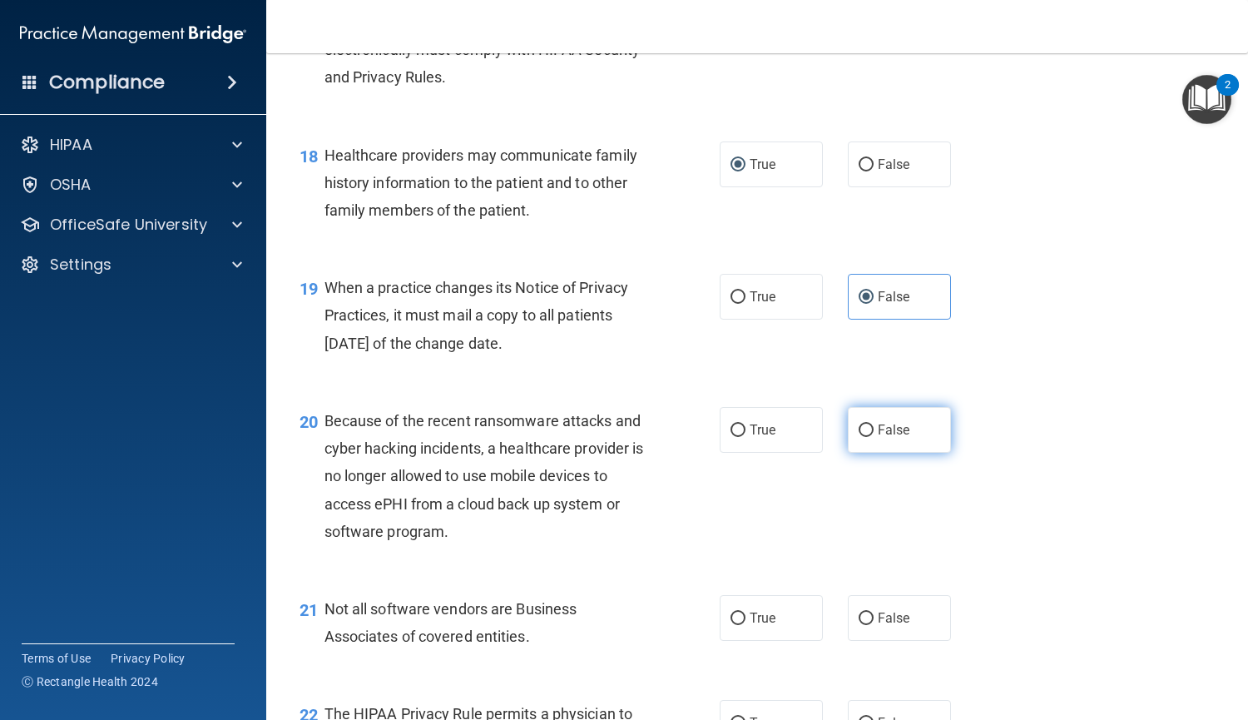
radio input "true"
click at [781, 631] on label "True" at bounding box center [771, 618] width 103 height 46
click at [746, 625] on input "True" at bounding box center [738, 619] width 15 height 12
radio input "true"
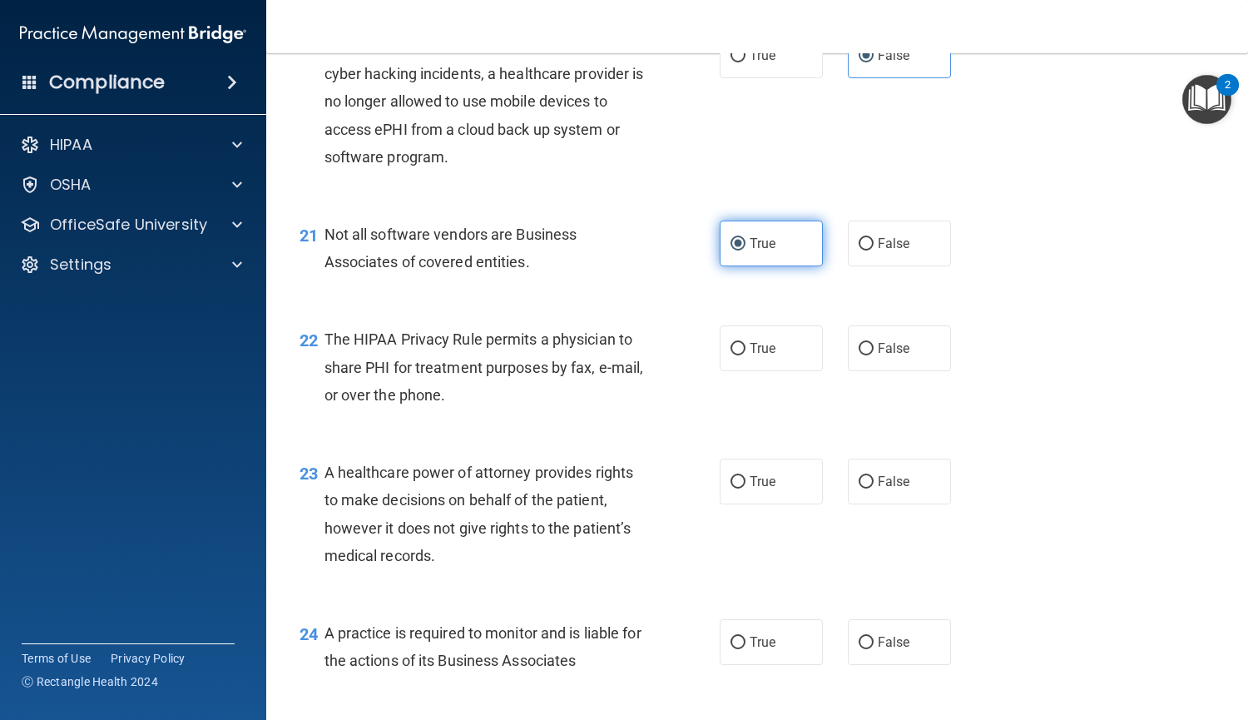
scroll to position [3020, 0]
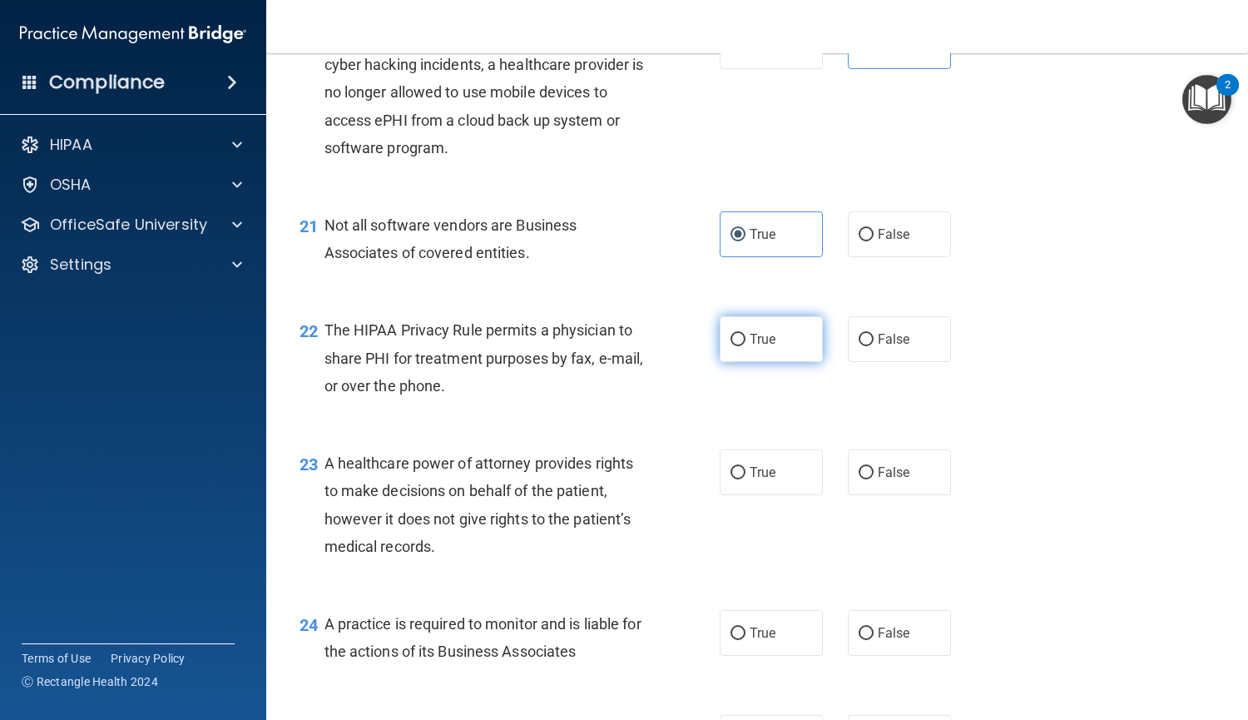
click at [752, 340] on span "True" at bounding box center [763, 339] width 26 height 16
click at [746, 340] on input "True" at bounding box center [738, 340] width 15 height 12
radio input "true"
click at [739, 478] on label "True" at bounding box center [771, 472] width 103 height 46
click at [739, 478] on input "True" at bounding box center [738, 473] width 15 height 12
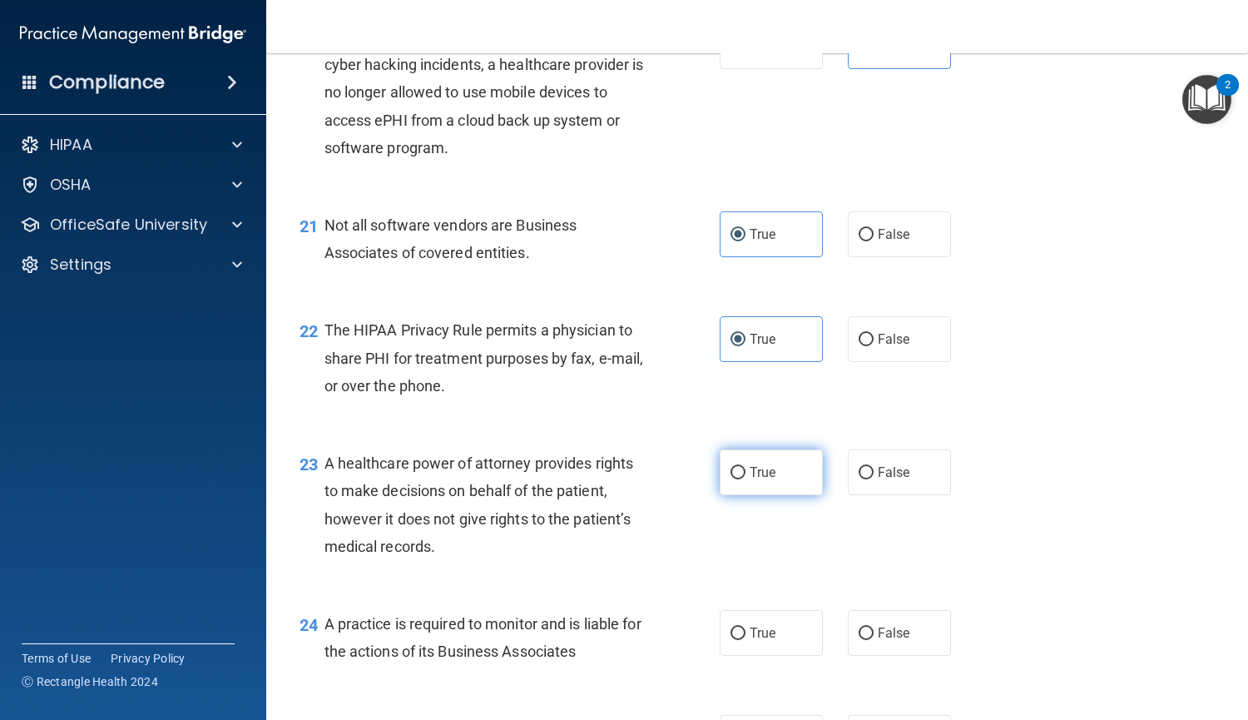
radio input "true"
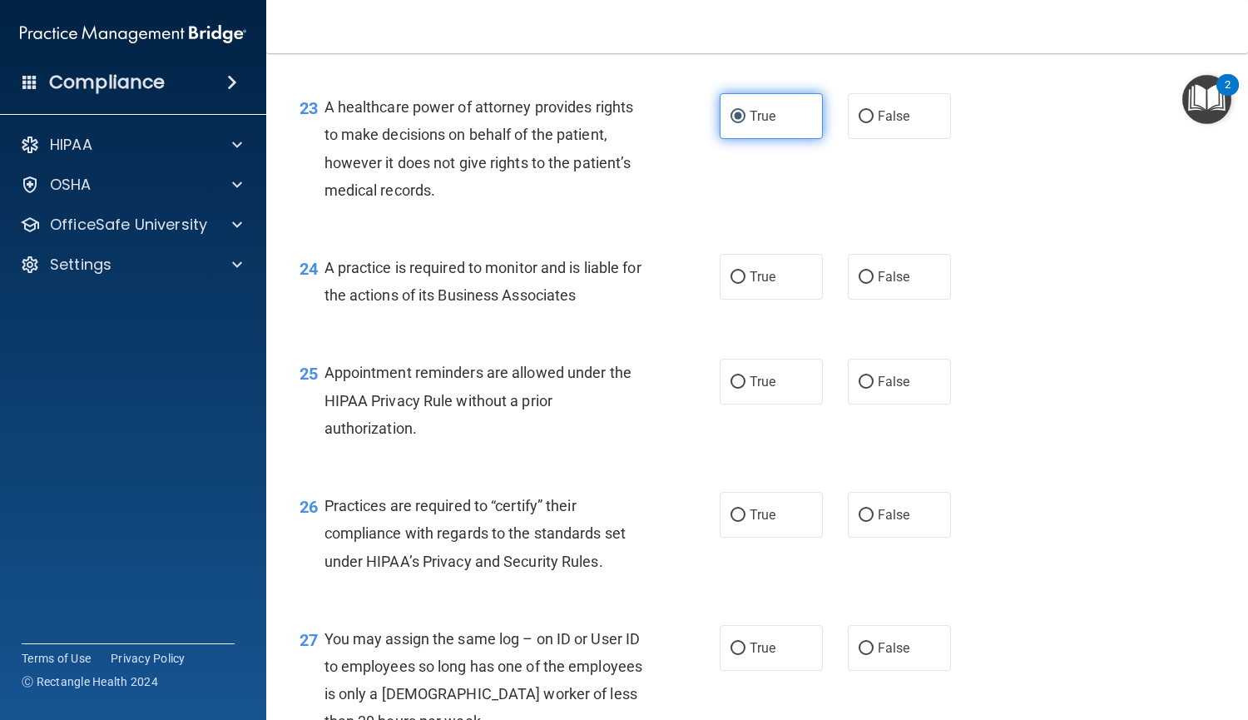
scroll to position [3379, 0]
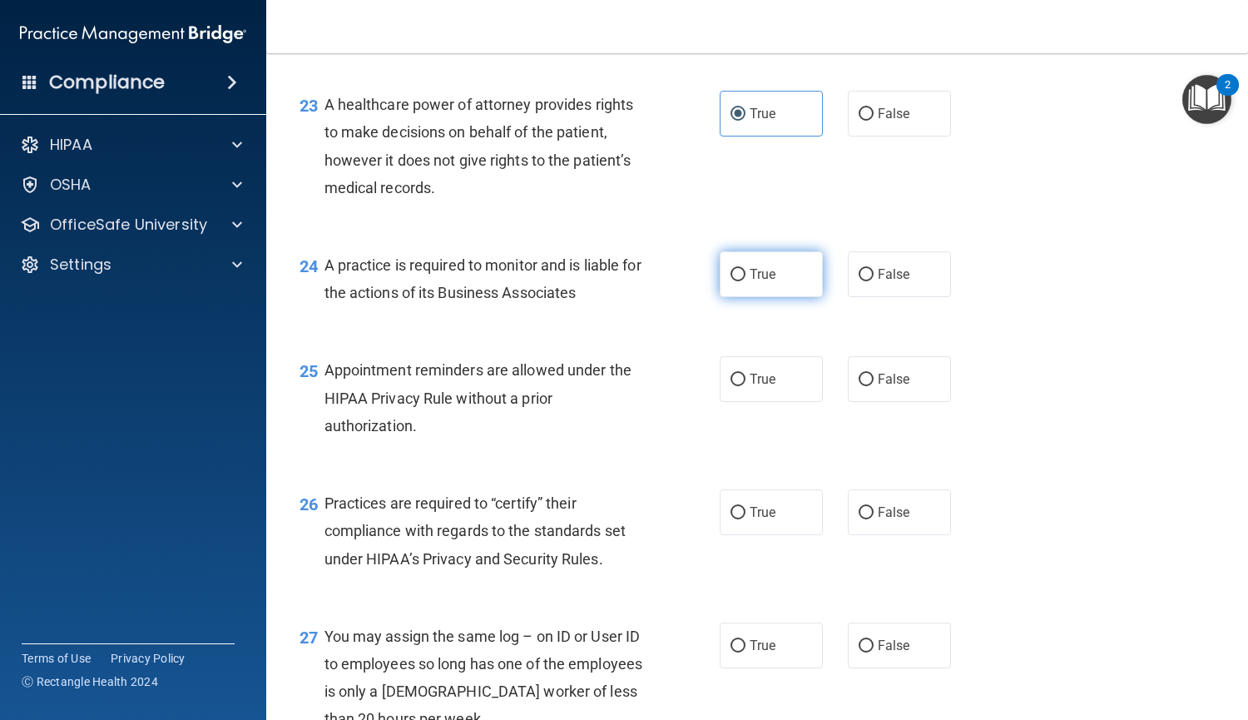
click at [731, 264] on label "True" at bounding box center [771, 274] width 103 height 46
click at [731, 269] on input "True" at bounding box center [738, 275] width 15 height 12
radio input "true"
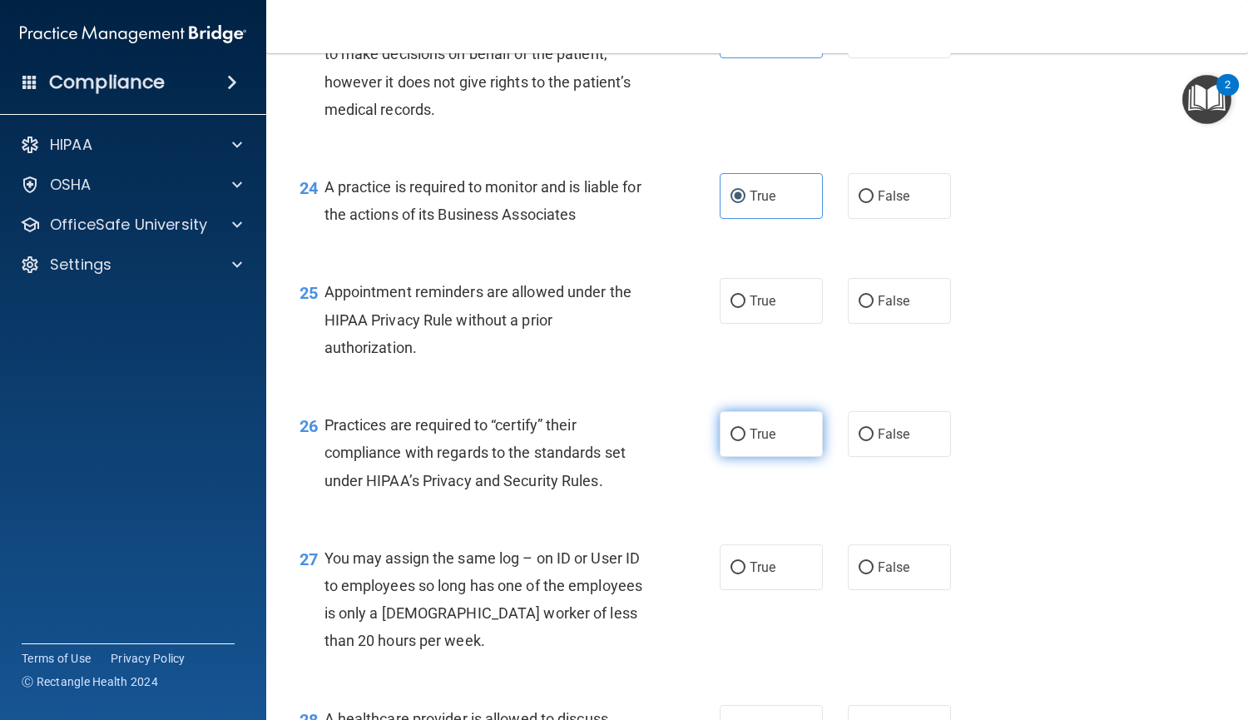
scroll to position [3464, 0]
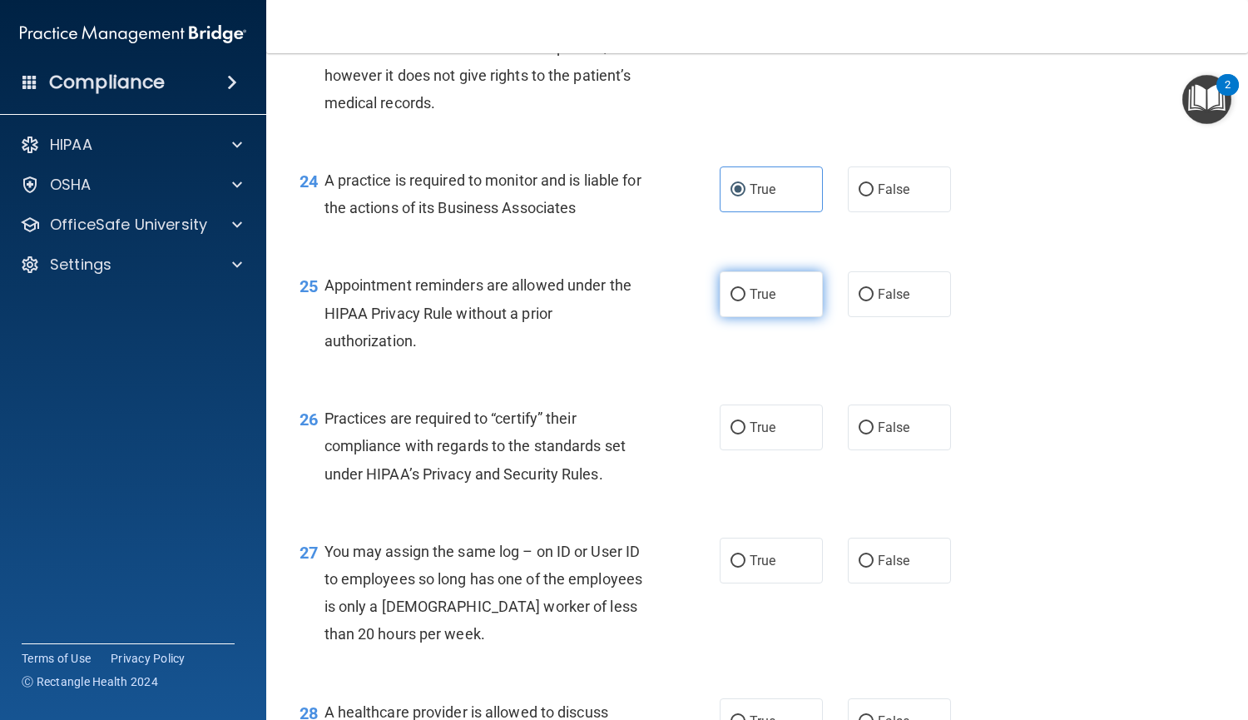
click at [737, 309] on label "True" at bounding box center [771, 294] width 103 height 46
click at [737, 301] on input "True" at bounding box center [738, 295] width 15 height 12
radio input "true"
click at [863, 430] on input "False" at bounding box center [866, 428] width 15 height 12
radio input "true"
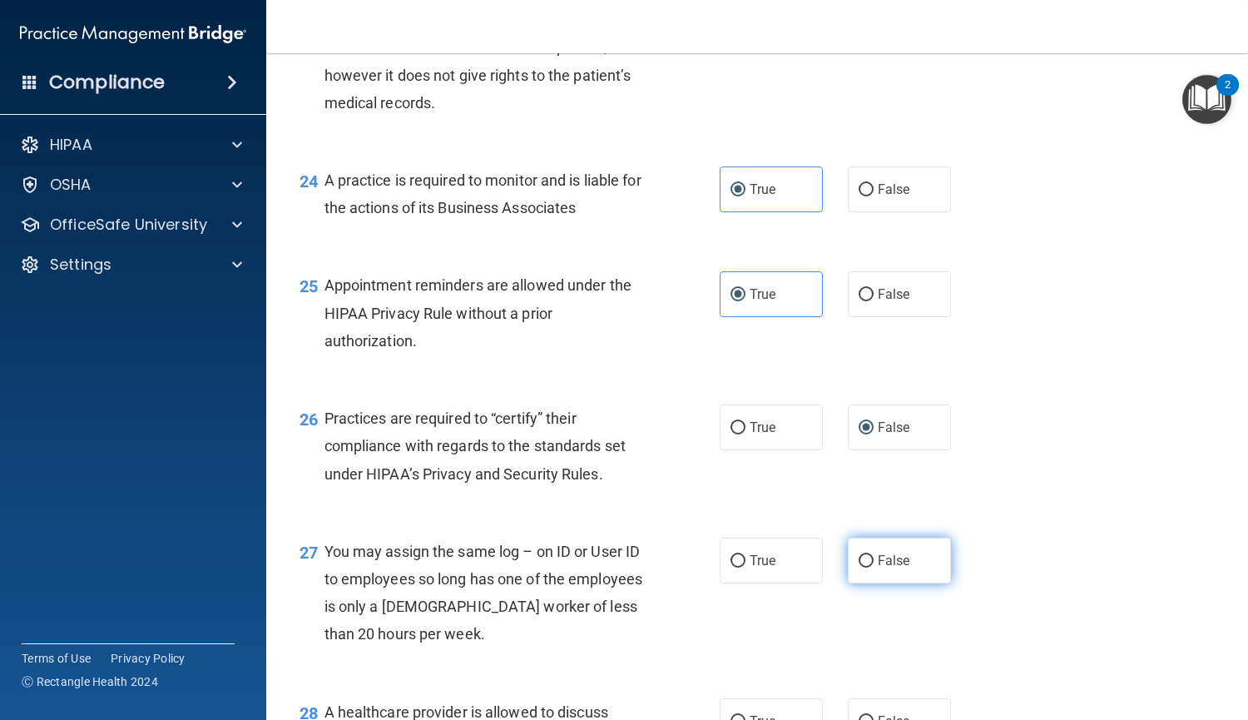
click at [863, 564] on input "False" at bounding box center [866, 561] width 15 height 12
radio input "true"
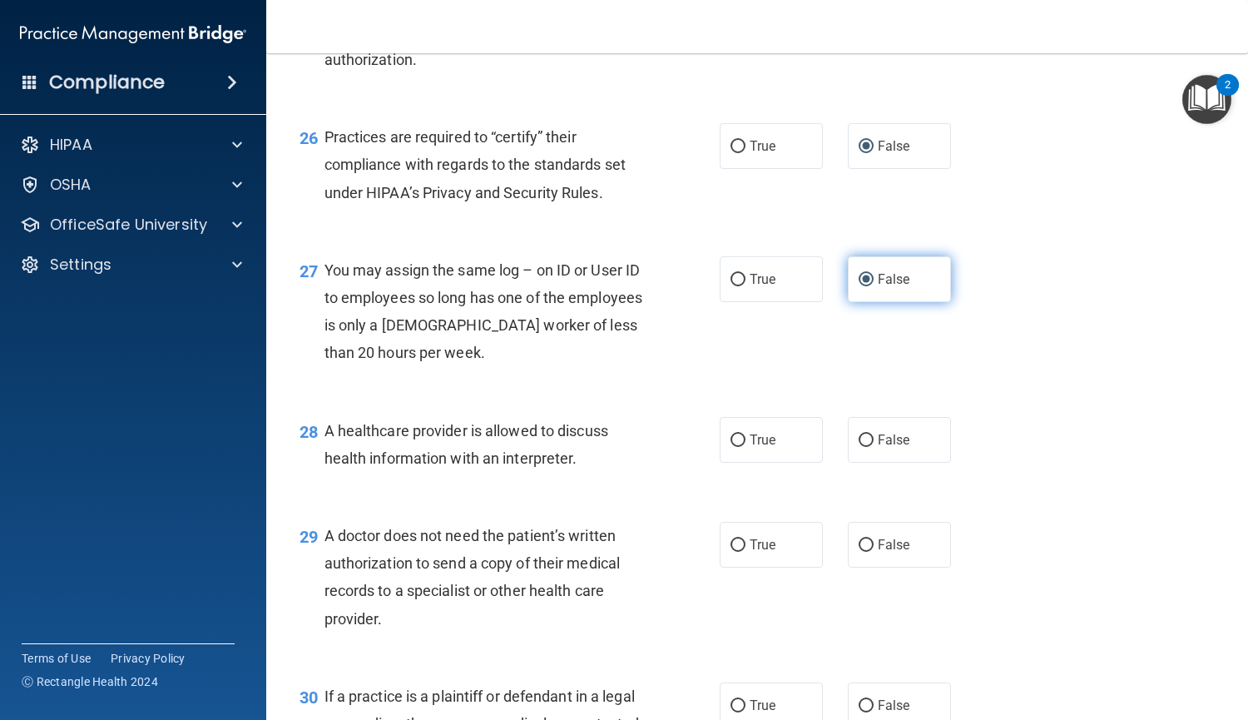
scroll to position [3748, 0]
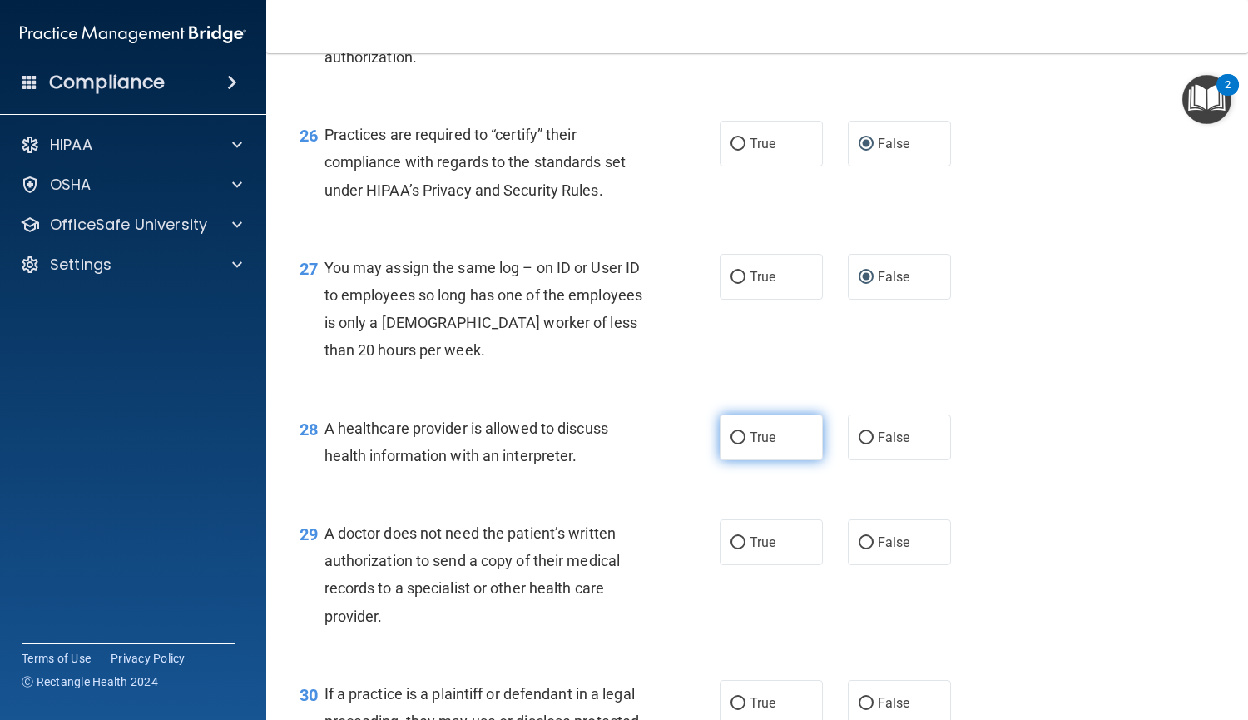
click at [766, 442] on span "True" at bounding box center [763, 437] width 26 height 16
click at [746, 442] on input "True" at bounding box center [738, 438] width 15 height 12
radio input "true"
click at [756, 546] on span "True" at bounding box center [763, 542] width 26 height 16
click at [746, 546] on input "True" at bounding box center [738, 543] width 15 height 12
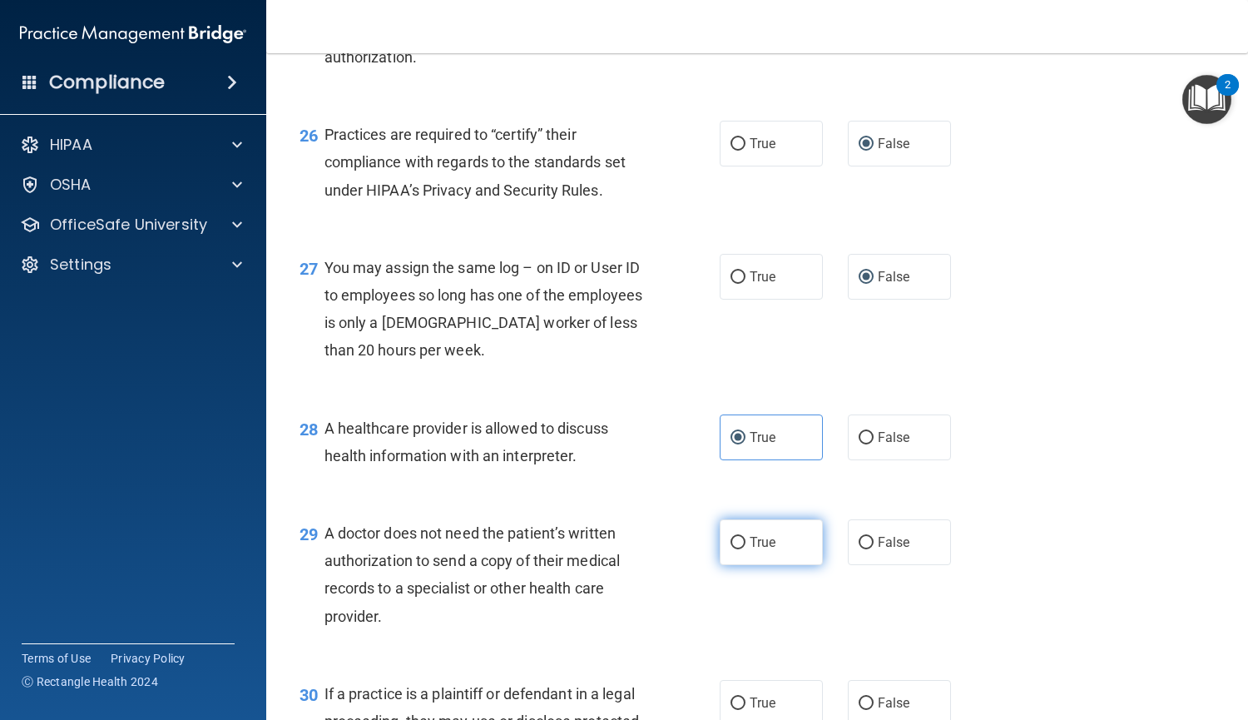
radio input "true"
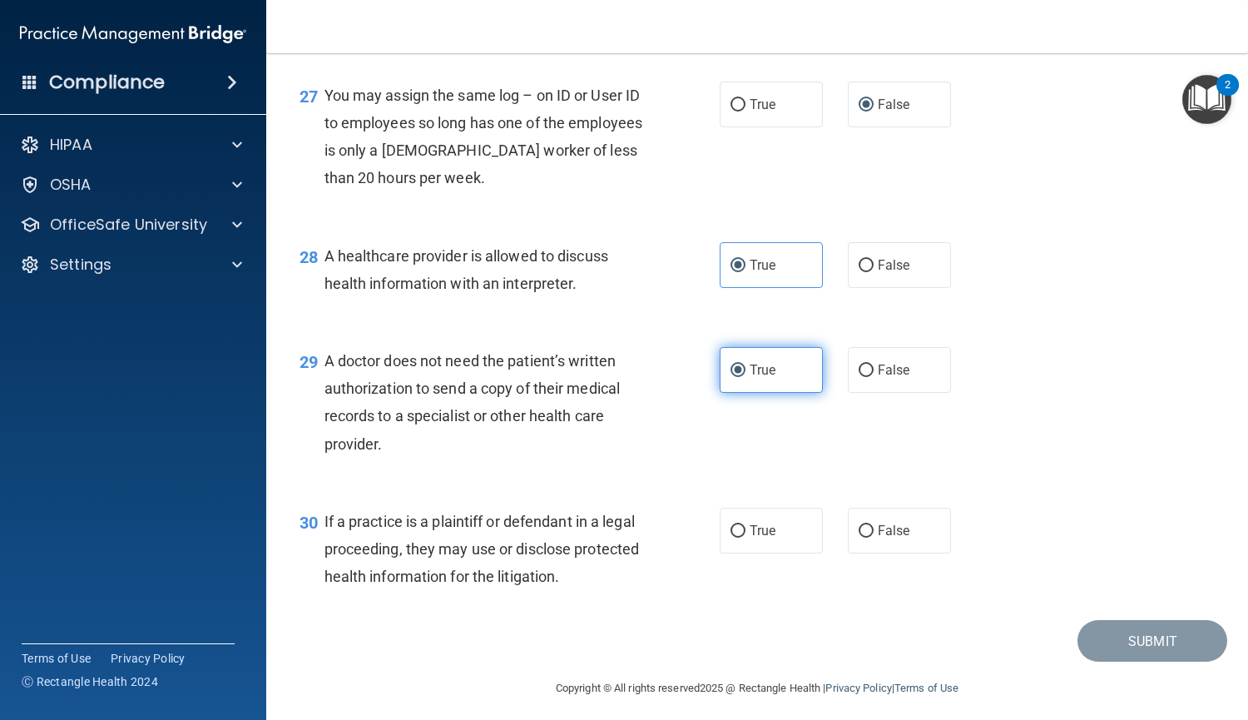
scroll to position [3929, 0]
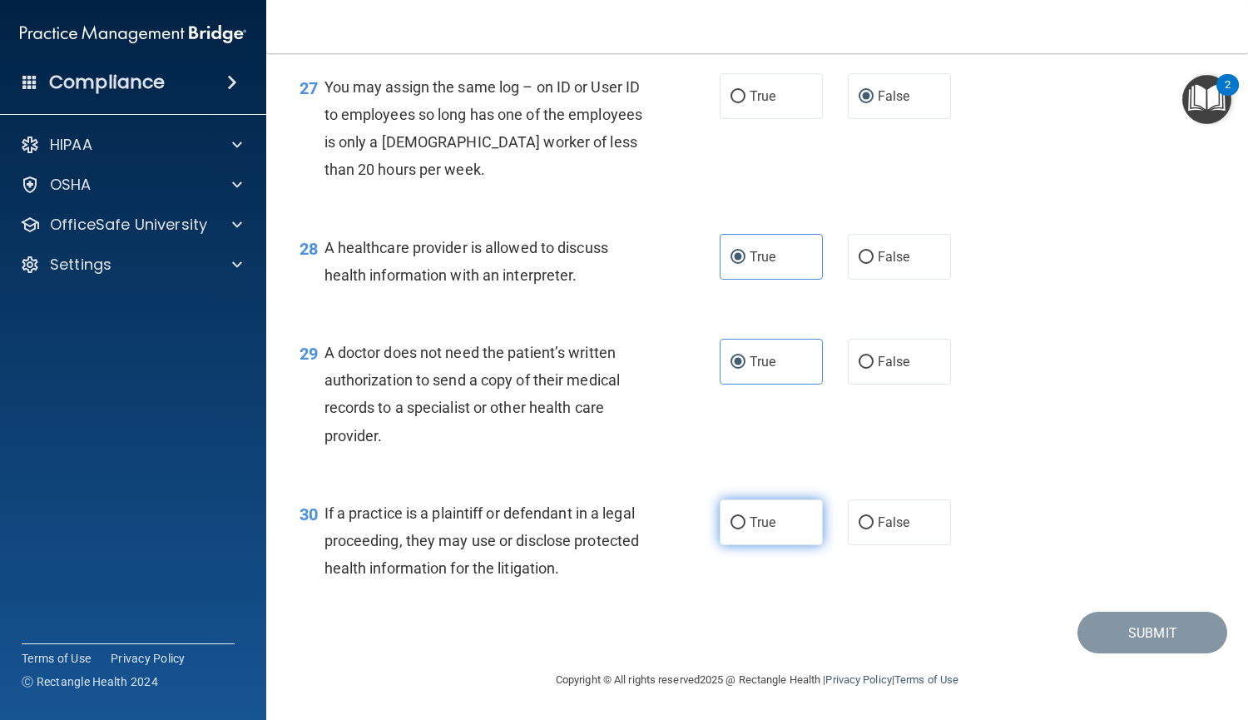
click at [742, 517] on label "True" at bounding box center [771, 522] width 103 height 46
click at [742, 517] on input "True" at bounding box center [738, 523] width 15 height 12
radio input "true"
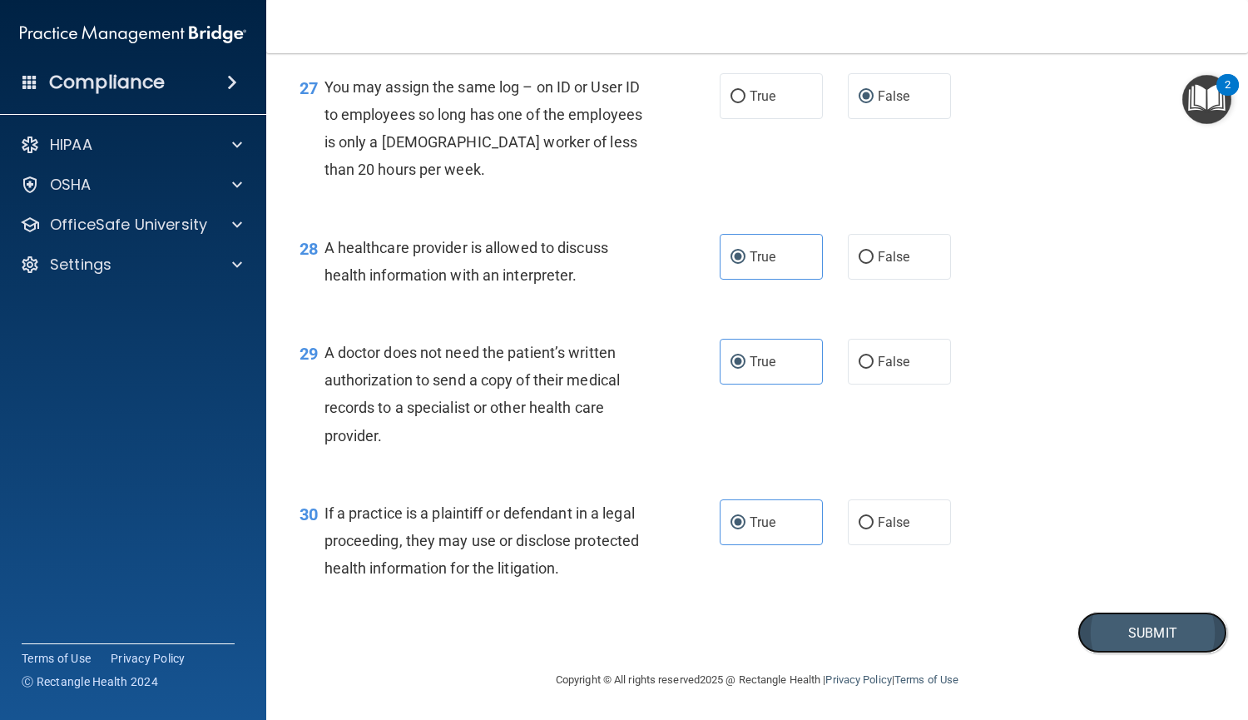
click at [1192, 643] on button "Submit" at bounding box center [1153, 633] width 150 height 42
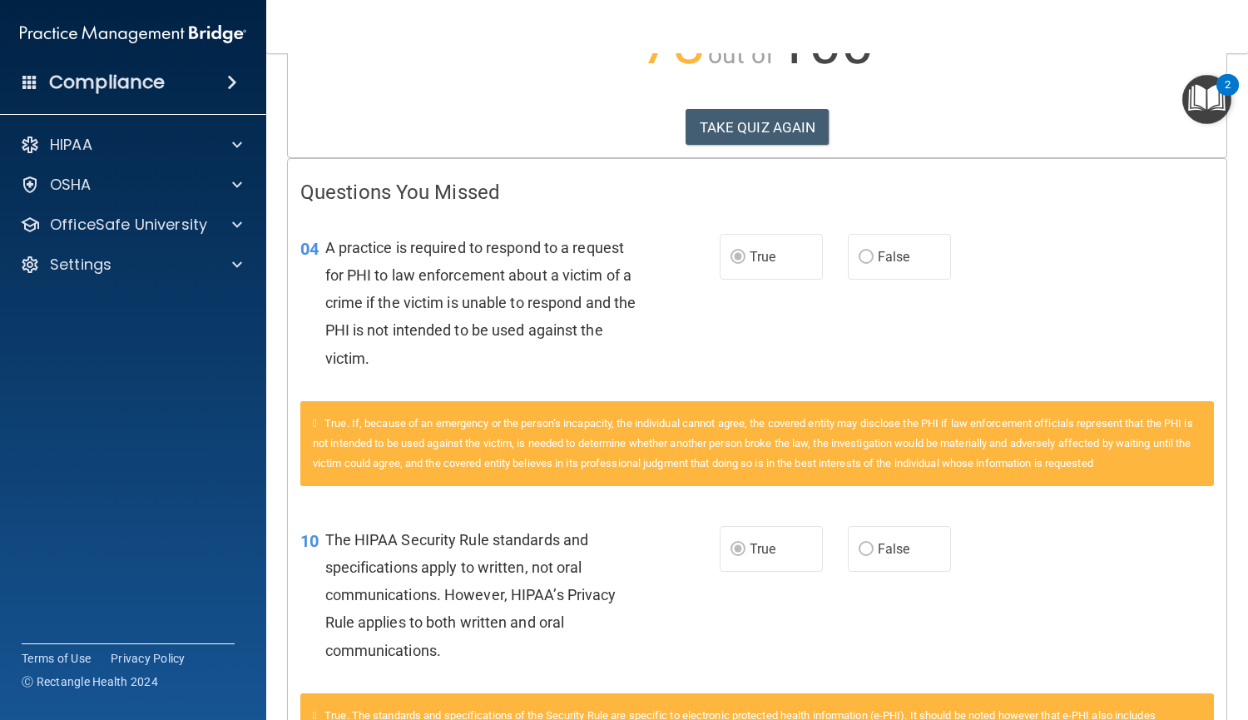
scroll to position [222, 0]
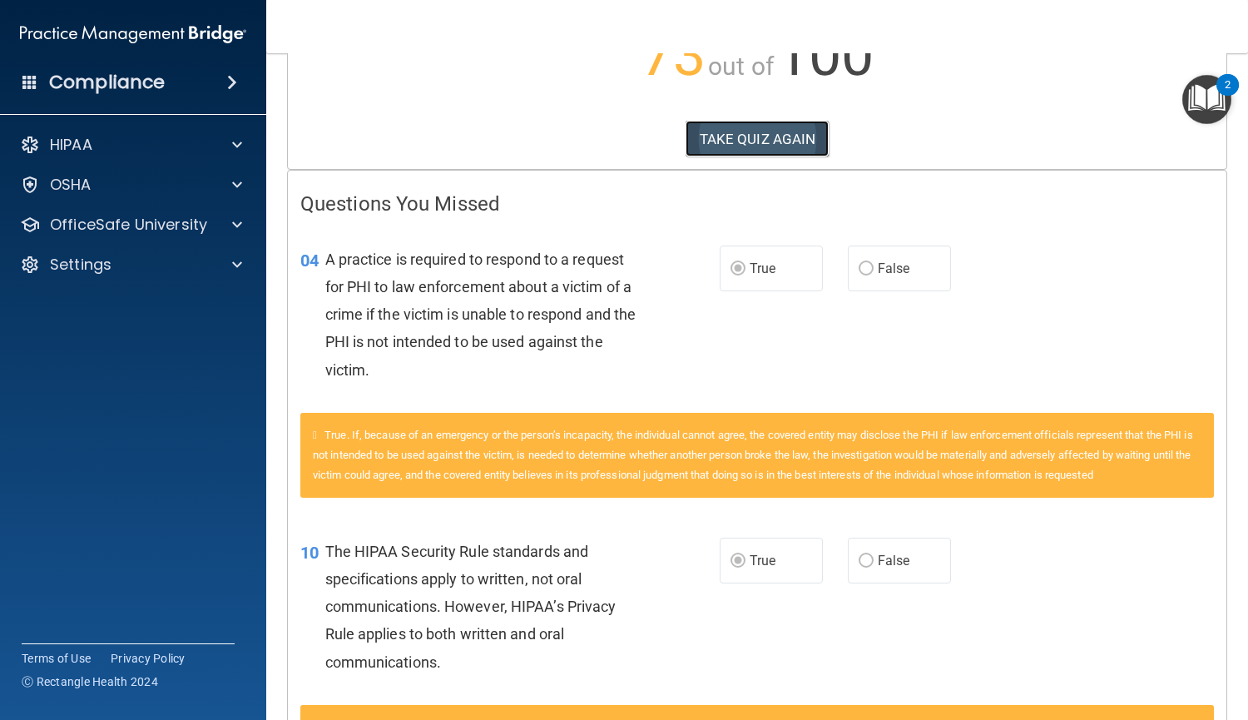
click at [710, 139] on button "TAKE QUIZ AGAIN" at bounding box center [758, 139] width 144 height 37
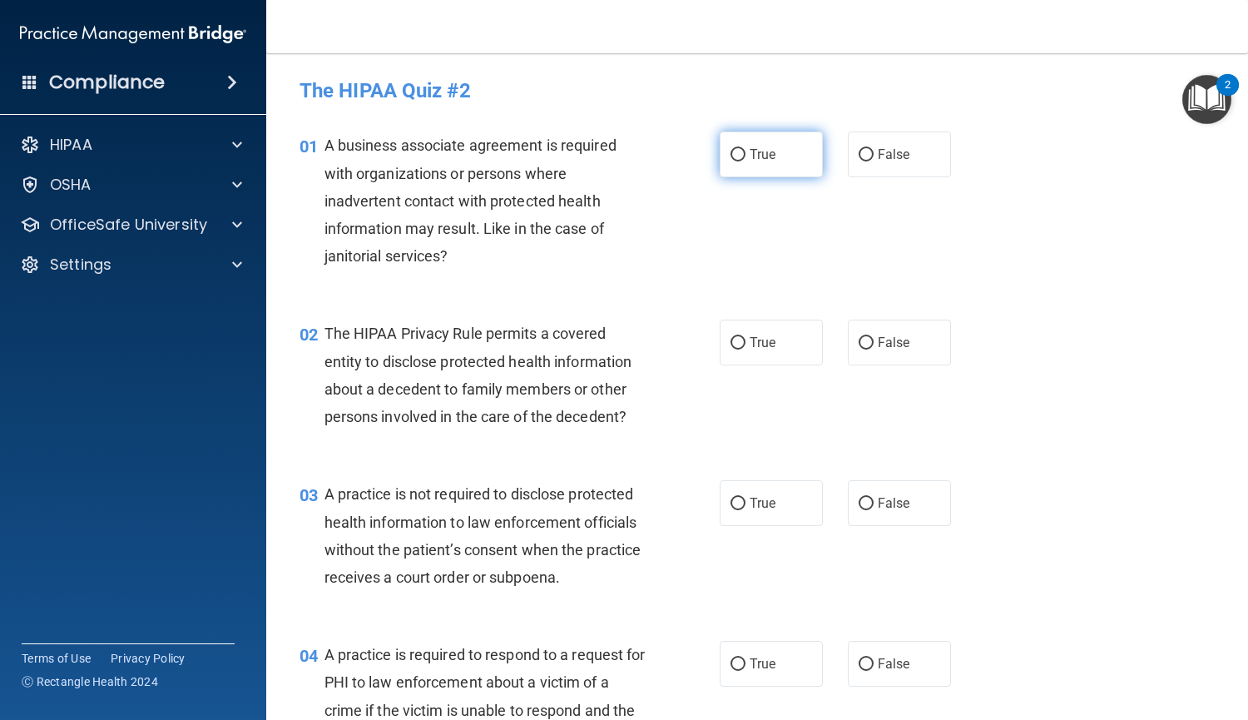
click at [735, 156] on input "True" at bounding box center [738, 155] width 15 height 12
radio input "true"
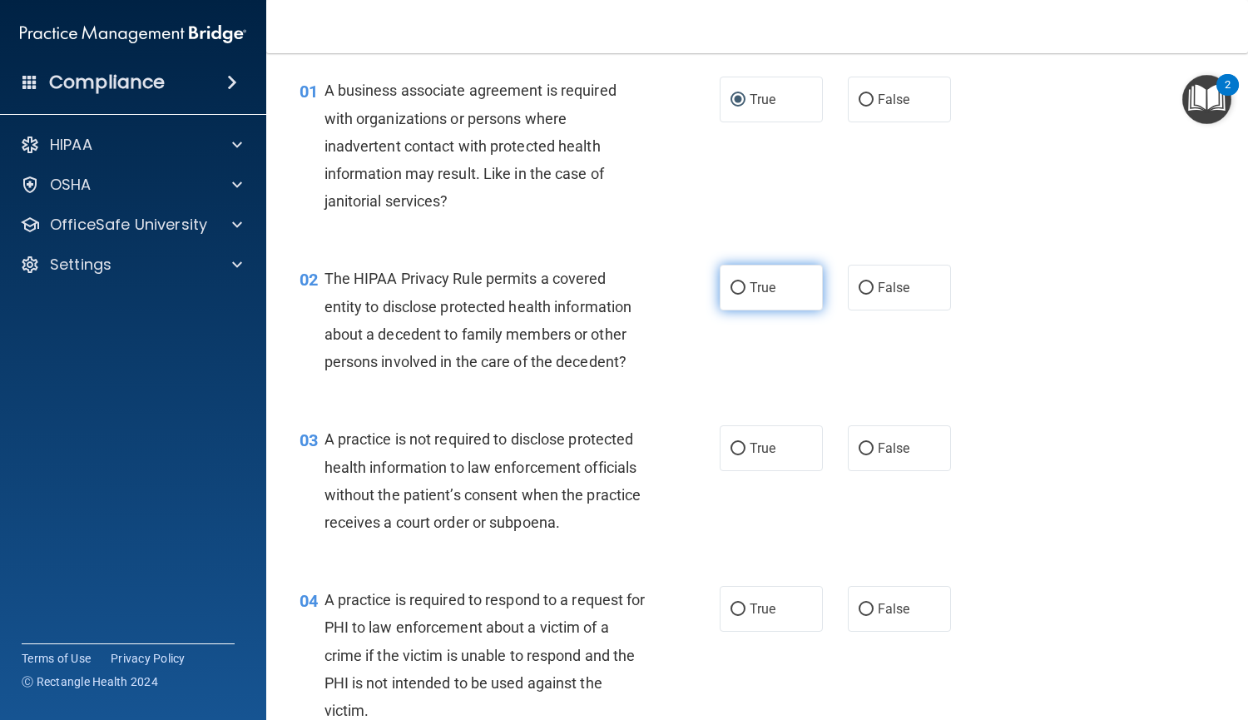
scroll to position [56, 0]
click at [762, 293] on span "True" at bounding box center [763, 287] width 26 height 16
click at [746, 293] on input "True" at bounding box center [738, 287] width 15 height 12
radio input "true"
click at [868, 463] on label "False" at bounding box center [899, 447] width 103 height 46
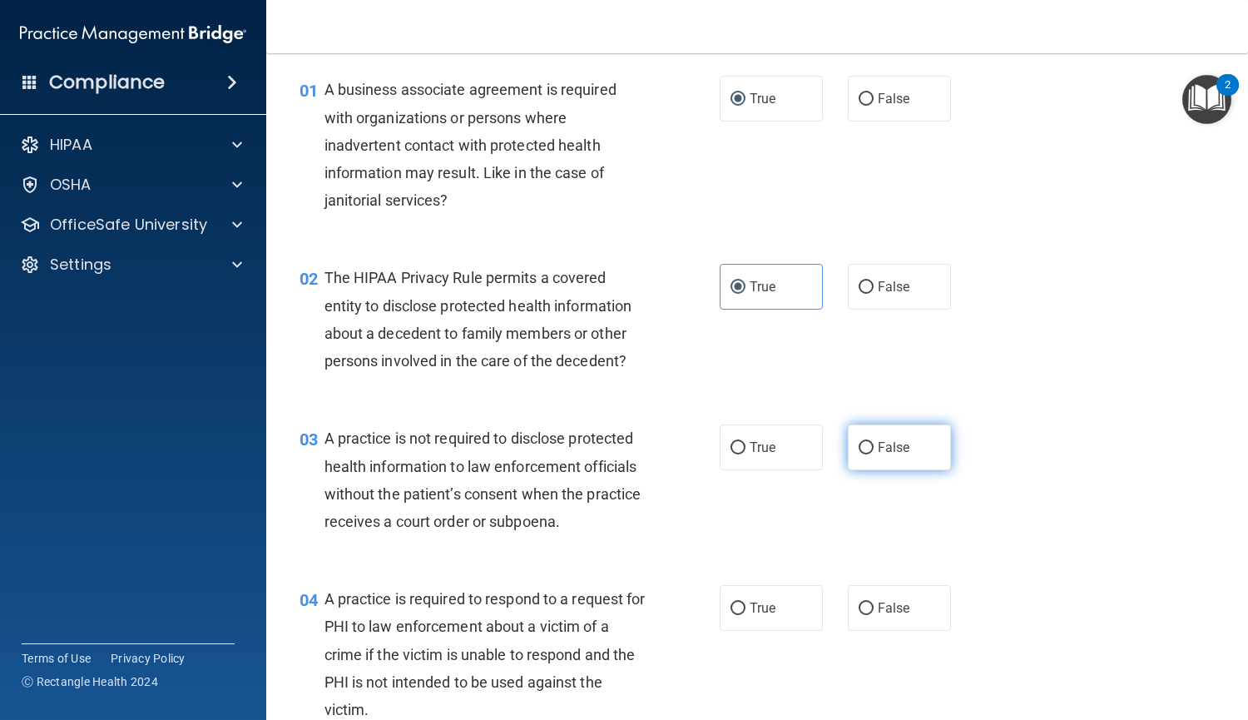
click at [868, 454] on input "False" at bounding box center [866, 448] width 15 height 12
radio input "true"
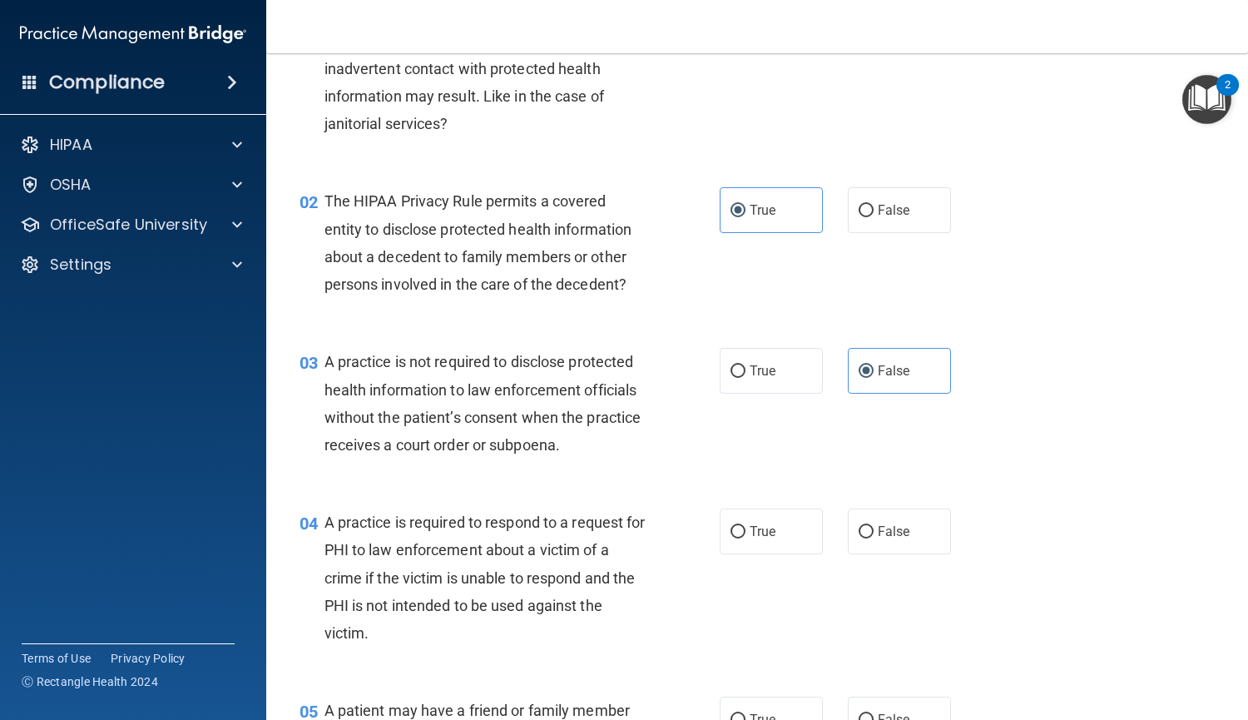
scroll to position [146, 0]
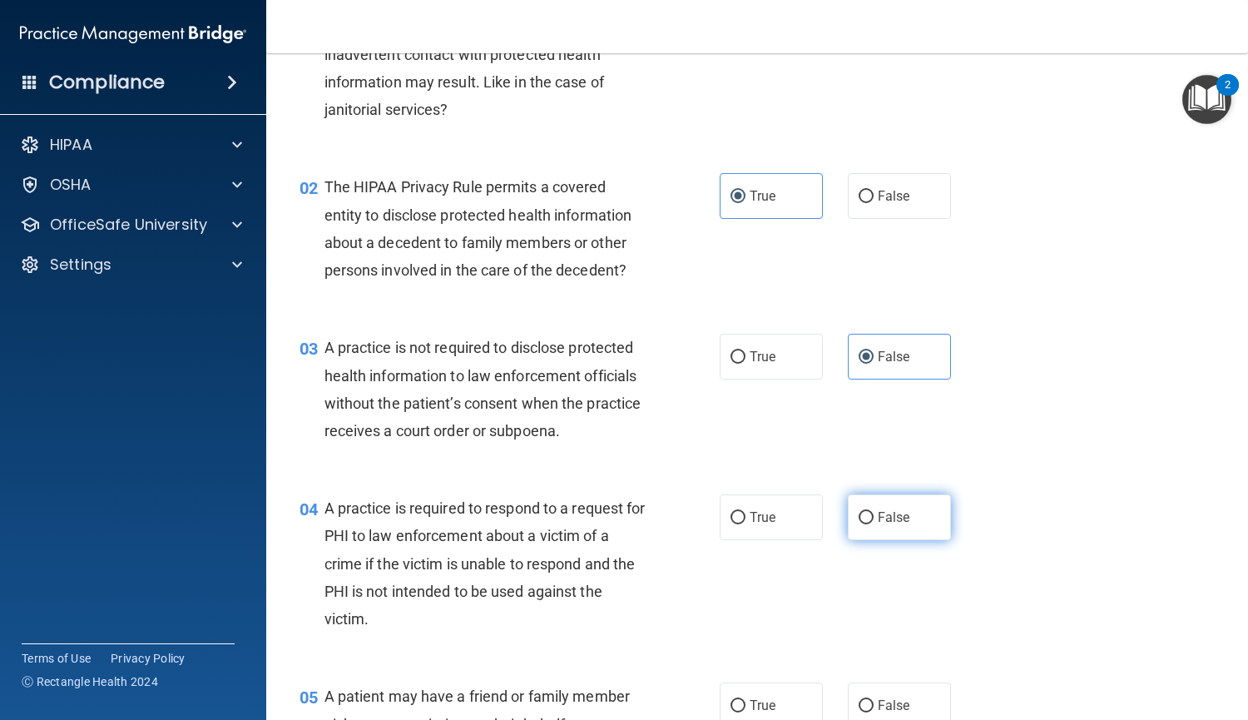
click at [850, 518] on label "False" at bounding box center [899, 517] width 103 height 46
click at [859, 518] on input "False" at bounding box center [866, 518] width 15 height 12
radio input "true"
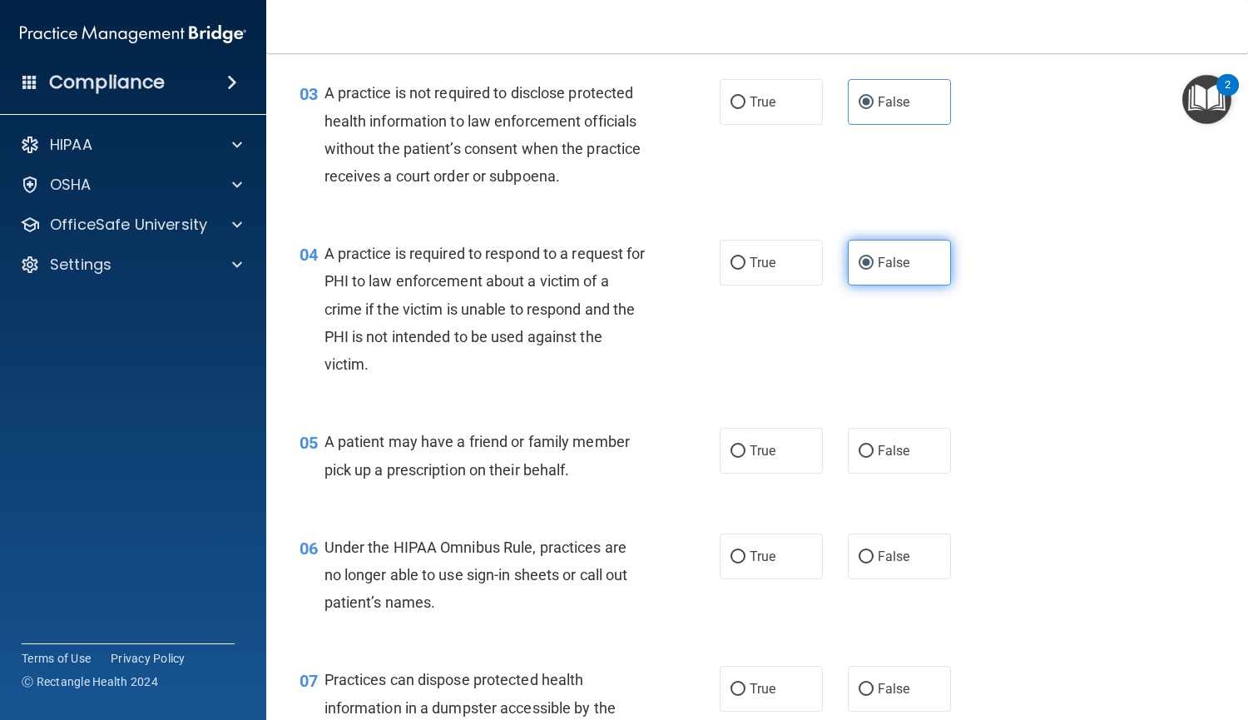
scroll to position [421, 0]
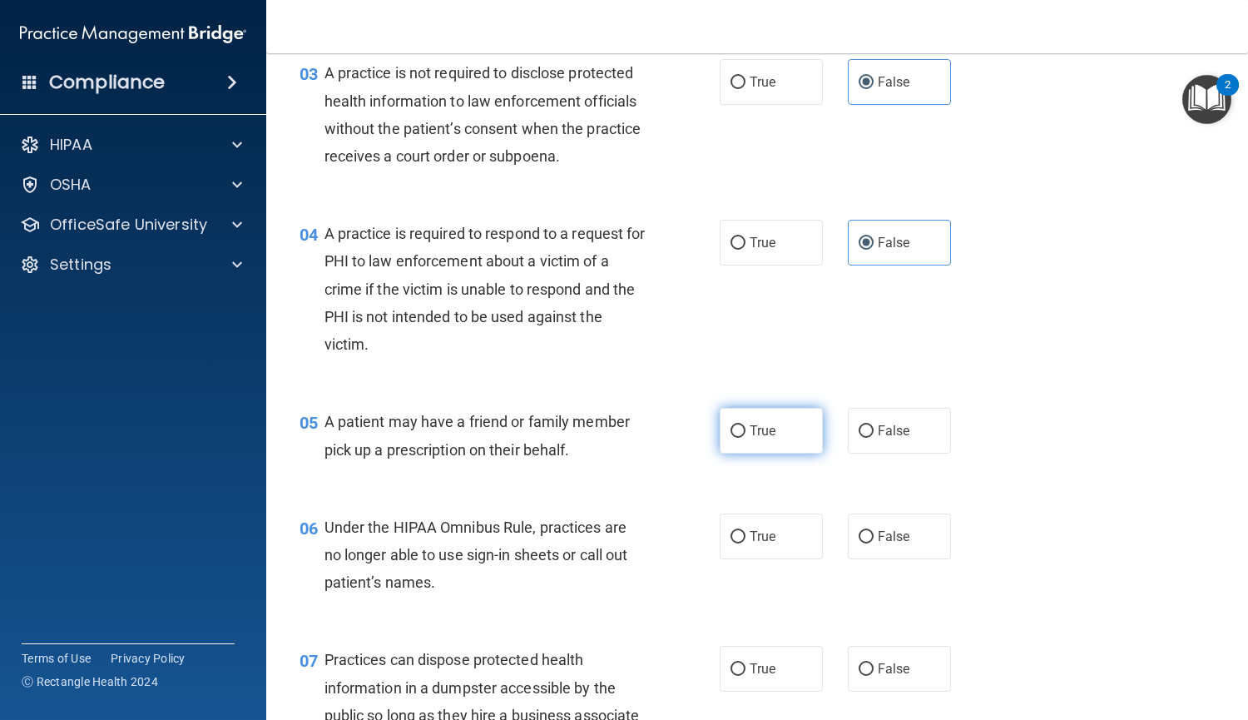
click at [750, 429] on span "True" at bounding box center [763, 431] width 26 height 16
click at [743, 429] on input "True" at bounding box center [738, 431] width 15 height 12
radio input "true"
click at [750, 533] on span "True" at bounding box center [763, 536] width 26 height 16
click at [746, 533] on input "True" at bounding box center [738, 537] width 15 height 12
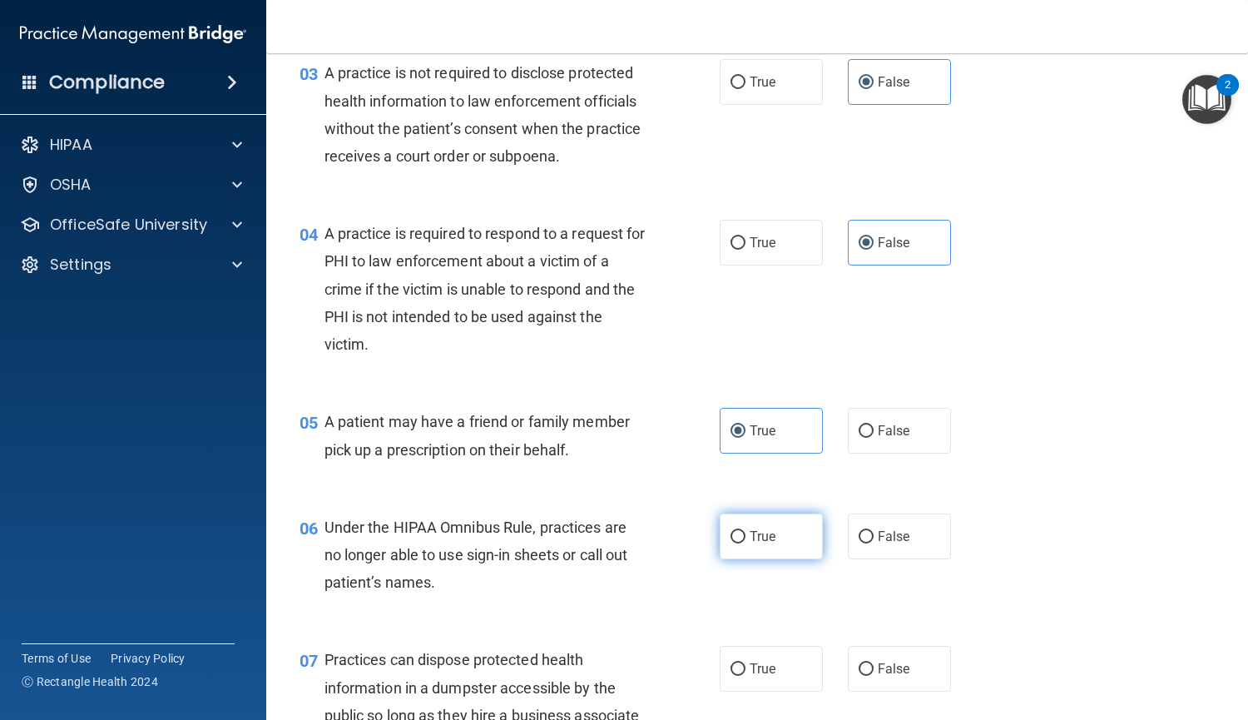
radio input "true"
click at [859, 542] on input "False" at bounding box center [866, 537] width 15 height 12
radio input "true"
radio input "false"
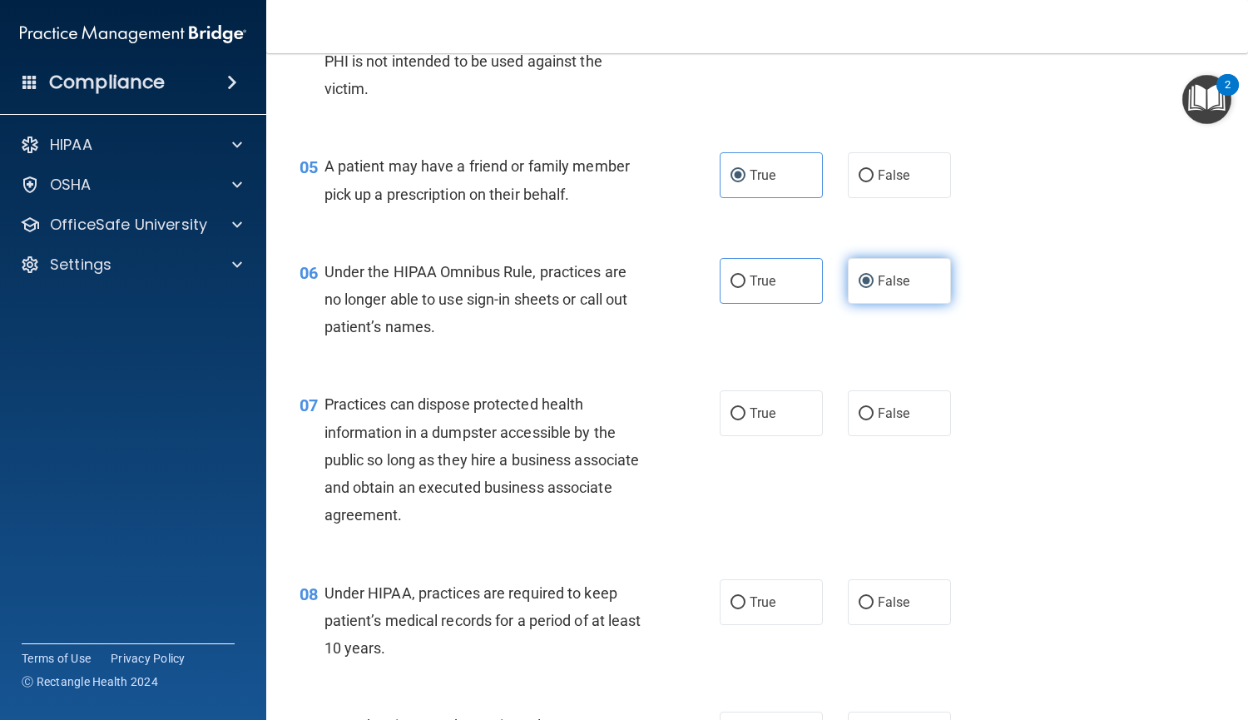
scroll to position [677, 0]
click at [876, 428] on label "False" at bounding box center [899, 413] width 103 height 46
click at [874, 419] on input "False" at bounding box center [866, 413] width 15 height 12
radio input "true"
click at [859, 607] on input "False" at bounding box center [866, 602] width 15 height 12
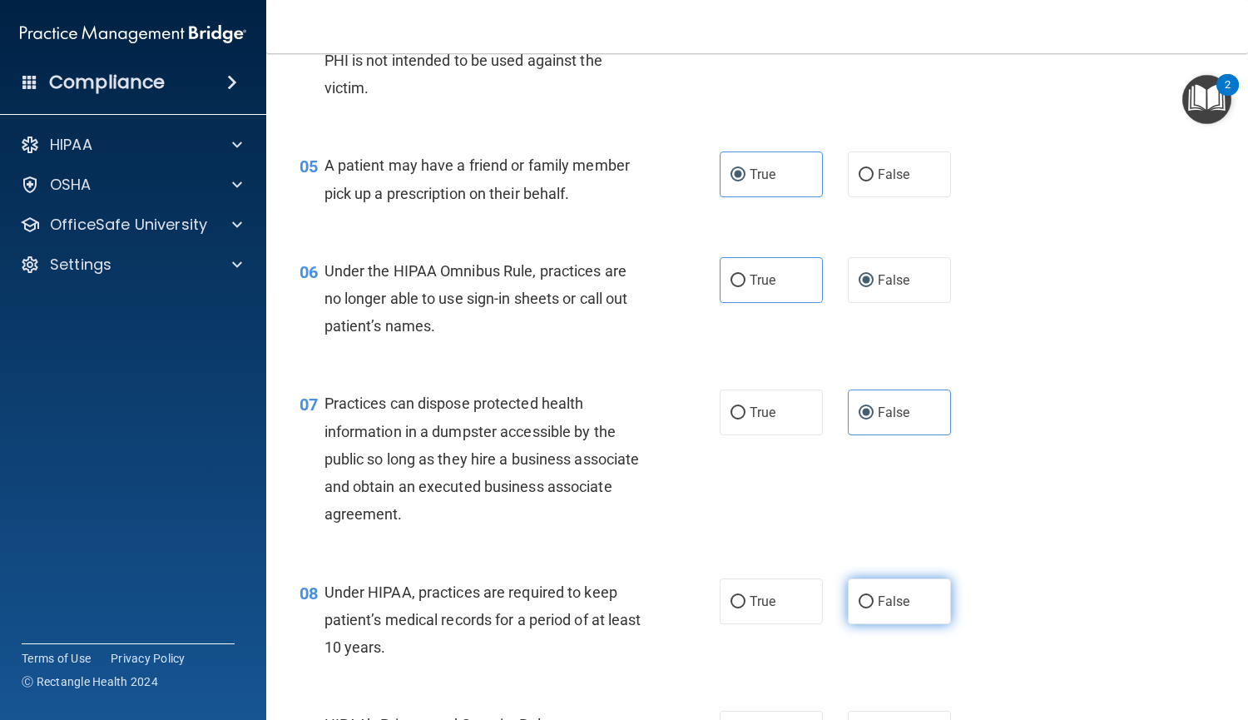
radio input "true"
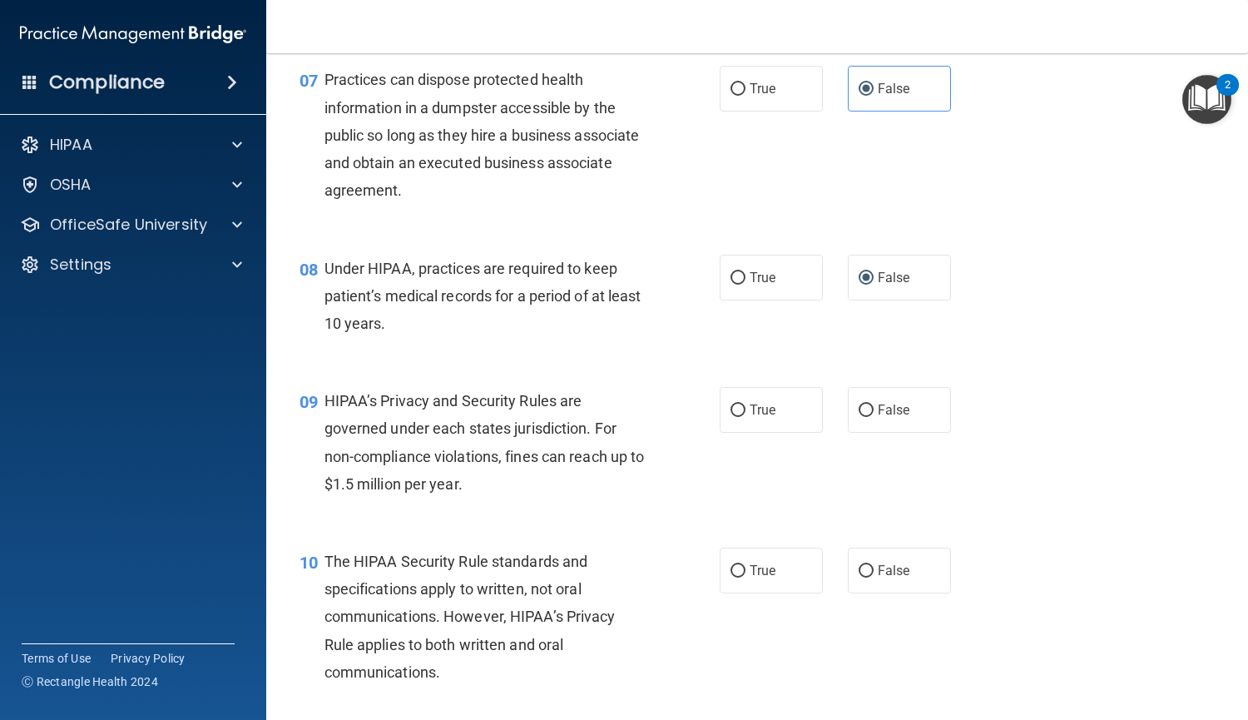
scroll to position [1002, 0]
click at [871, 391] on label "False" at bounding box center [899, 409] width 103 height 46
click at [871, 404] on input "False" at bounding box center [866, 410] width 15 height 12
radio input "true"
click at [878, 577] on span "False" at bounding box center [894, 570] width 32 height 16
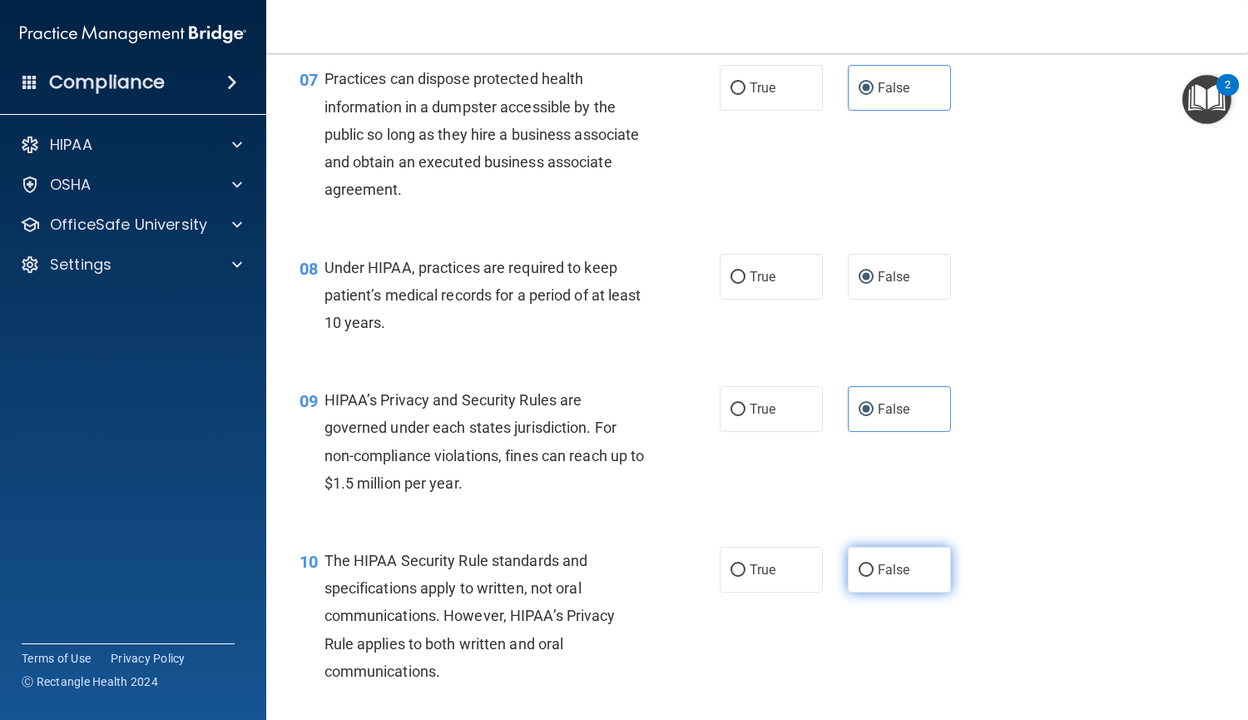
click at [873, 577] on input "False" at bounding box center [866, 570] width 15 height 12
radio input "true"
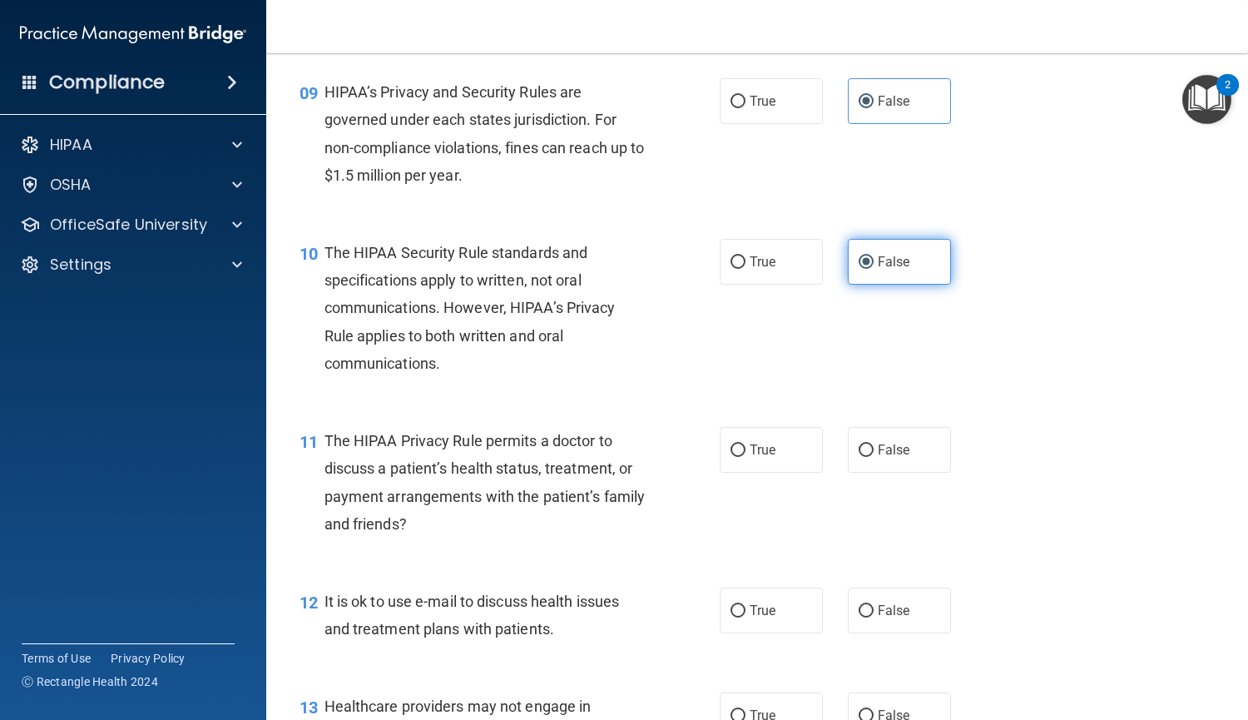
scroll to position [1311, 0]
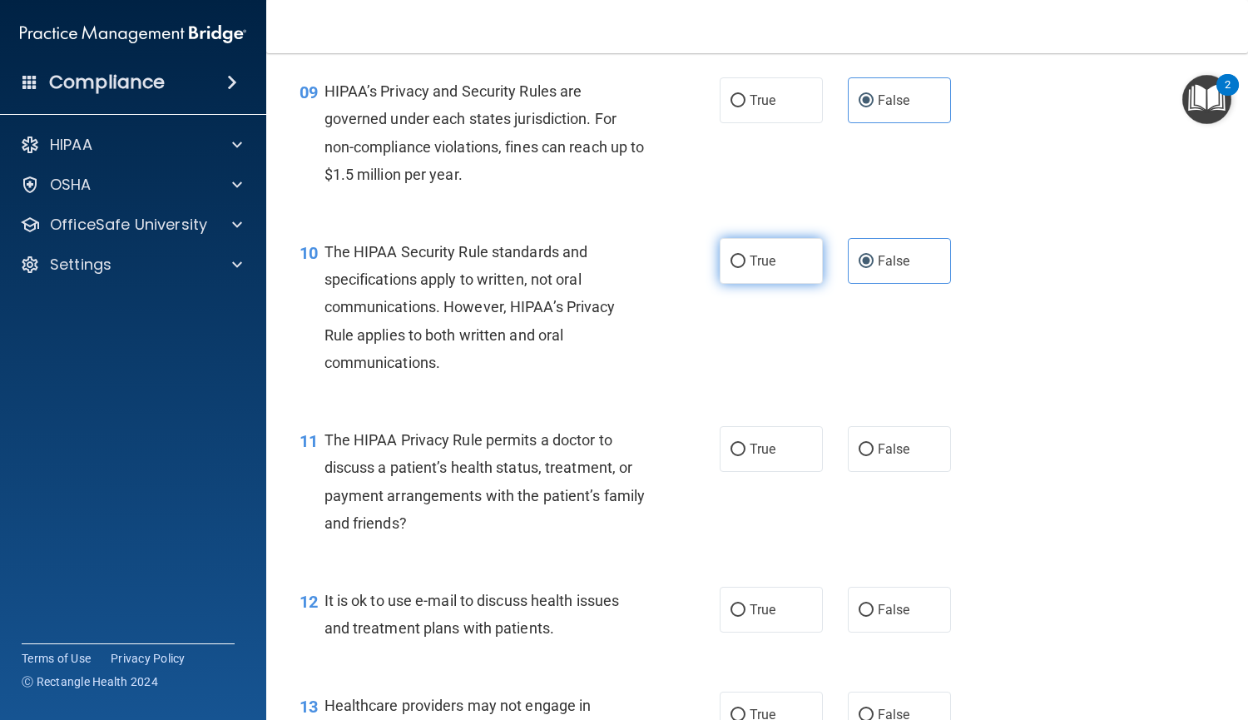
click at [734, 263] on input "True" at bounding box center [738, 262] width 15 height 12
radio input "true"
radio input "false"
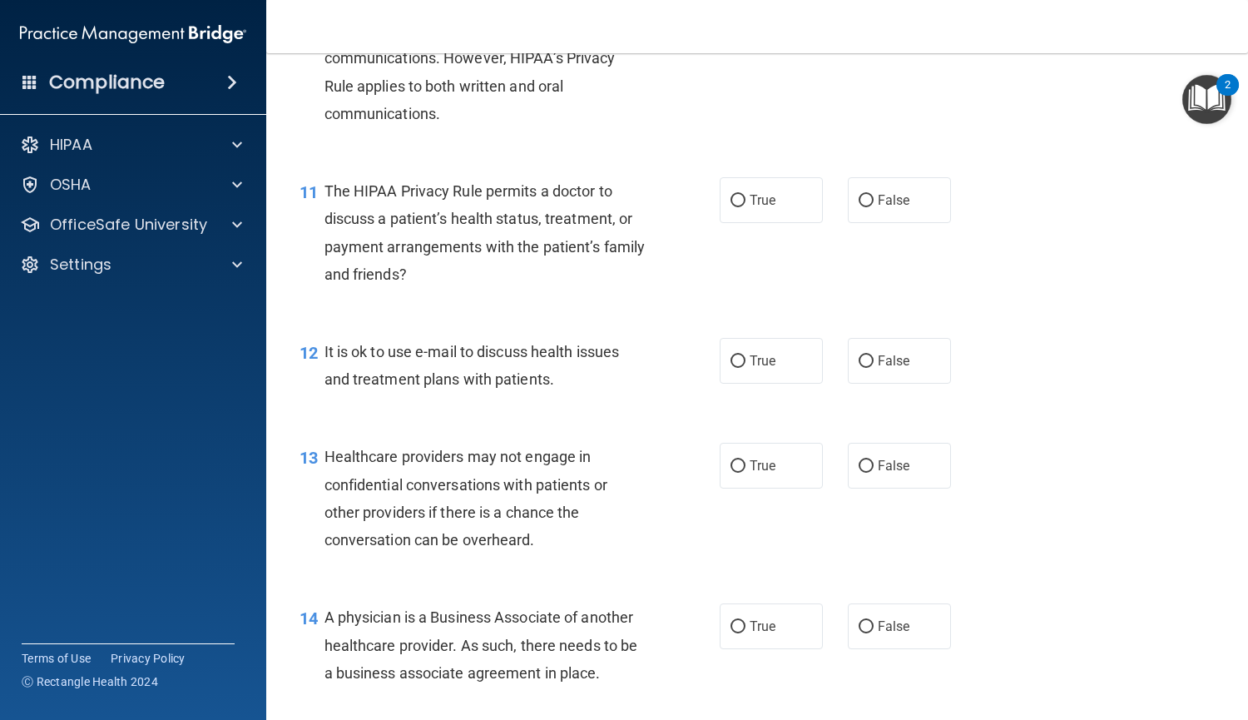
scroll to position [1559, 0]
click at [861, 201] on input "False" at bounding box center [866, 202] width 15 height 12
radio input "true"
click at [742, 360] on label "True" at bounding box center [771, 362] width 103 height 46
click at [742, 360] on input "True" at bounding box center [738, 362] width 15 height 12
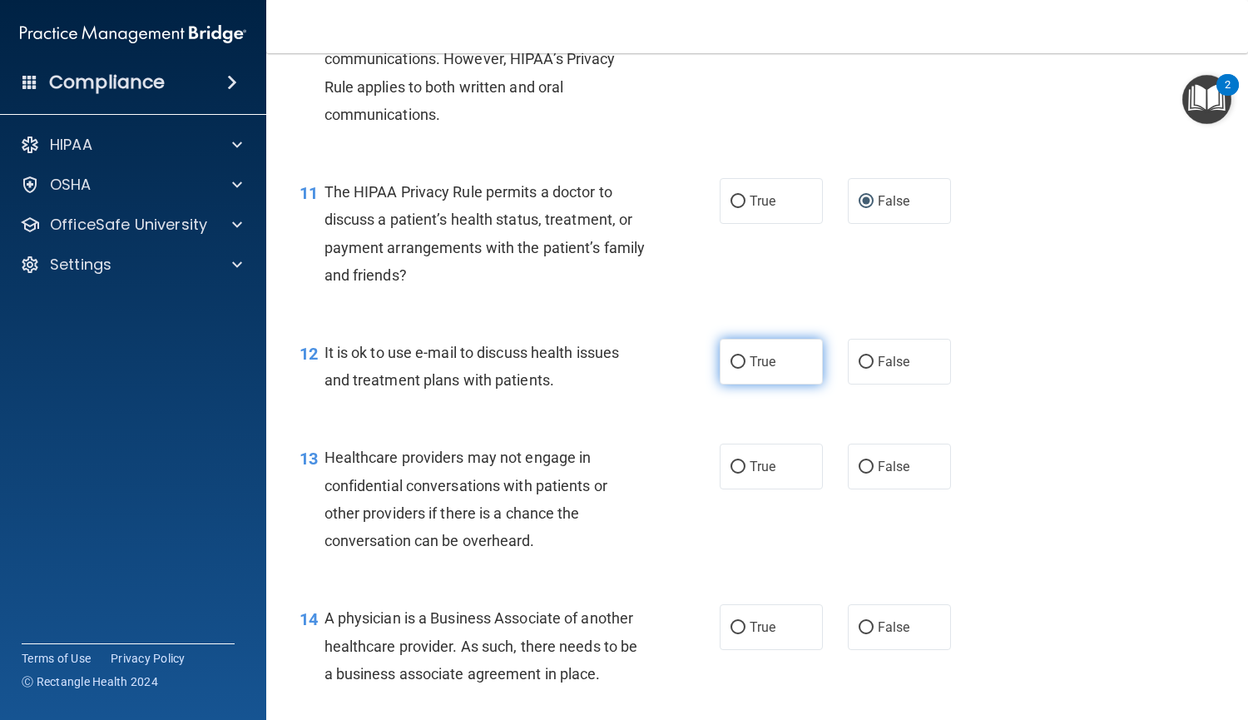
radio input "true"
click at [751, 468] on span "True" at bounding box center [763, 467] width 26 height 16
click at [746, 468] on input "True" at bounding box center [738, 467] width 15 height 12
radio input "true"
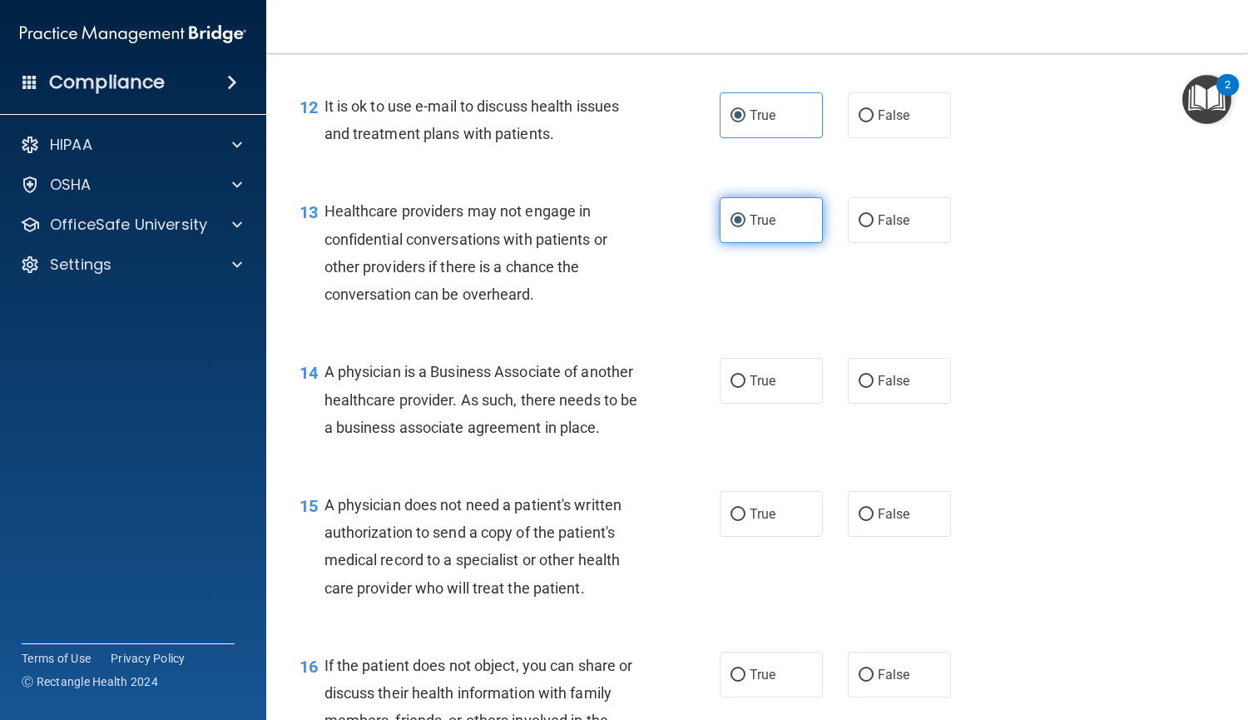
scroll to position [1805, 0]
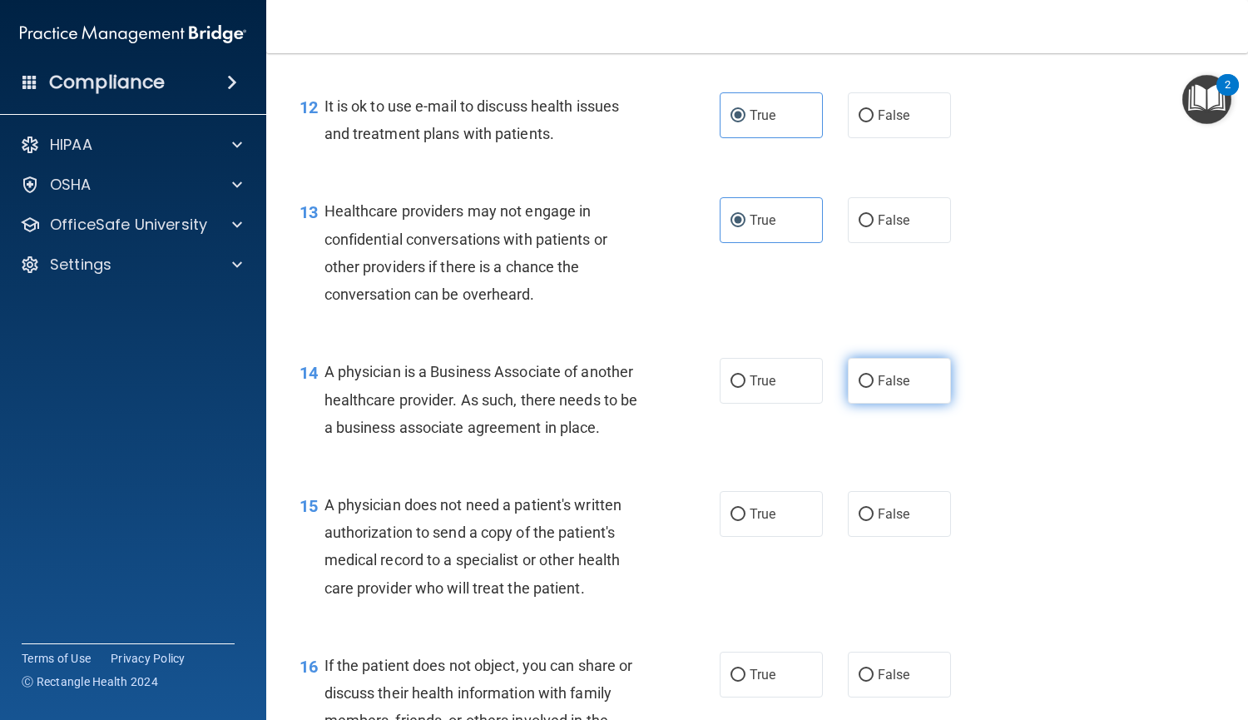
click at [866, 398] on label "False" at bounding box center [899, 381] width 103 height 46
click at [866, 388] on input "False" at bounding box center [866, 381] width 15 height 12
radio input "true"
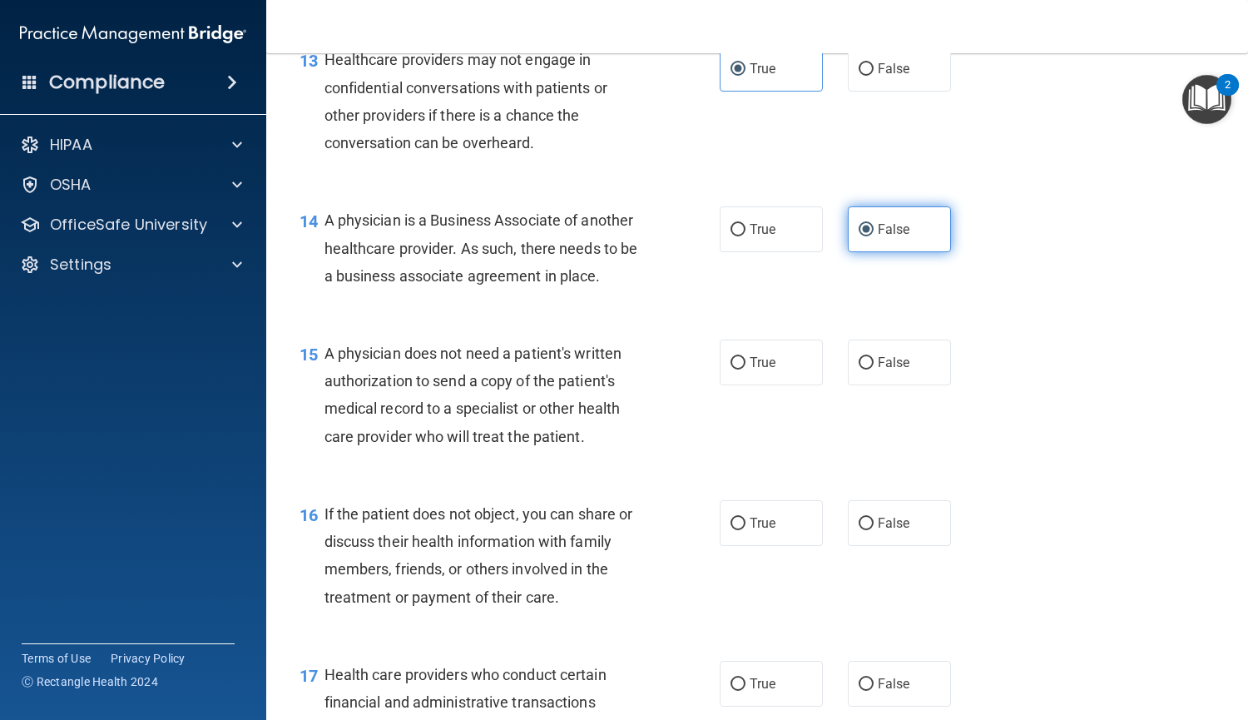
scroll to position [1959, 0]
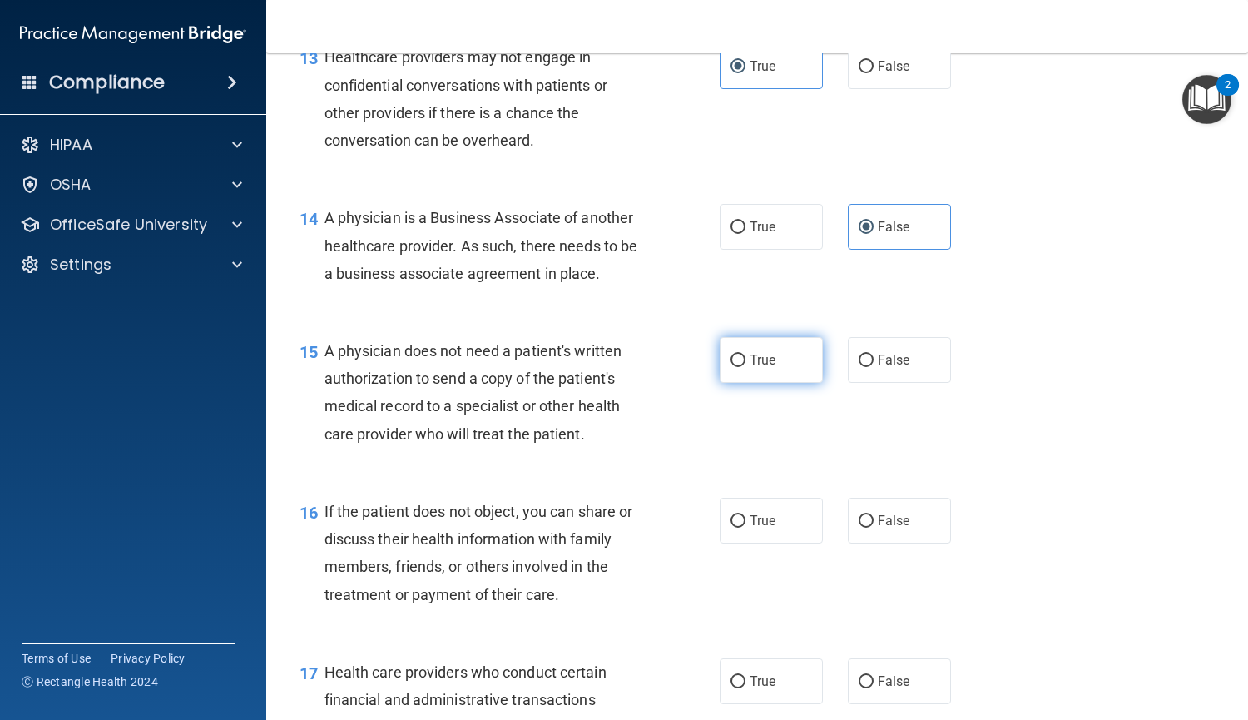
click at [760, 373] on label "True" at bounding box center [771, 360] width 103 height 46
click at [746, 367] on input "True" at bounding box center [738, 361] width 15 height 12
radio input "true"
click at [760, 533] on label "True" at bounding box center [771, 521] width 103 height 46
click at [746, 528] on input "True" at bounding box center [738, 521] width 15 height 12
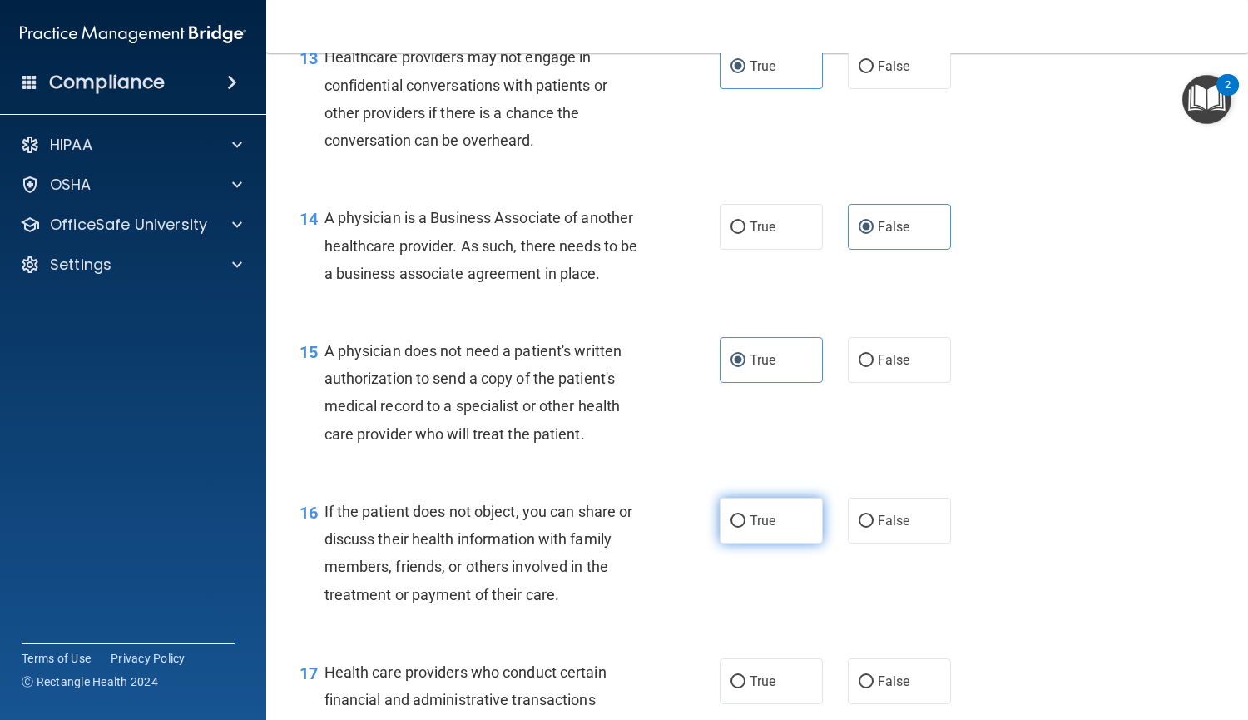
radio input "true"
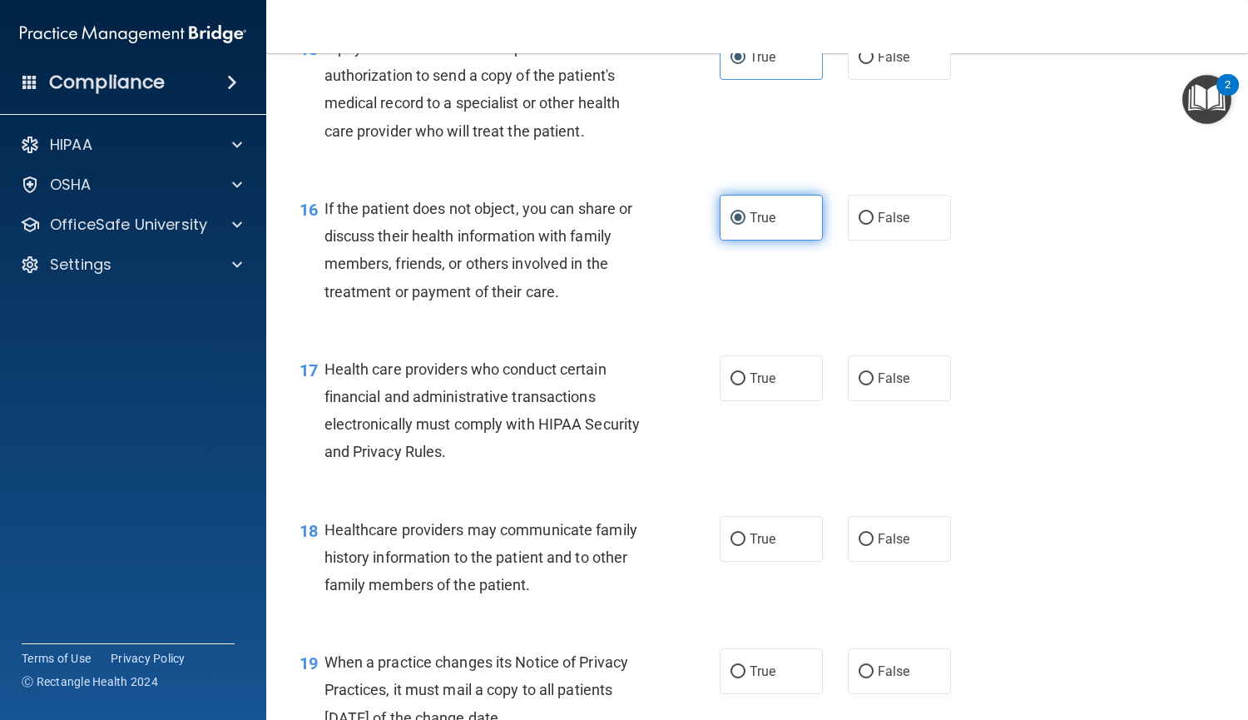
scroll to position [2263, 0]
click at [748, 392] on label "True" at bounding box center [771, 378] width 103 height 46
click at [746, 385] on input "True" at bounding box center [738, 378] width 15 height 12
radio input "true"
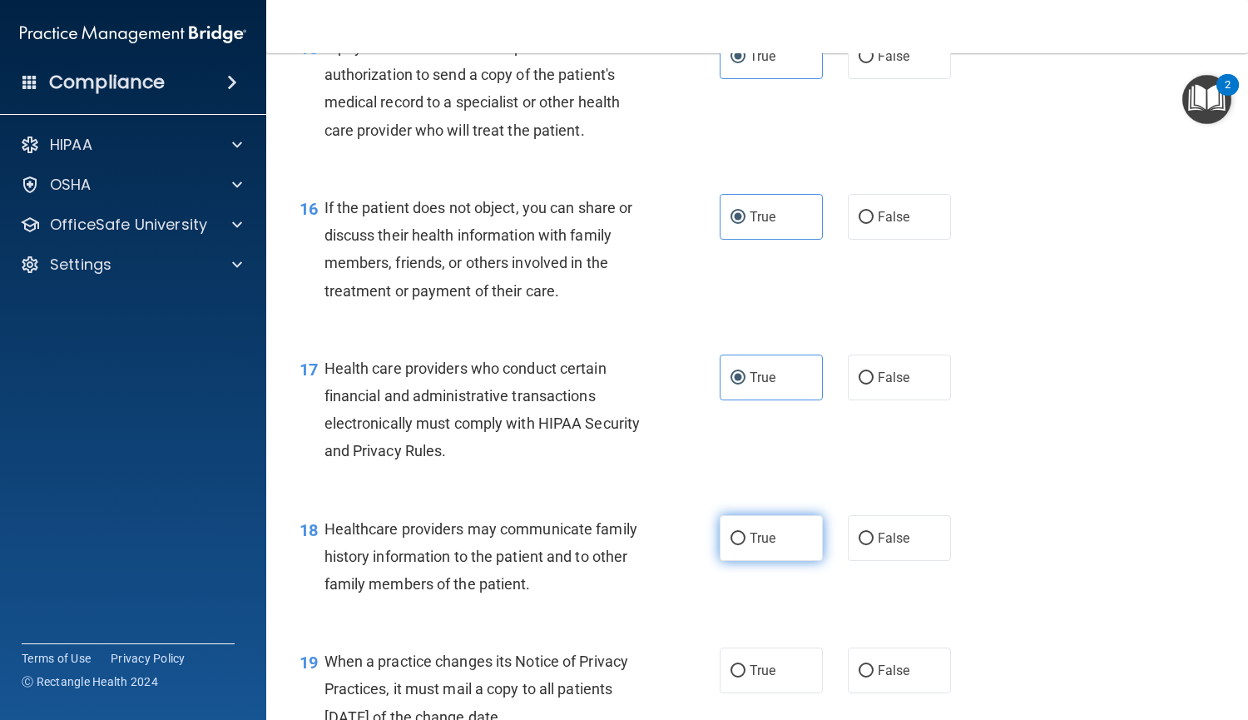
click at [735, 535] on input "True" at bounding box center [738, 539] width 15 height 12
radio input "true"
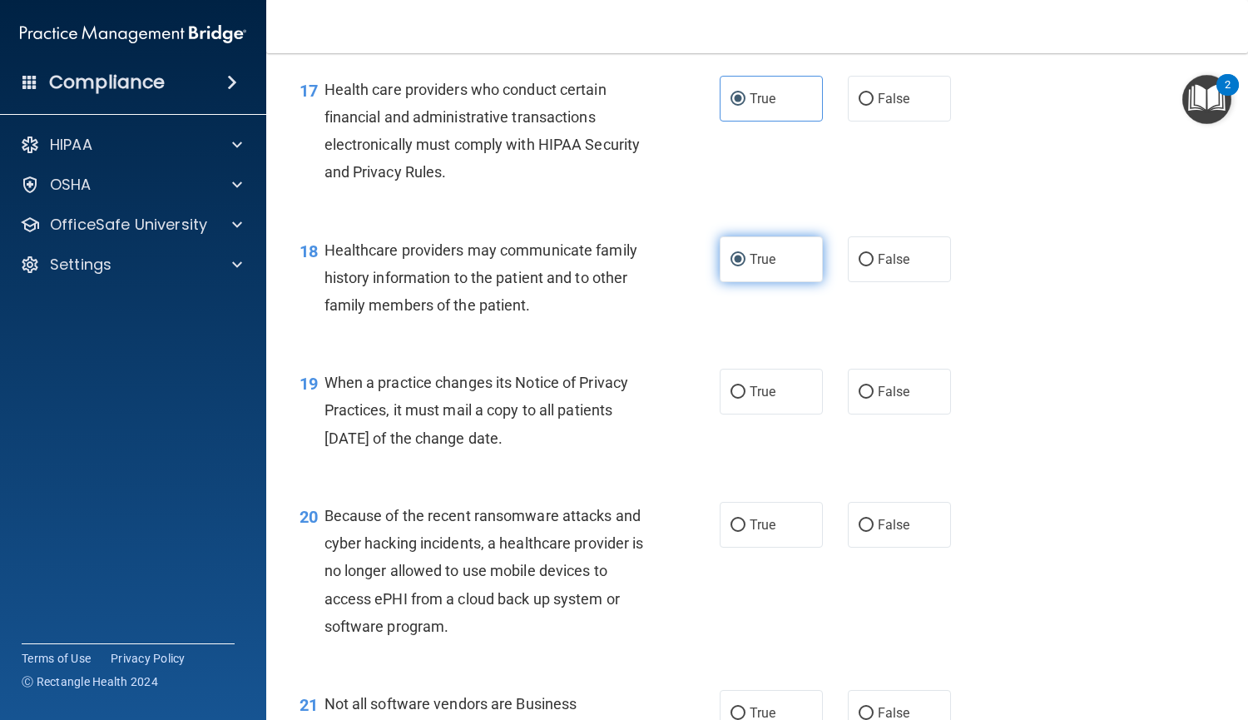
scroll to position [2553, 0]
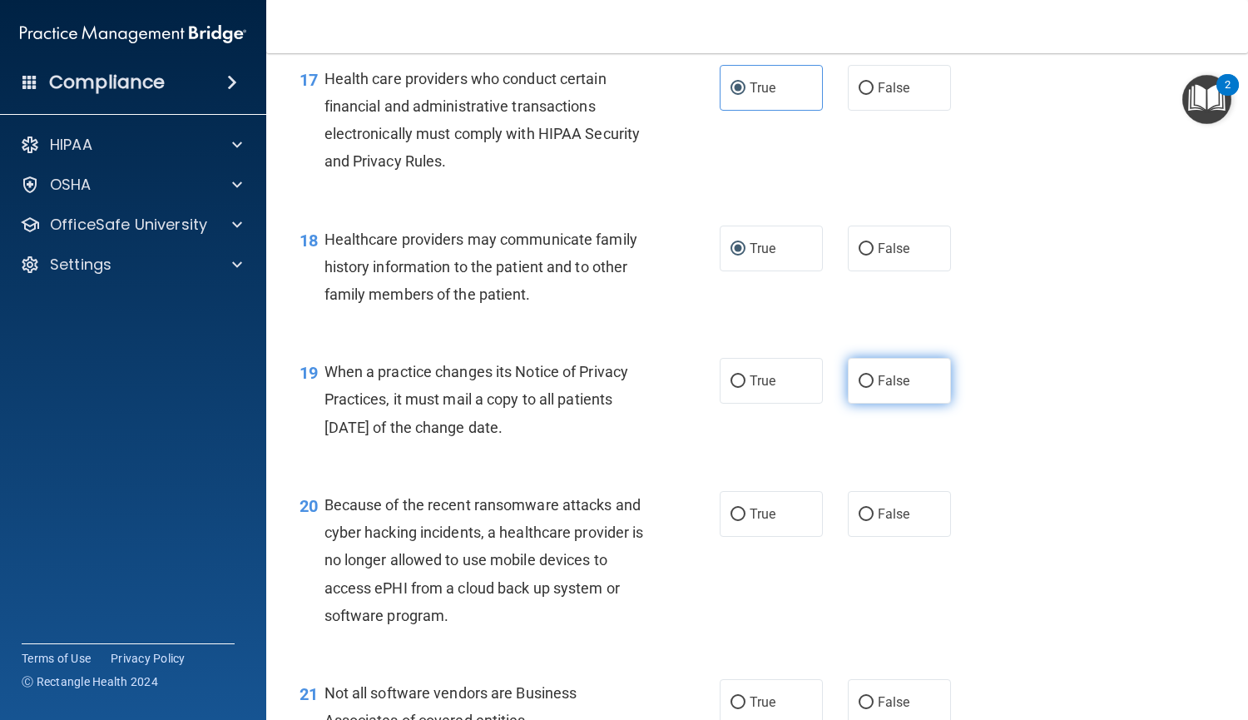
click at [864, 380] on input "False" at bounding box center [866, 381] width 15 height 12
radio input "true"
click at [889, 523] on label "False" at bounding box center [899, 514] width 103 height 46
click at [874, 521] on input "False" at bounding box center [866, 515] width 15 height 12
radio input "true"
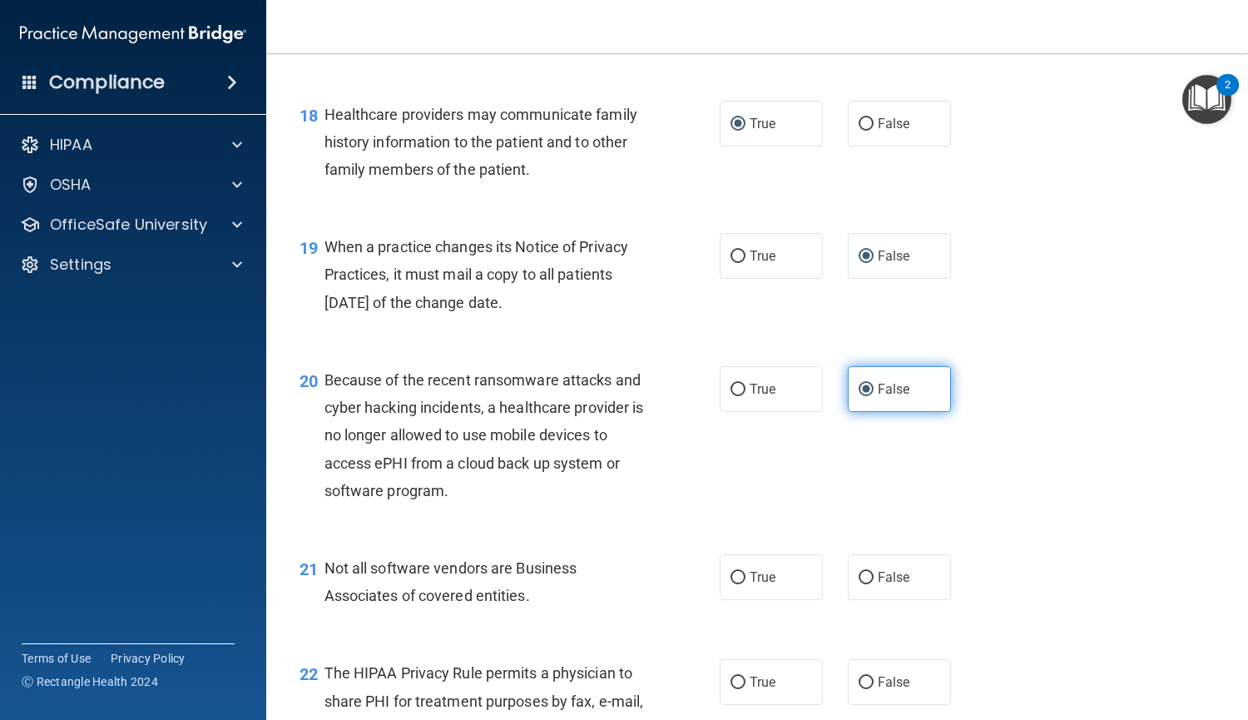
scroll to position [2697, 0]
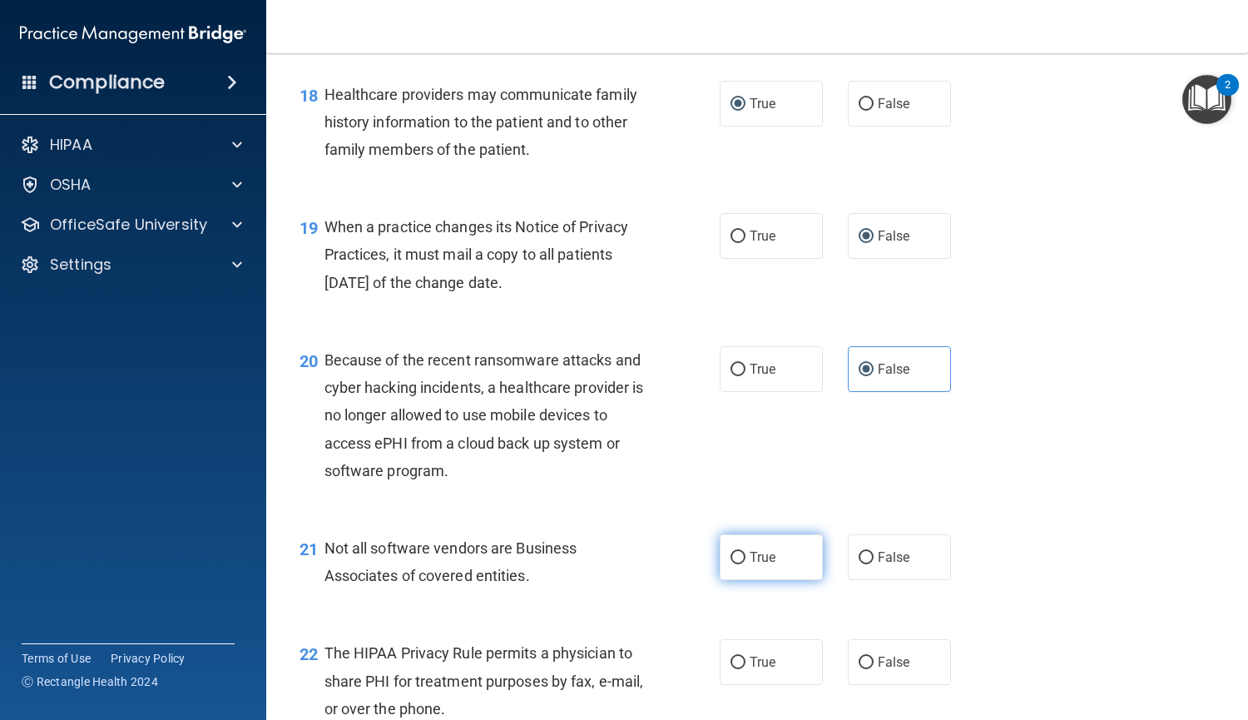
click at [774, 550] on label "True" at bounding box center [771, 557] width 103 height 46
click at [746, 552] on input "True" at bounding box center [738, 558] width 15 height 12
radio input "true"
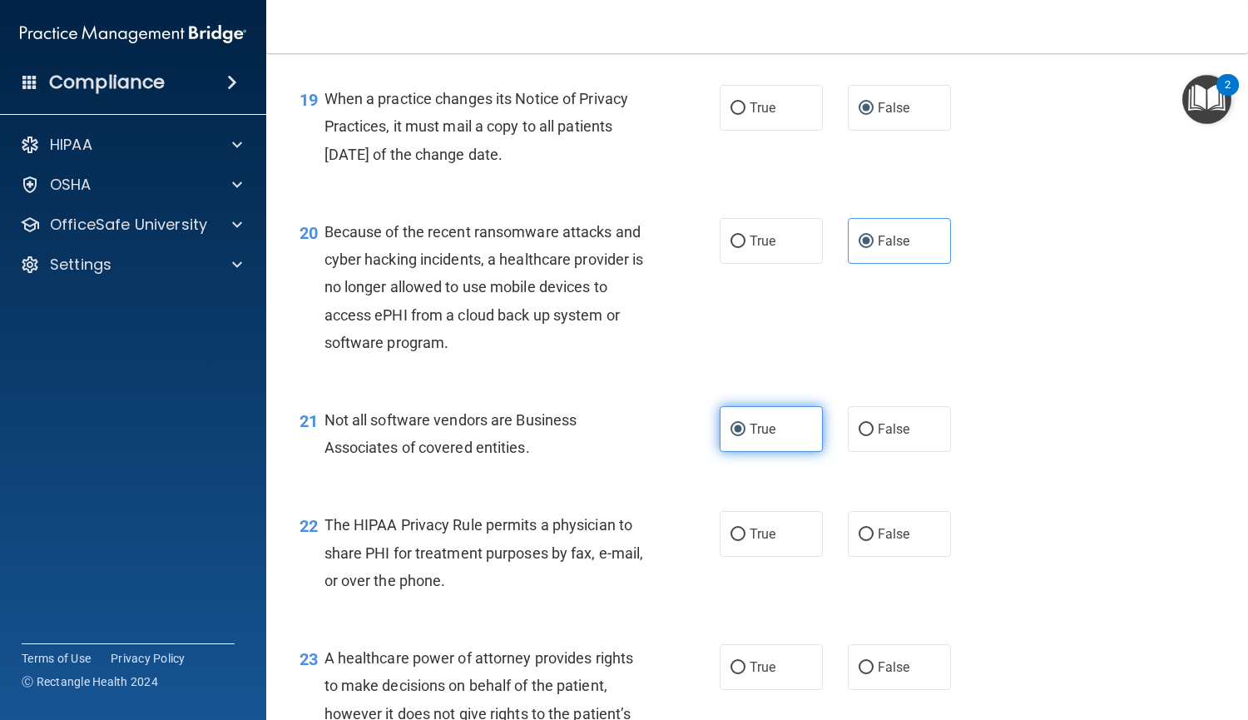
click at [774, 550] on label "True" at bounding box center [771, 534] width 103 height 46
click at [746, 541] on input "True" at bounding box center [738, 534] width 15 height 12
radio input "true"
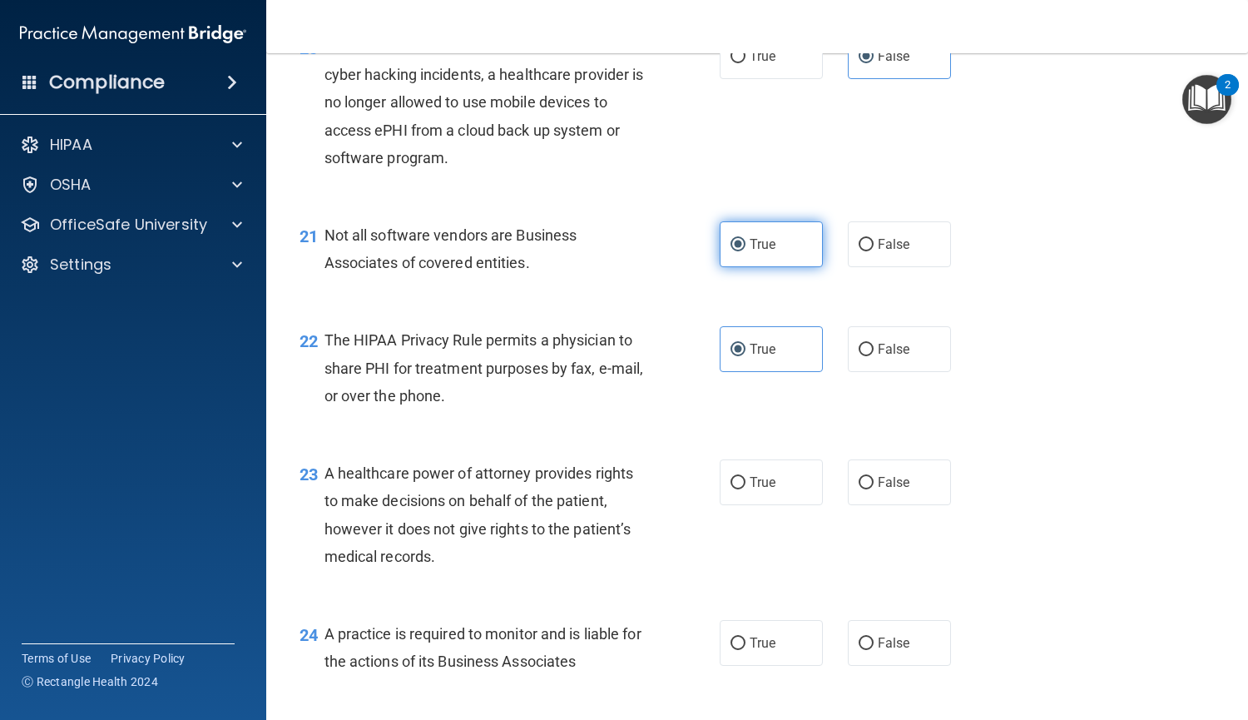
scroll to position [3013, 0]
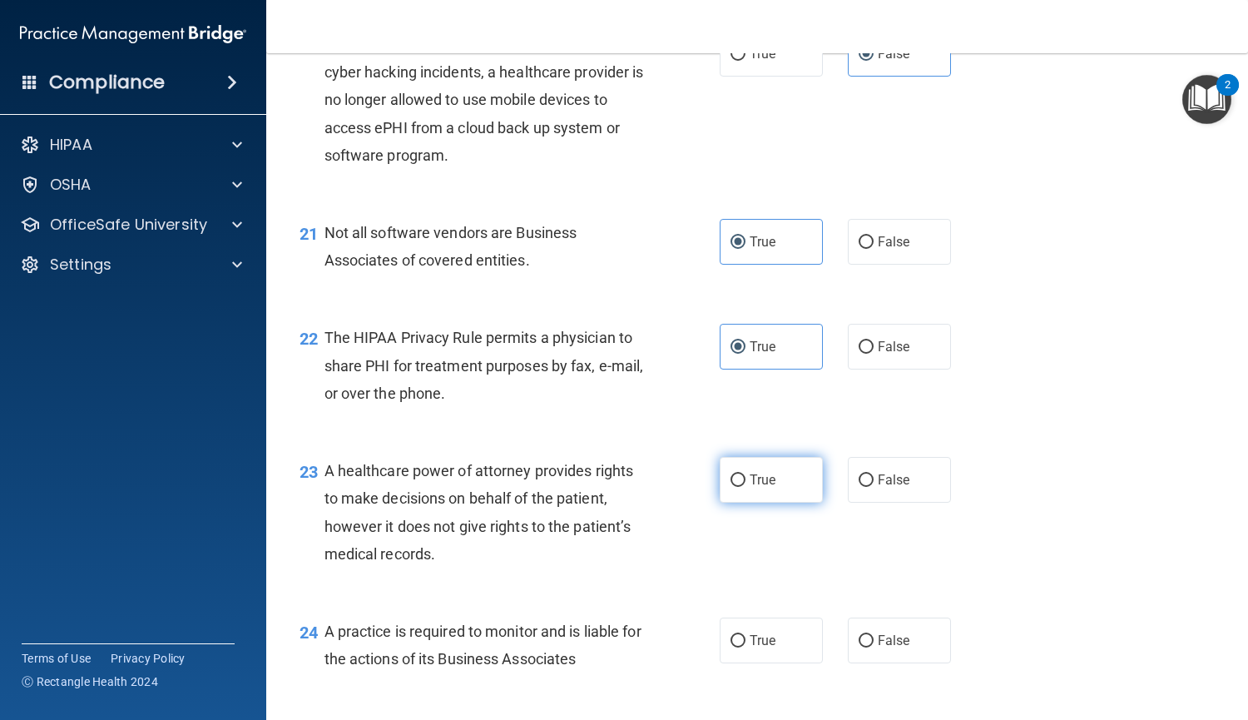
click at [737, 484] on input "True" at bounding box center [738, 480] width 15 height 12
radio input "true"
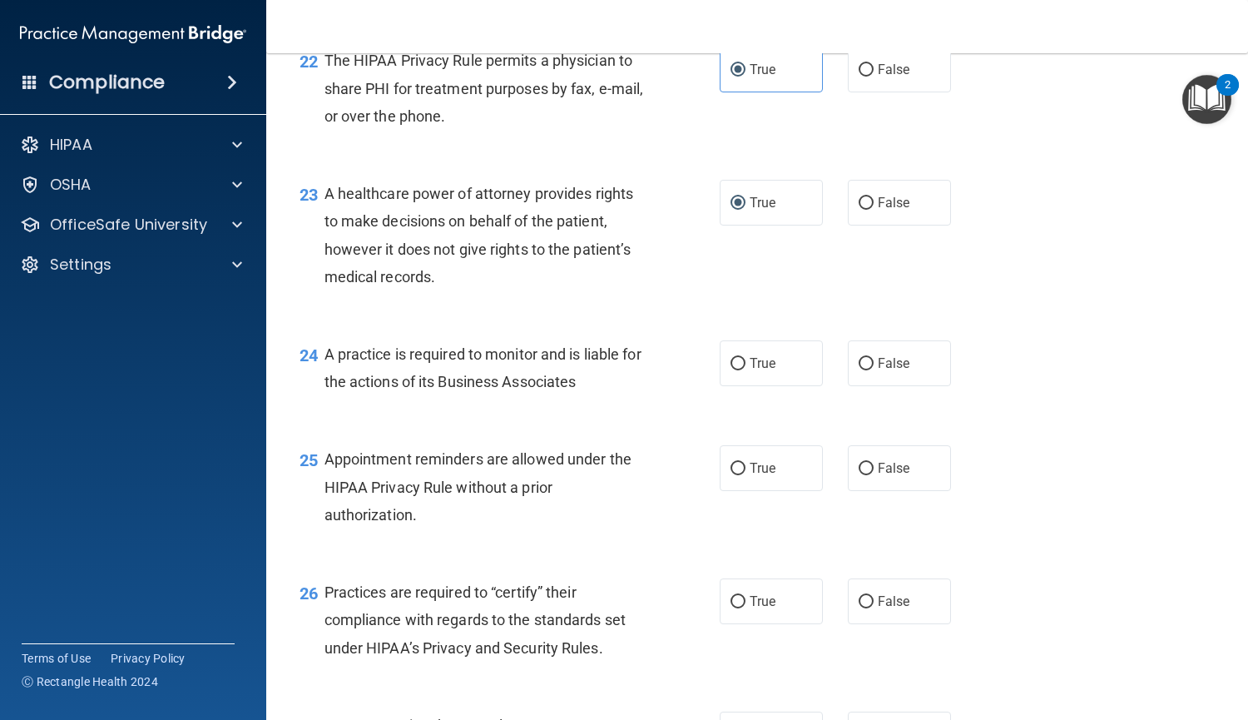
scroll to position [3293, 0]
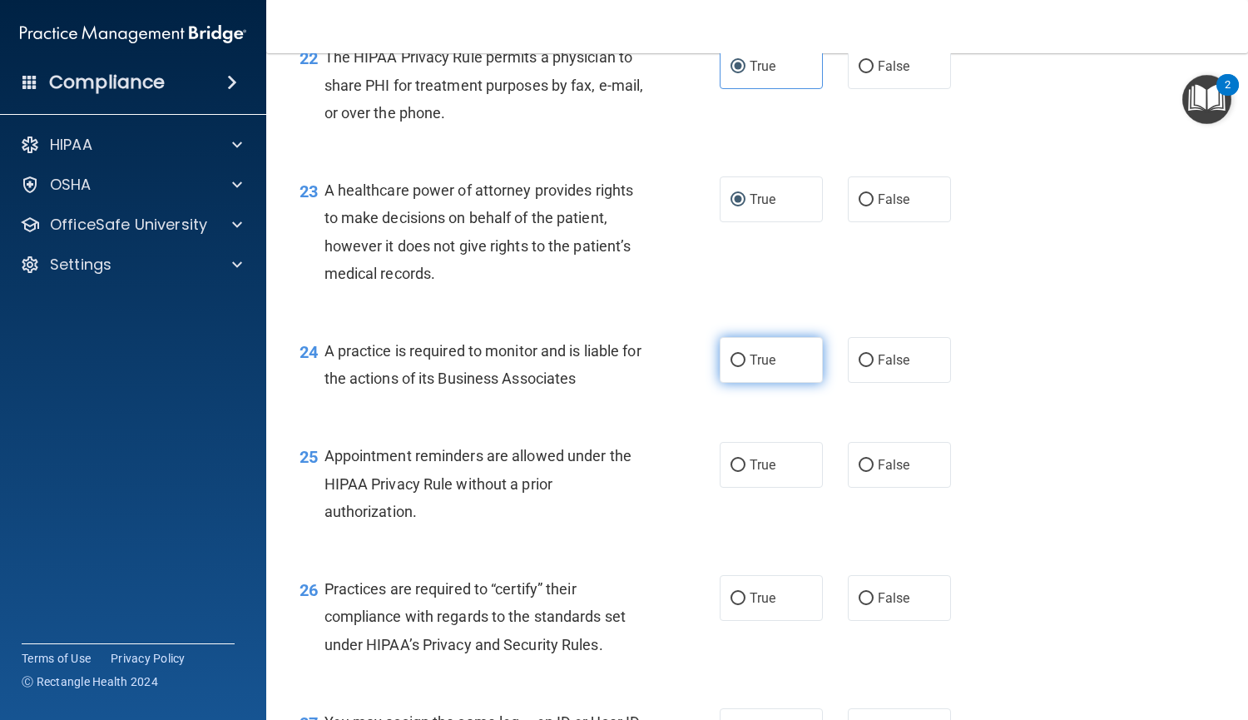
click at [732, 357] on input "True" at bounding box center [738, 361] width 15 height 12
radio input "true"
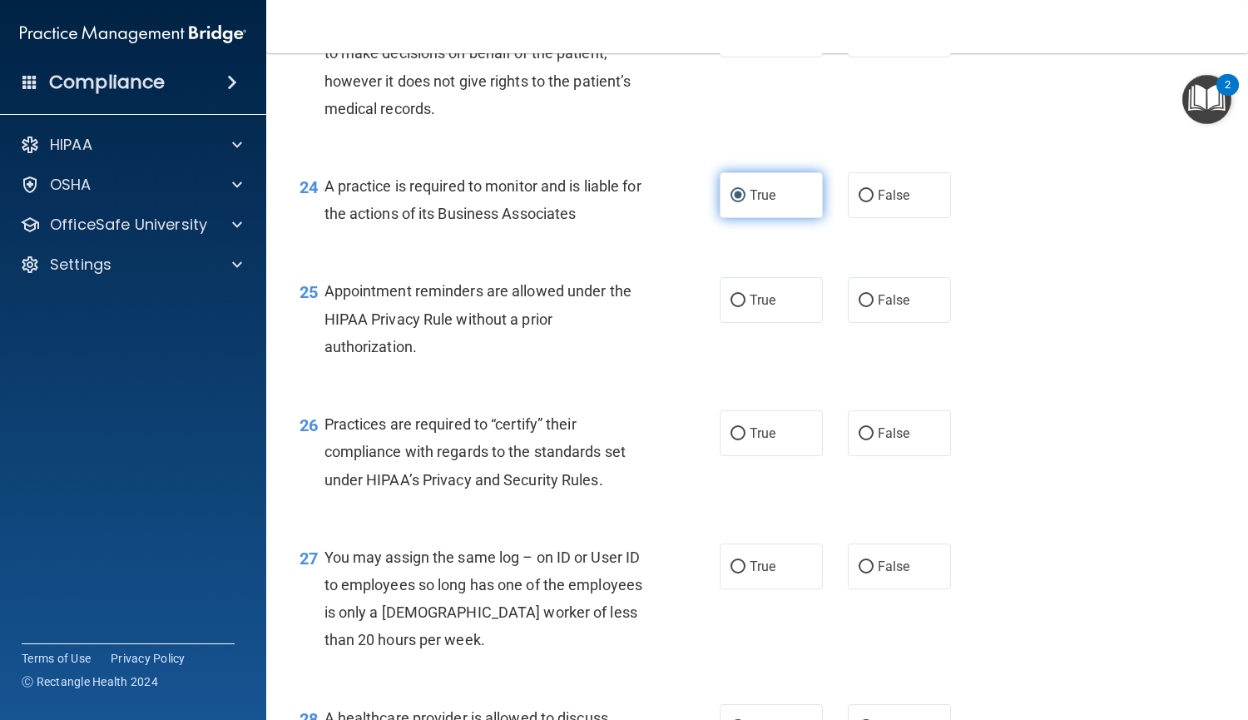
scroll to position [3458, 0]
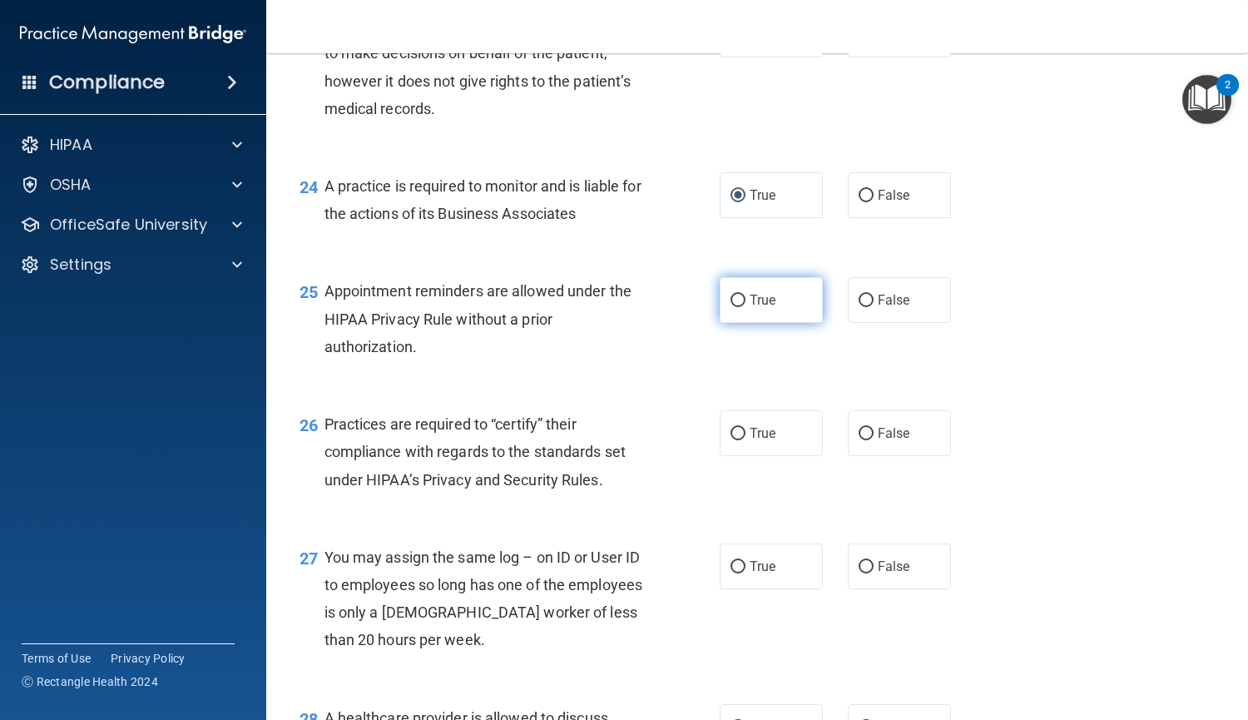
click at [731, 303] on input "True" at bounding box center [738, 301] width 15 height 12
radio input "true"
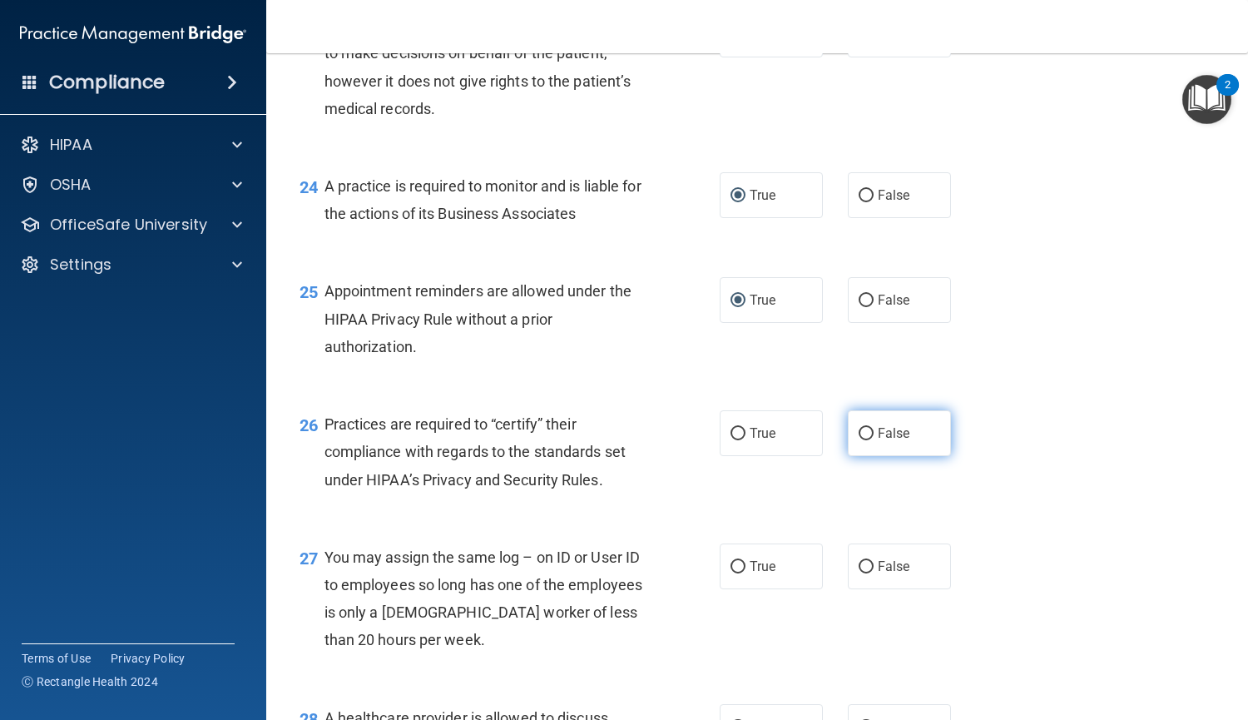
click at [869, 437] on label "False" at bounding box center [899, 433] width 103 height 46
click at [869, 437] on input "False" at bounding box center [866, 434] width 15 height 12
radio input "true"
click at [878, 563] on span "False" at bounding box center [894, 566] width 32 height 16
click at [874, 563] on input "False" at bounding box center [866, 567] width 15 height 12
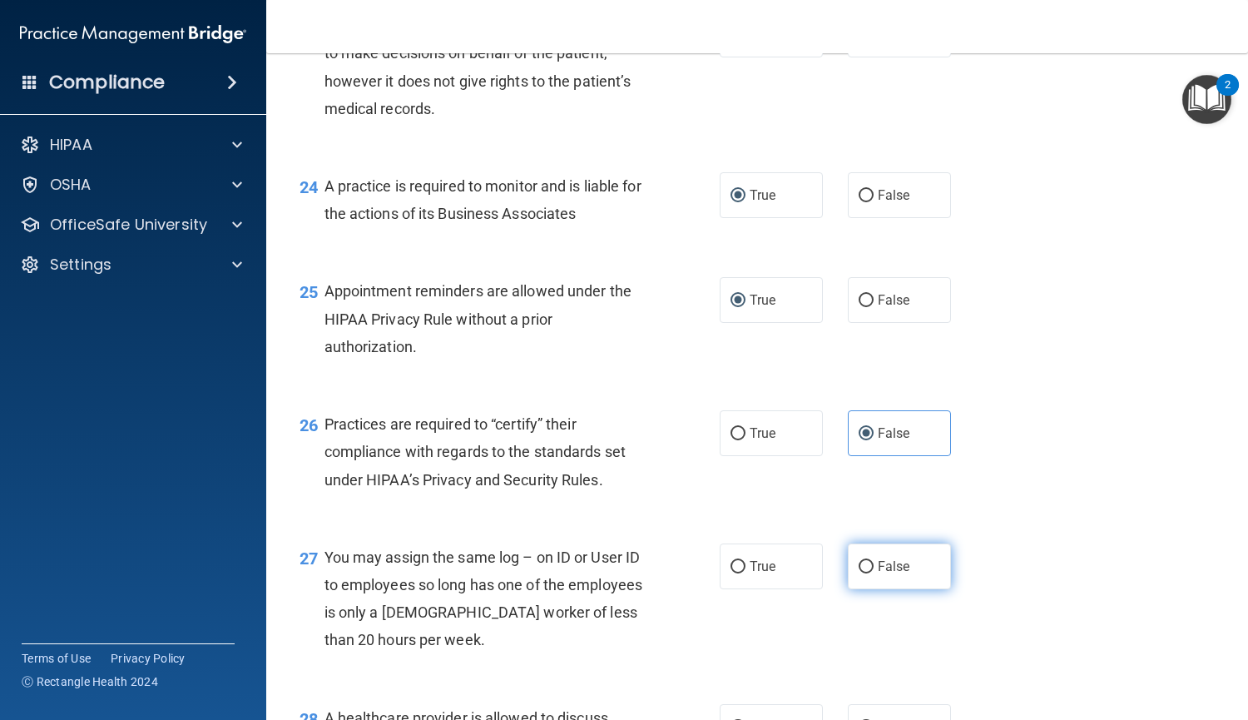
radio input "true"
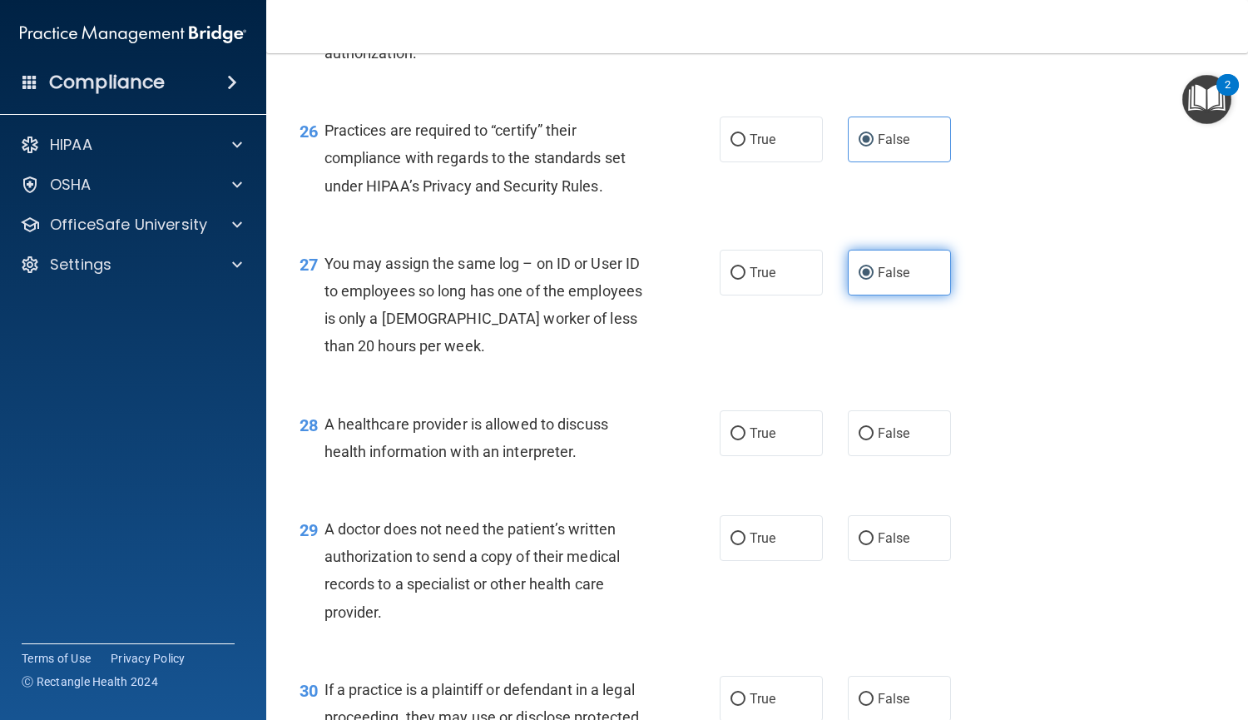
scroll to position [3753, 0]
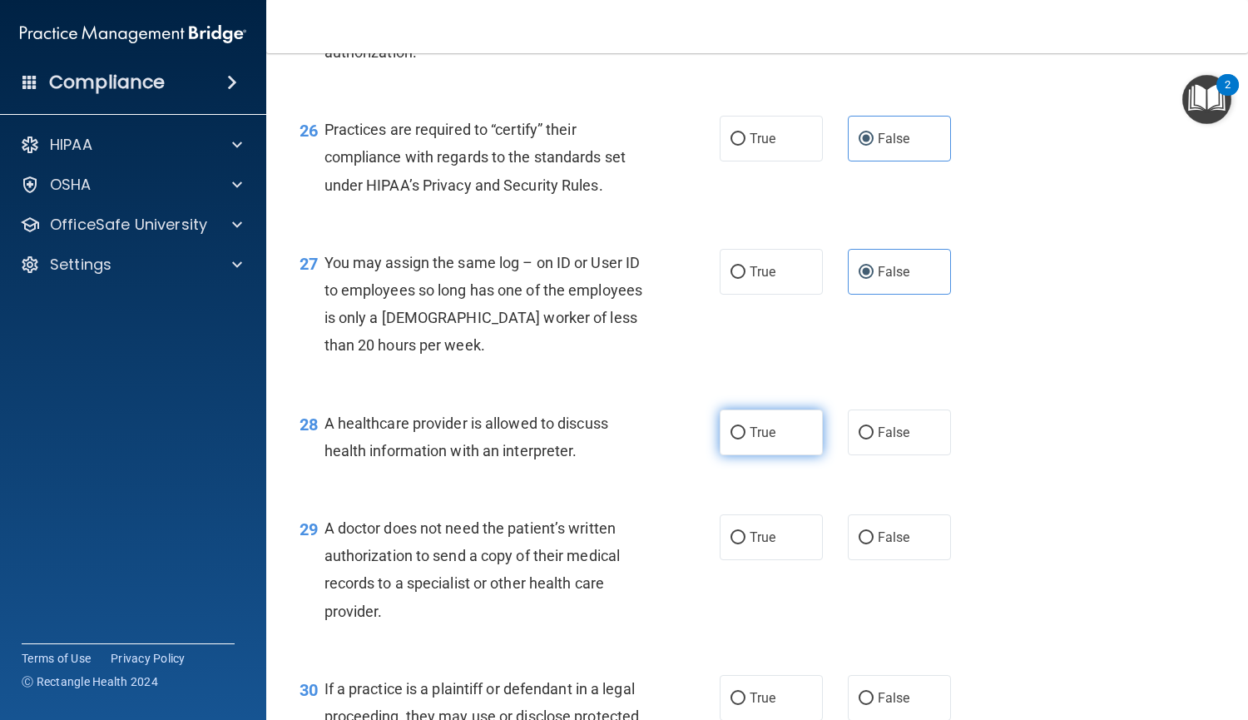
click at [747, 440] on label "True" at bounding box center [771, 432] width 103 height 46
click at [746, 439] on input "True" at bounding box center [738, 433] width 15 height 12
radio input "true"
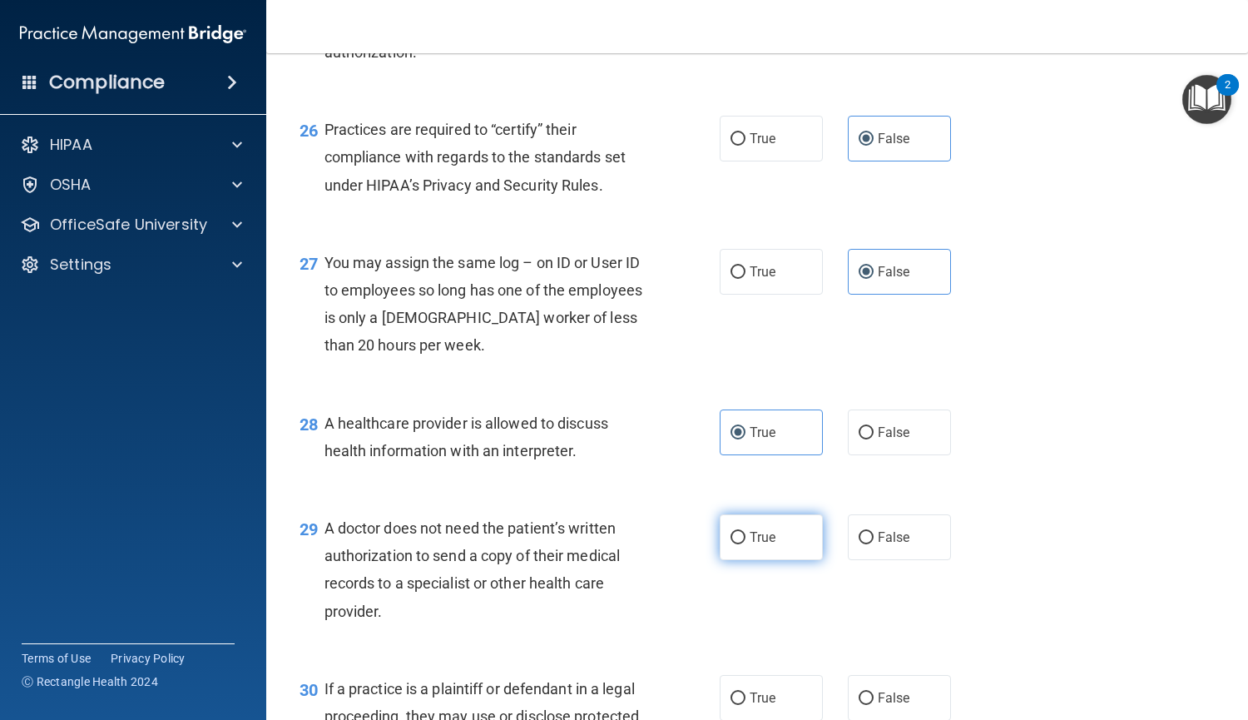
click at [756, 530] on span "True" at bounding box center [763, 537] width 26 height 16
click at [746, 532] on input "True" at bounding box center [738, 538] width 15 height 12
radio input "true"
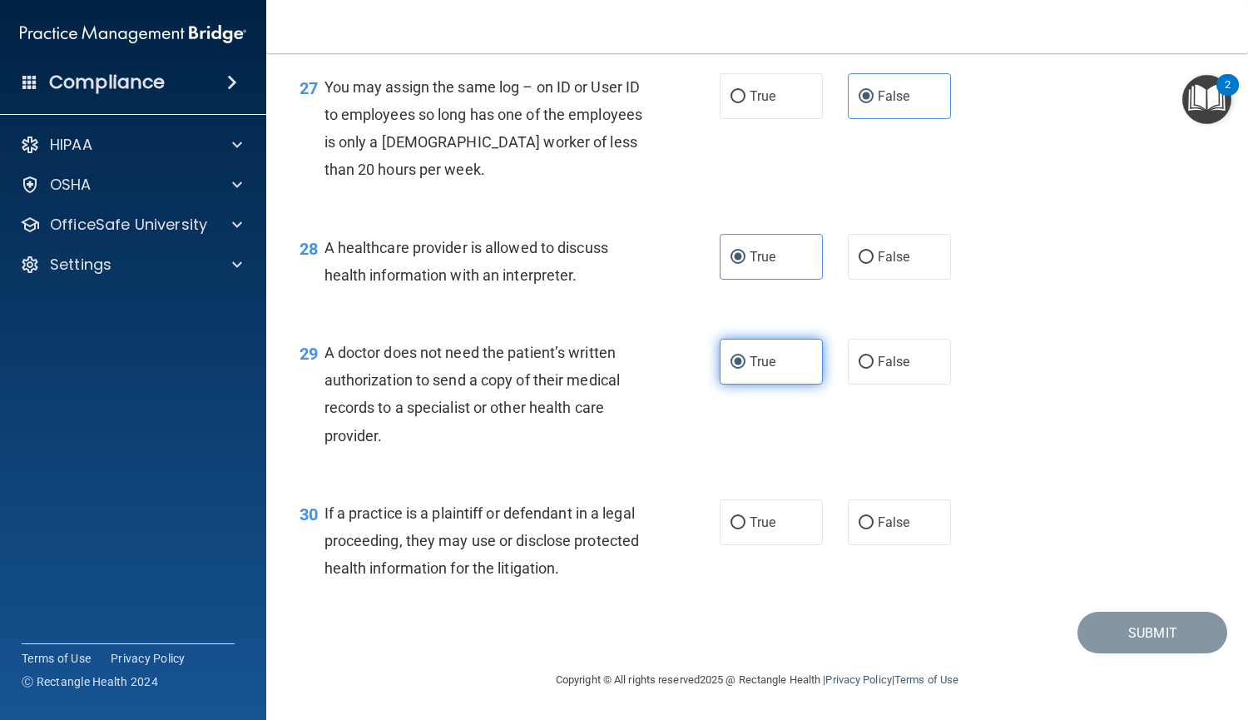
click at [756, 530] on label "True" at bounding box center [771, 522] width 103 height 46
click at [746, 529] on input "True" at bounding box center [738, 523] width 15 height 12
radio input "true"
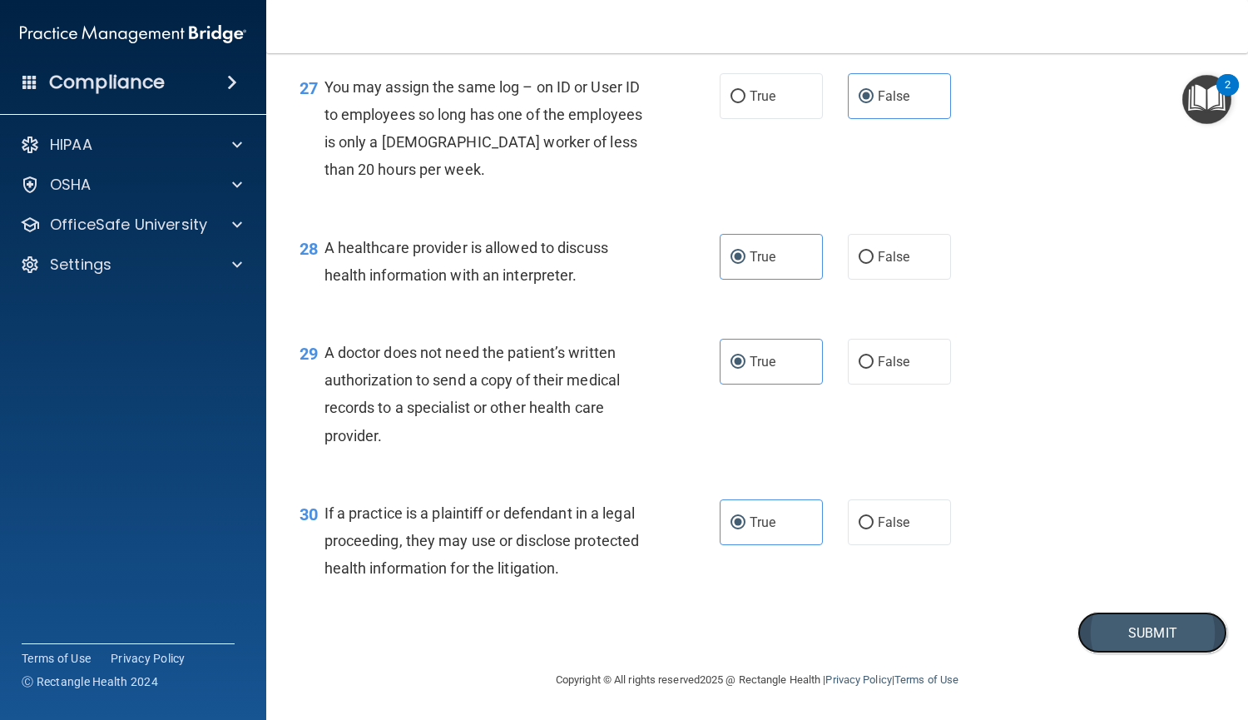
click at [1079, 630] on button "Submit" at bounding box center [1153, 633] width 150 height 42
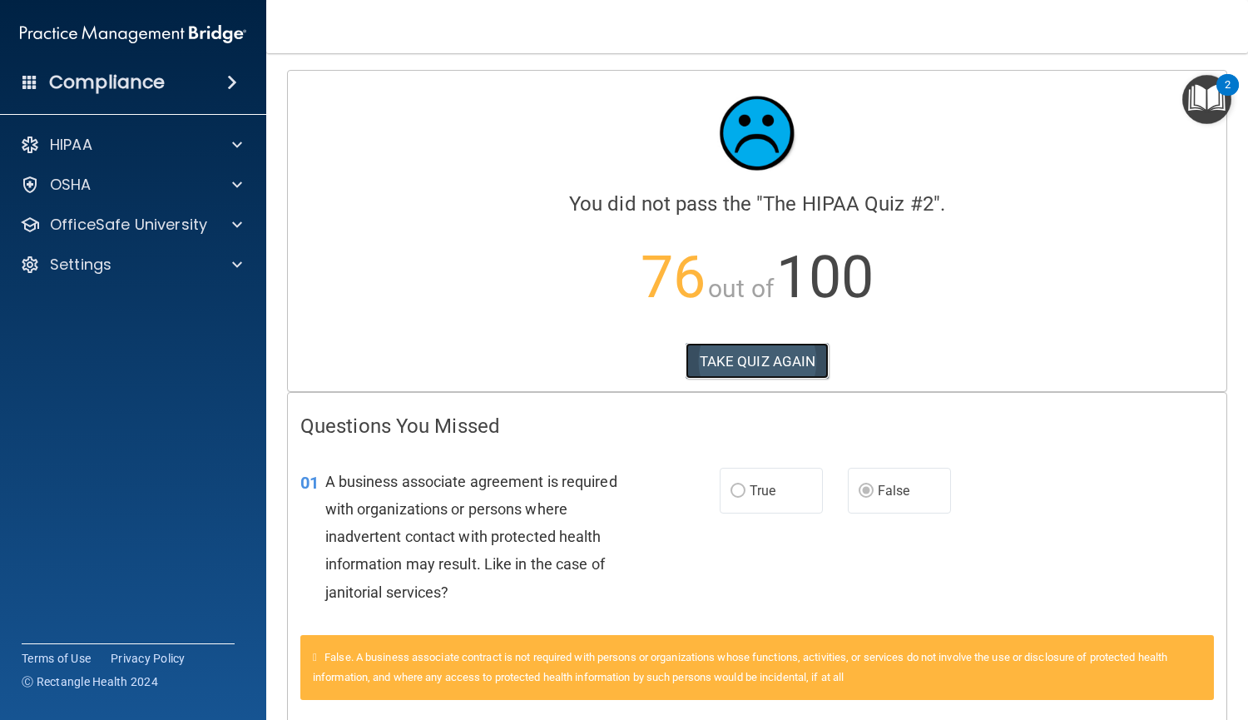
click at [777, 368] on button "TAKE QUIZ AGAIN" at bounding box center [758, 361] width 144 height 37
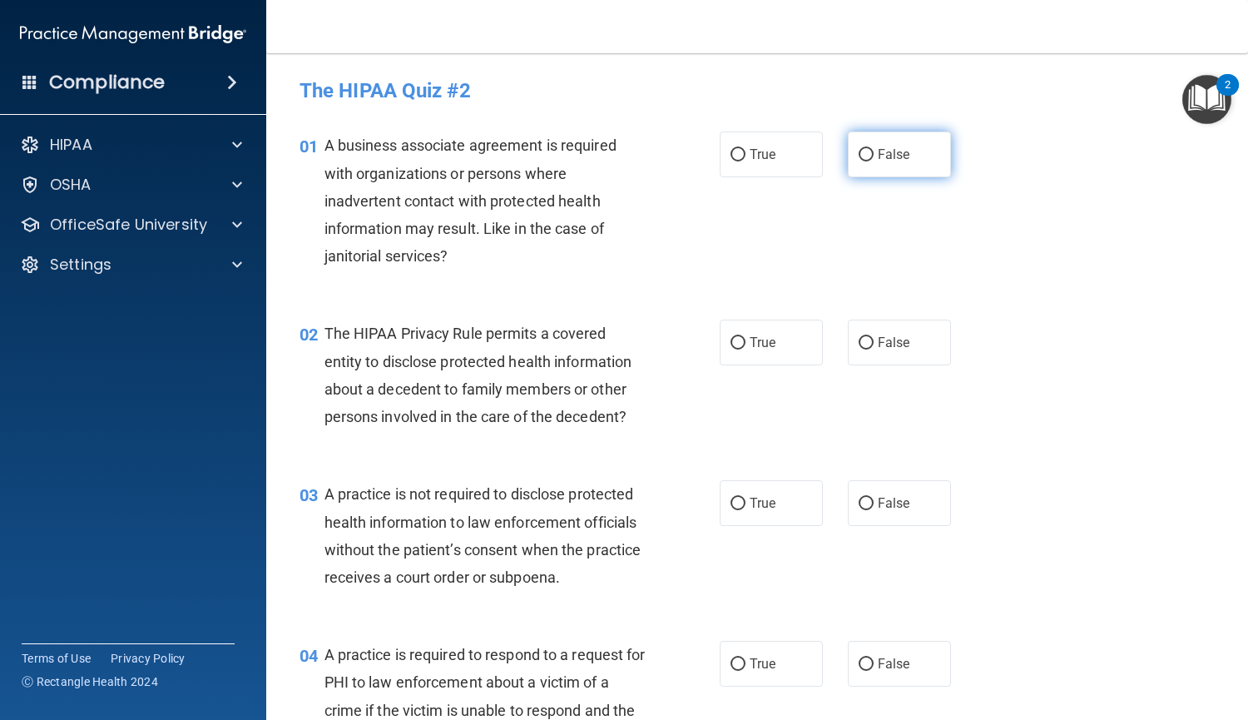
click at [898, 137] on label "False" at bounding box center [899, 154] width 103 height 46
click at [874, 149] on input "False" at bounding box center [866, 155] width 15 height 12
radio input "true"
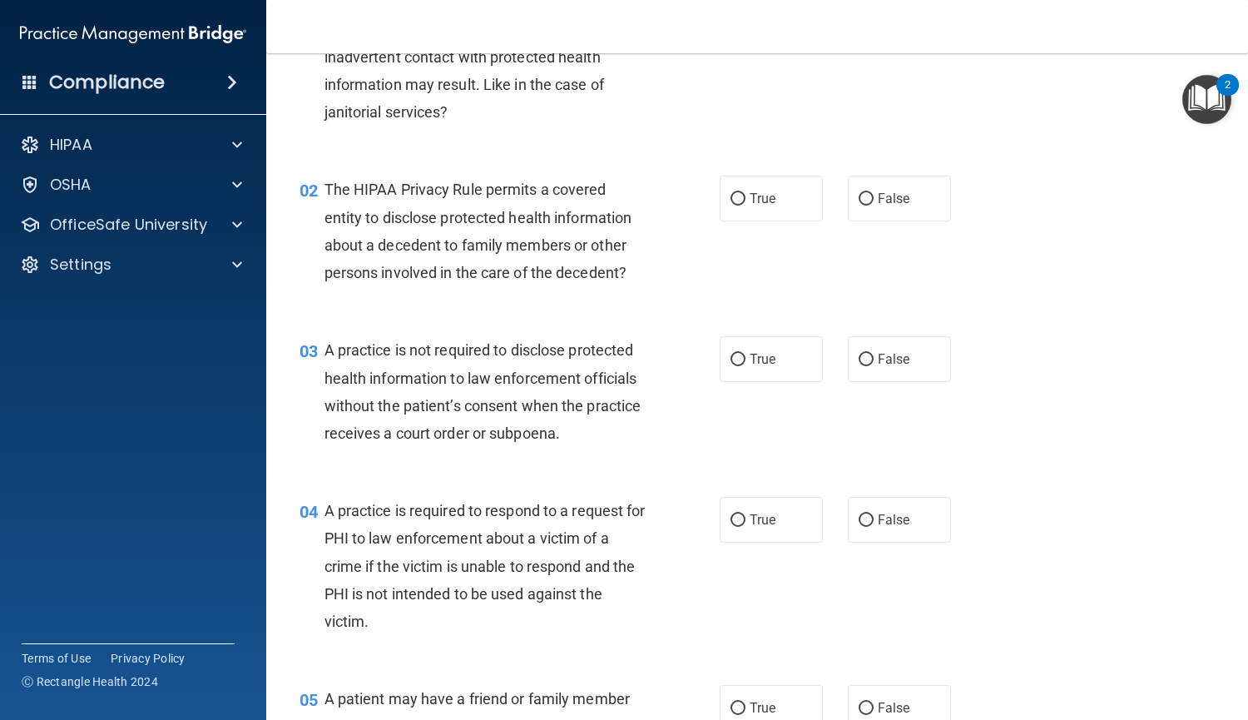
scroll to position [143, 0]
click at [723, 202] on label "True" at bounding box center [771, 199] width 103 height 46
click at [731, 202] on input "True" at bounding box center [738, 200] width 15 height 12
radio input "true"
click at [859, 361] on input "False" at bounding box center [866, 361] width 15 height 12
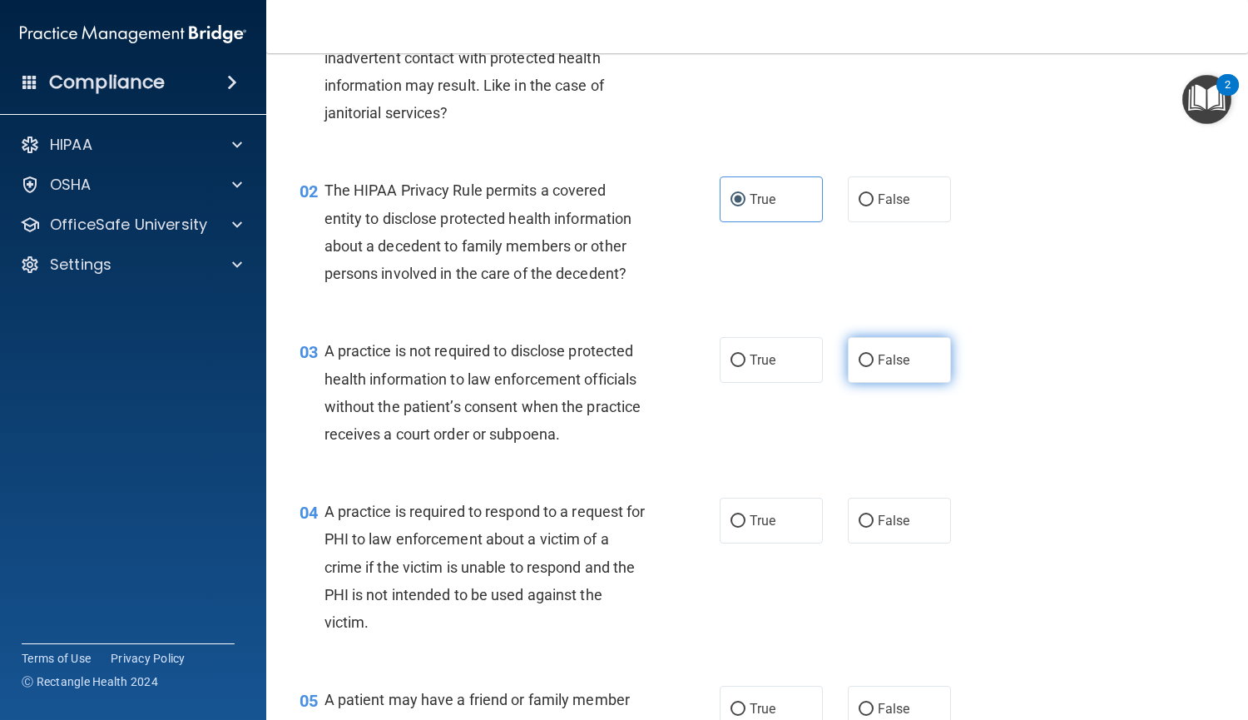
radio input "true"
click at [742, 534] on label "True" at bounding box center [771, 521] width 103 height 46
click at [742, 528] on input "True" at bounding box center [738, 521] width 15 height 12
radio input "true"
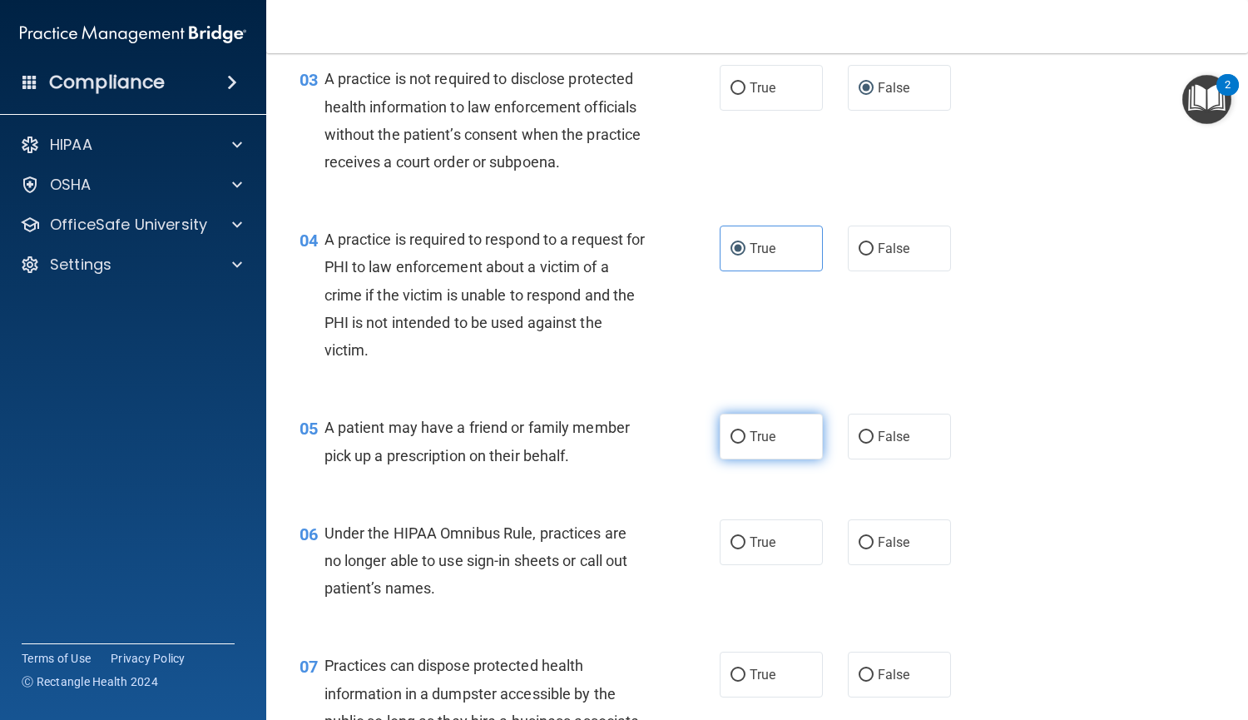
scroll to position [416, 0]
click at [733, 451] on label "True" at bounding box center [771, 436] width 103 height 46
click at [733, 443] on input "True" at bounding box center [738, 436] width 15 height 12
radio input "true"
click at [863, 543] on input "False" at bounding box center [866, 542] width 15 height 12
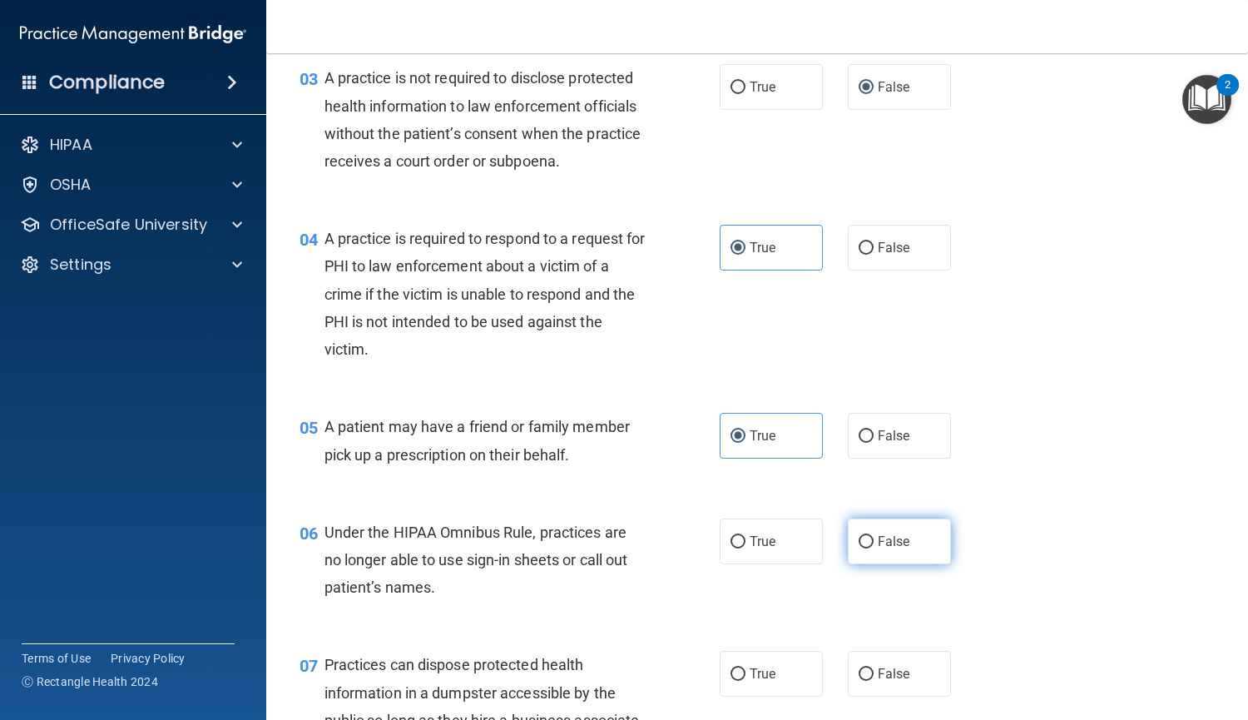
radio input "true"
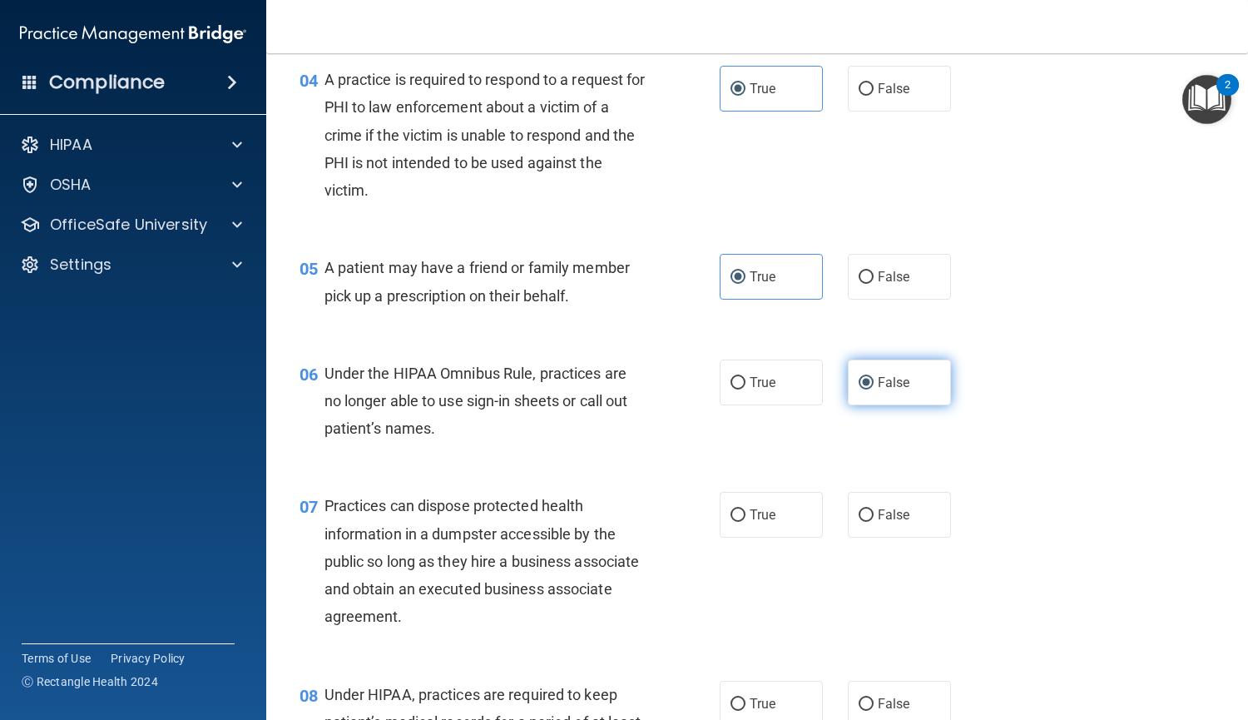
scroll to position [575, 0]
click at [850, 528] on label "False" at bounding box center [899, 515] width 103 height 46
click at [859, 522] on input "False" at bounding box center [866, 515] width 15 height 12
radio input "true"
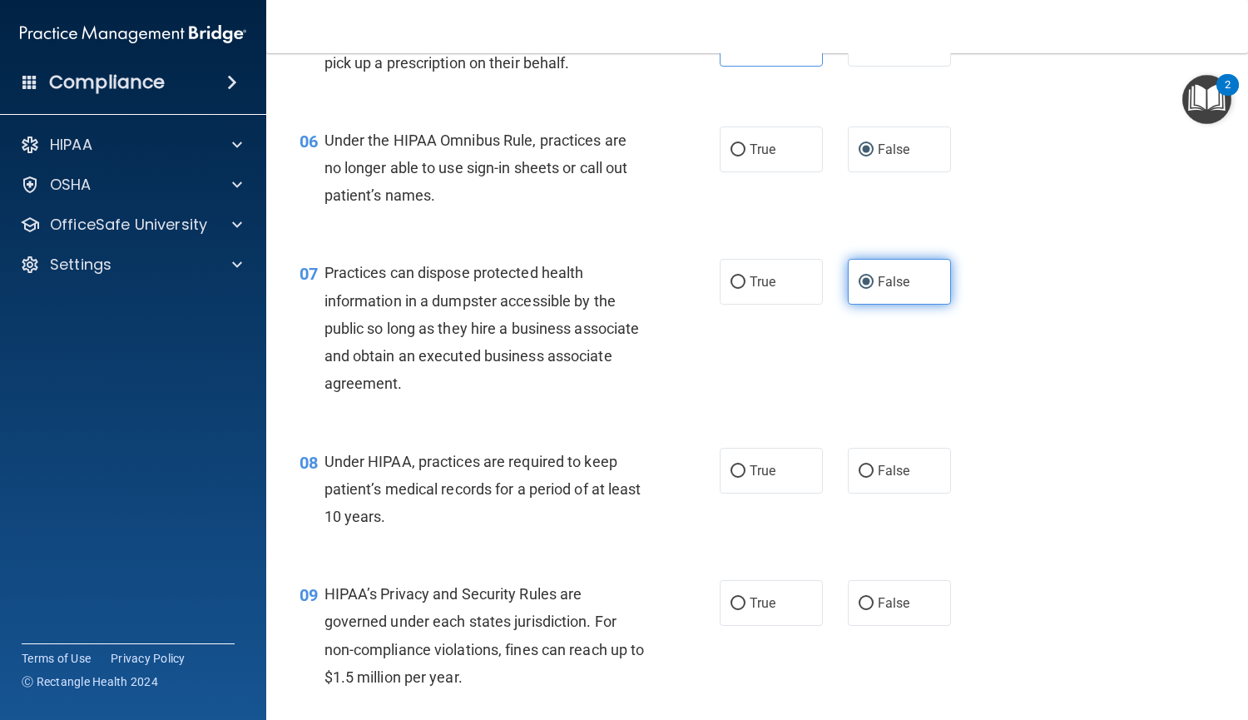
scroll to position [810, 0]
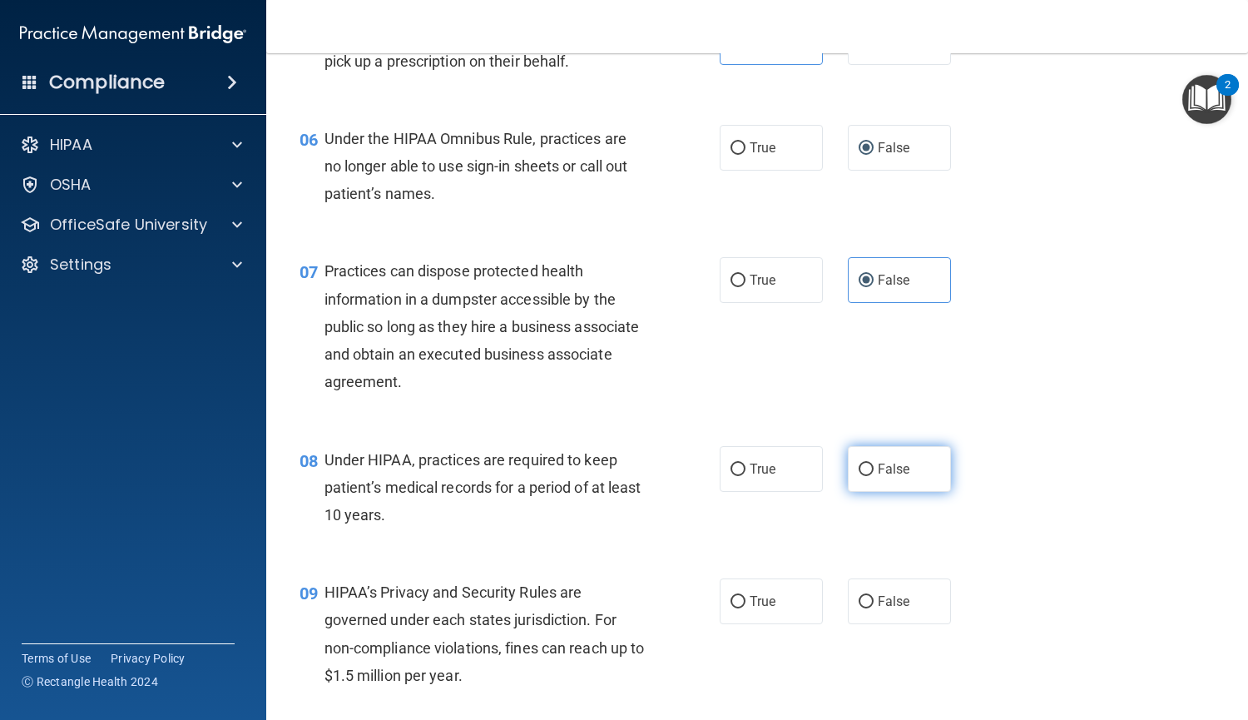
click at [859, 470] on input "False" at bounding box center [866, 470] width 15 height 12
radio input "true"
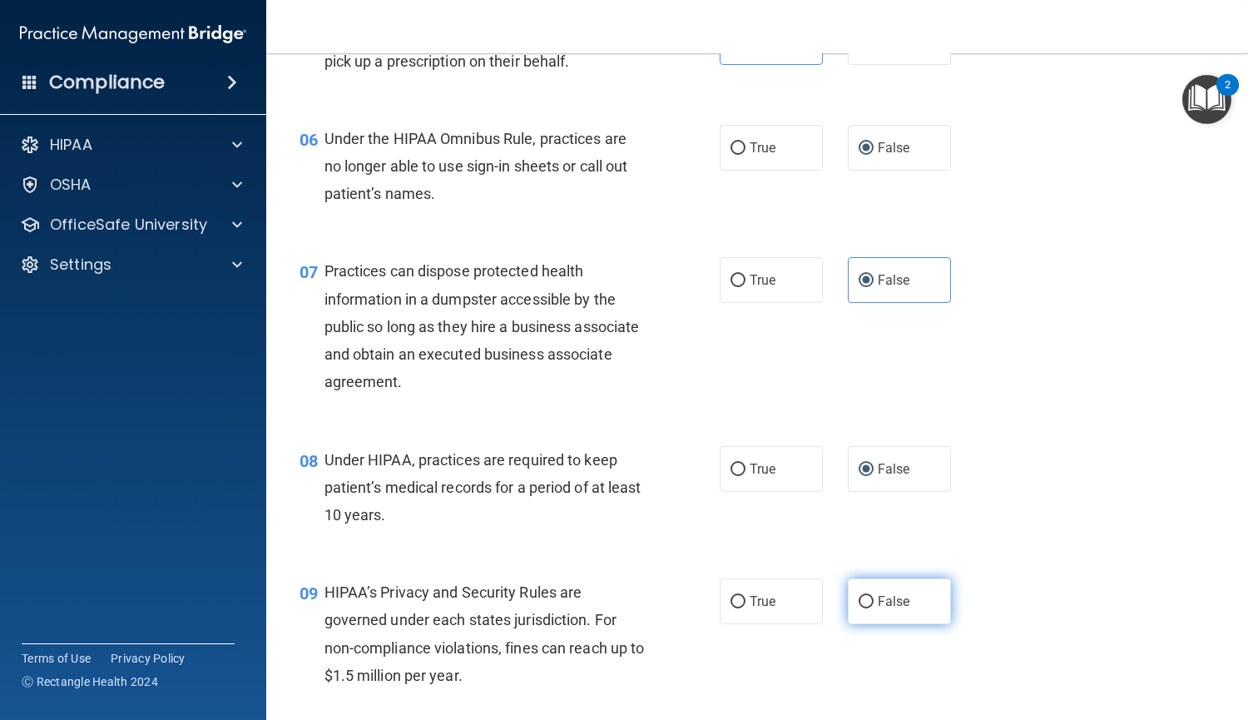
click at [878, 608] on span "False" at bounding box center [894, 601] width 32 height 16
click at [873, 608] on input "False" at bounding box center [866, 602] width 15 height 12
radio input "true"
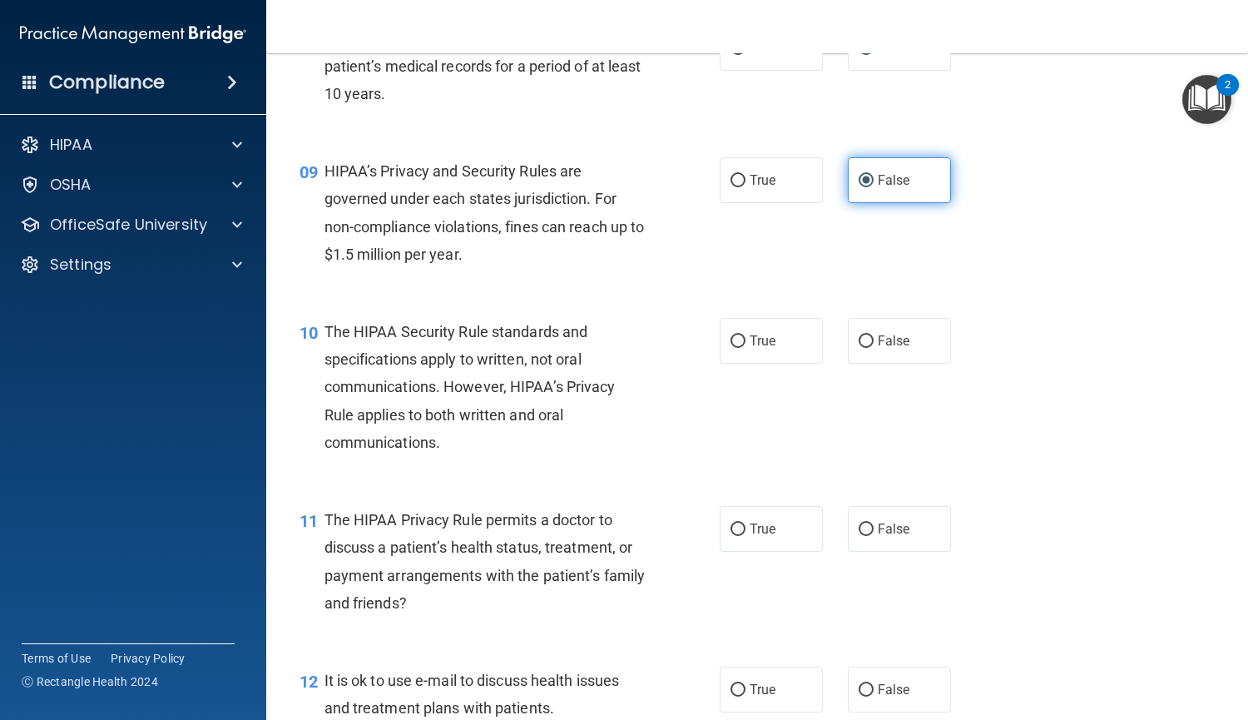
scroll to position [1232, 0]
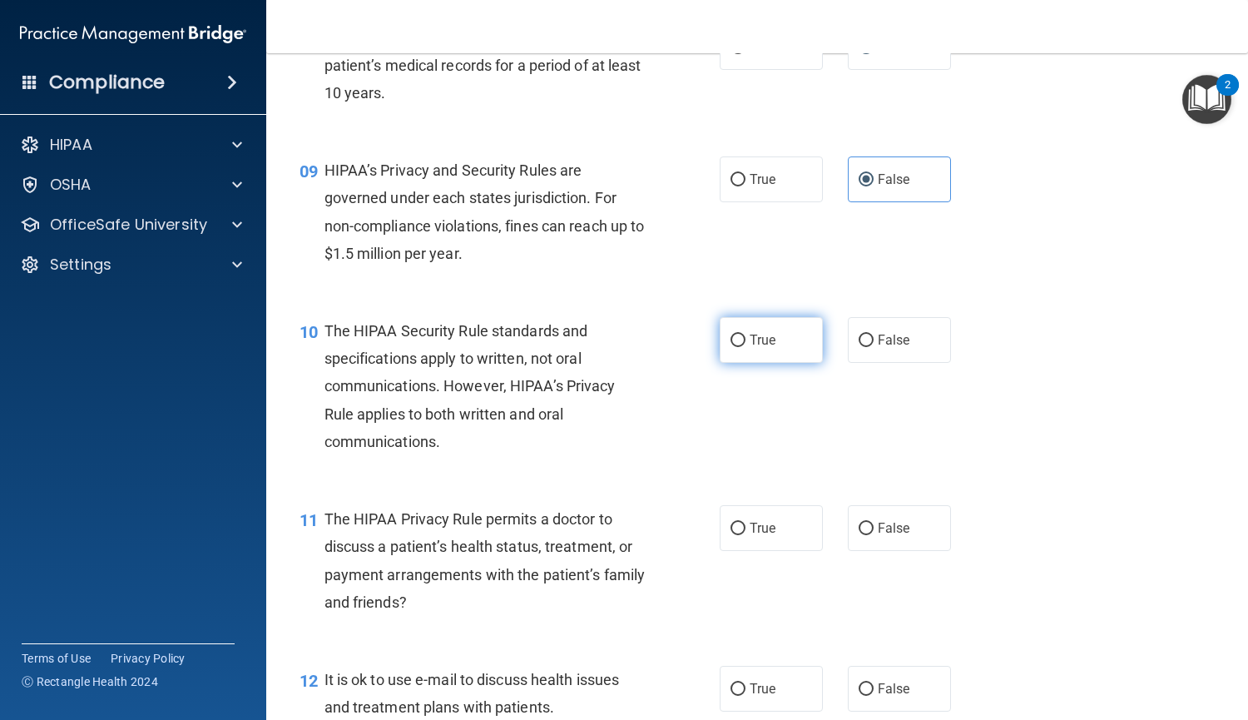
click at [764, 345] on span "True" at bounding box center [763, 340] width 26 height 16
click at [746, 345] on input "True" at bounding box center [738, 341] width 15 height 12
radio input "true"
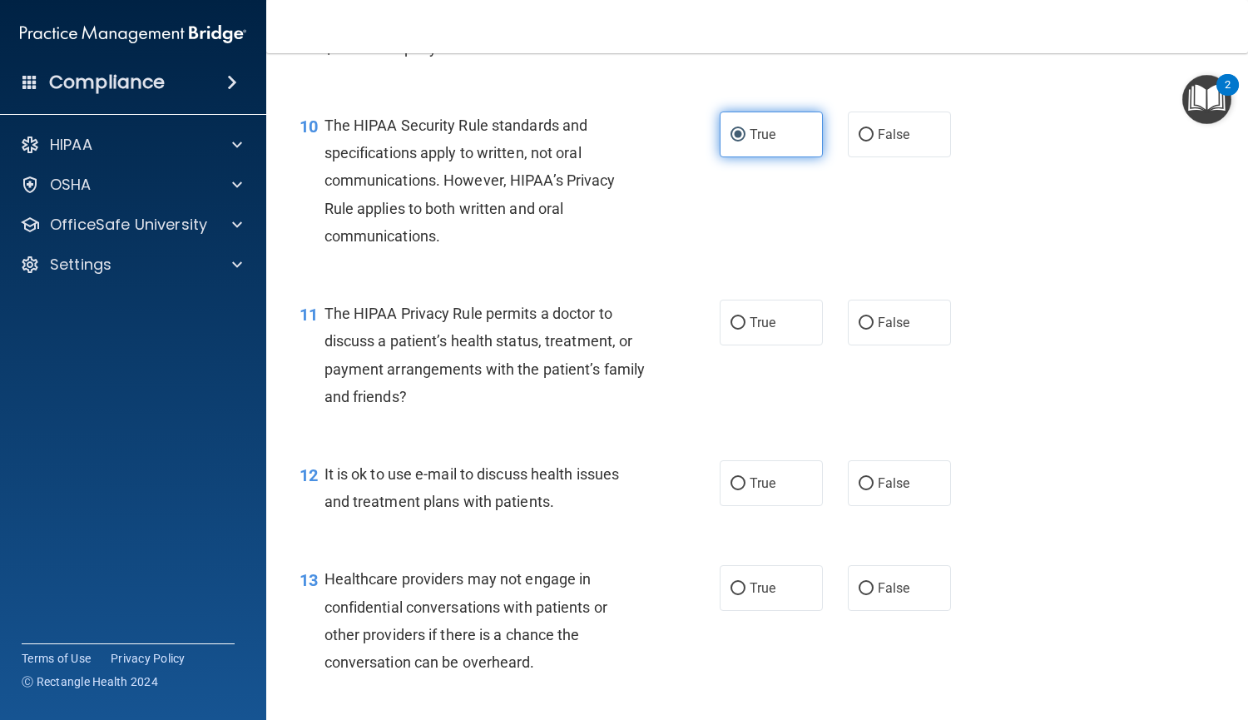
scroll to position [1439, 0]
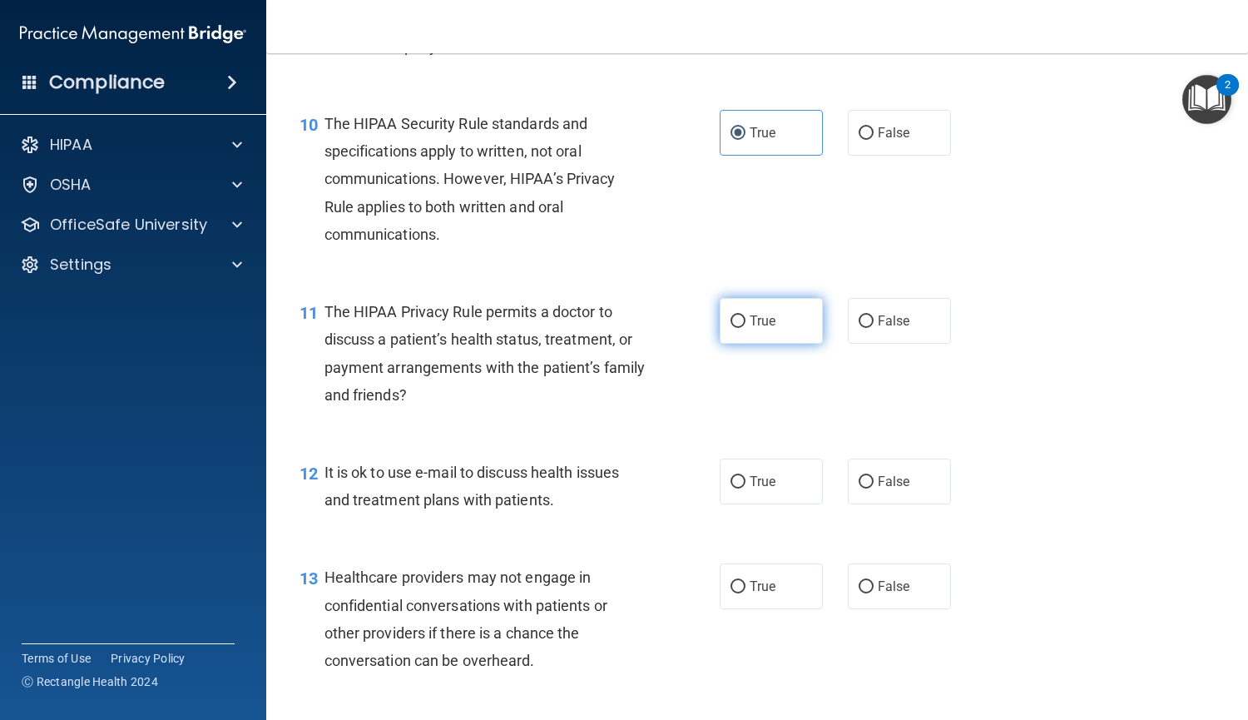
click at [750, 326] on span "True" at bounding box center [763, 321] width 26 height 16
click at [745, 326] on input "True" at bounding box center [738, 321] width 15 height 12
radio input "true"
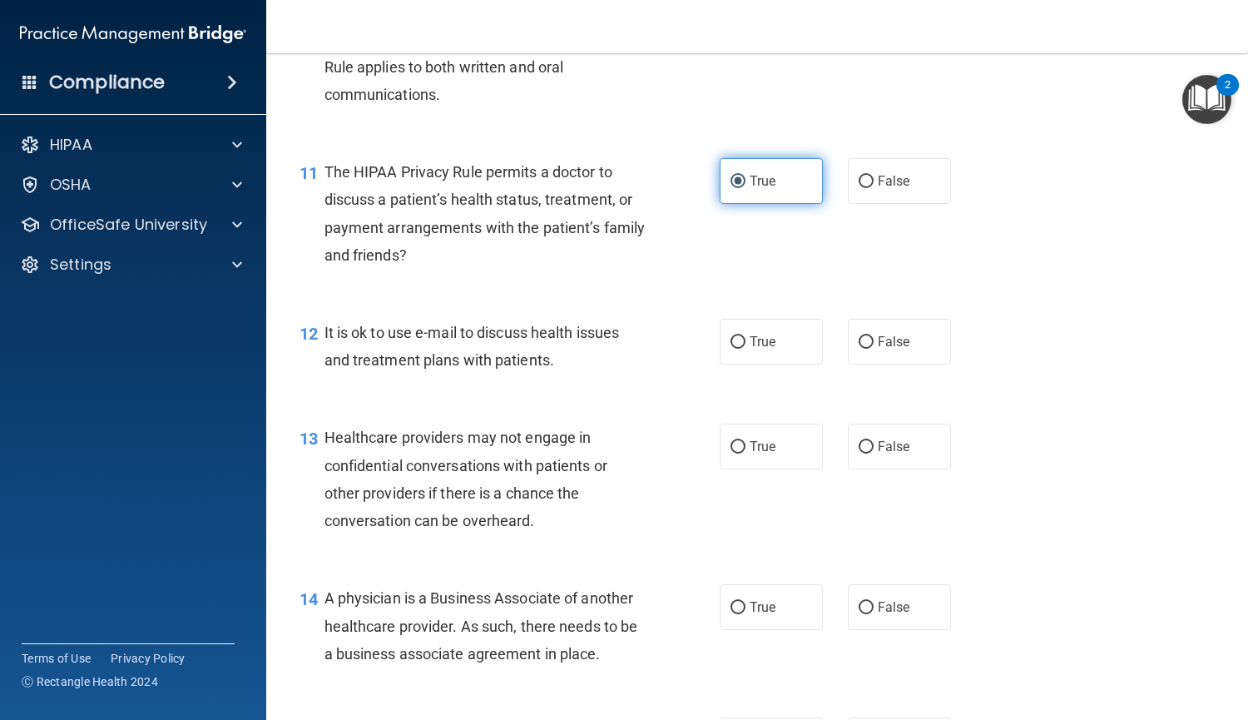
scroll to position [1589, 0]
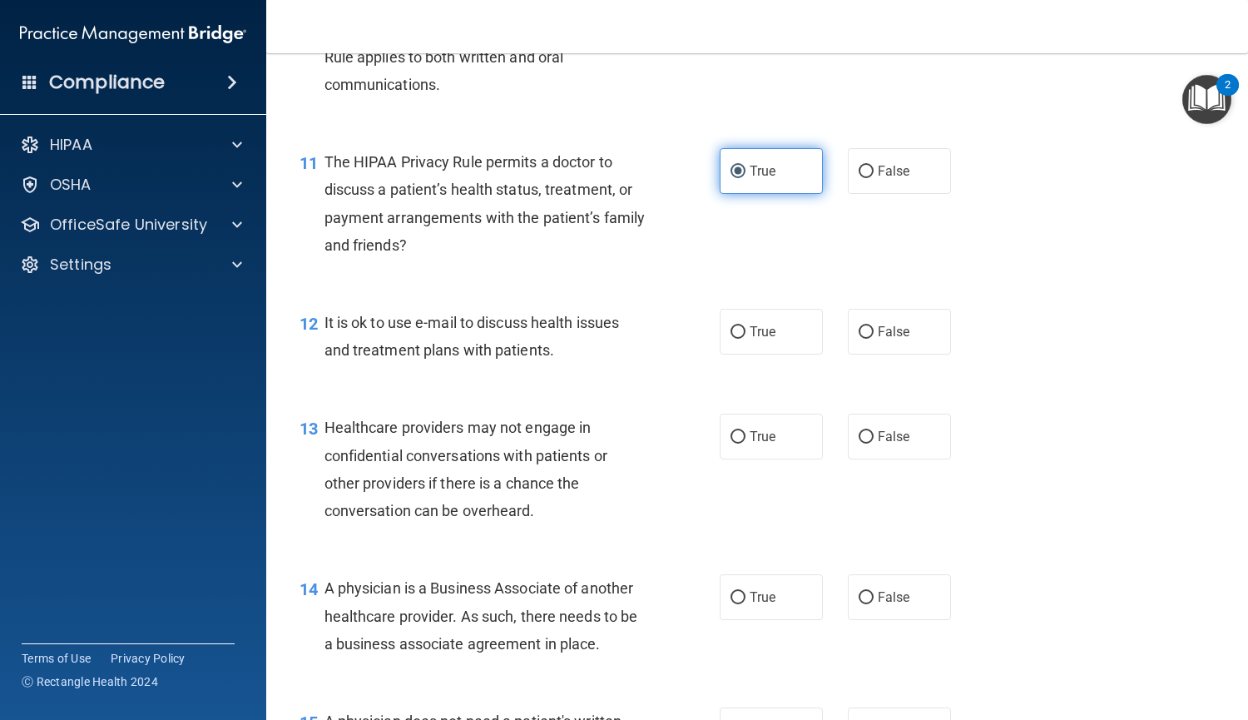
click at [750, 326] on span "True" at bounding box center [763, 332] width 26 height 16
click at [745, 326] on input "True" at bounding box center [738, 332] width 15 height 12
radio input "true"
click at [878, 435] on span "False" at bounding box center [894, 437] width 32 height 16
click at [874, 435] on input "False" at bounding box center [866, 437] width 15 height 12
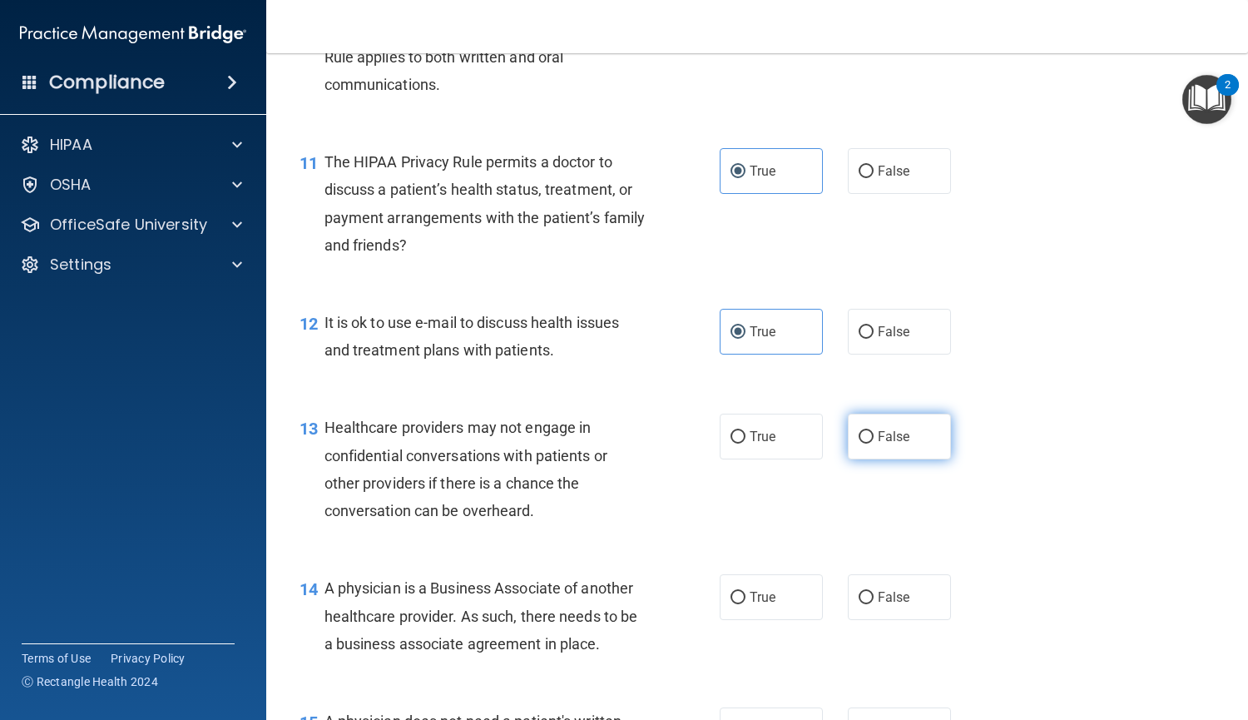
radio input "true"
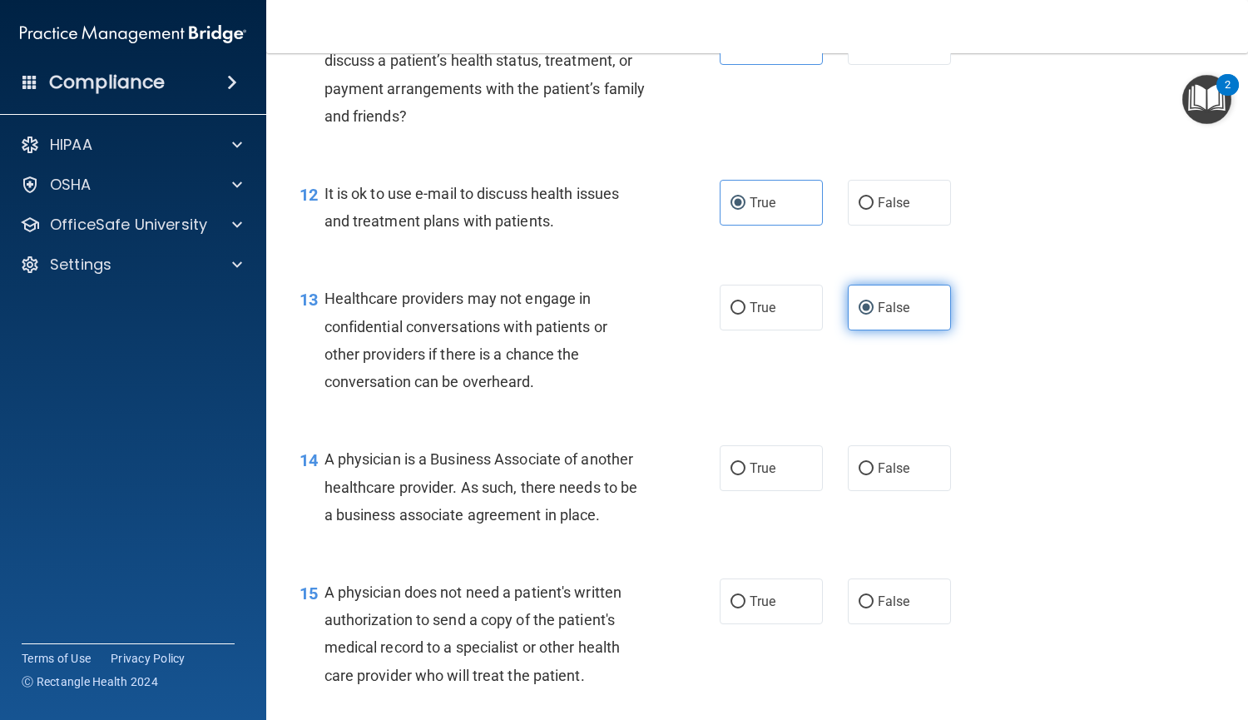
scroll to position [1719, 0]
click at [875, 481] on label "False" at bounding box center [899, 467] width 103 height 46
click at [874, 474] on input "False" at bounding box center [866, 468] width 15 height 12
radio input "true"
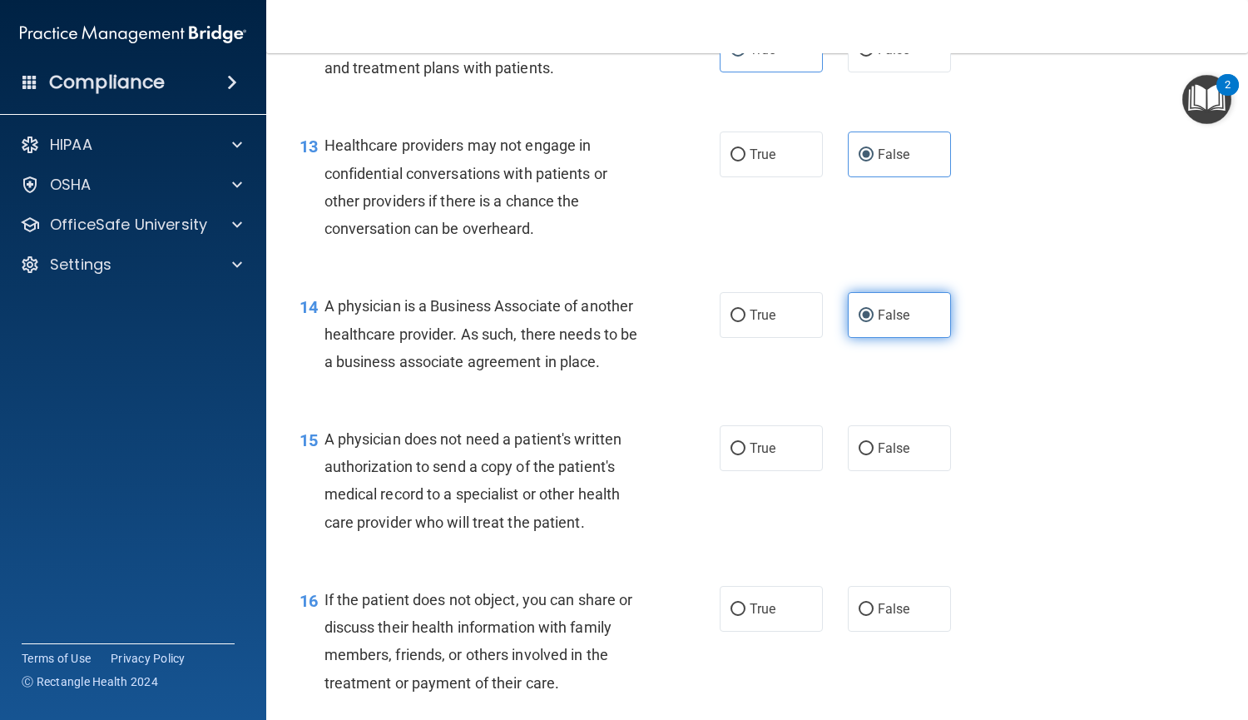
scroll to position [1872, 0]
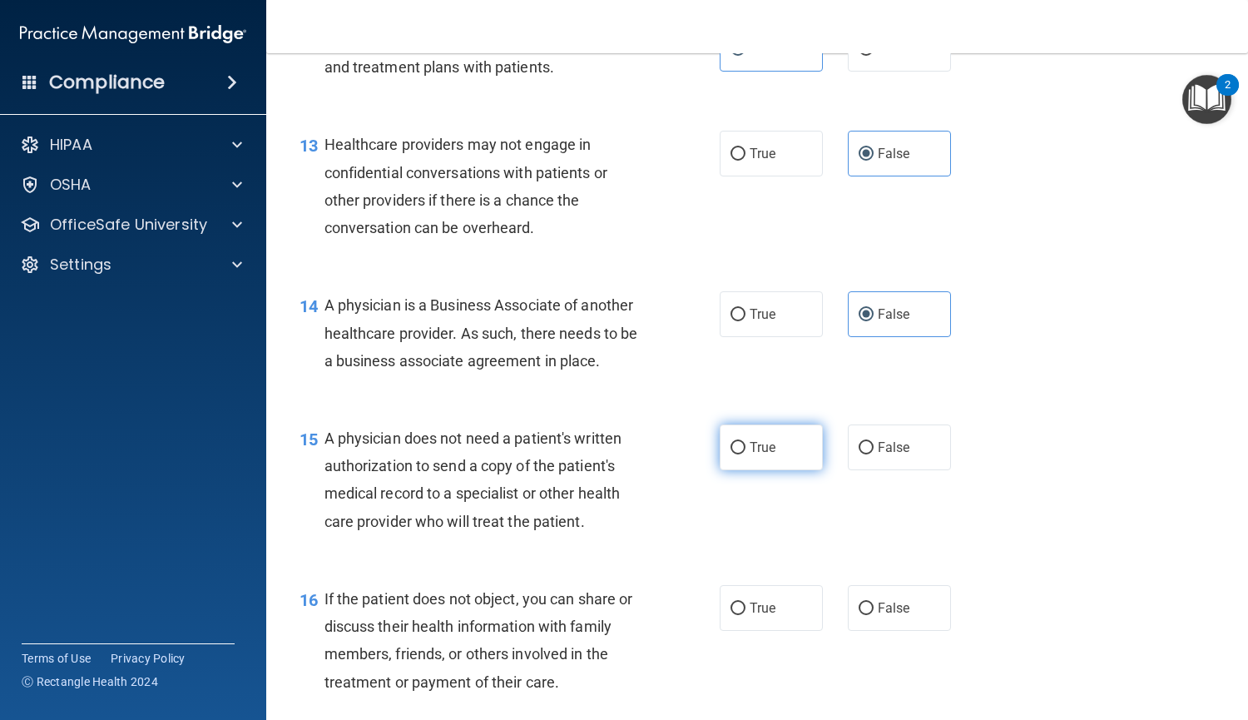
click at [758, 454] on span "True" at bounding box center [763, 447] width 26 height 16
click at [746, 454] on input "True" at bounding box center [738, 448] width 15 height 12
radio input "true"
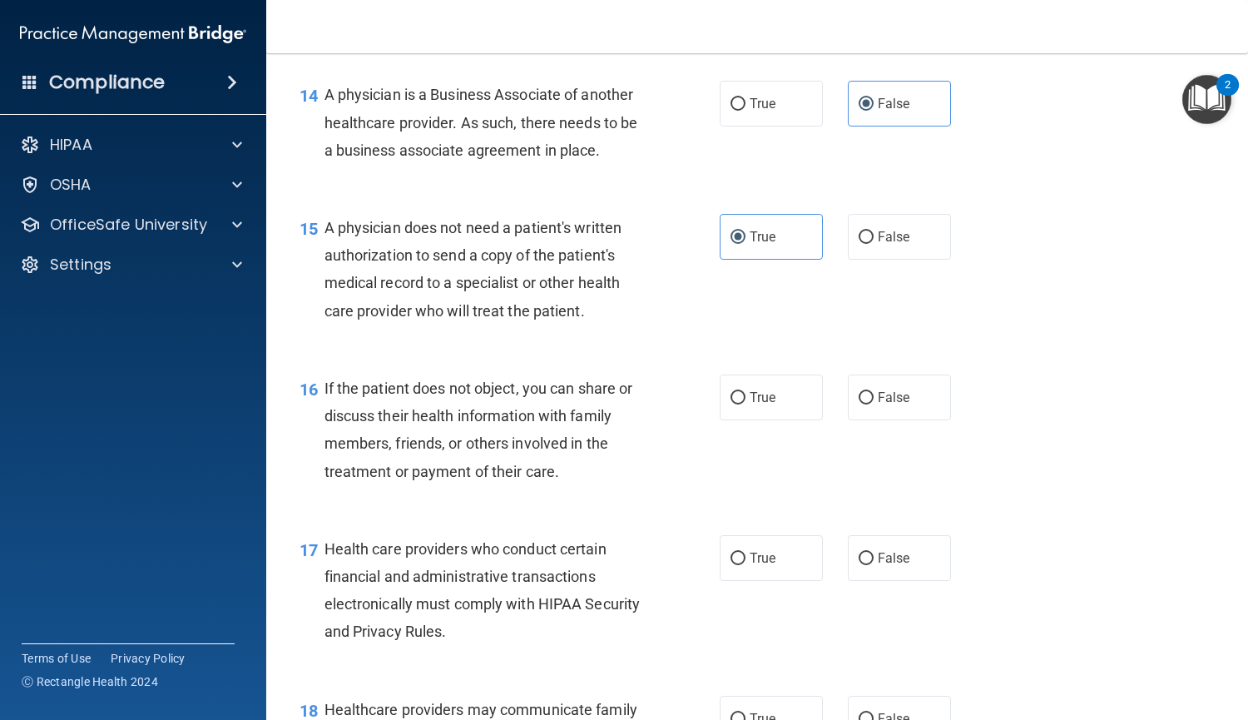
scroll to position [2084, 0]
click at [735, 406] on label "True" at bounding box center [771, 396] width 103 height 46
click at [735, 403] on input "True" at bounding box center [738, 396] width 15 height 12
radio input "true"
click at [757, 556] on span "True" at bounding box center [763, 556] width 26 height 16
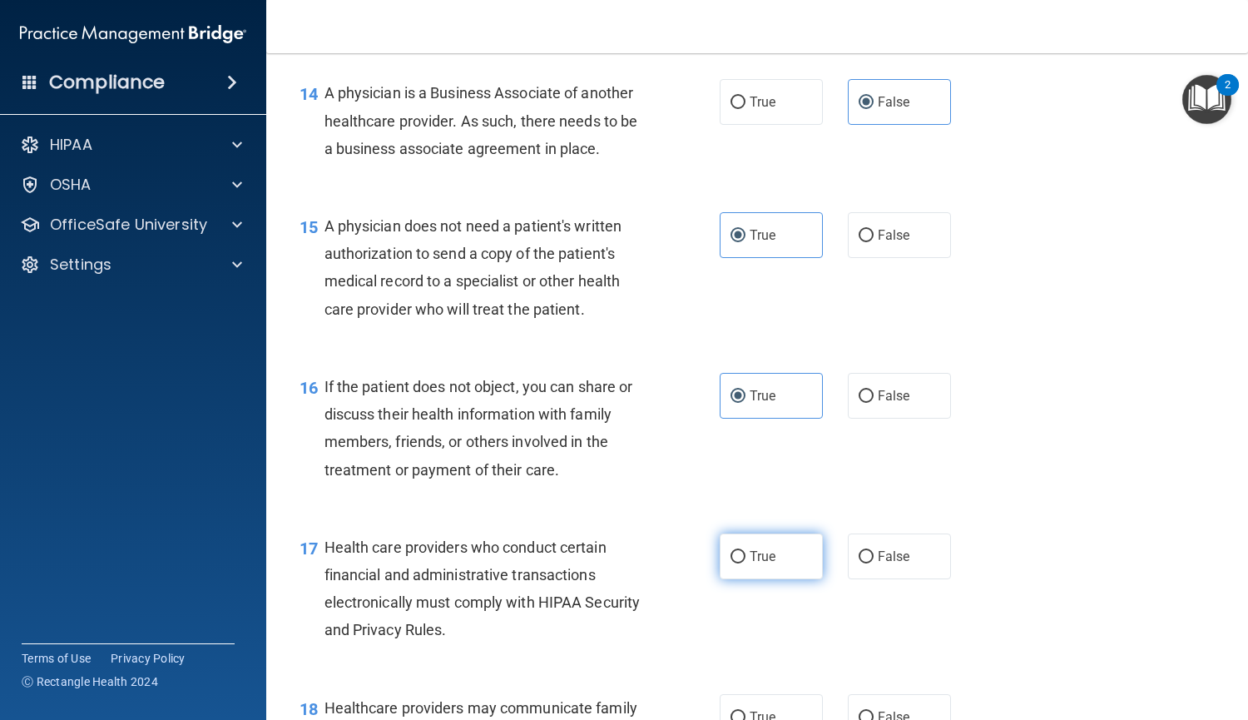
click at [746, 556] on input "True" at bounding box center [738, 557] width 15 height 12
radio input "true"
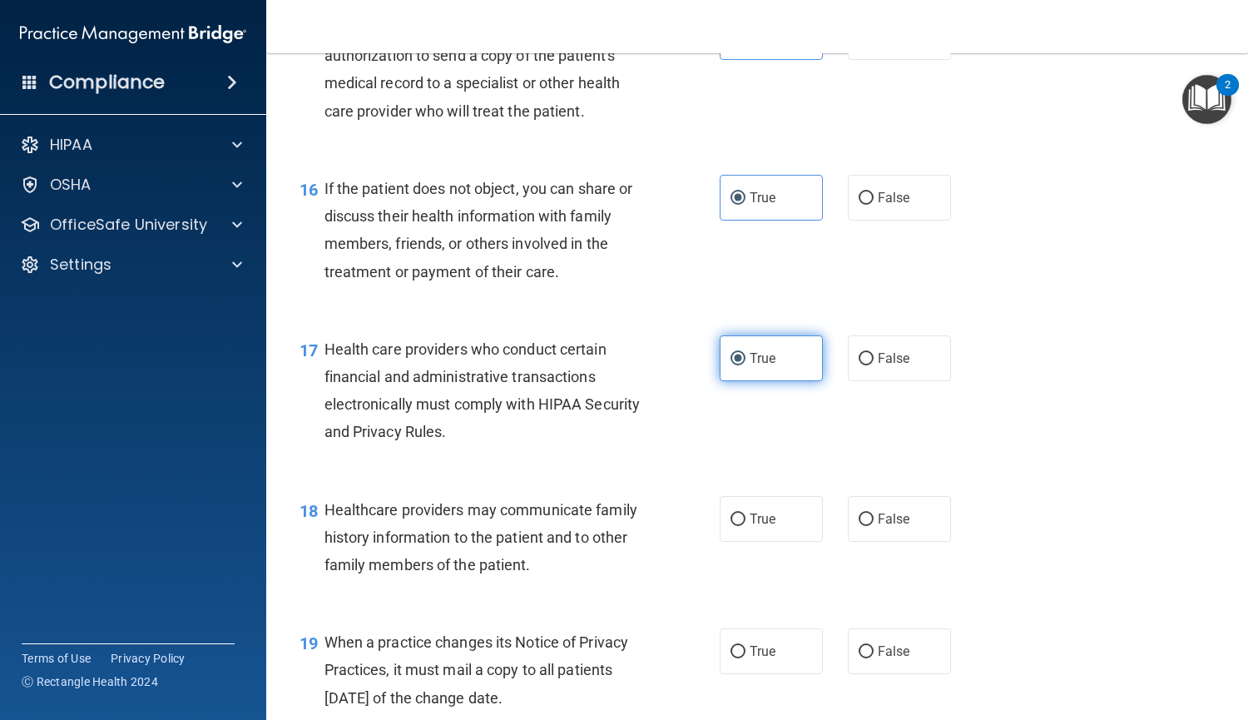
scroll to position [2283, 0]
click at [880, 531] on label "False" at bounding box center [899, 518] width 103 height 46
click at [874, 525] on input "False" at bounding box center [866, 519] width 15 height 12
radio input "true"
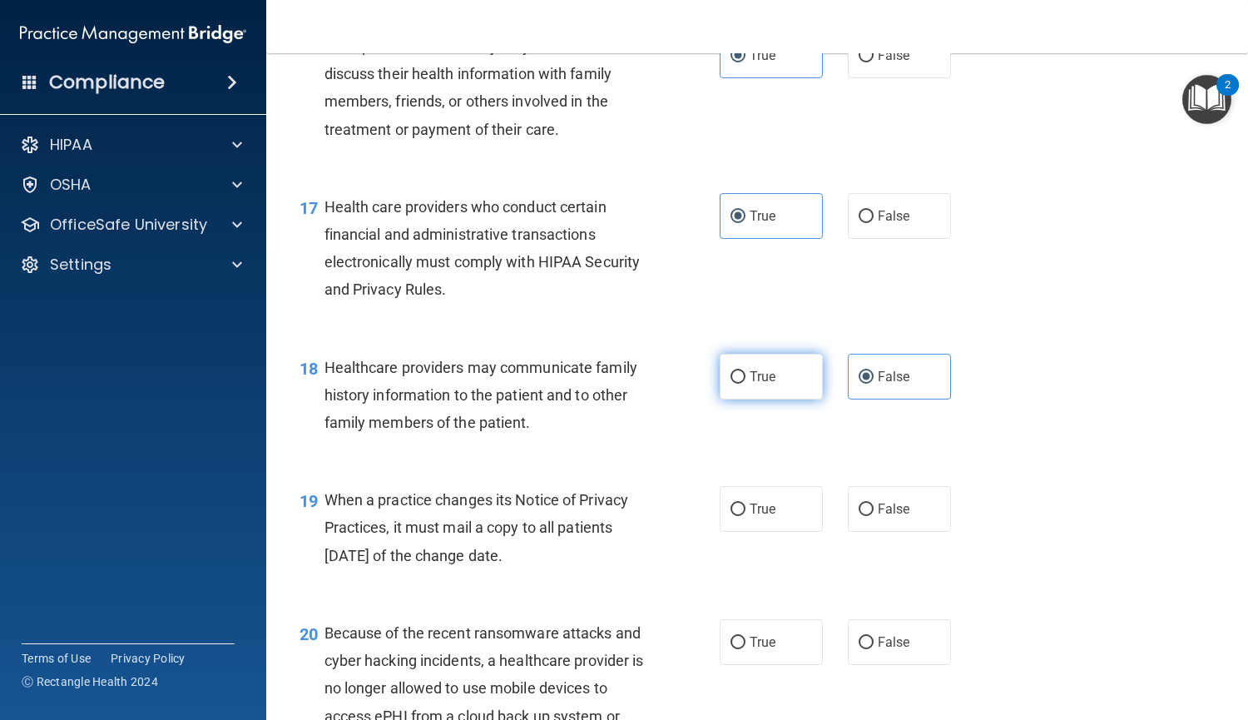
scroll to position [2429, 0]
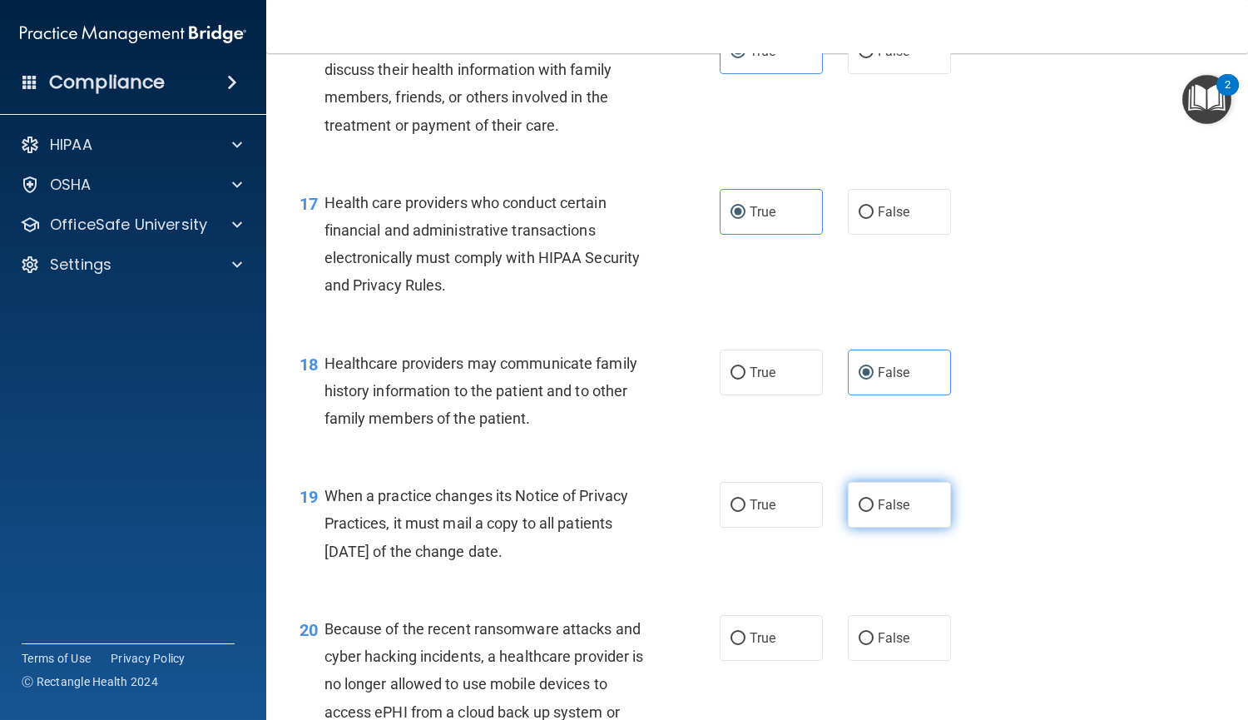
click at [862, 502] on input "False" at bounding box center [866, 505] width 15 height 12
radio input "true"
click at [849, 625] on label "False" at bounding box center [899, 638] width 103 height 46
click at [859, 633] on input "False" at bounding box center [866, 639] width 15 height 12
radio input "true"
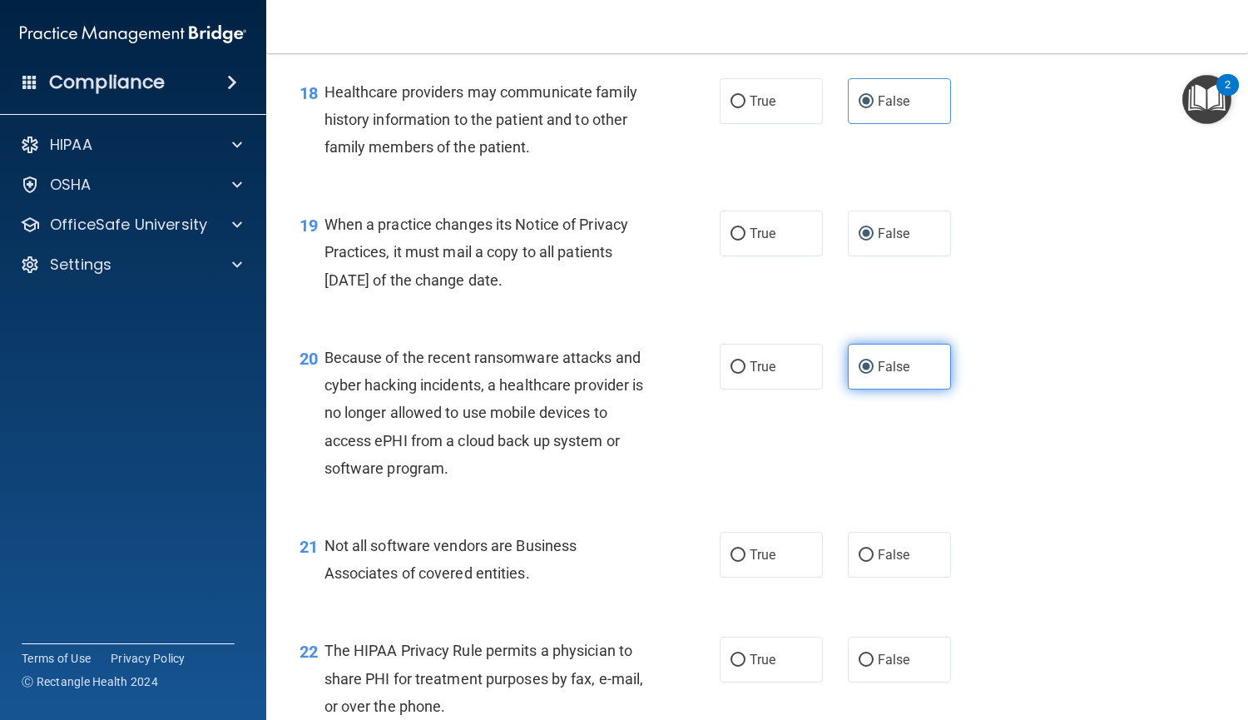
scroll to position [2701, 0]
click at [738, 560] on input "True" at bounding box center [738, 554] width 15 height 12
radio input "true"
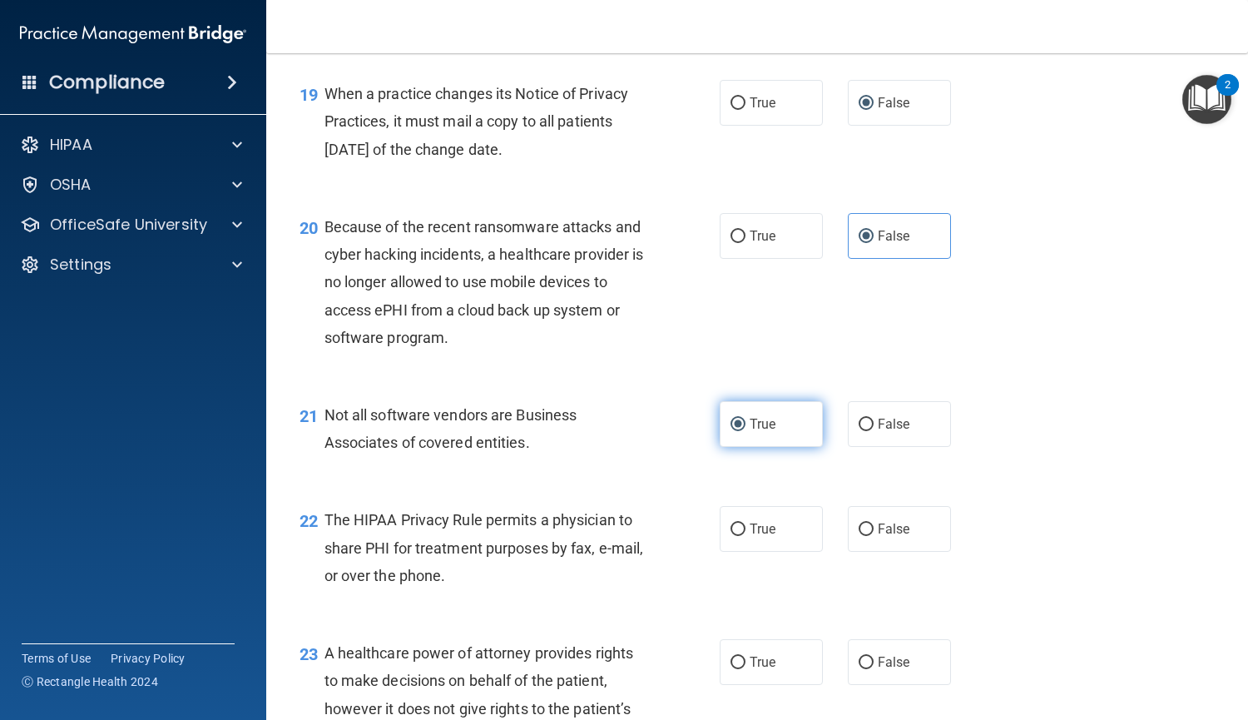
scroll to position [2843, 0]
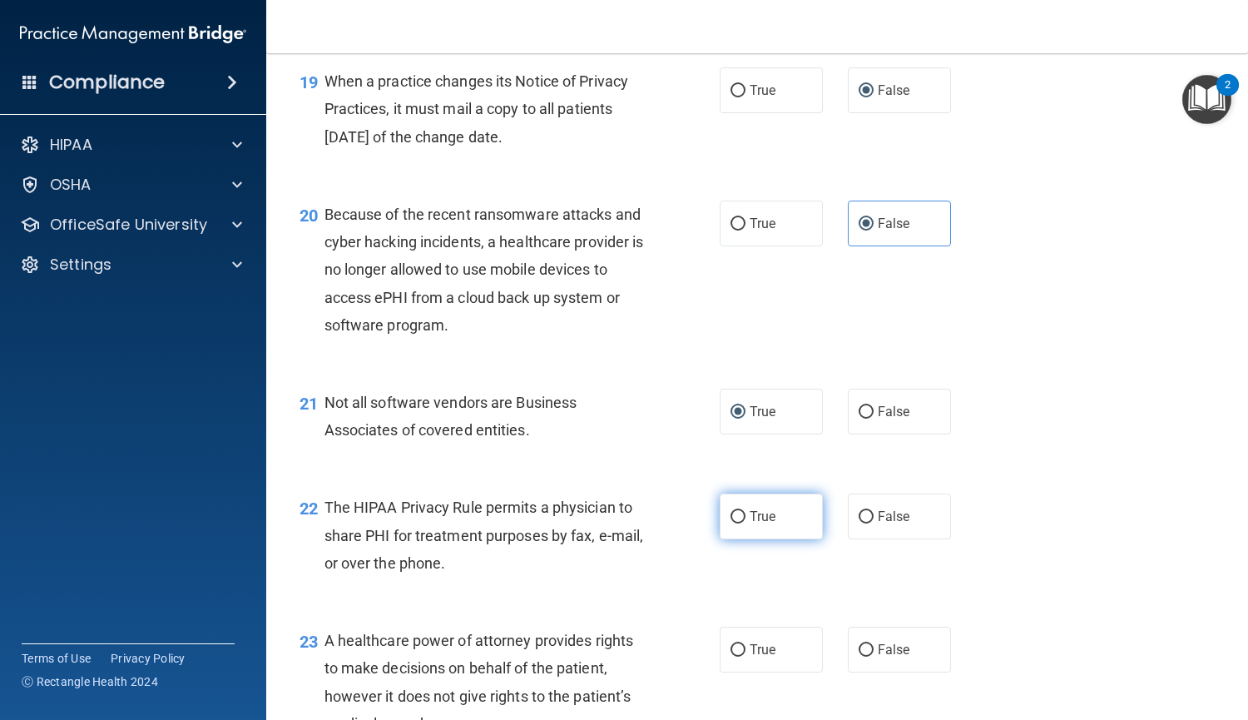
click at [735, 523] on input "True" at bounding box center [738, 517] width 15 height 12
radio input "true"
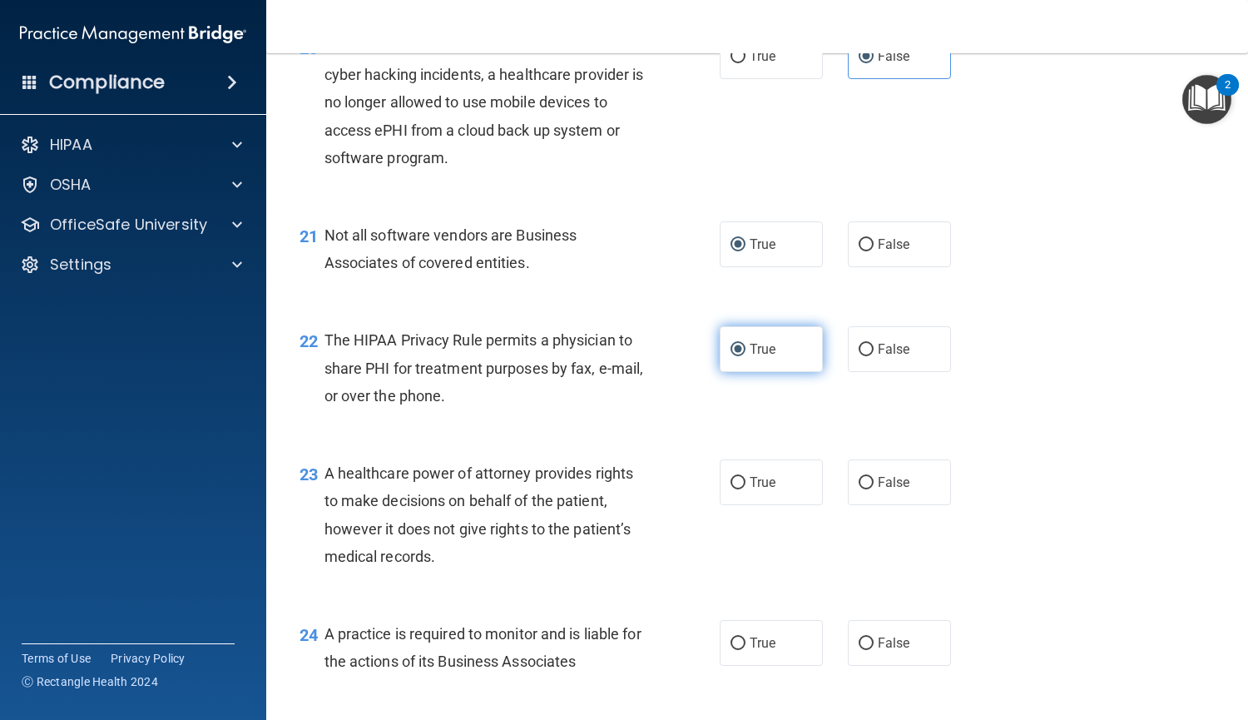
scroll to position [3011, 0]
click at [759, 479] on span "True" at bounding box center [763, 482] width 26 height 16
click at [746, 479] on input "True" at bounding box center [738, 482] width 15 height 12
radio input "true"
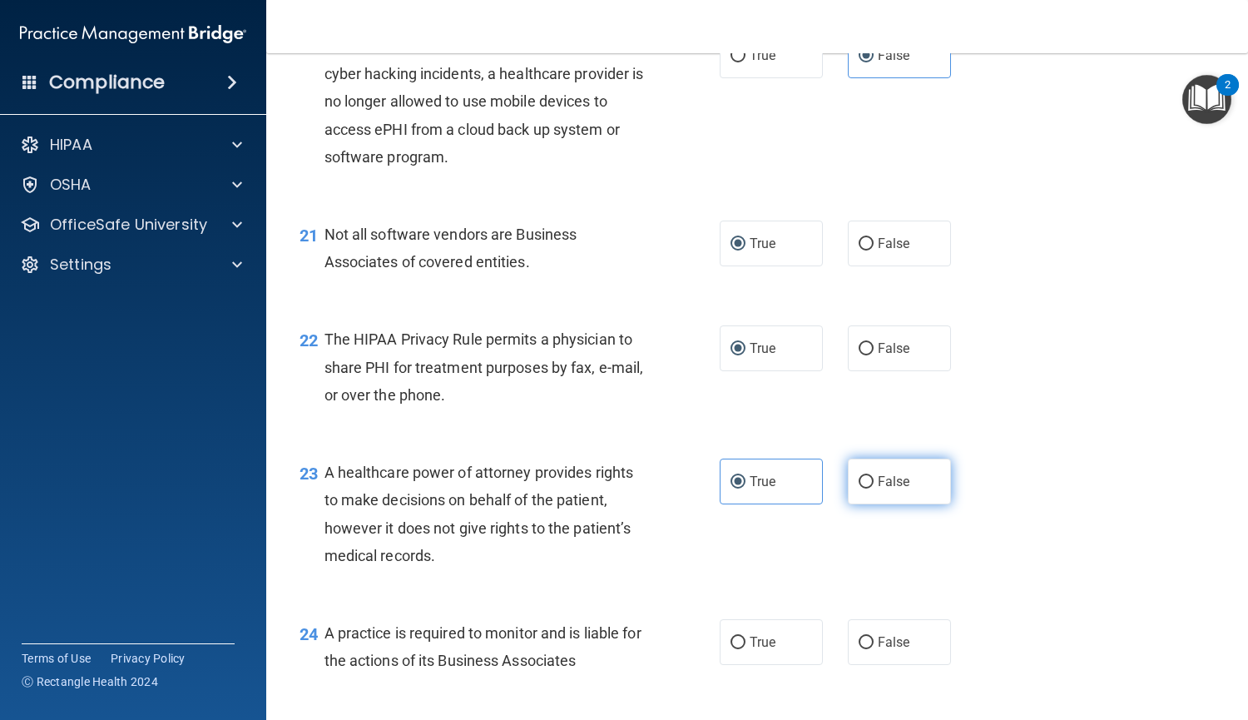
click at [859, 476] on input "False" at bounding box center [866, 482] width 15 height 12
radio input "true"
radio input "false"
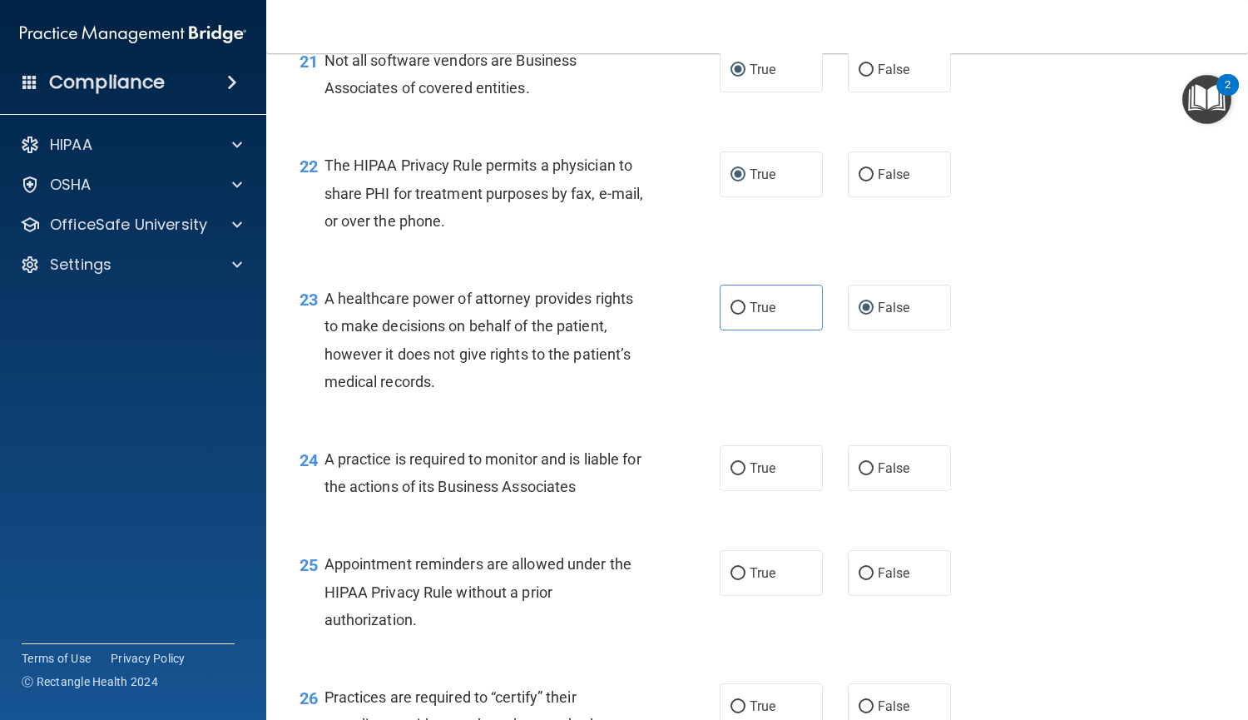
scroll to position [3188, 0]
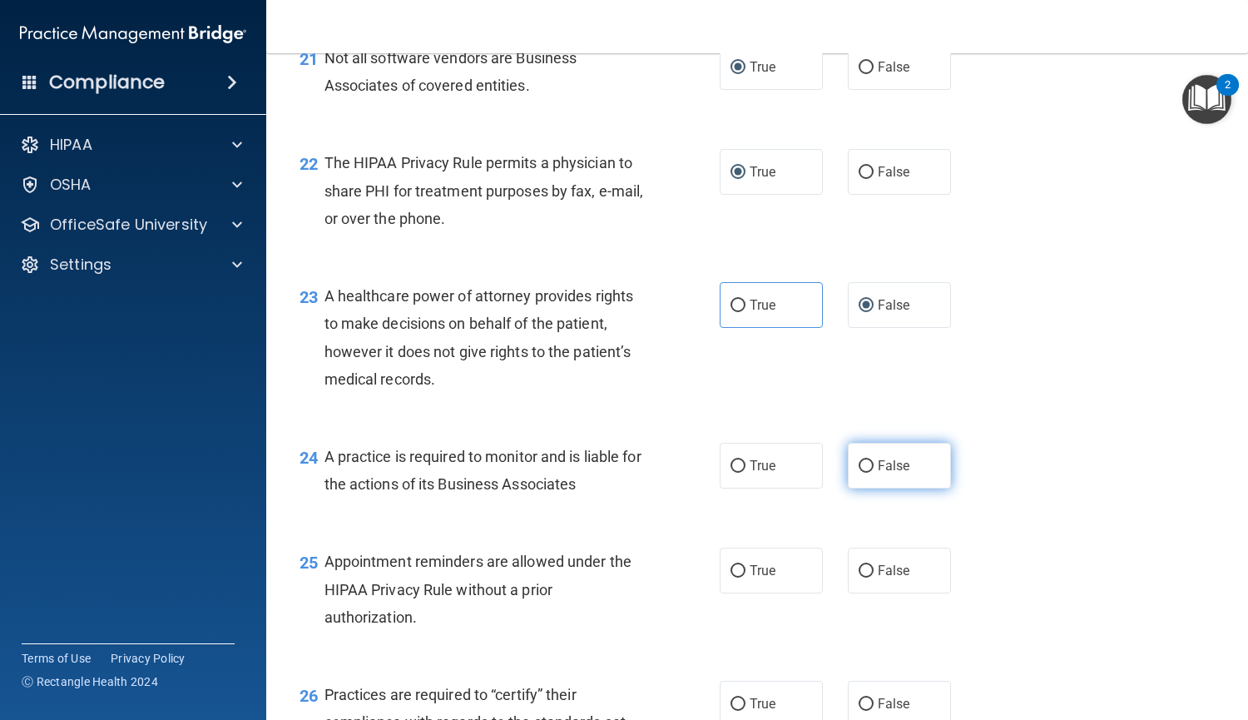
click at [878, 472] on span "False" at bounding box center [894, 466] width 32 height 16
click at [873, 472] on input "False" at bounding box center [866, 466] width 15 height 12
radio input "true"
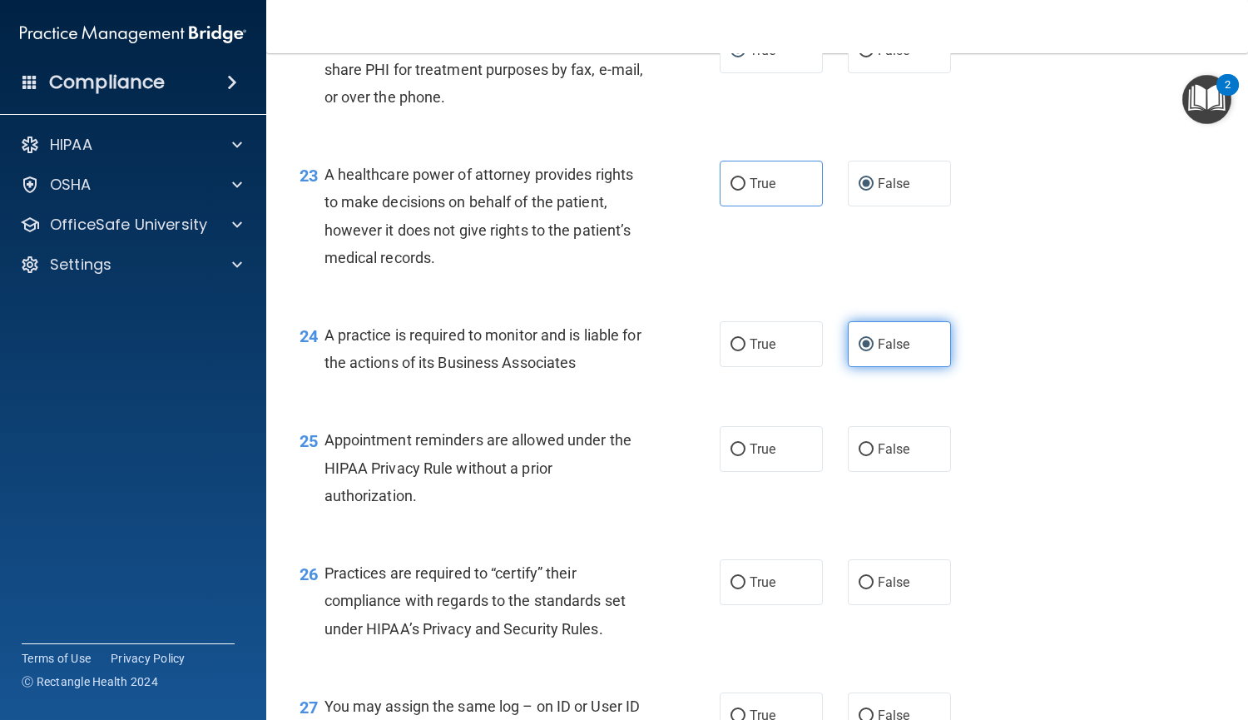
scroll to position [3310, 0]
click at [756, 456] on span "True" at bounding box center [763, 448] width 26 height 16
click at [746, 455] on input "True" at bounding box center [738, 449] width 15 height 12
radio input "true"
click at [881, 587] on span "False" at bounding box center [894, 581] width 32 height 16
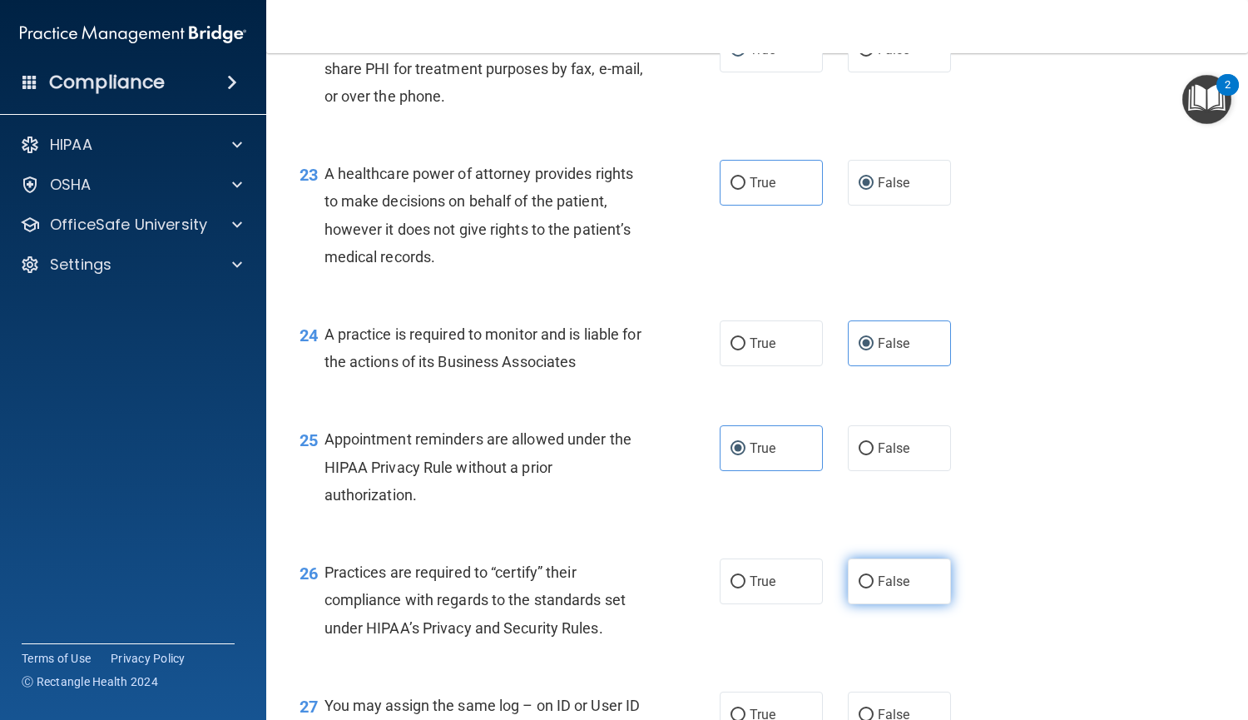
click at [874, 587] on input "False" at bounding box center [866, 582] width 15 height 12
radio input "true"
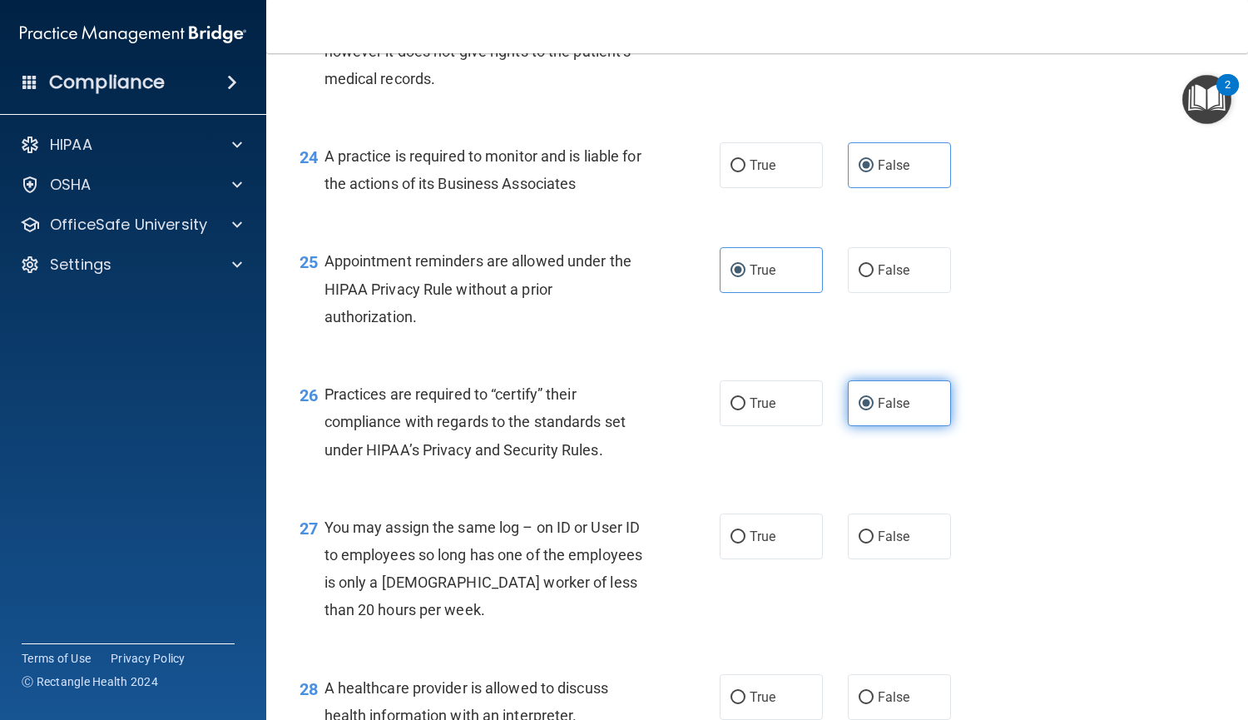
scroll to position [3493, 0]
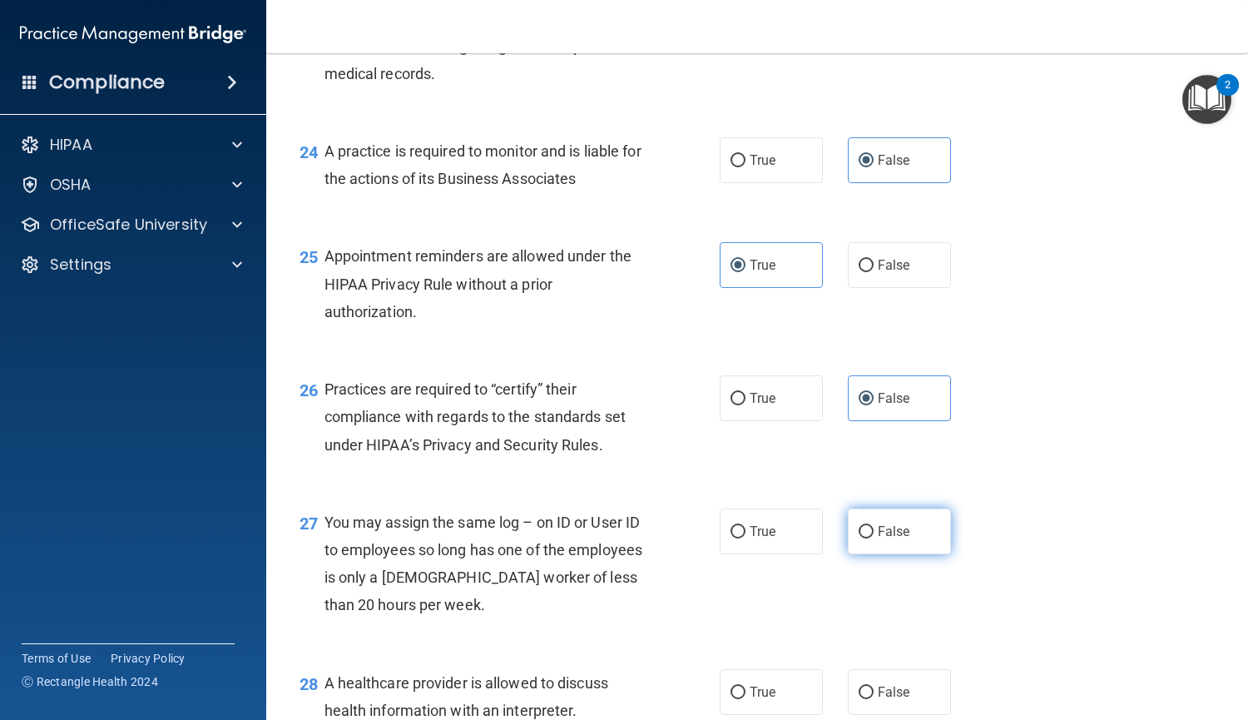
click at [908, 532] on label "False" at bounding box center [899, 532] width 103 height 46
click at [874, 532] on input "False" at bounding box center [866, 532] width 15 height 12
radio input "true"
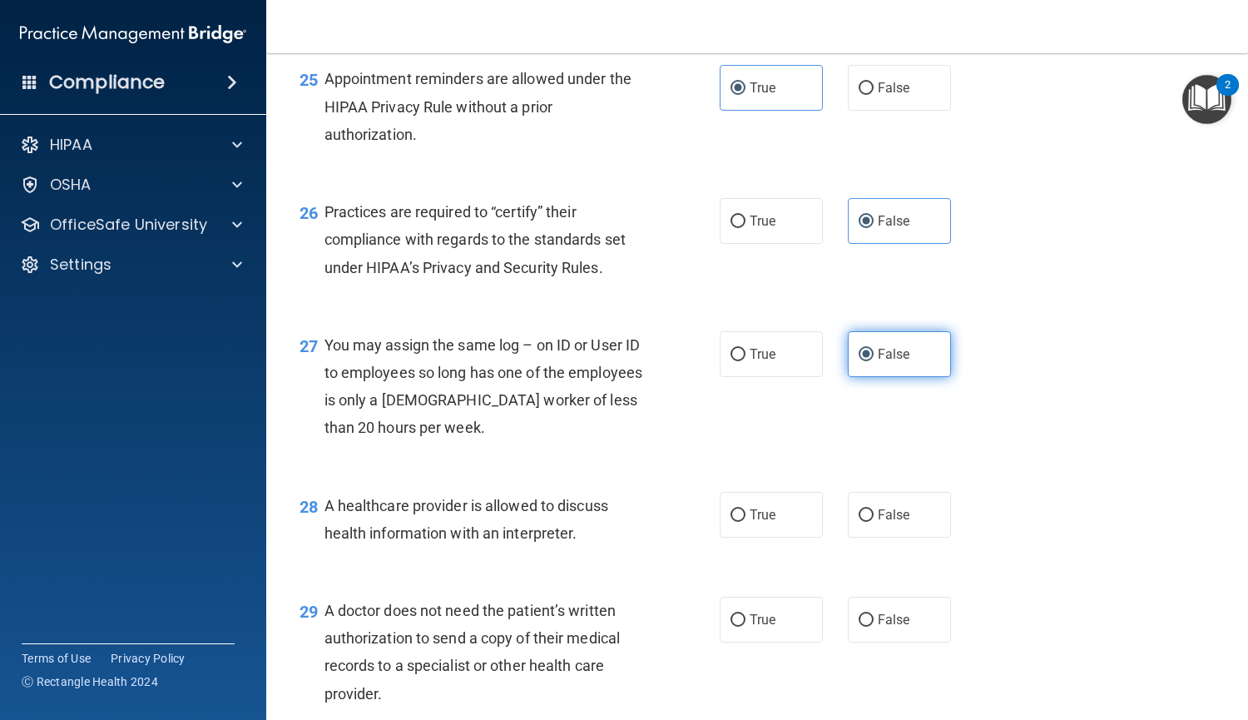
scroll to position [3673, 0]
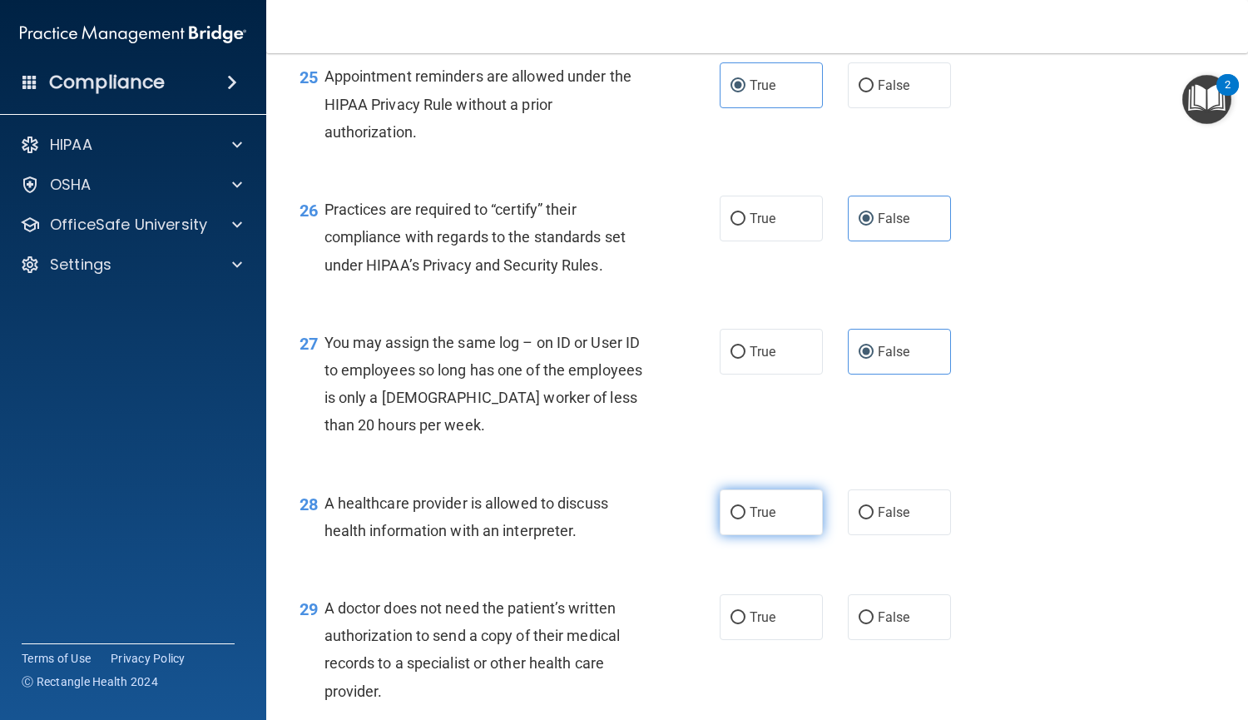
click at [788, 526] on label "True" at bounding box center [771, 512] width 103 height 46
click at [746, 519] on input "True" at bounding box center [738, 513] width 15 height 12
radio input "true"
click at [768, 608] on label "True" at bounding box center [771, 617] width 103 height 46
click at [746, 612] on input "True" at bounding box center [738, 618] width 15 height 12
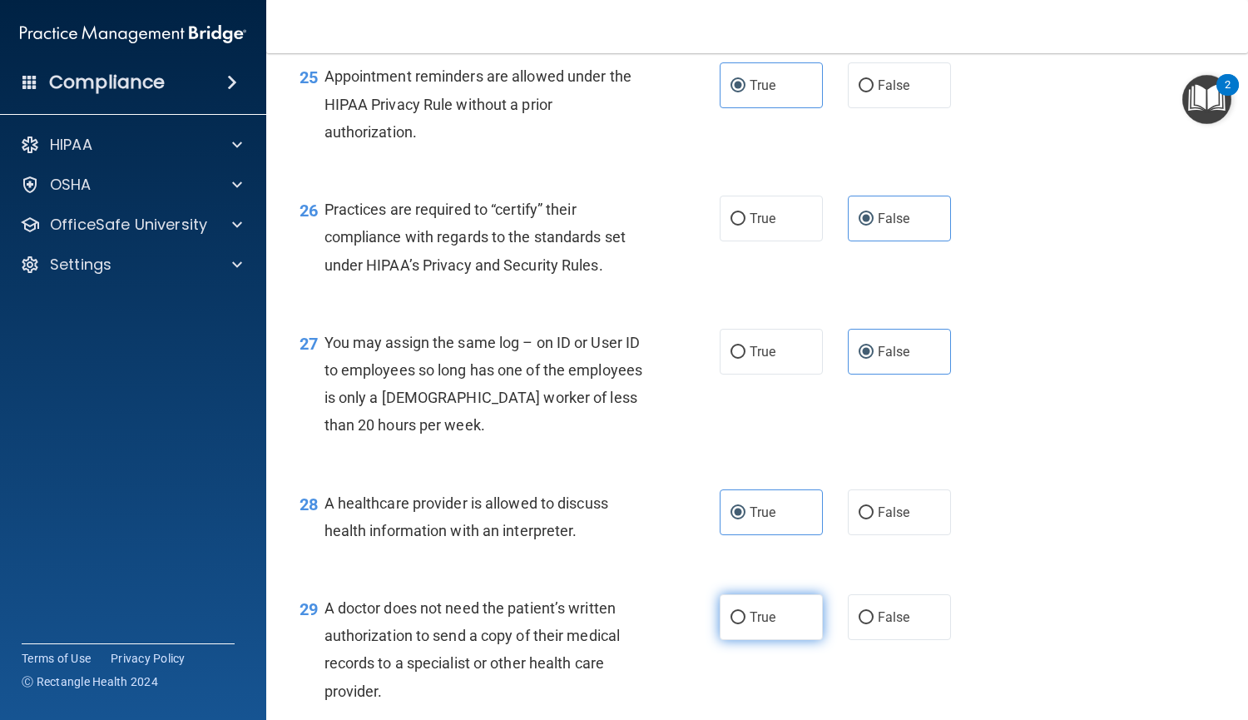
radio input "true"
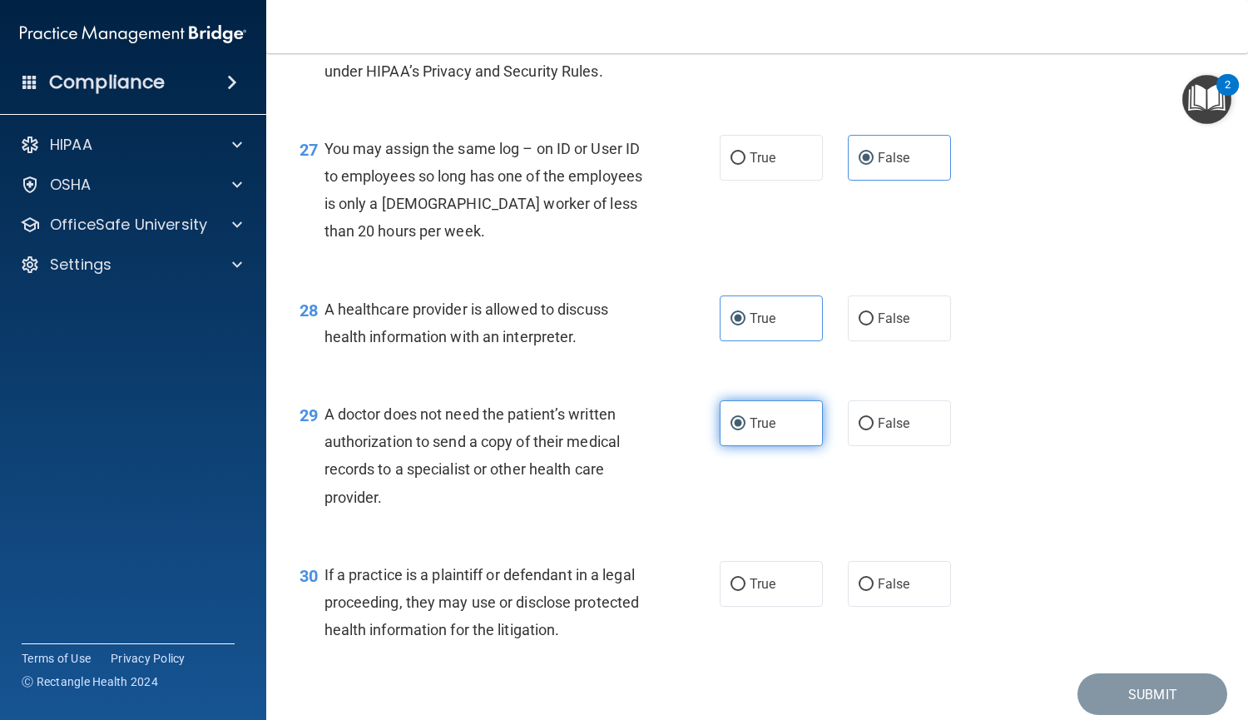
scroll to position [3888, 0]
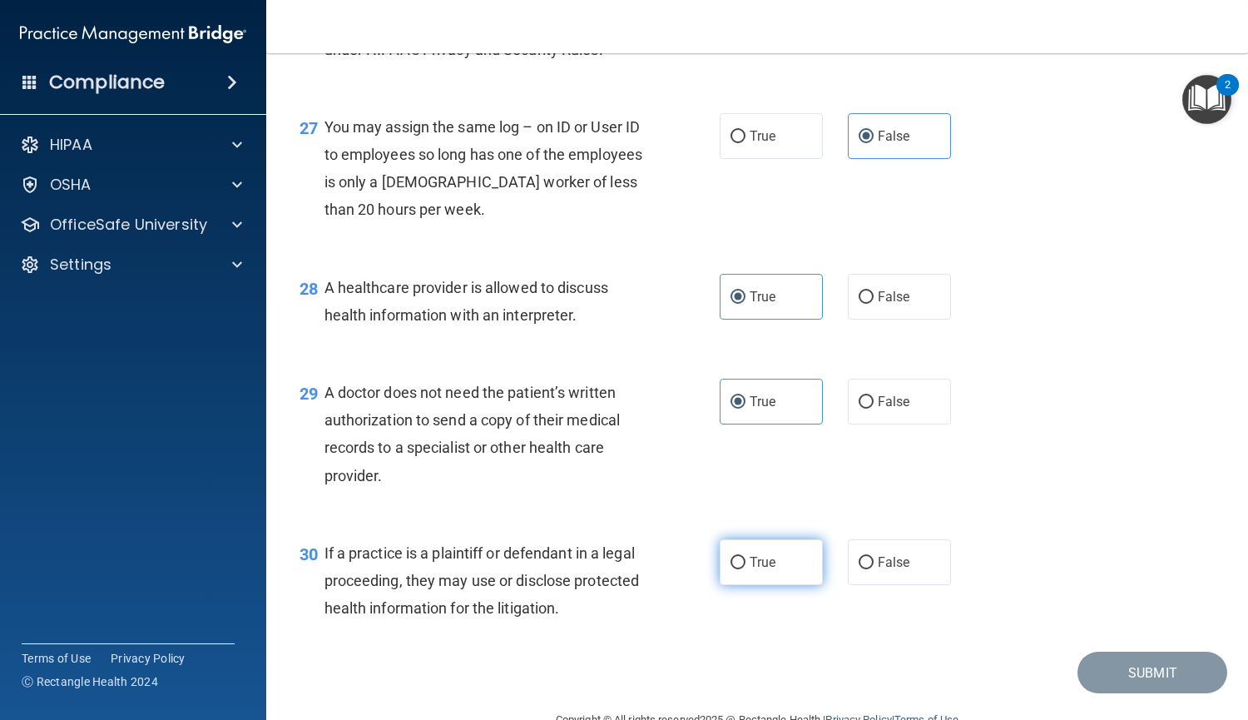
click at [761, 564] on span "True" at bounding box center [763, 562] width 26 height 16
click at [746, 564] on input "True" at bounding box center [738, 563] width 15 height 12
radio input "true"
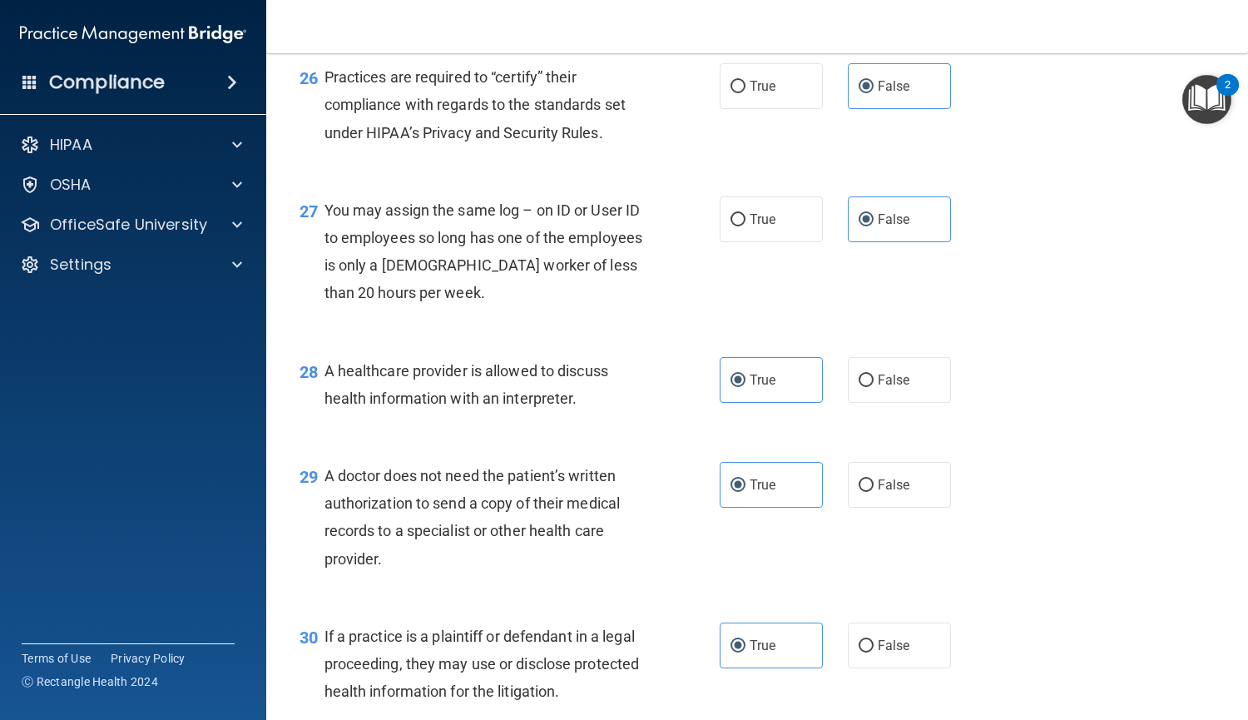
scroll to position [3929, 0]
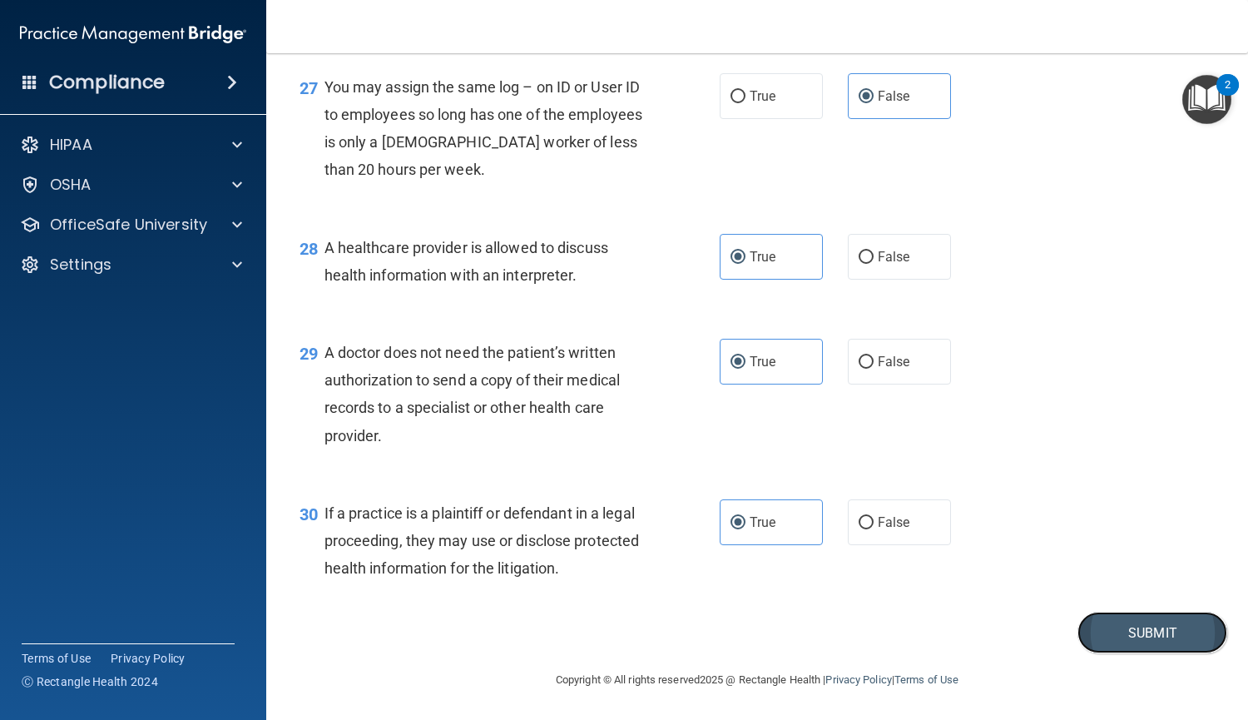
click at [1119, 640] on button "Submit" at bounding box center [1153, 633] width 150 height 42
